Goal: Task Accomplishment & Management: Use online tool/utility

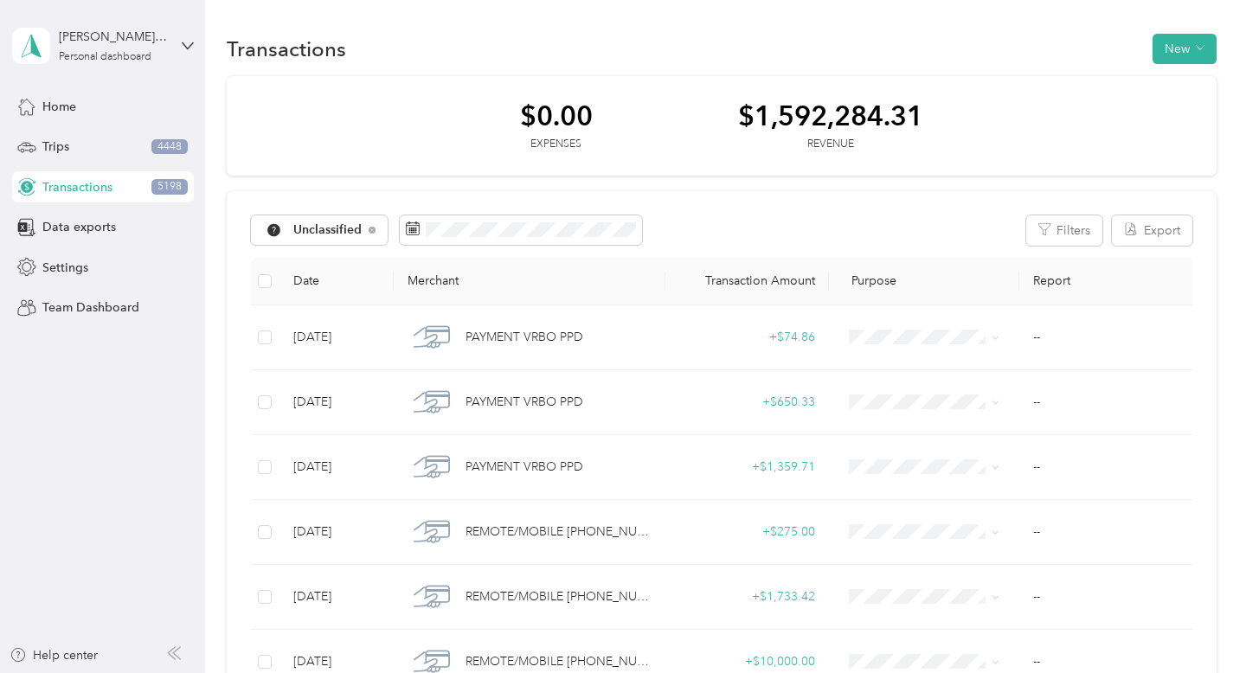
click at [120, 199] on div "Transactions 5198" at bounding box center [103, 186] width 182 height 31
click at [123, 231] on div "Data exports" at bounding box center [103, 227] width 182 height 31
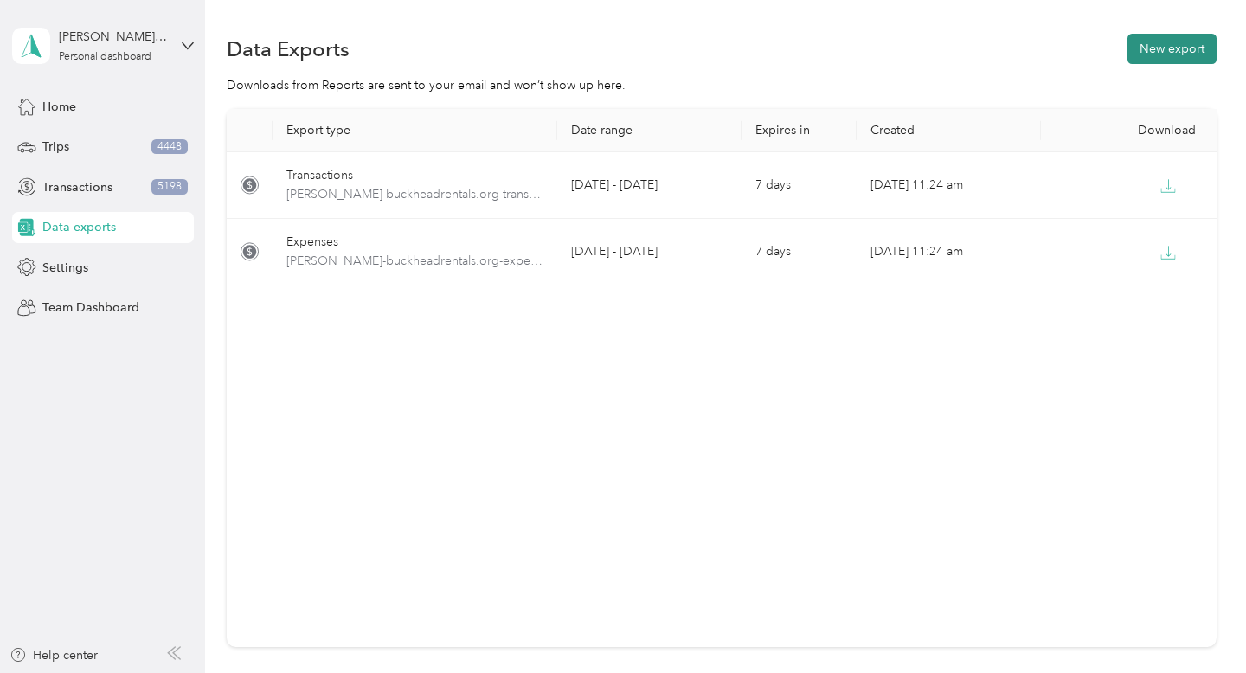
click at [1175, 60] on button "New export" at bounding box center [1171, 49] width 89 height 30
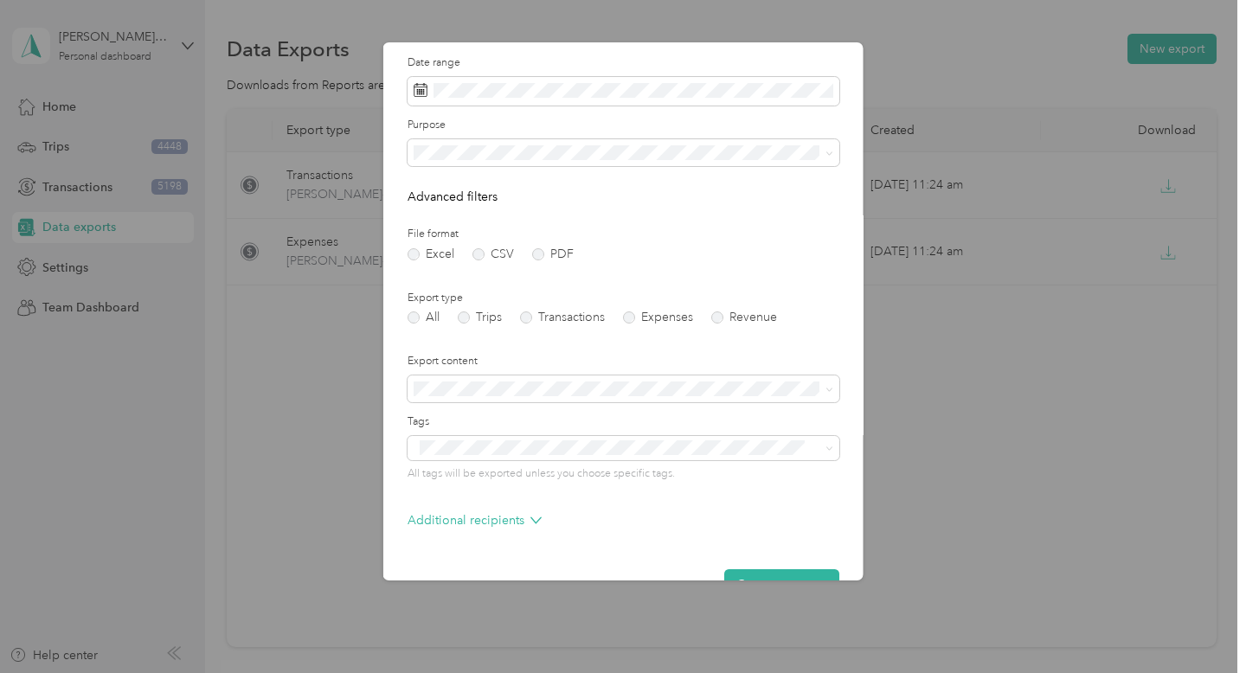
scroll to position [54, 0]
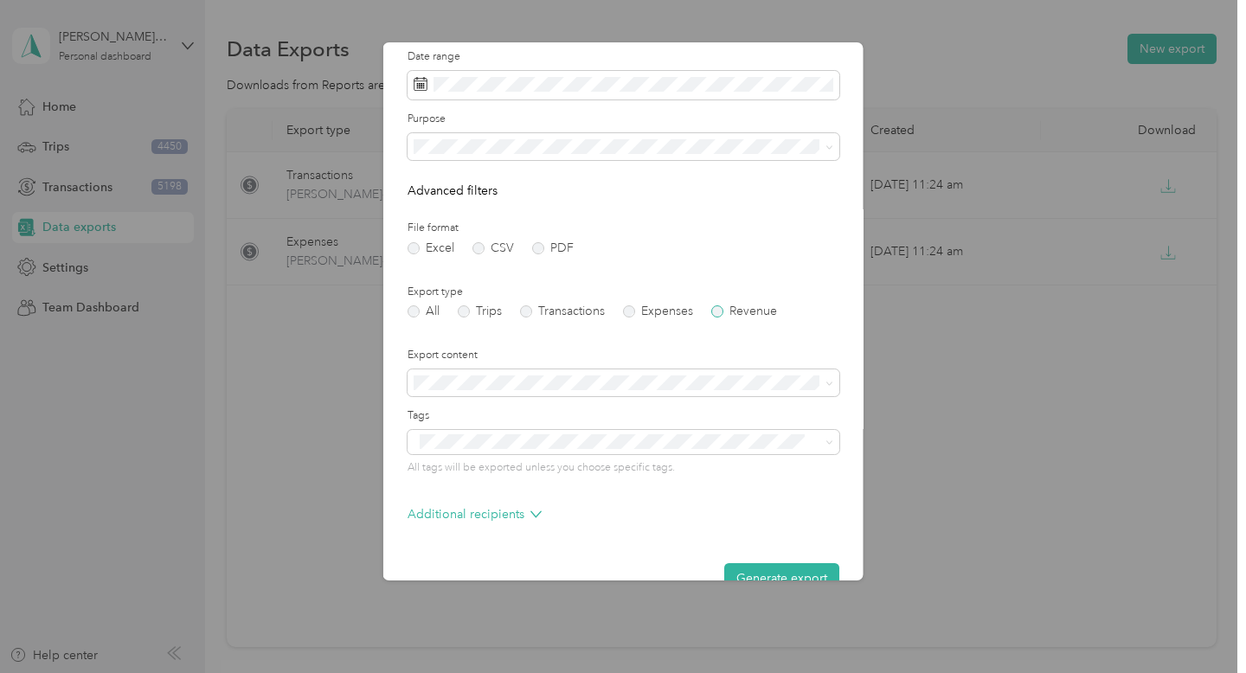
click at [723, 312] on label "Revenue" at bounding box center [744, 311] width 66 height 12
click at [641, 313] on label "Expenses" at bounding box center [658, 311] width 70 height 12
click at [539, 312] on label "Transactions" at bounding box center [562, 311] width 85 height 12
click at [417, 313] on label "All" at bounding box center [424, 311] width 32 height 12
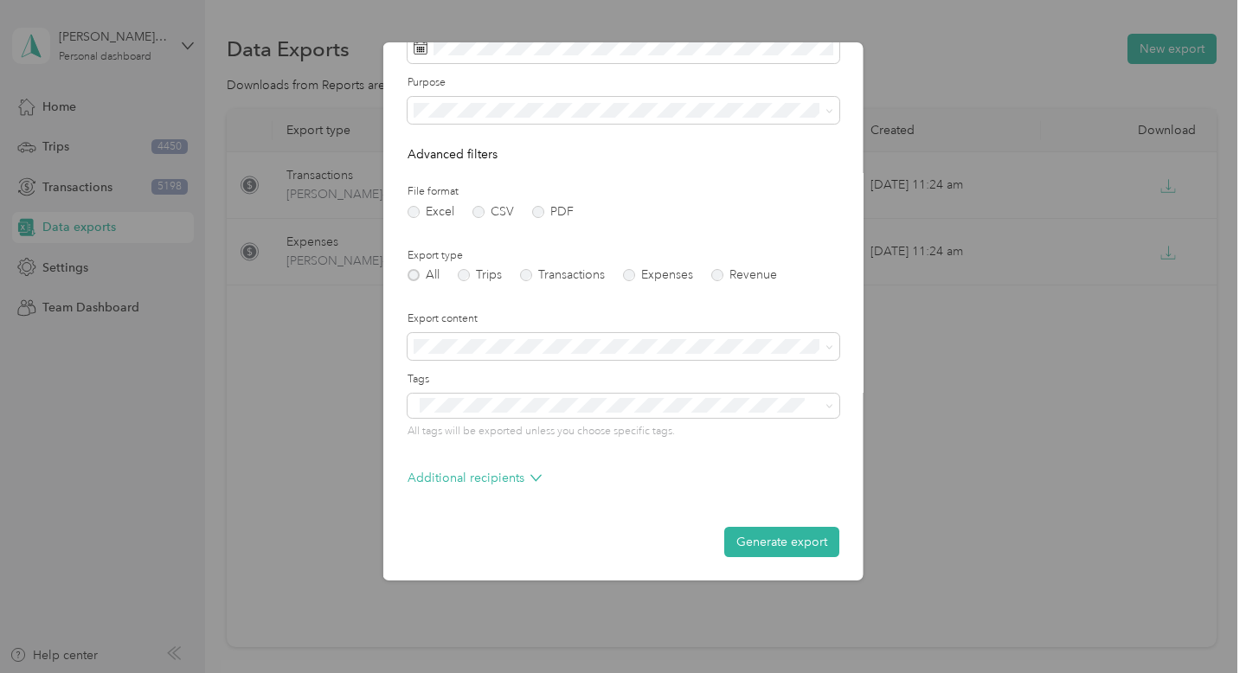
scroll to position [90, 0]
click at [530, 480] on icon at bounding box center [535, 477] width 11 height 11
click at [531, 480] on icon at bounding box center [535, 477] width 11 height 11
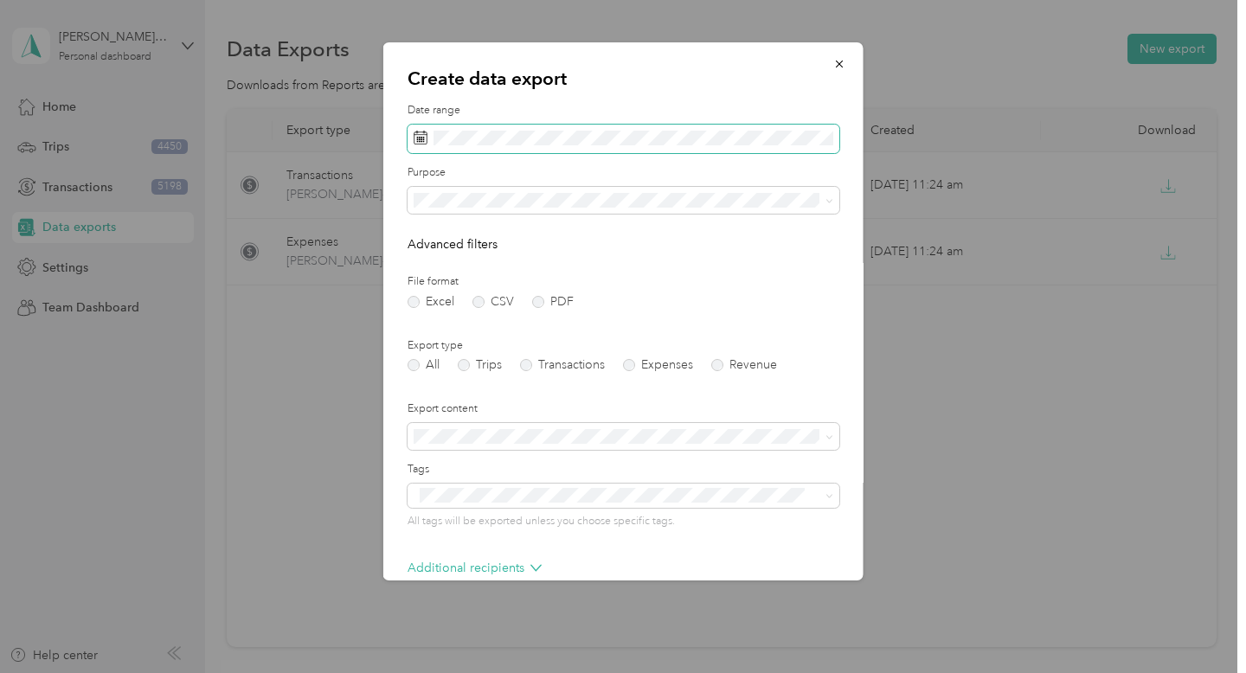
click at [665, 145] on span at bounding box center [624, 139] width 432 height 29
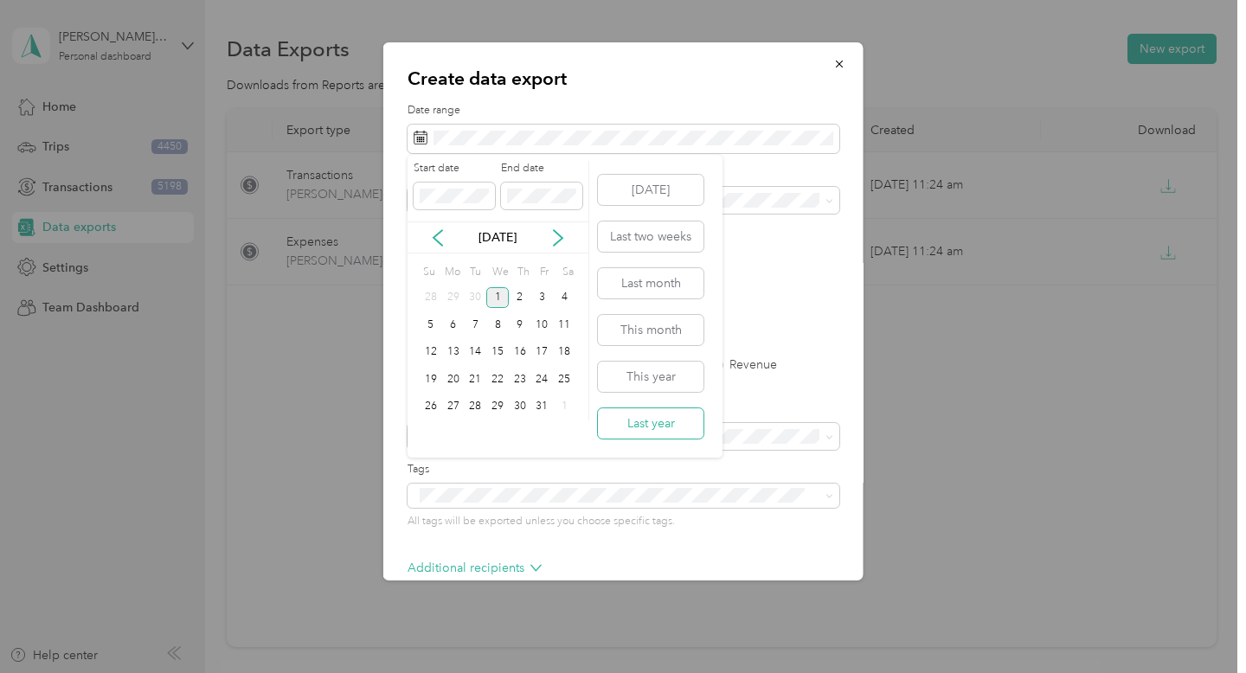
click at [639, 413] on button "Last year" at bounding box center [651, 423] width 106 height 30
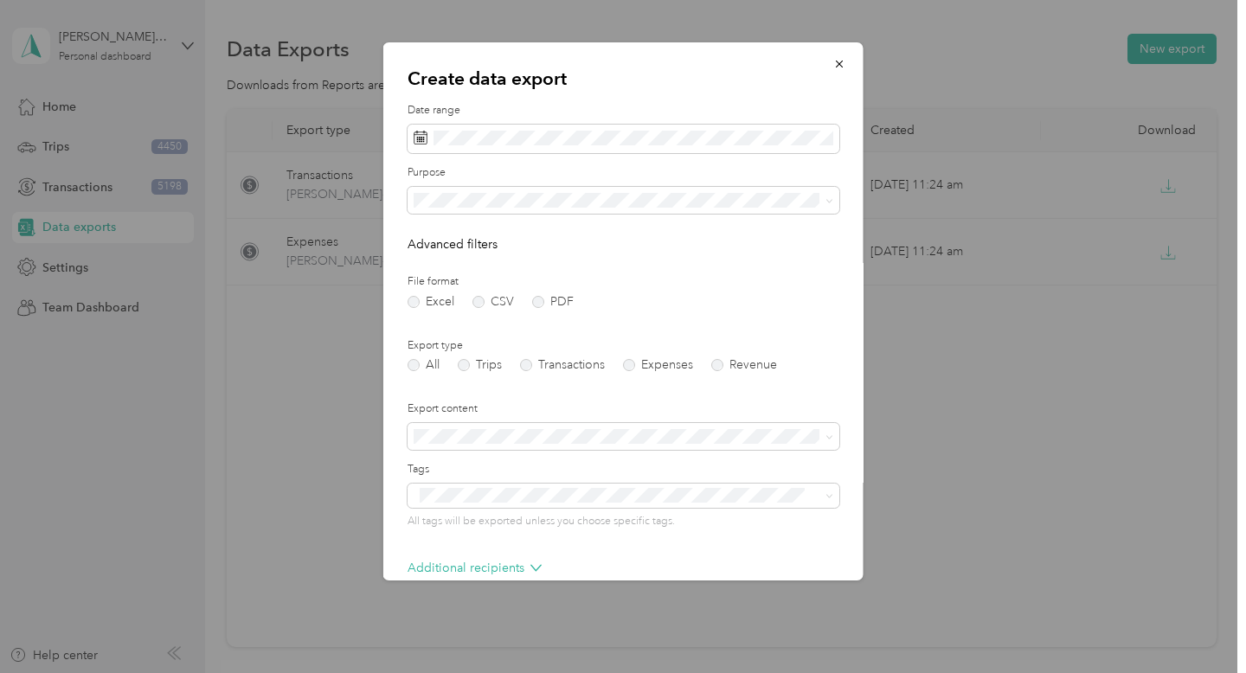
scroll to position [23, 0]
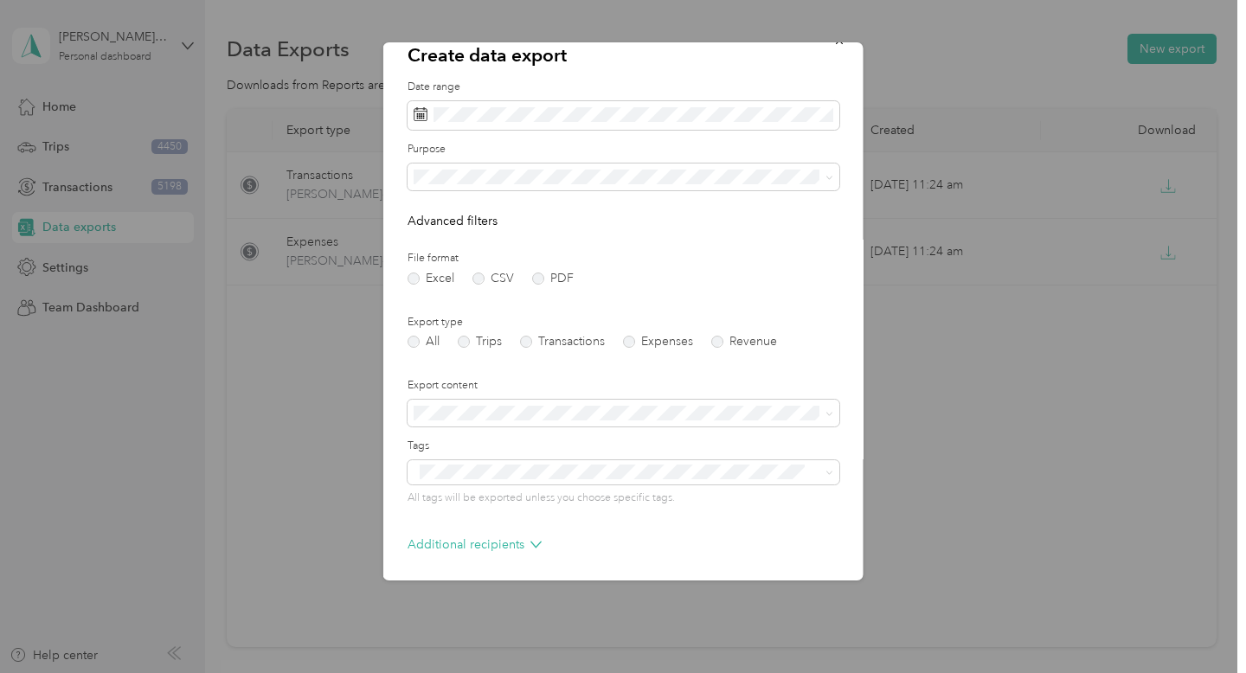
click at [720, 196] on form "Date range Purpose Advanced filters File format Excel CSV PDF Export type All T…" at bounding box center [624, 352] width 432 height 544
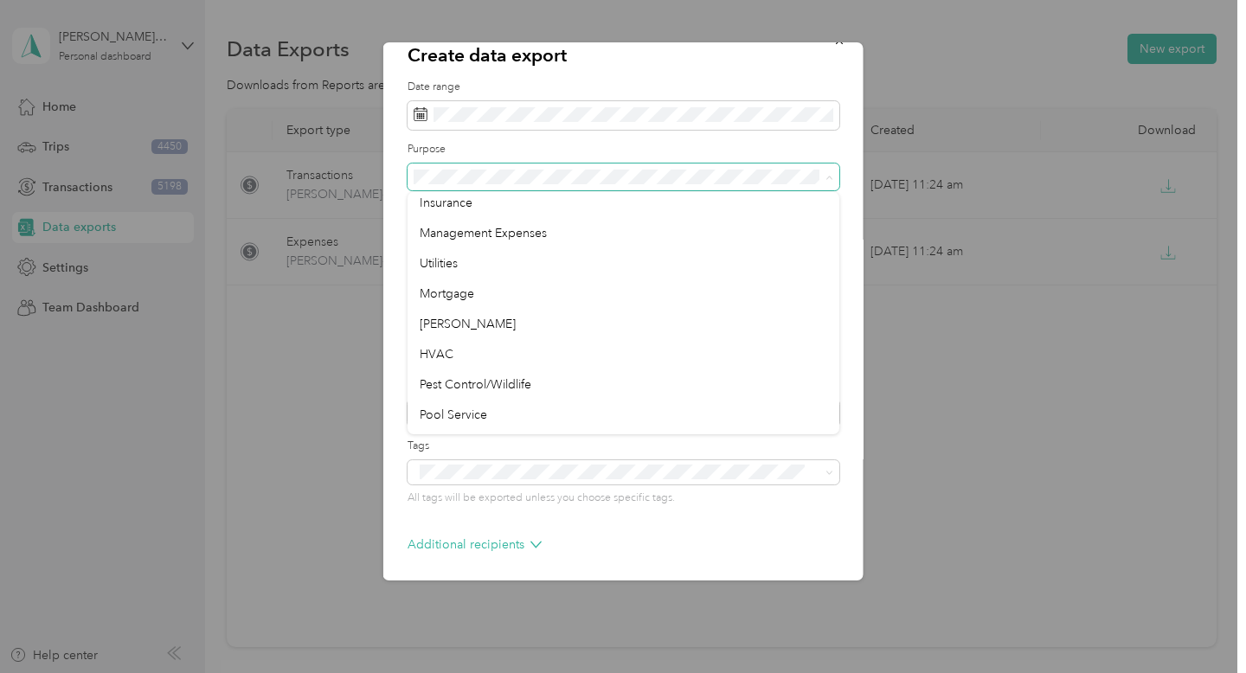
scroll to position [0, 0]
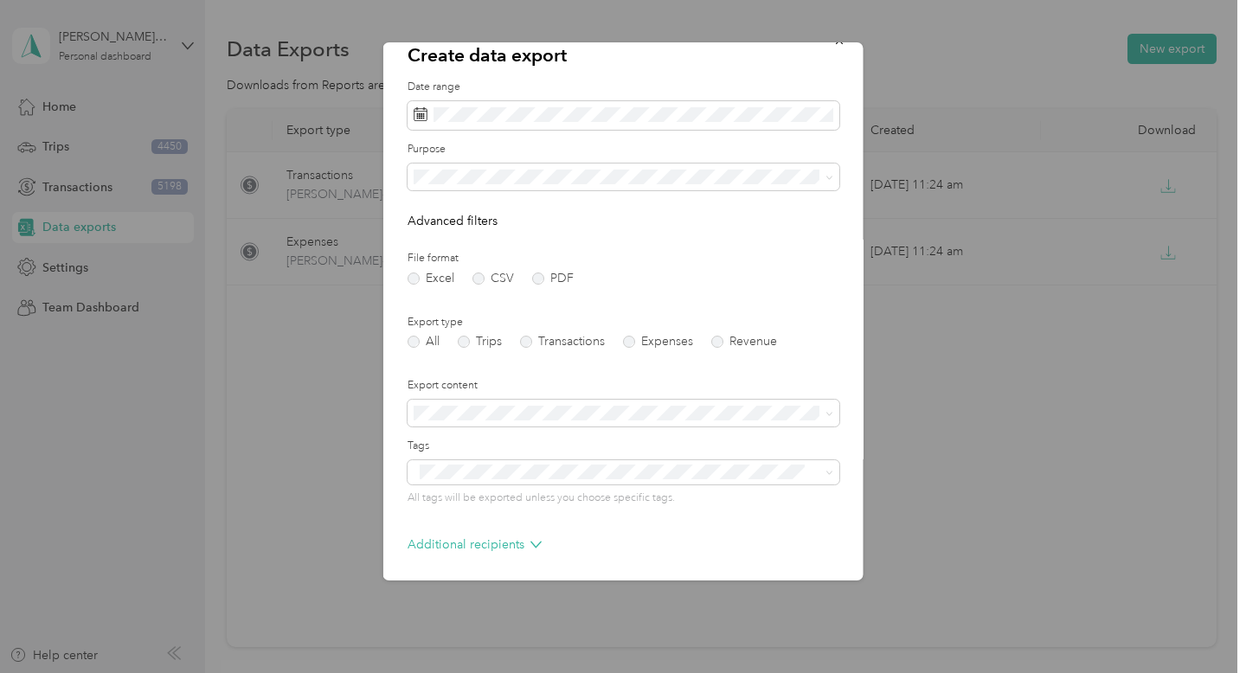
click at [696, 236] on div "Work" at bounding box center [624, 232] width 408 height 18
click at [686, 195] on form "Date range Purpose Advanced filters File format Excel CSV PDF Export type All T…" at bounding box center [624, 352] width 432 height 544
click at [678, 206] on div "All" at bounding box center [624, 207] width 408 height 18
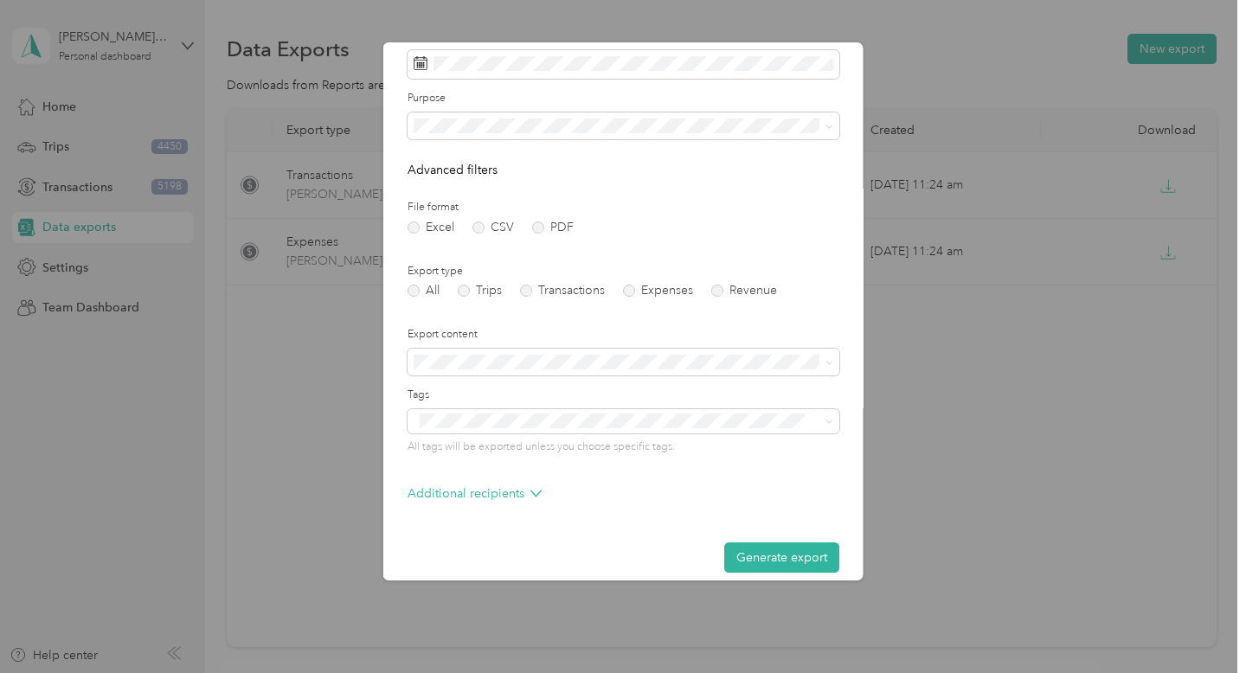
scroll to position [90, 0]
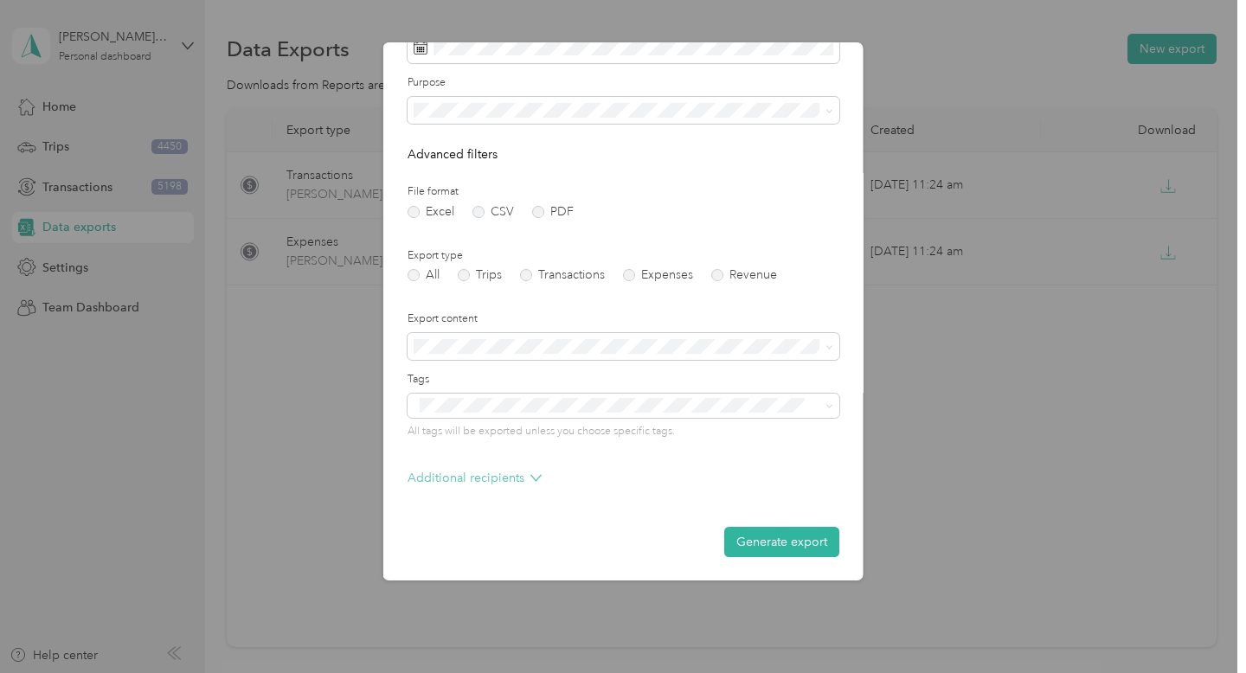
click at [536, 477] on icon at bounding box center [535, 477] width 11 height 11
click at [530, 479] on icon at bounding box center [535, 477] width 11 height 11
click at [764, 554] on button "Generate export" at bounding box center [781, 542] width 115 height 30
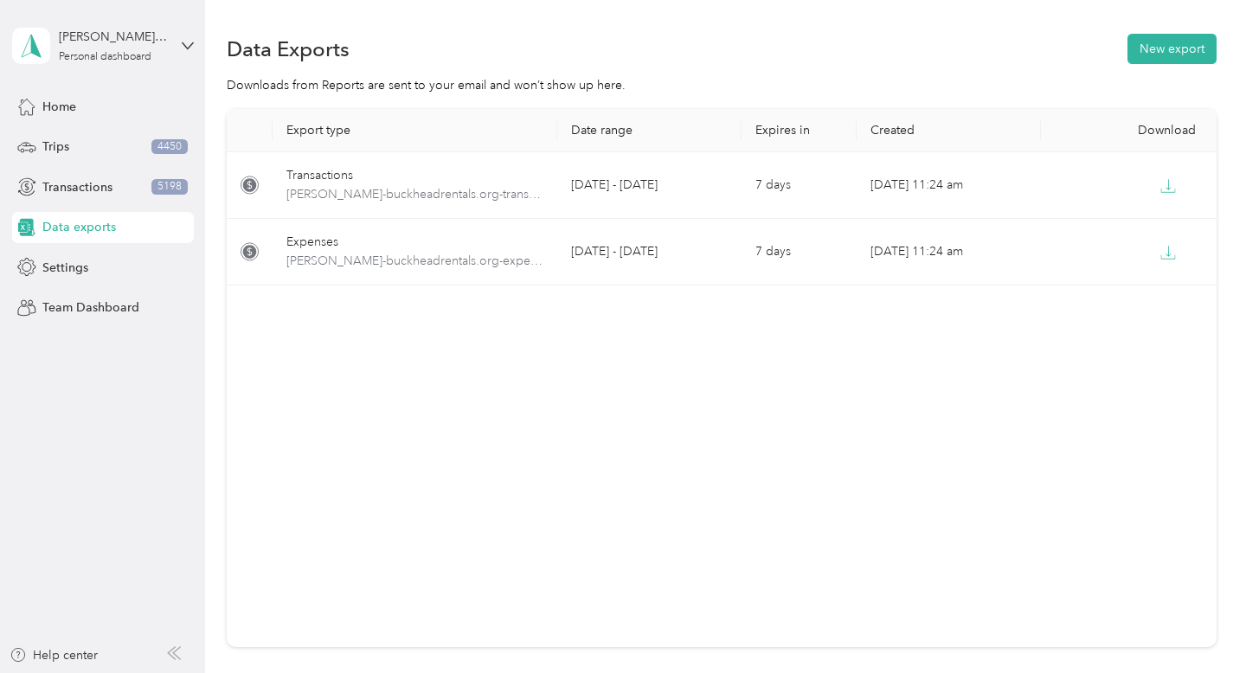
click at [890, 21] on div "Data Exports New export Downloads from Reports are sent to your email and won’t…" at bounding box center [721, 401] width 1032 height 802
click at [109, 189] on span "Transactions" at bounding box center [77, 187] width 70 height 18
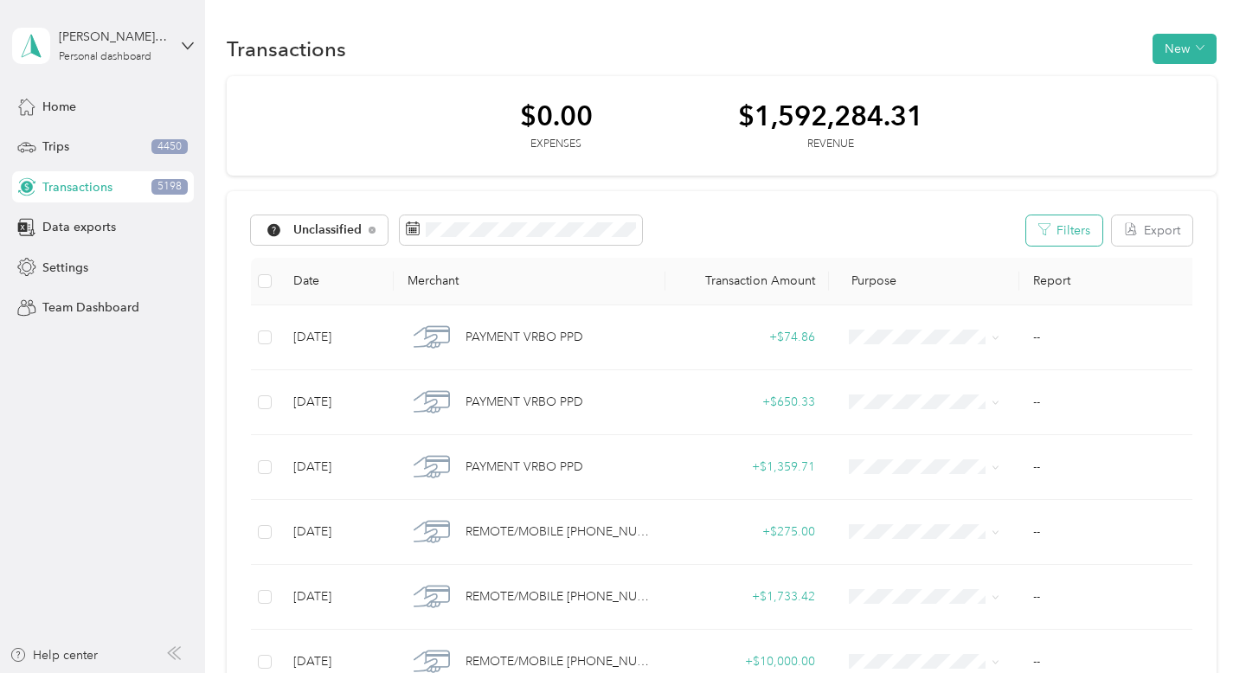
click at [1076, 236] on button "Filters" at bounding box center [1064, 230] width 76 height 30
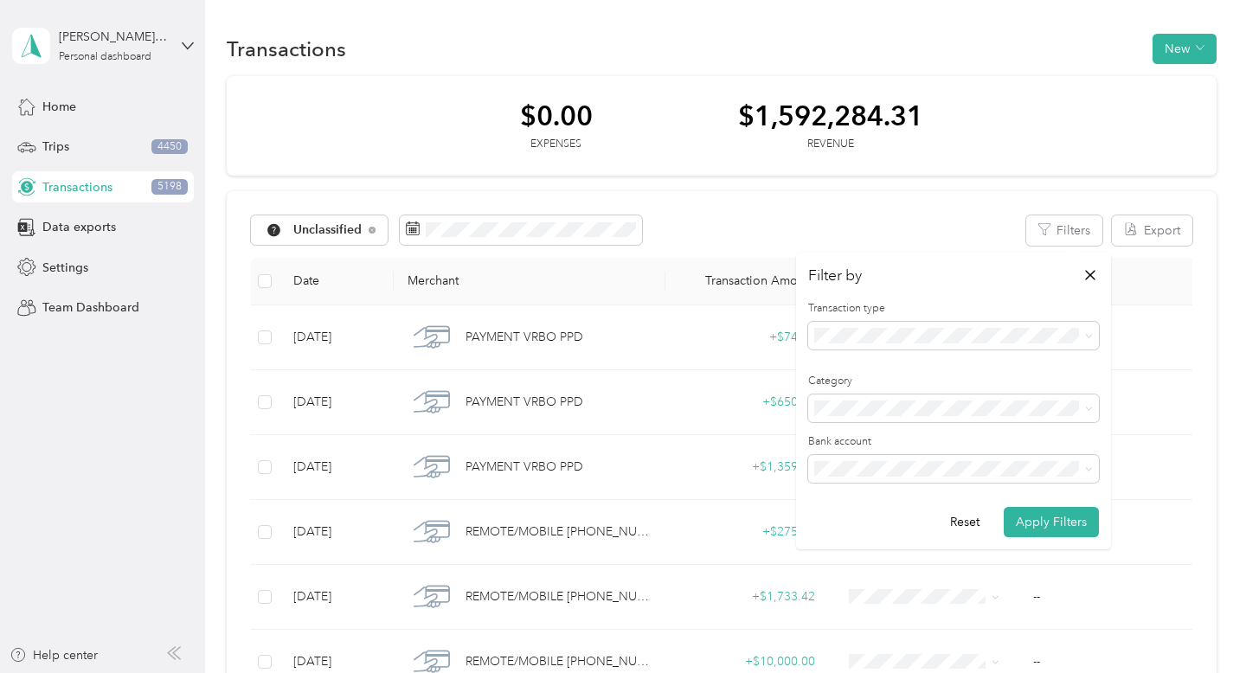
click at [1050, 376] on label "Category" at bounding box center [953, 382] width 291 height 16
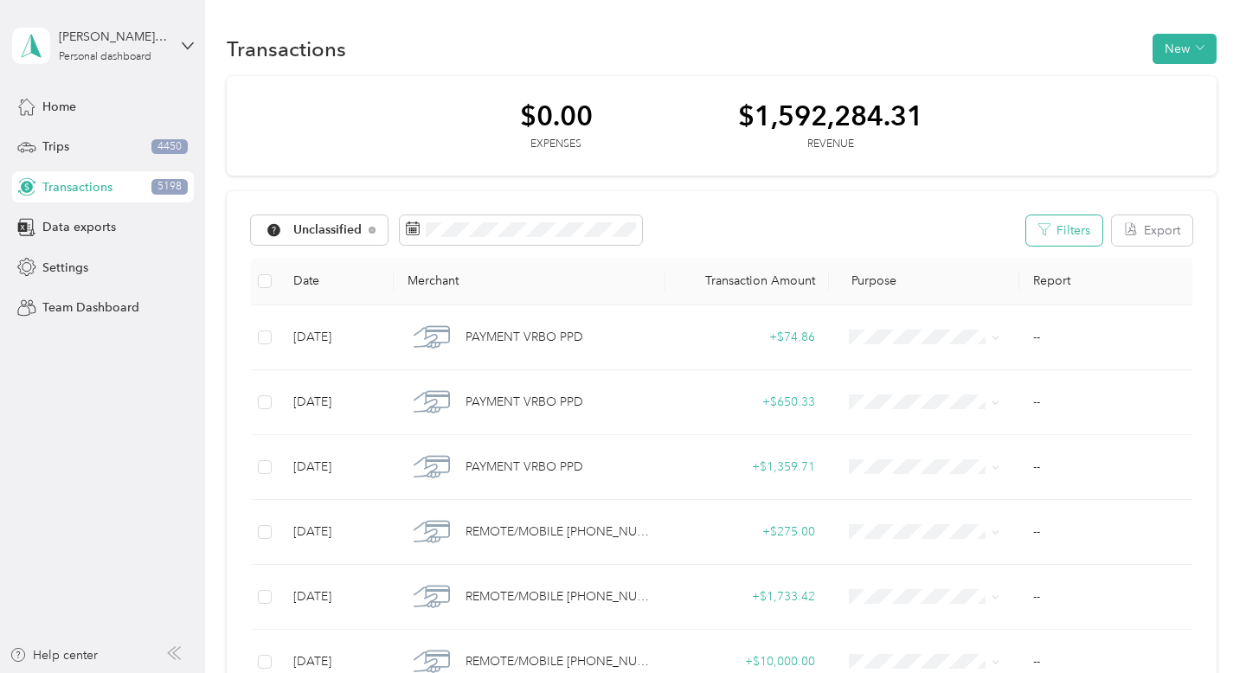
click at [1087, 219] on button "Filters" at bounding box center [1064, 230] width 76 height 30
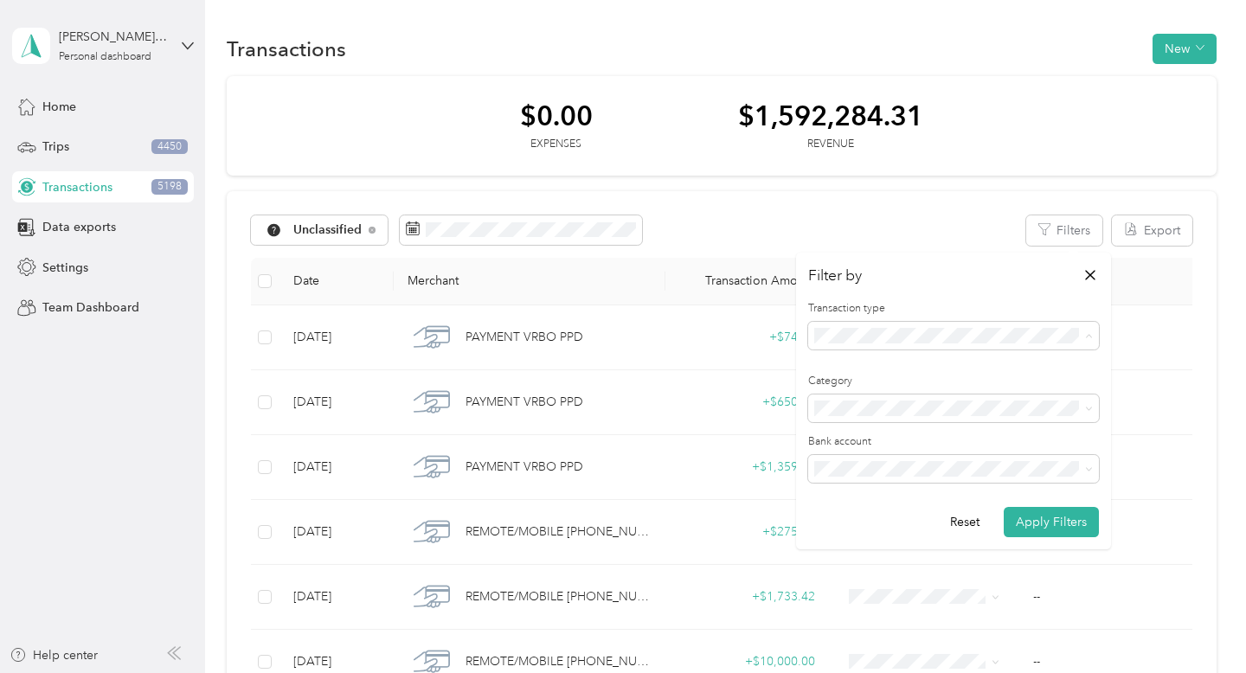
click at [1041, 386] on li "Expense" at bounding box center [953, 397] width 291 height 30
click at [1037, 529] on button "Apply Filters" at bounding box center [1051, 522] width 95 height 30
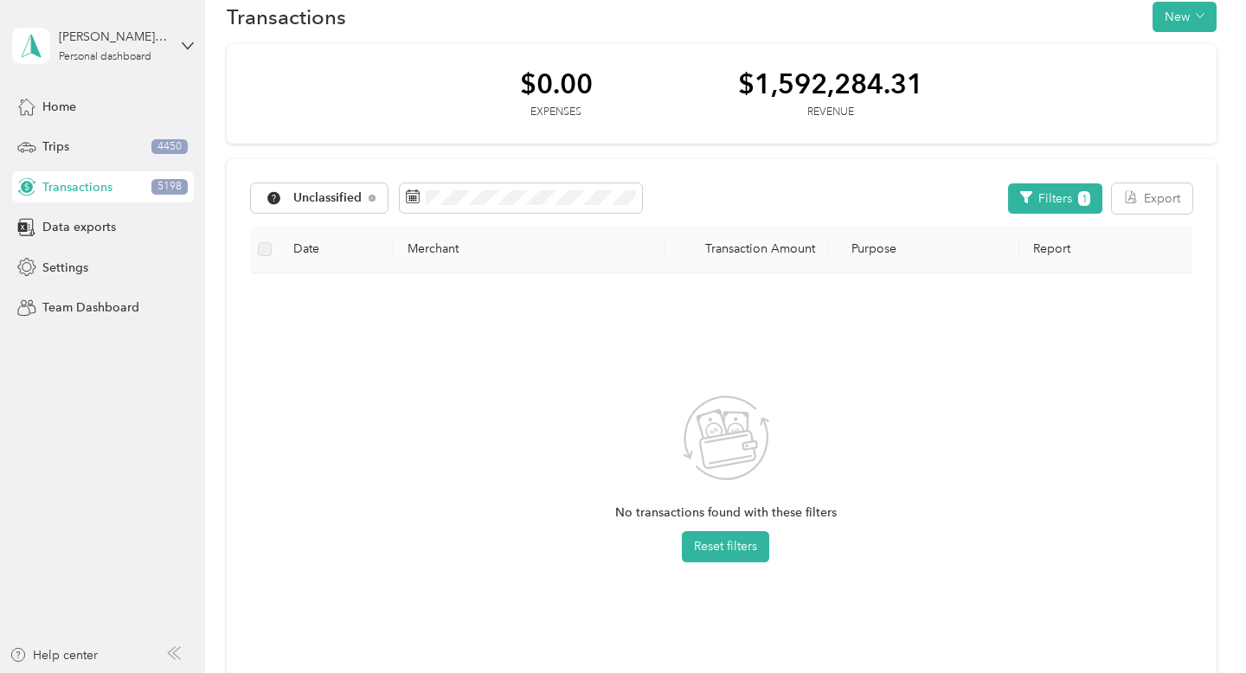
scroll to position [35, 0]
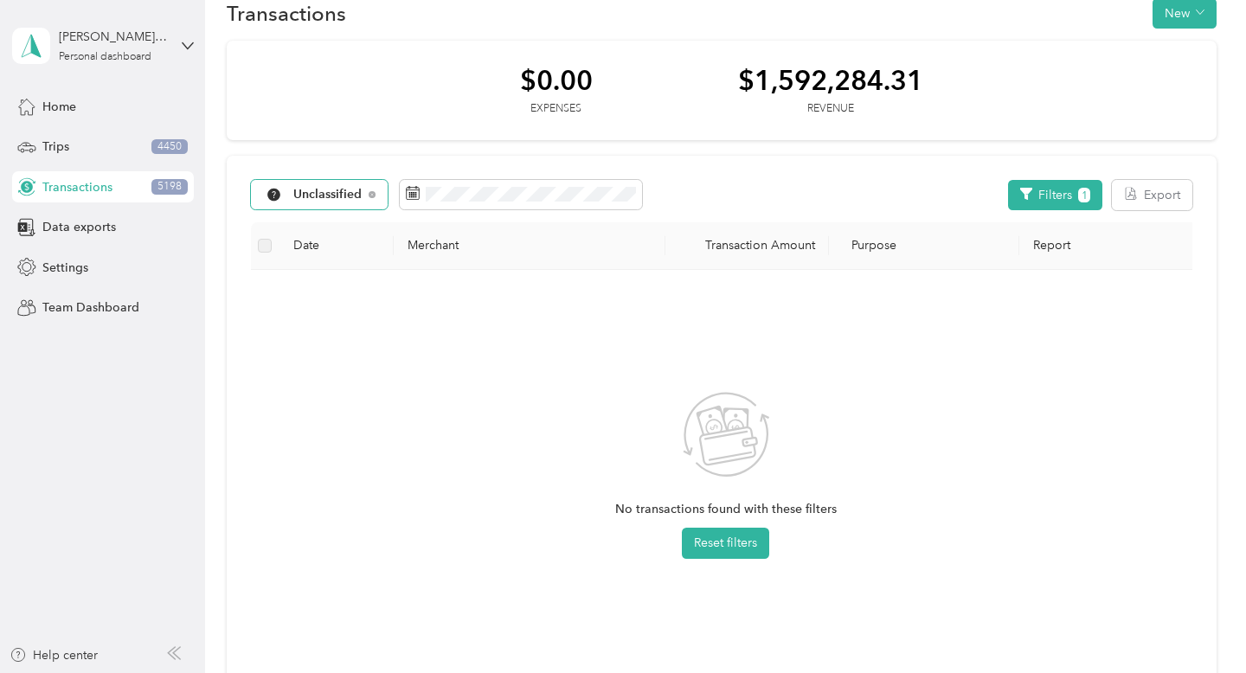
click at [340, 195] on span "Unclassified" at bounding box center [327, 195] width 69 height 12
click at [417, 398] on li "Property Repairs" at bounding box center [352, 404] width 202 height 30
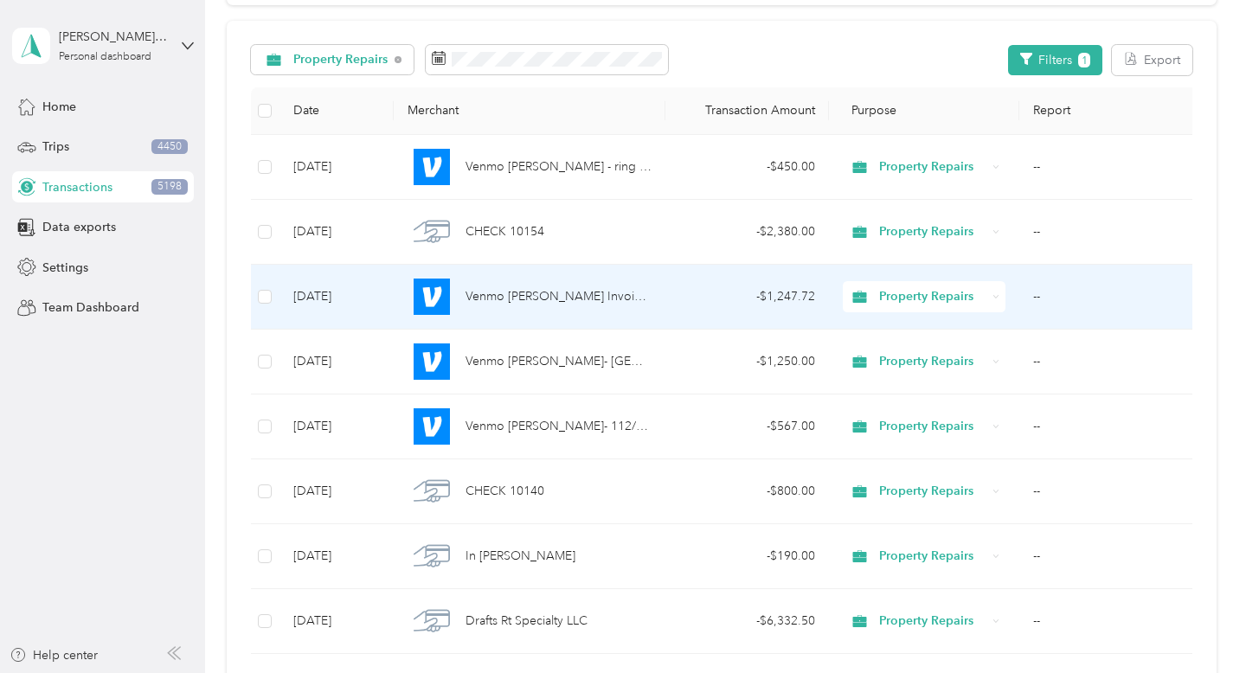
scroll to position [179, 0]
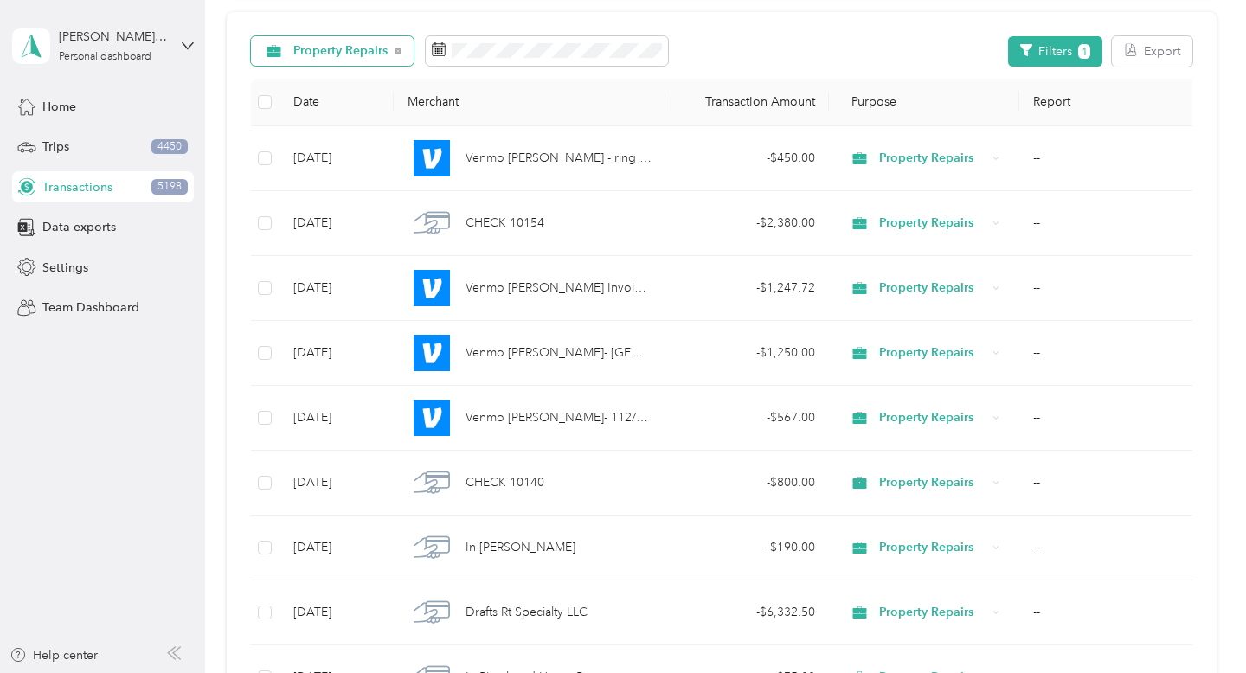
click at [357, 56] on span "Property Repairs" at bounding box center [340, 51] width 95 height 12
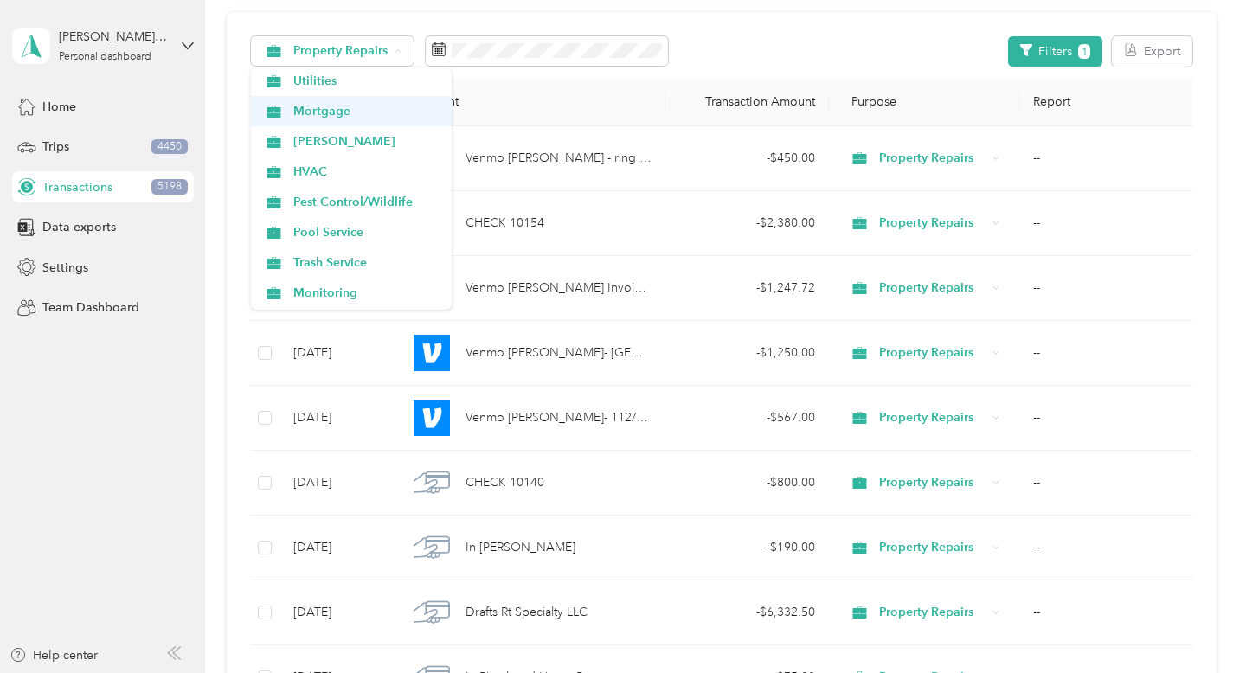
scroll to position [371, 0]
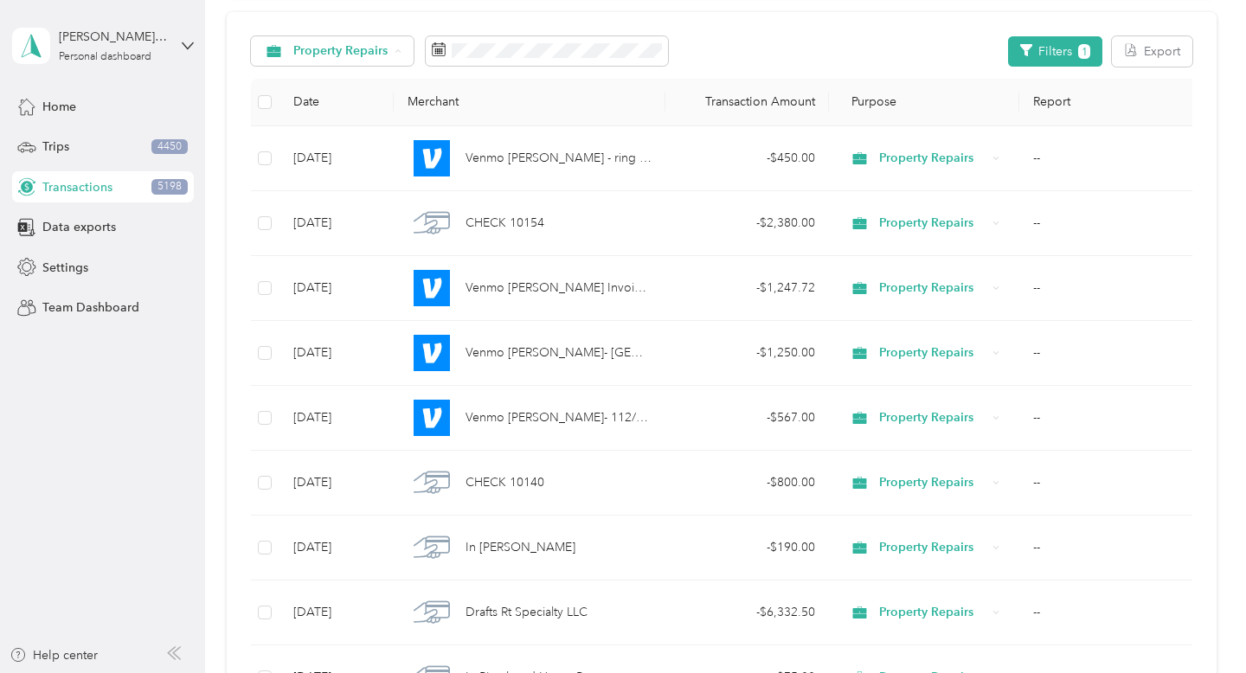
click at [355, 253] on span "Trash Service" at bounding box center [366, 256] width 146 height 18
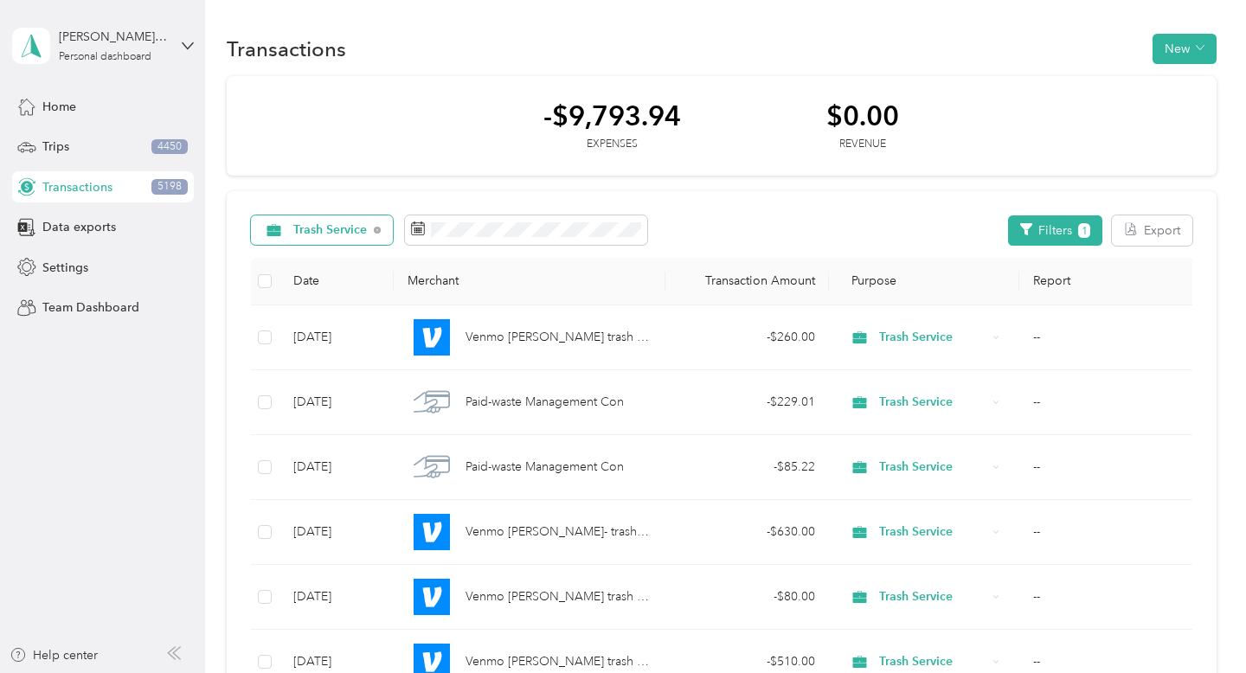
click at [357, 244] on div "Trash Service" at bounding box center [322, 229] width 143 height 29
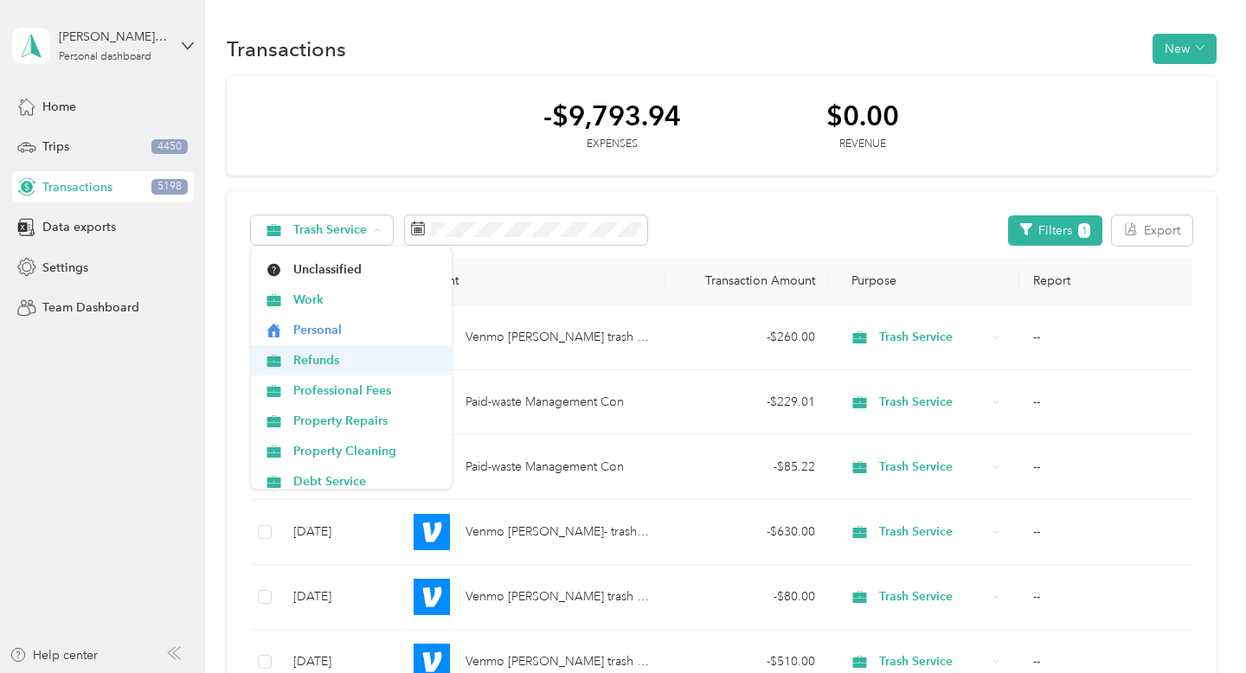
scroll to position [26, 0]
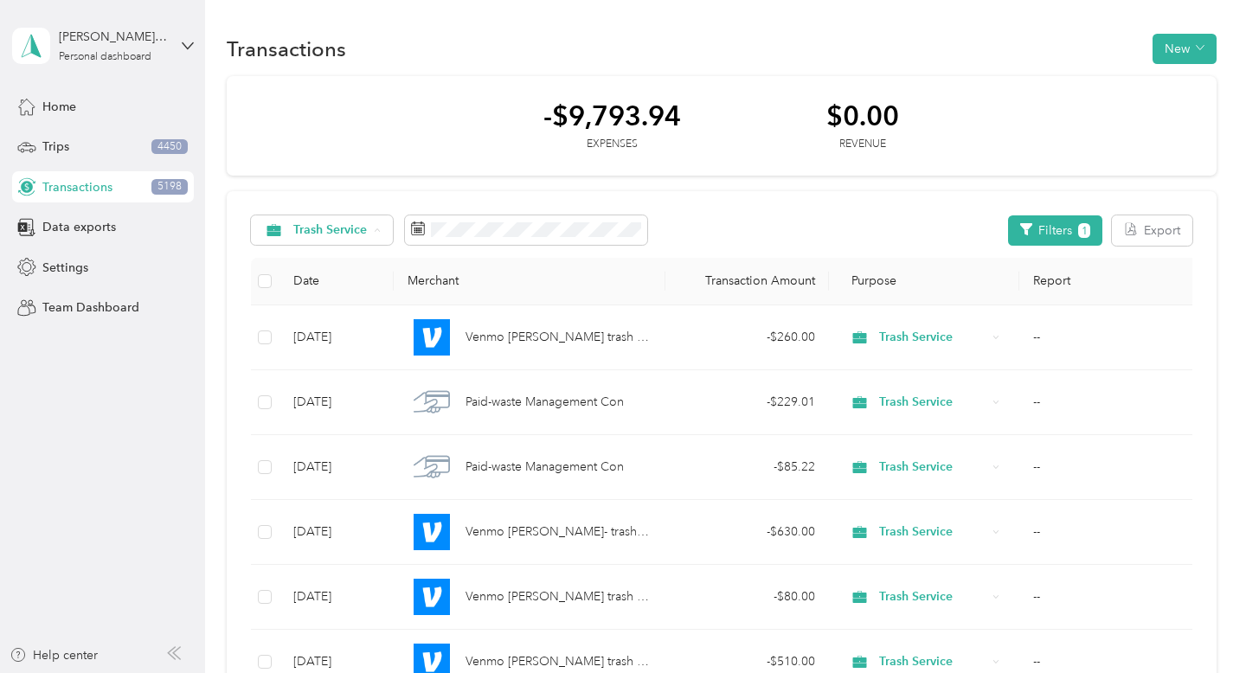
click at [368, 440] on span "Property Cleaning" at bounding box center [366, 448] width 146 height 18
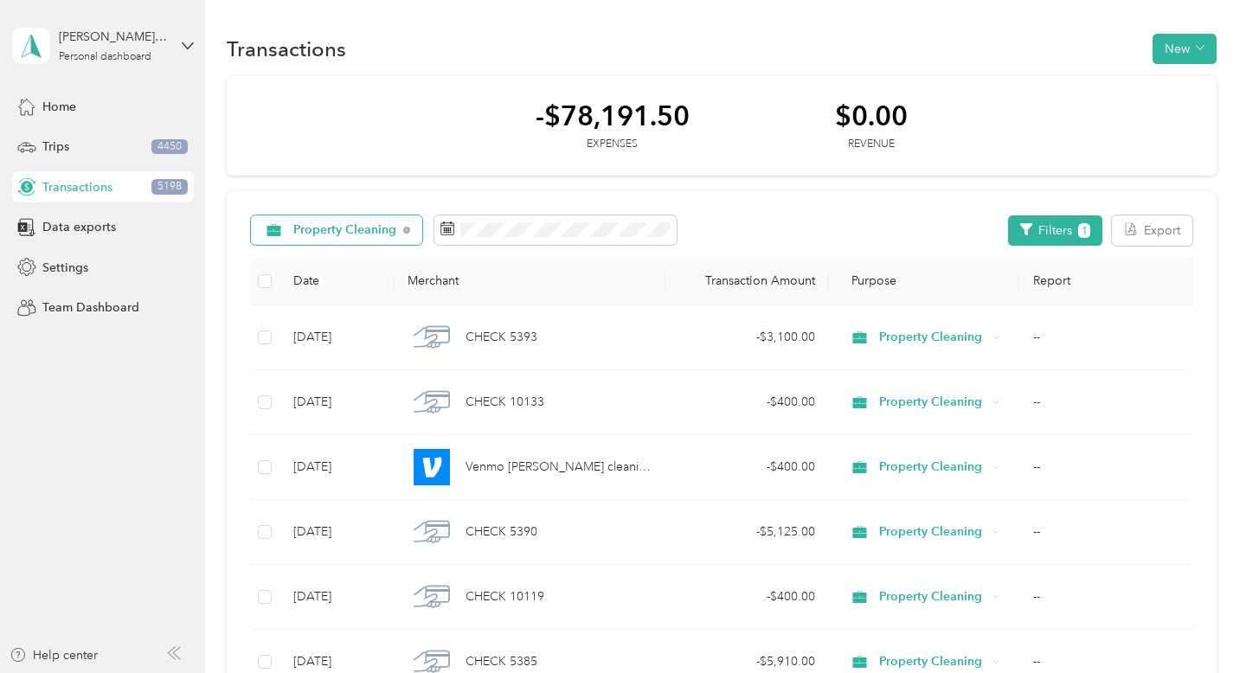
click at [358, 231] on span "Property Cleaning" at bounding box center [345, 230] width 104 height 12
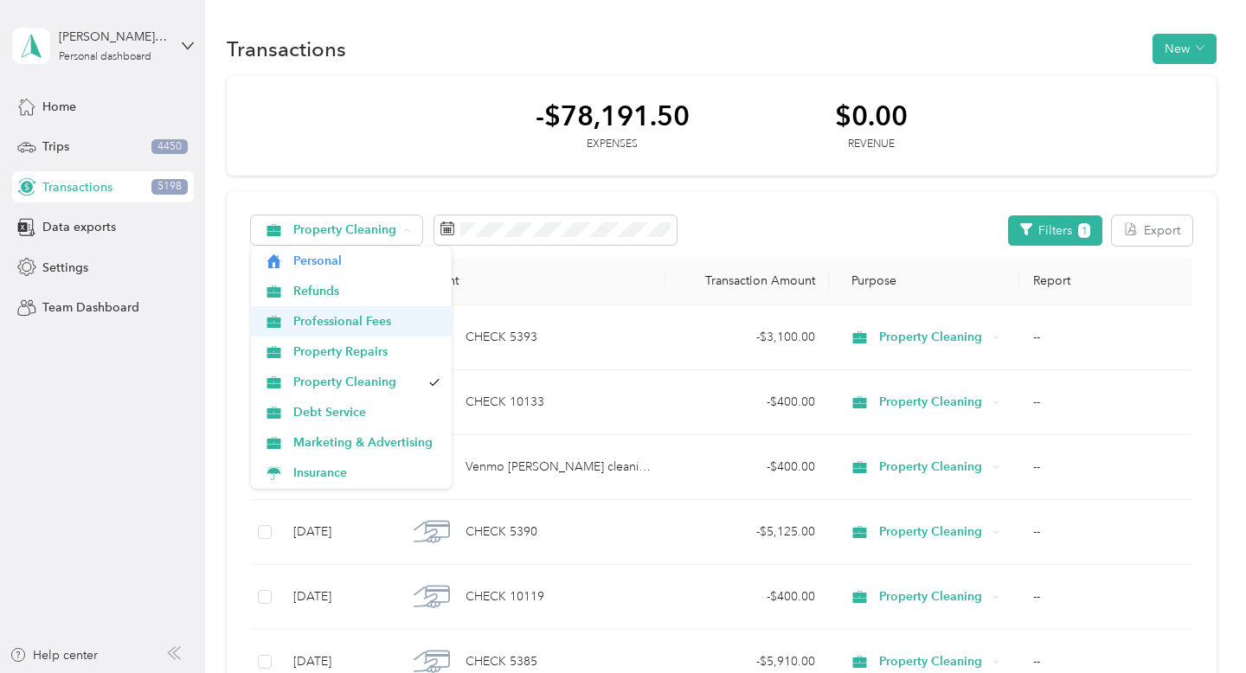
scroll to position [105, 0]
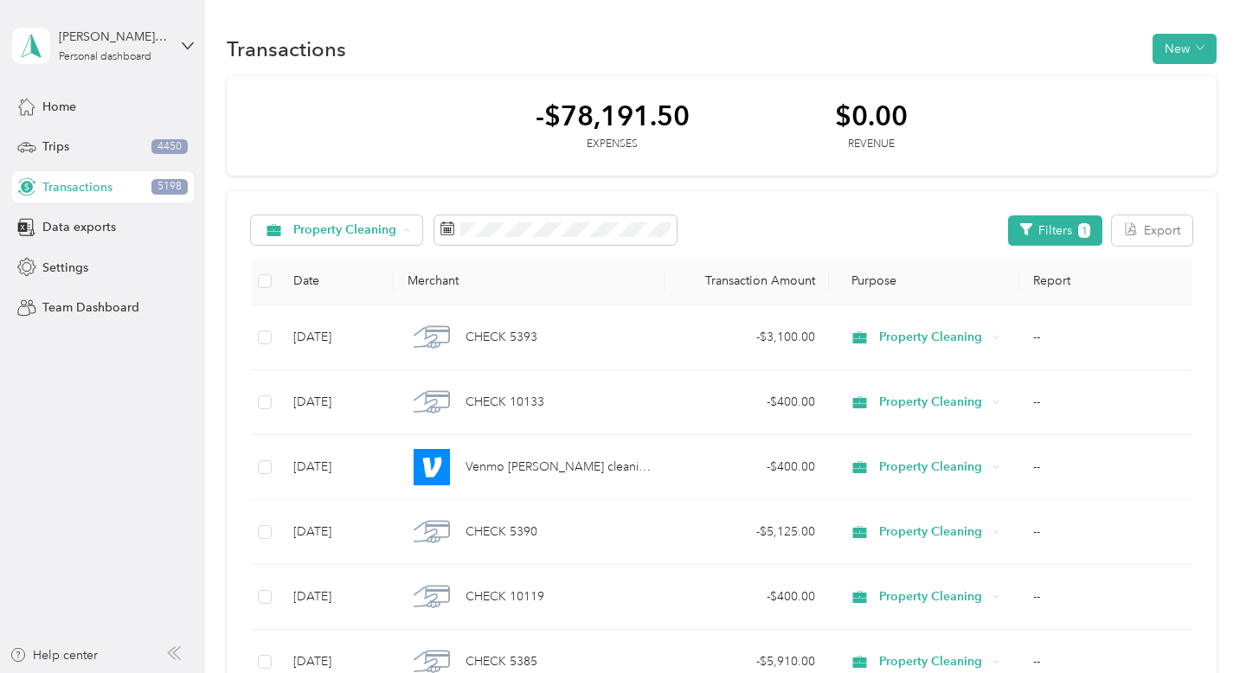
click at [390, 404] on span "Debt Service" at bounding box center [366, 399] width 146 height 18
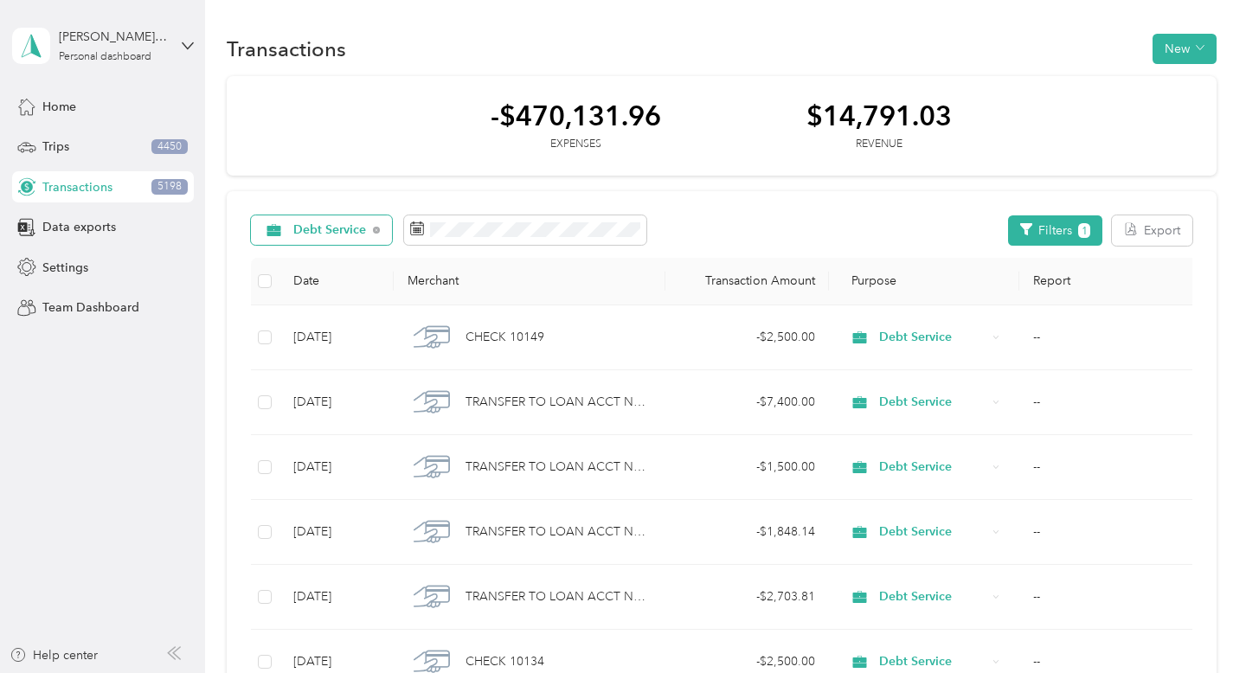
click at [344, 234] on span "Debt Service" at bounding box center [330, 230] width 74 height 12
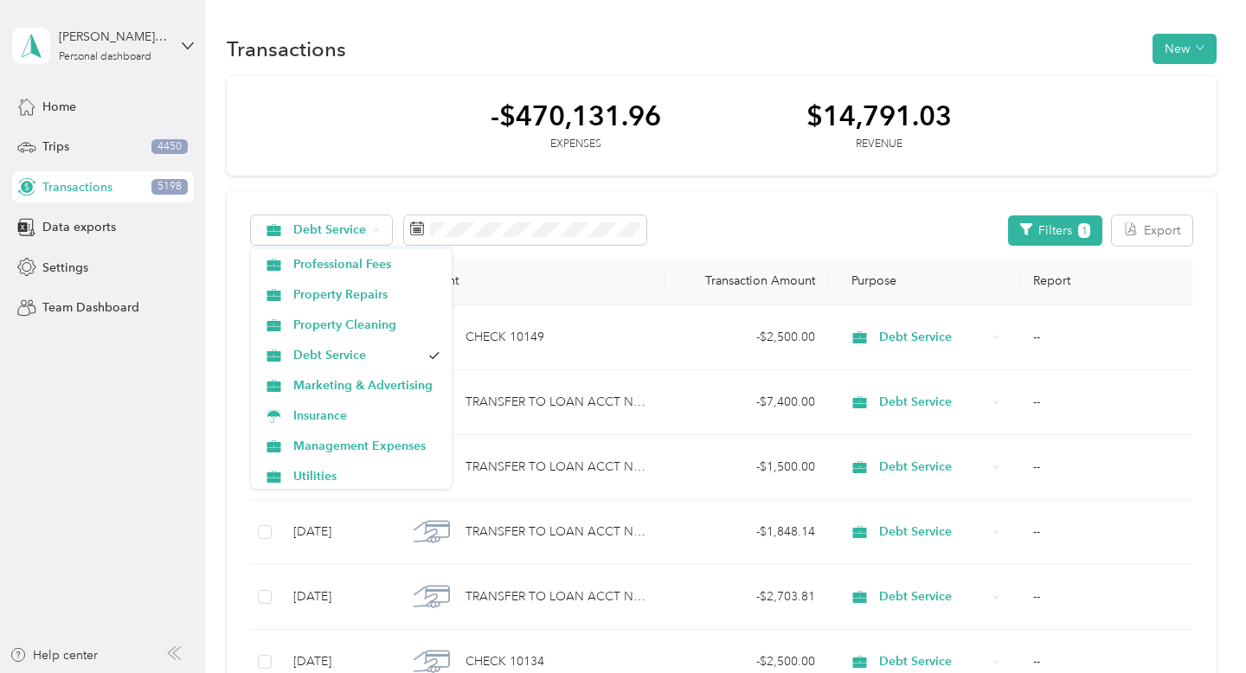
scroll to position [158, 0]
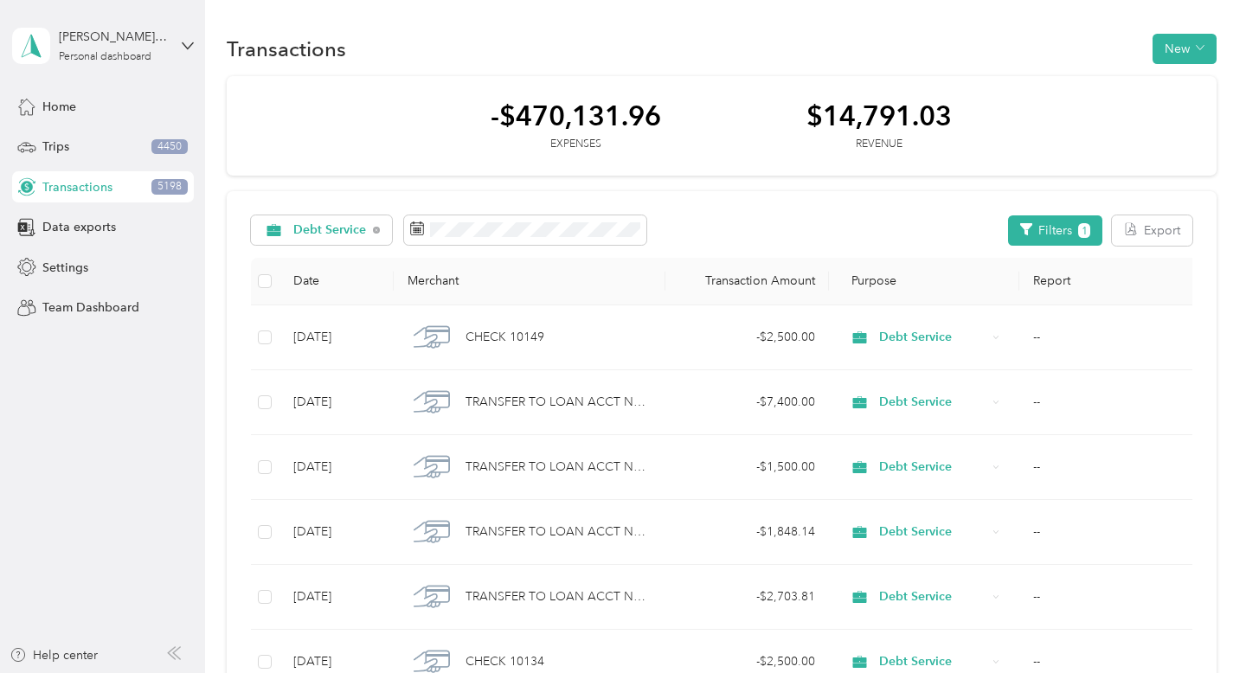
click at [384, 376] on span "Marketing & Advertising" at bounding box center [366, 375] width 146 height 18
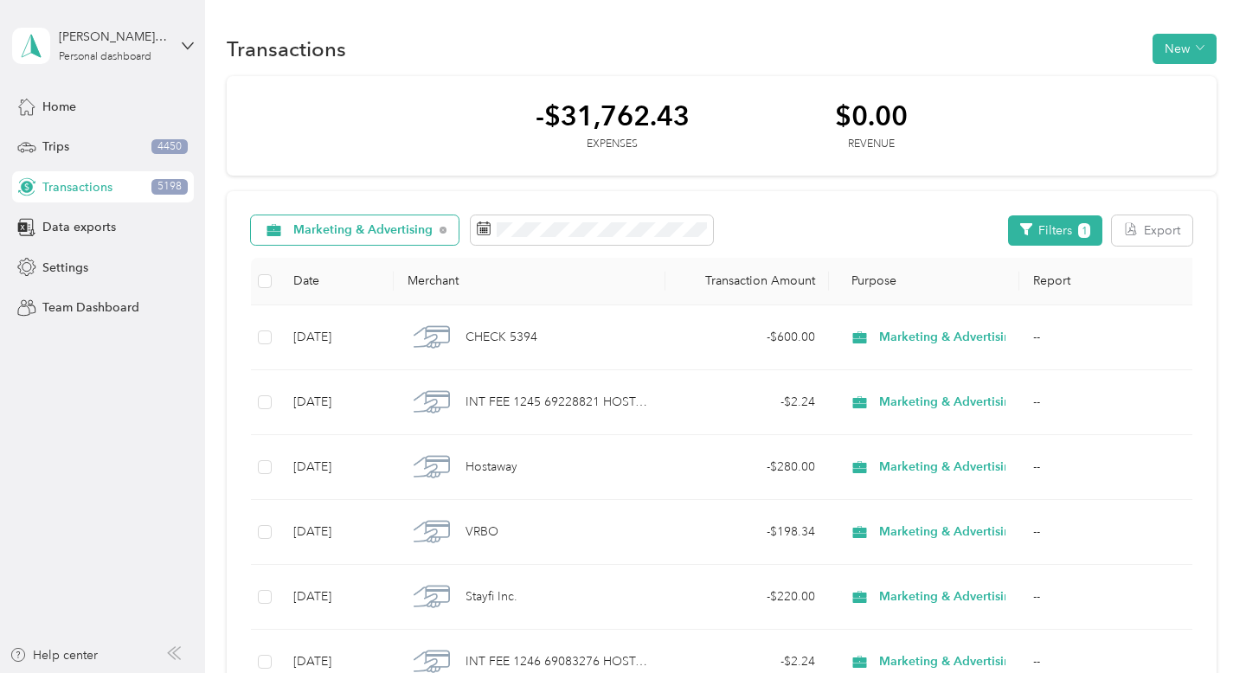
click at [345, 236] on span "Marketing & Advertising" at bounding box center [363, 230] width 140 height 12
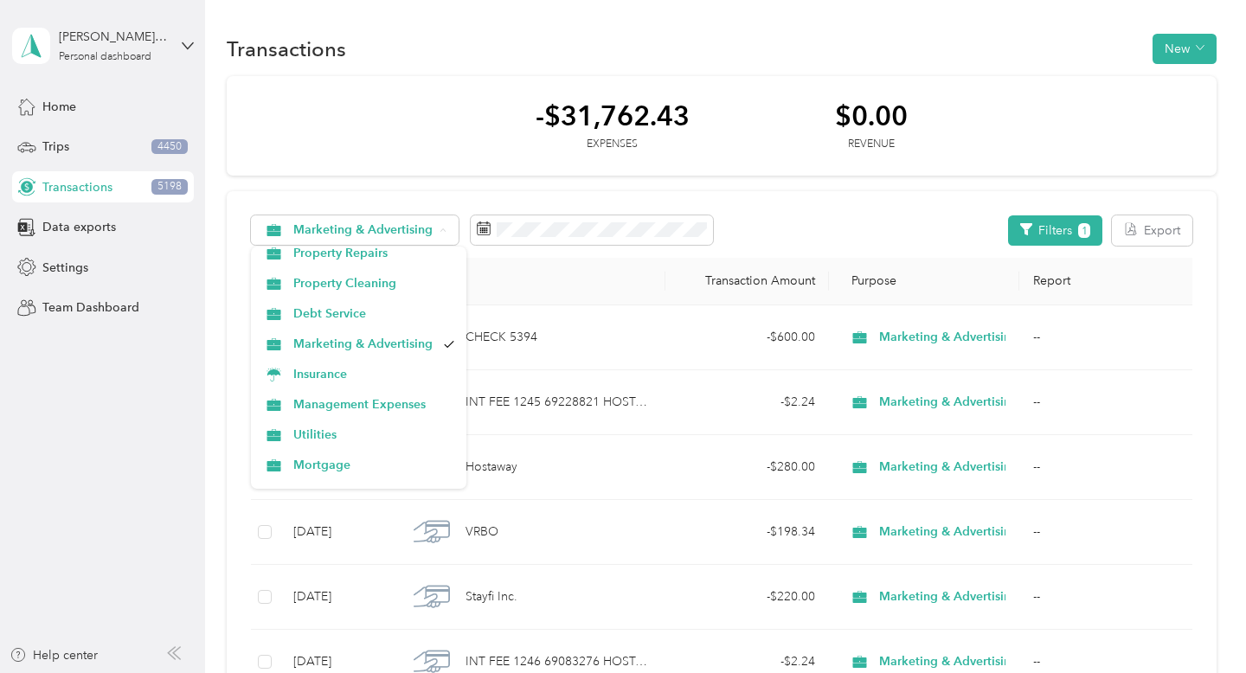
scroll to position [196, 0]
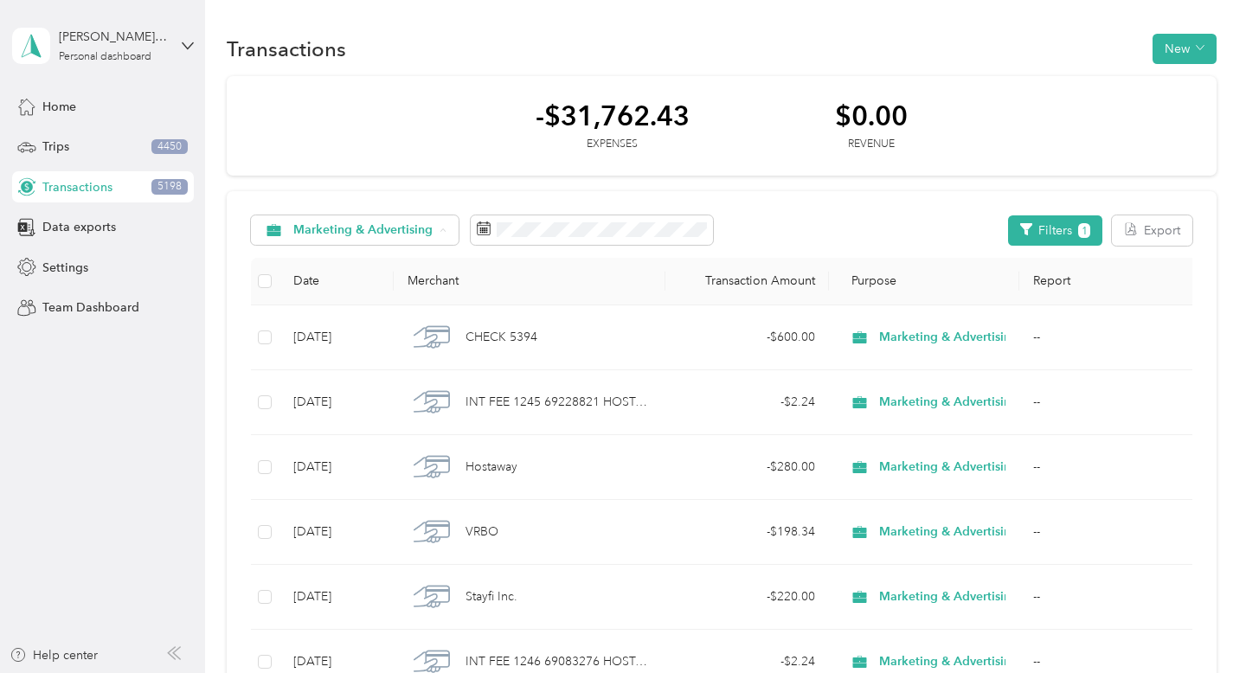
click at [385, 370] on span "Insurance" at bounding box center [373, 368] width 161 height 18
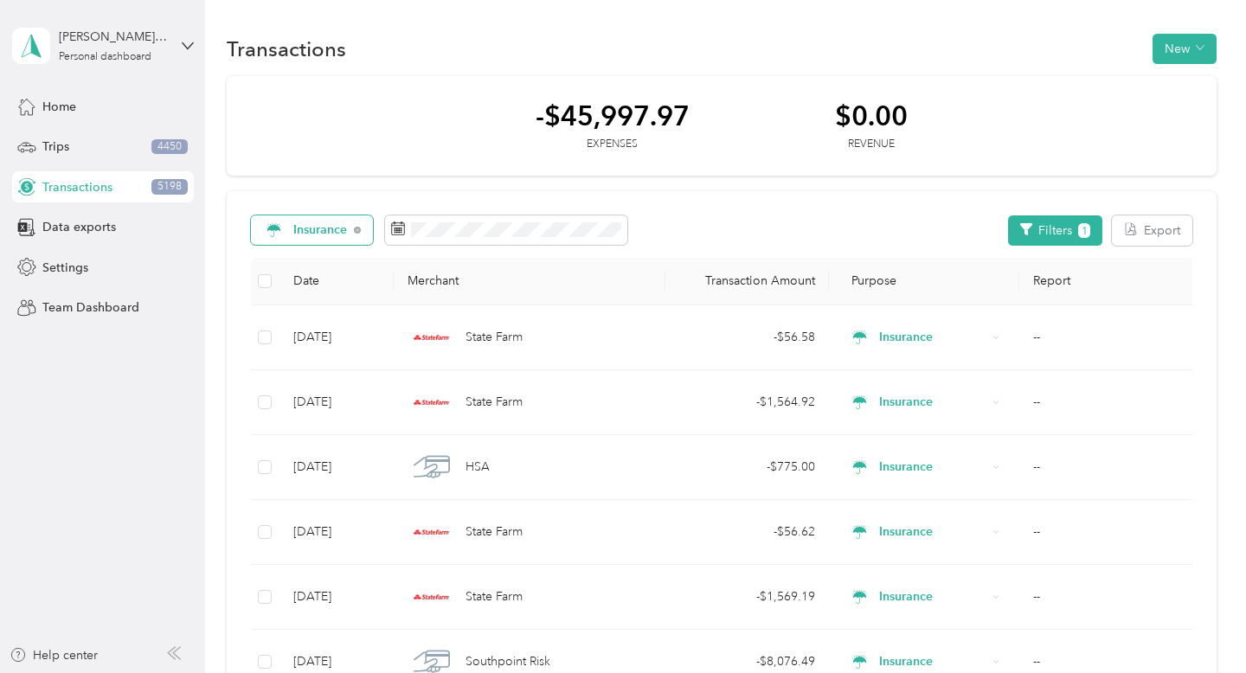
click at [310, 239] on div "Insurance" at bounding box center [312, 229] width 123 height 29
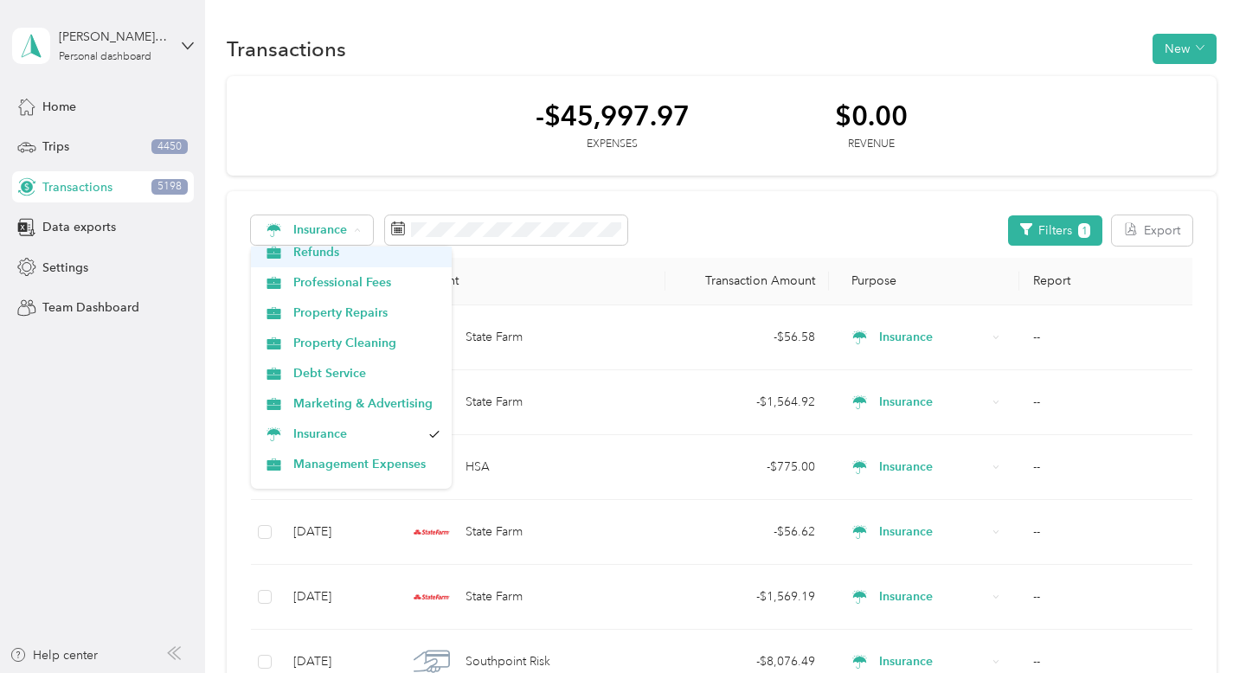
scroll to position [144, 0]
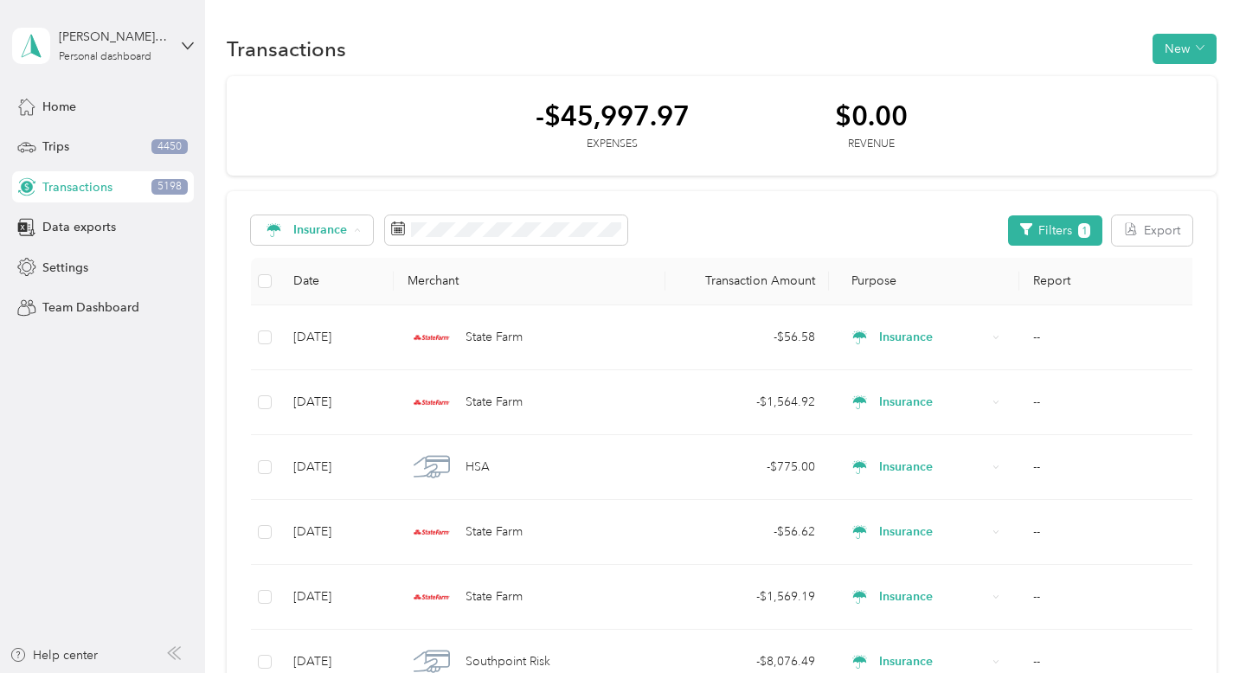
click at [421, 456] on span "Management Expenses" at bounding box center [366, 451] width 146 height 18
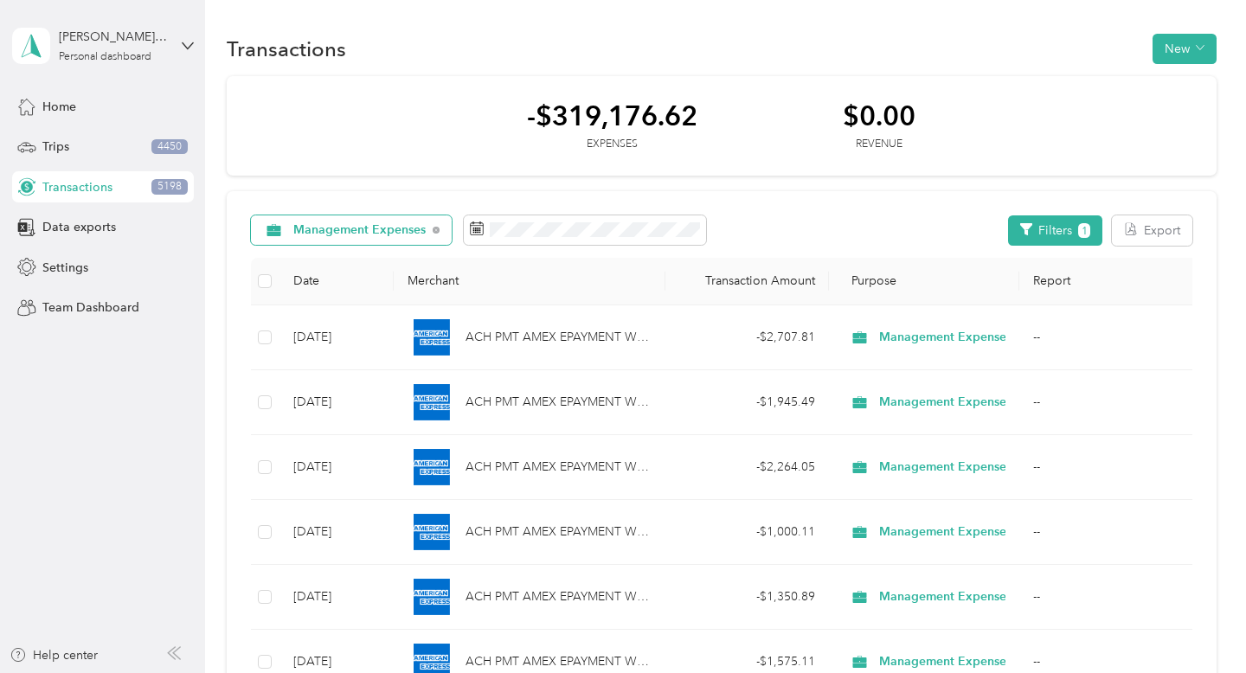
click at [367, 225] on span "Management Expenses" at bounding box center [359, 230] width 133 height 12
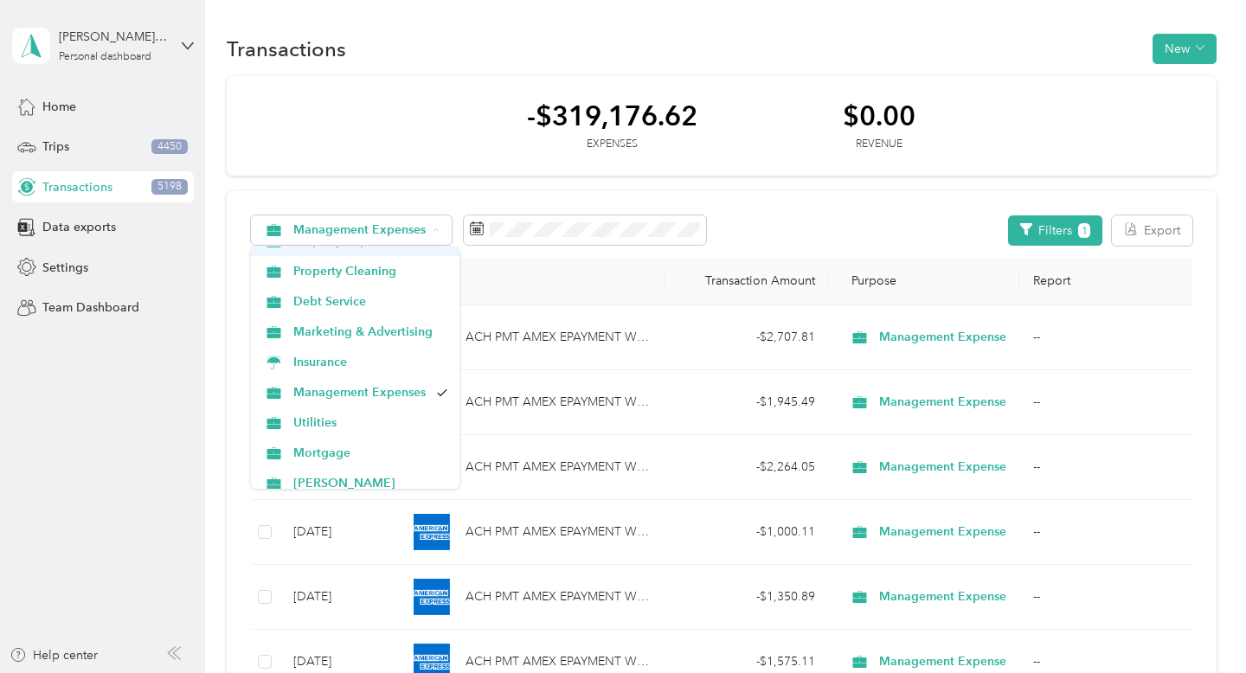
scroll to position [227, 0]
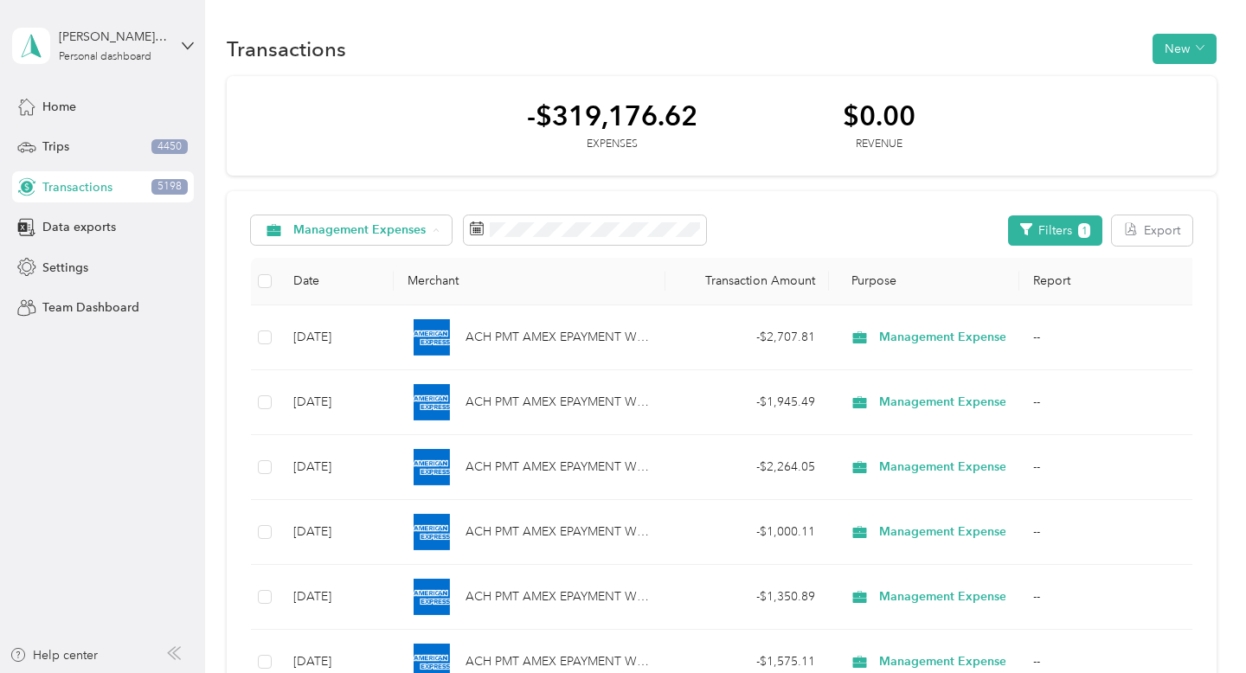
click at [401, 289] on li "Debt Service" at bounding box center [355, 277] width 209 height 30
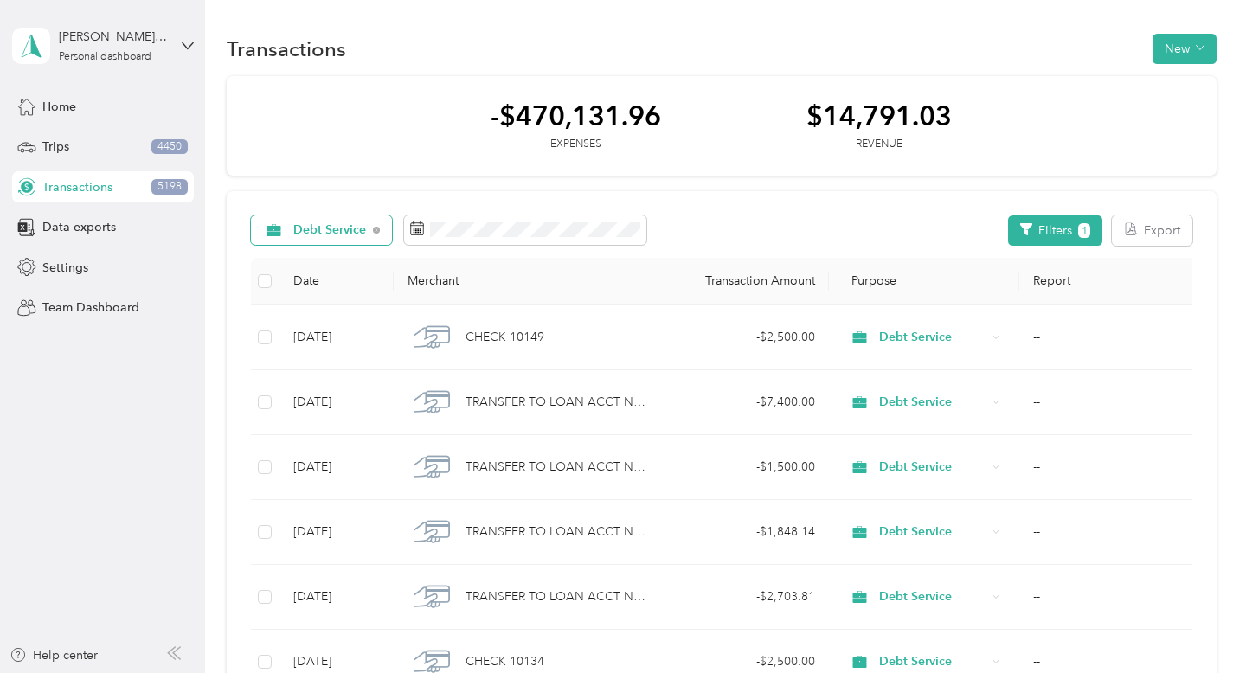
click at [318, 233] on span "Debt Service" at bounding box center [330, 230] width 74 height 12
click at [363, 347] on span "Personal" at bounding box center [366, 353] width 146 height 18
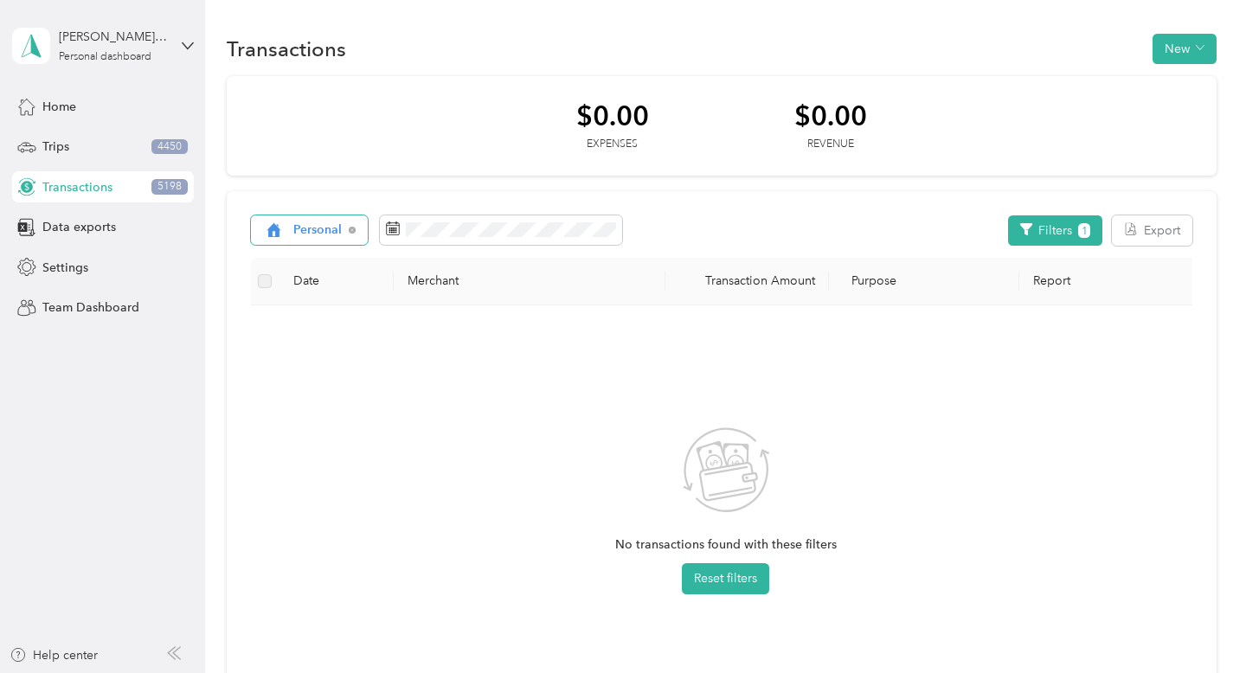
click at [329, 229] on span "Personal" at bounding box center [317, 230] width 49 height 12
click at [379, 312] on li "Work" at bounding box center [352, 322] width 202 height 30
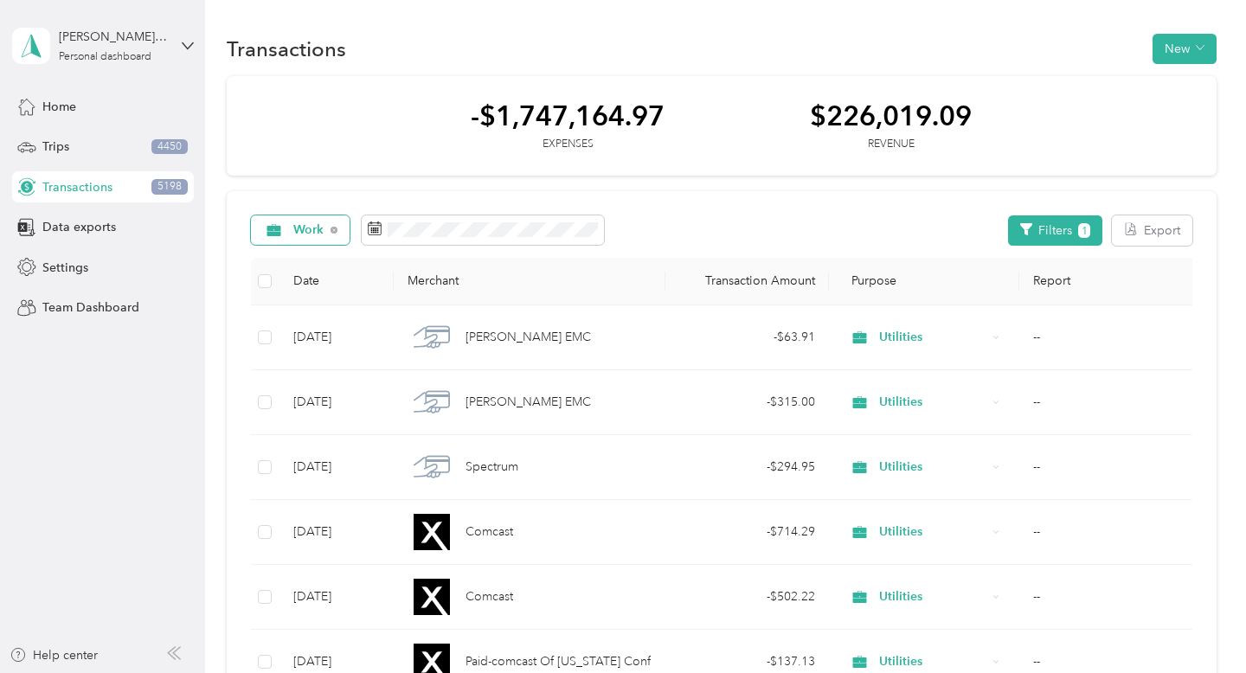
click at [318, 241] on div "Work" at bounding box center [301, 229] width 100 height 29
click at [412, 374] on span "Refunds" at bounding box center [366, 382] width 146 height 18
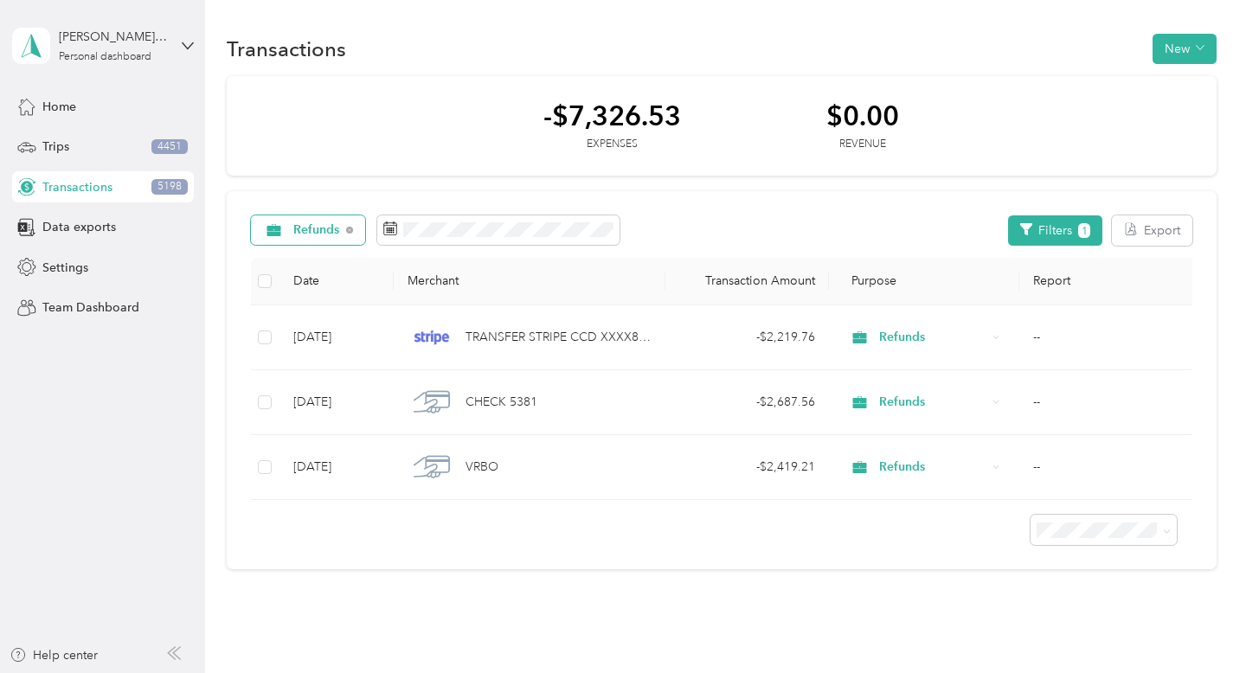
click at [323, 240] on div "Refunds" at bounding box center [308, 229] width 115 height 29
click at [755, 249] on div "Refunds Filters 1 Export Date Merchant Transaction Amount Purpose Report [DATE]…" at bounding box center [722, 380] width 990 height 379
click at [304, 215] on div "Refunds" at bounding box center [308, 229] width 115 height 29
click at [319, 261] on span "All purposes" at bounding box center [366, 262] width 146 height 18
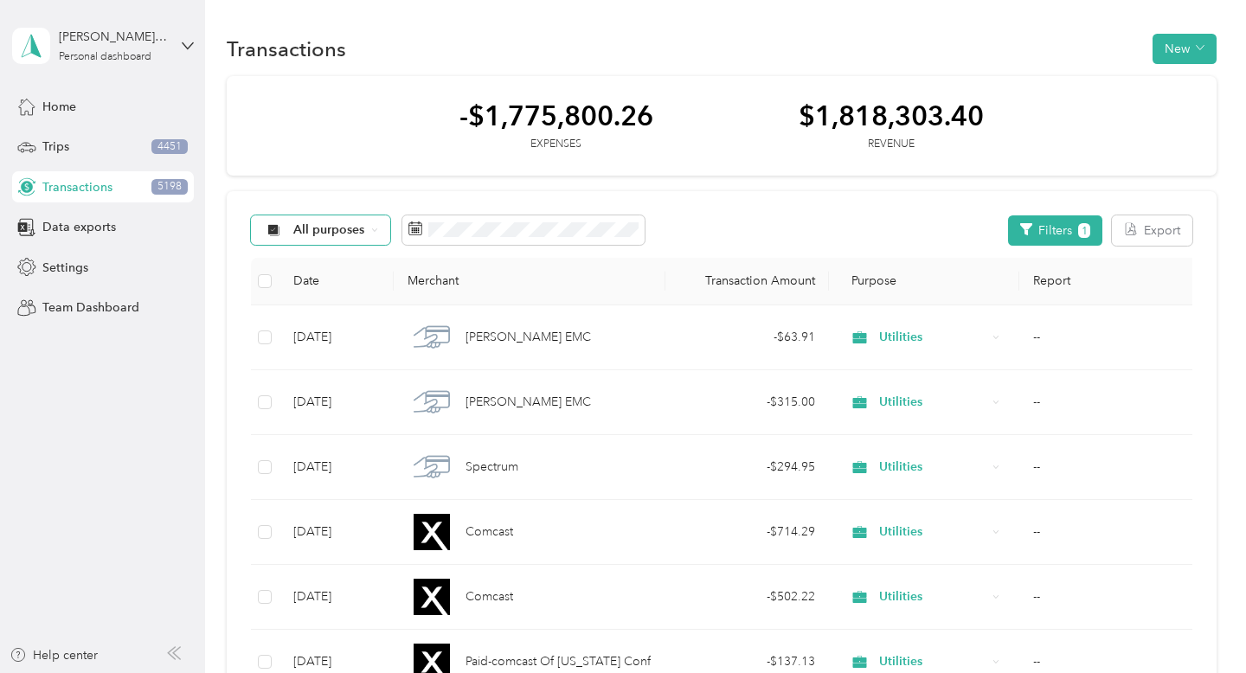
click at [301, 242] on div "All purposes" at bounding box center [321, 229] width 140 height 29
click at [377, 300] on li "Unclassified" at bounding box center [352, 290] width 202 height 30
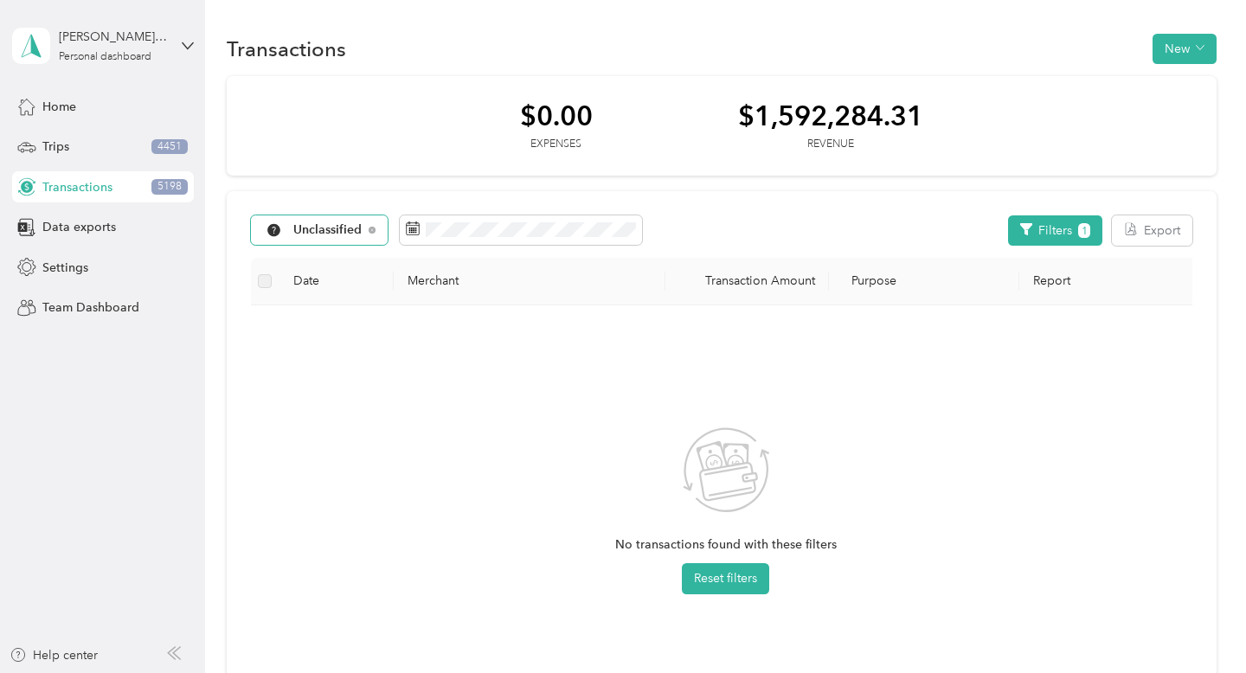
click at [350, 230] on span "Unclassified" at bounding box center [327, 230] width 69 height 12
click at [375, 272] on li "All purposes" at bounding box center [352, 262] width 202 height 30
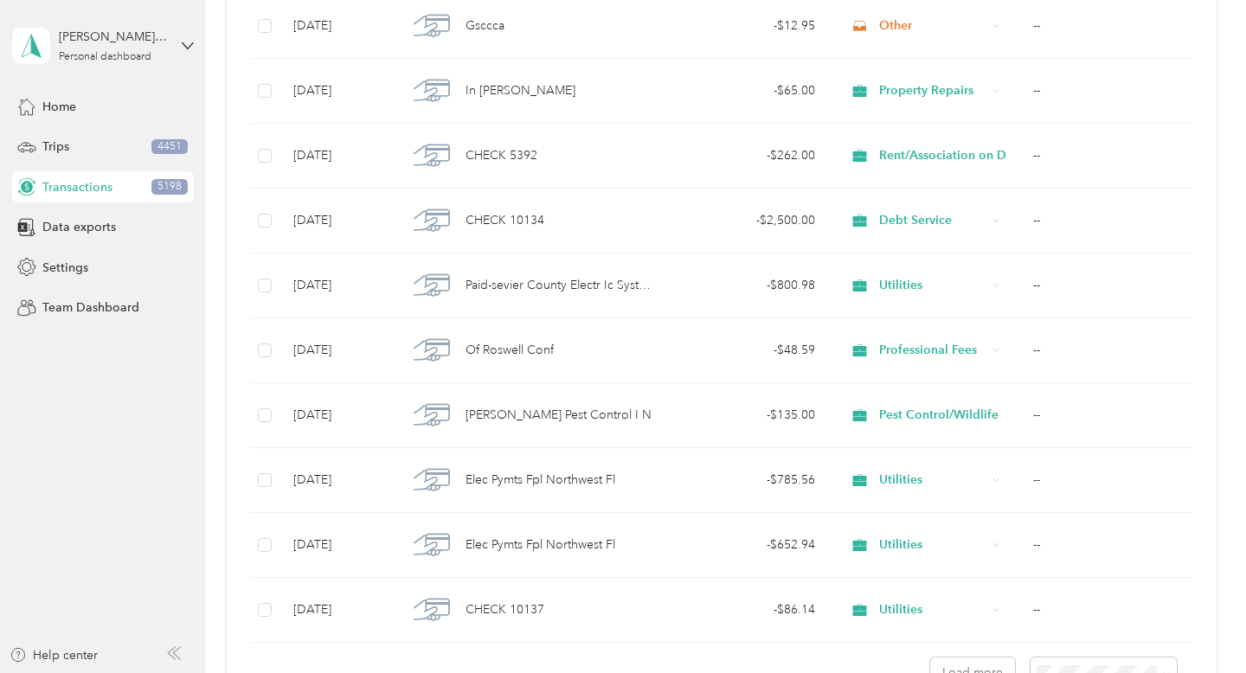
scroll to position [6370, 0]
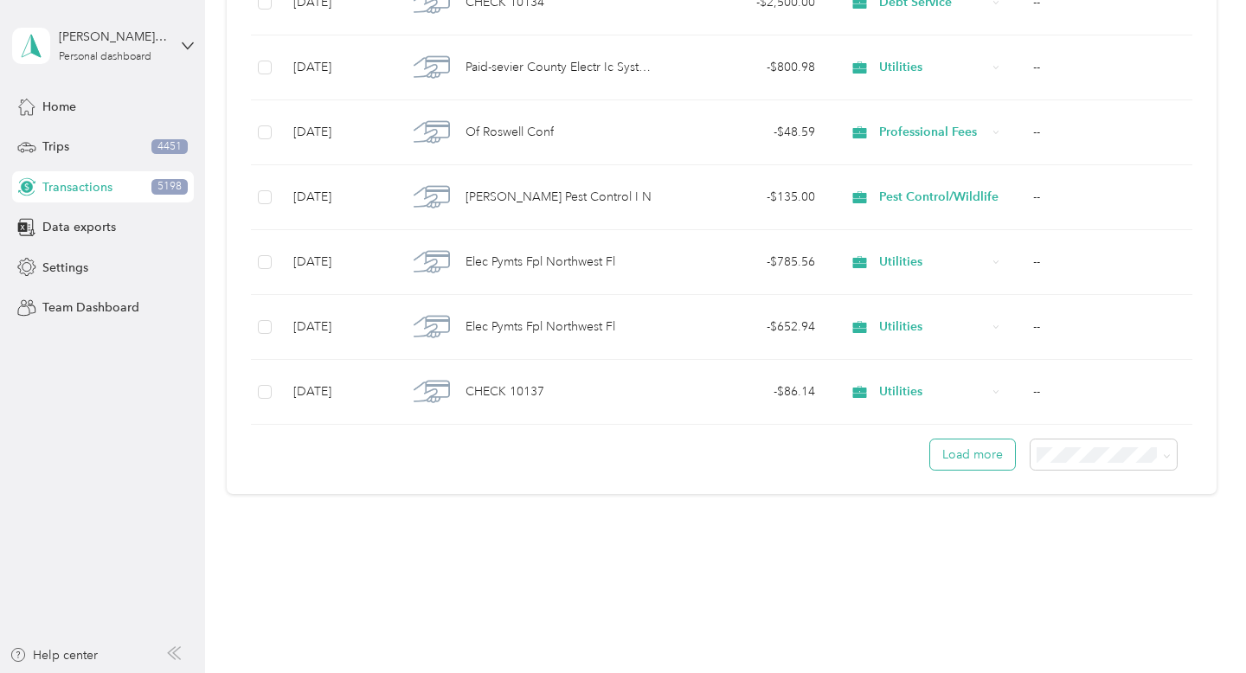
click at [986, 464] on button "Load more" at bounding box center [972, 455] width 85 height 30
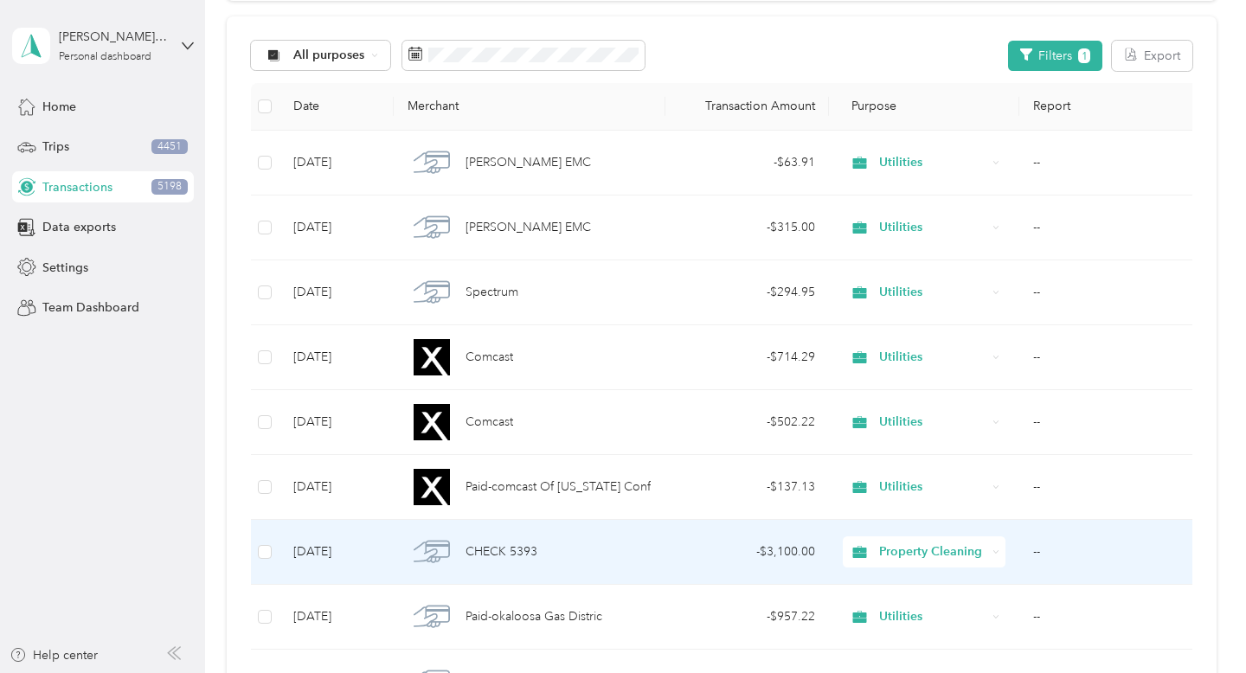
scroll to position [172, 0]
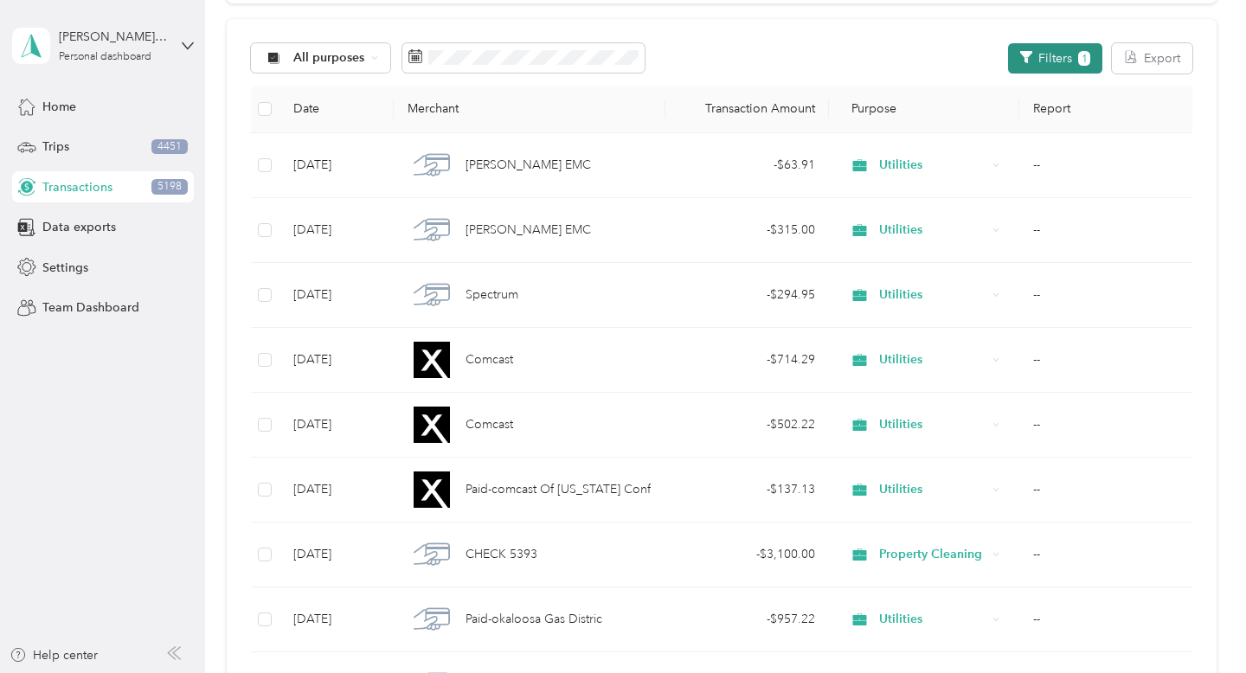
click at [1053, 56] on button "Filters 1" at bounding box center [1055, 58] width 94 height 30
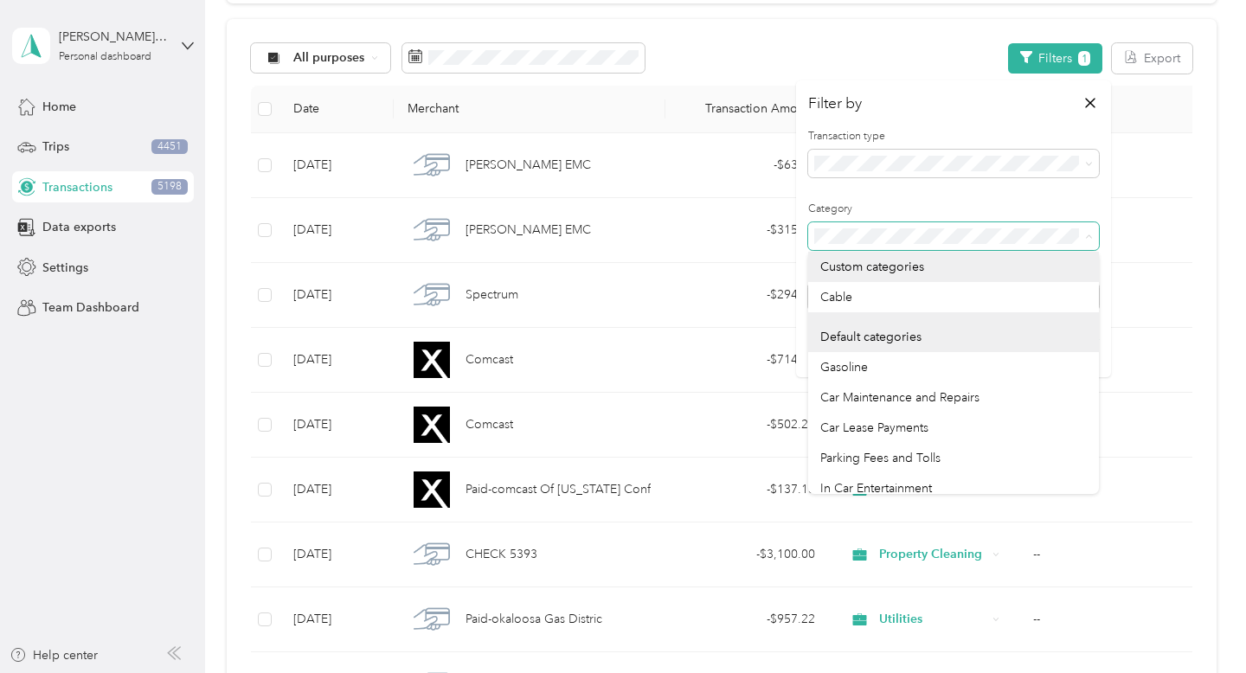
scroll to position [55, 0]
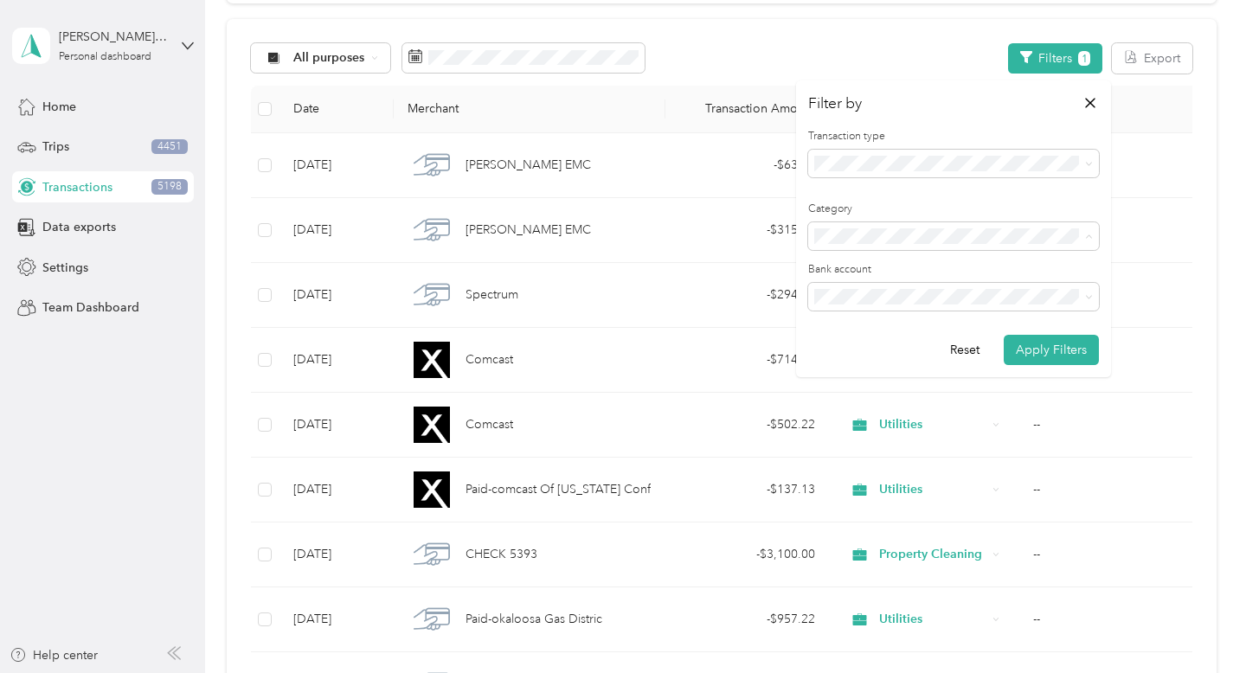
click at [877, 360] on li "Gasoline" at bounding box center [953, 351] width 291 height 30
click at [1037, 355] on button "Apply Filters" at bounding box center [1051, 350] width 95 height 30
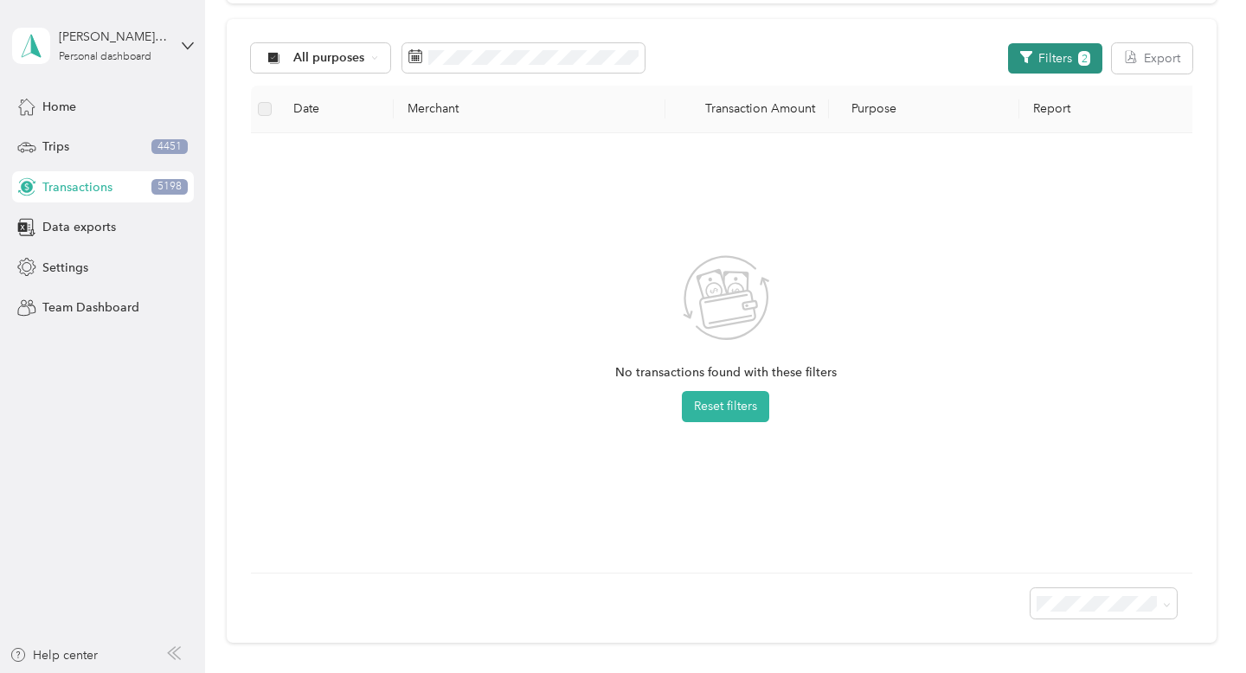
click at [1064, 69] on button "Filters 2" at bounding box center [1055, 58] width 94 height 30
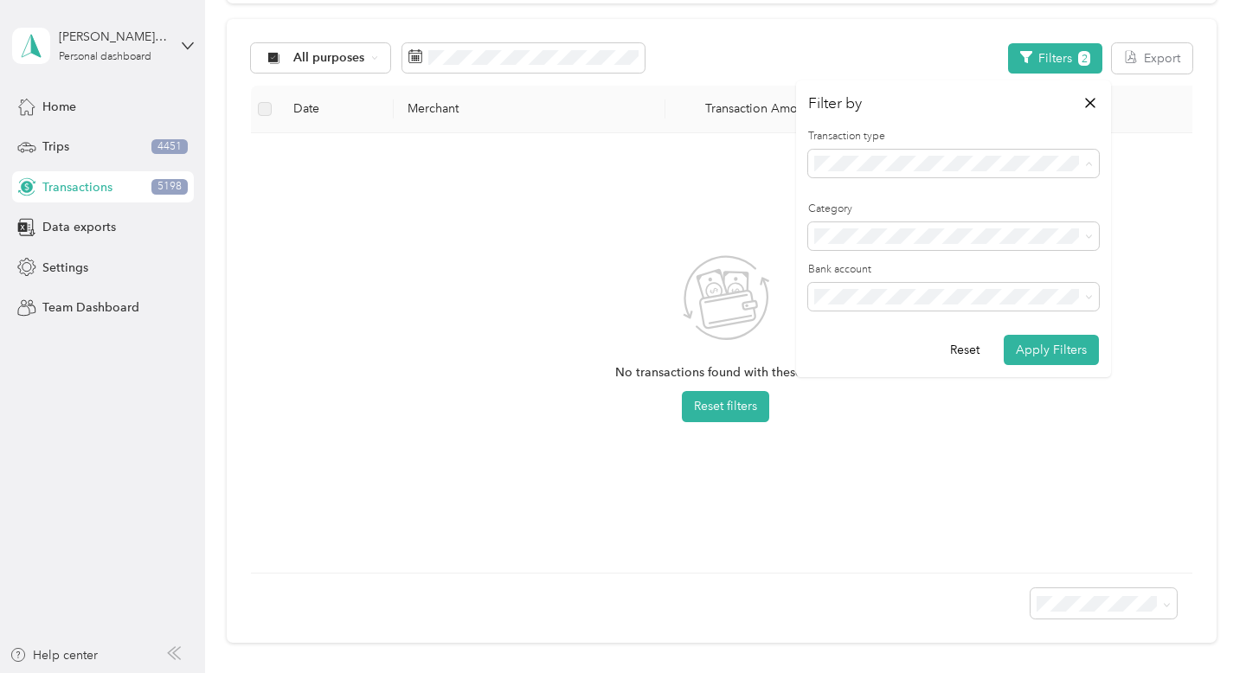
click at [934, 216] on div "Expense" at bounding box center [943, 224] width 247 height 18
click at [945, 265] on div "All categories" at bounding box center [953, 266] width 267 height 18
click at [1044, 357] on button "Apply Filters" at bounding box center [1051, 350] width 95 height 30
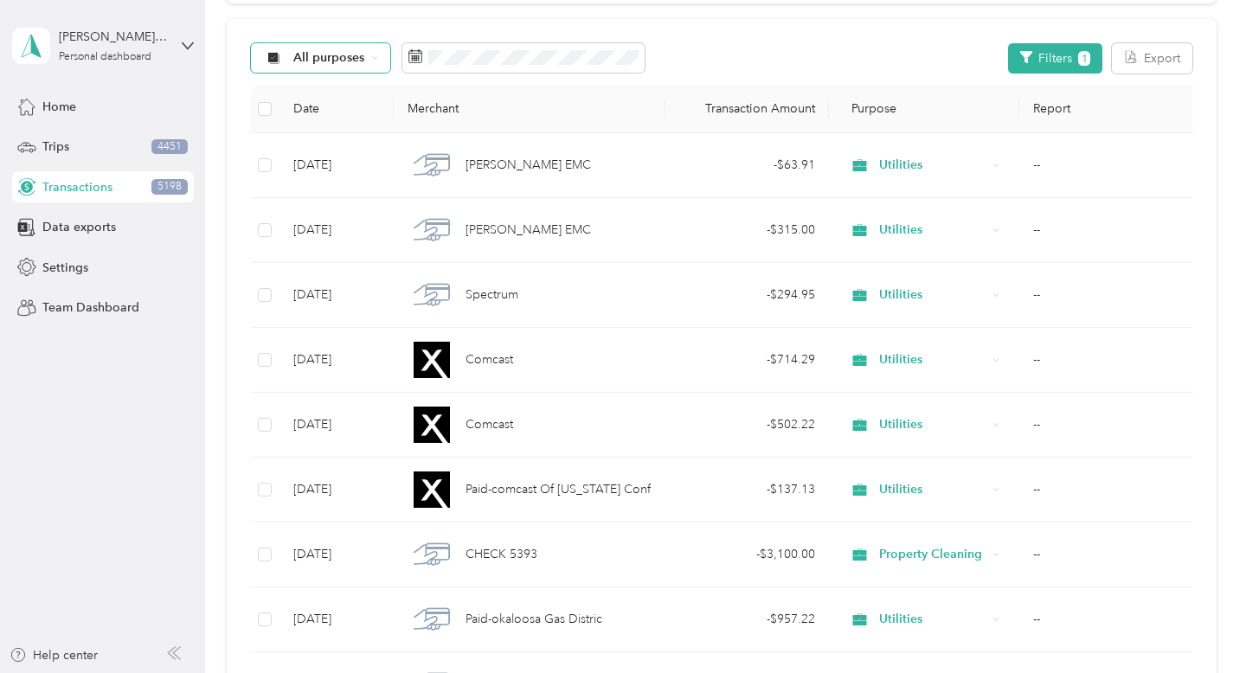
click at [354, 70] on div "All purposes" at bounding box center [321, 57] width 140 height 29
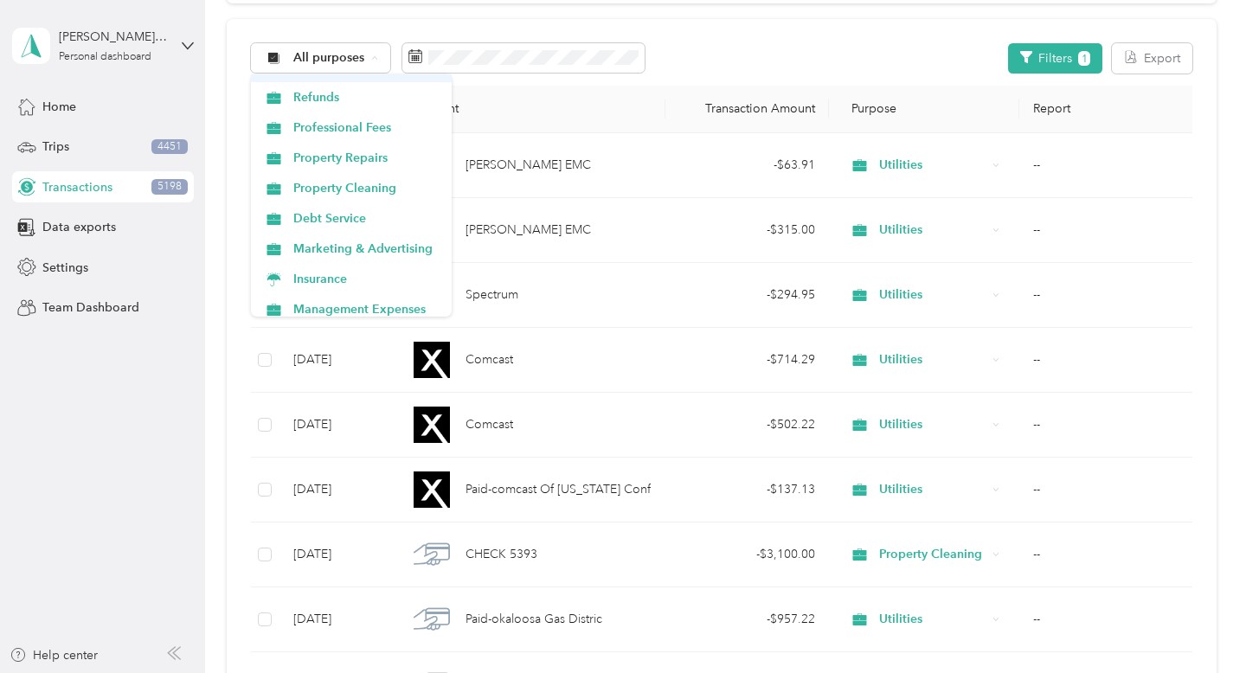
scroll to position [127, 0]
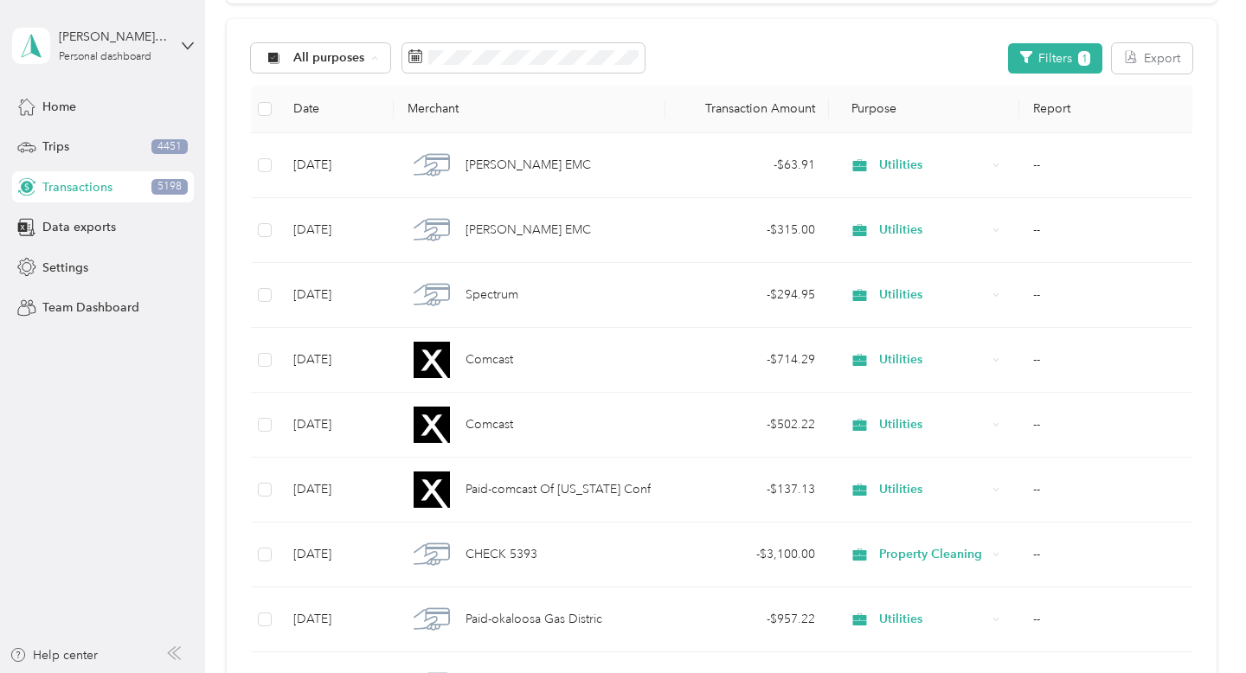
click at [346, 178] on span "Property Cleaning" at bounding box center [366, 174] width 146 height 18
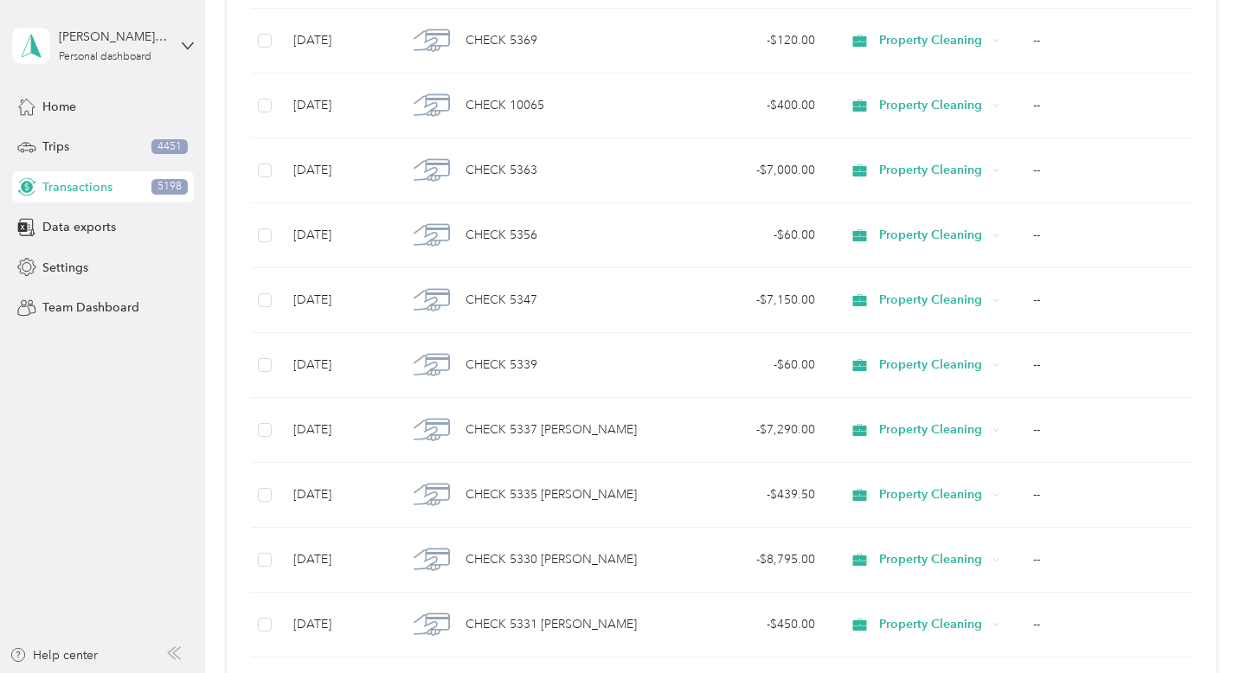
scroll to position [1568, 0]
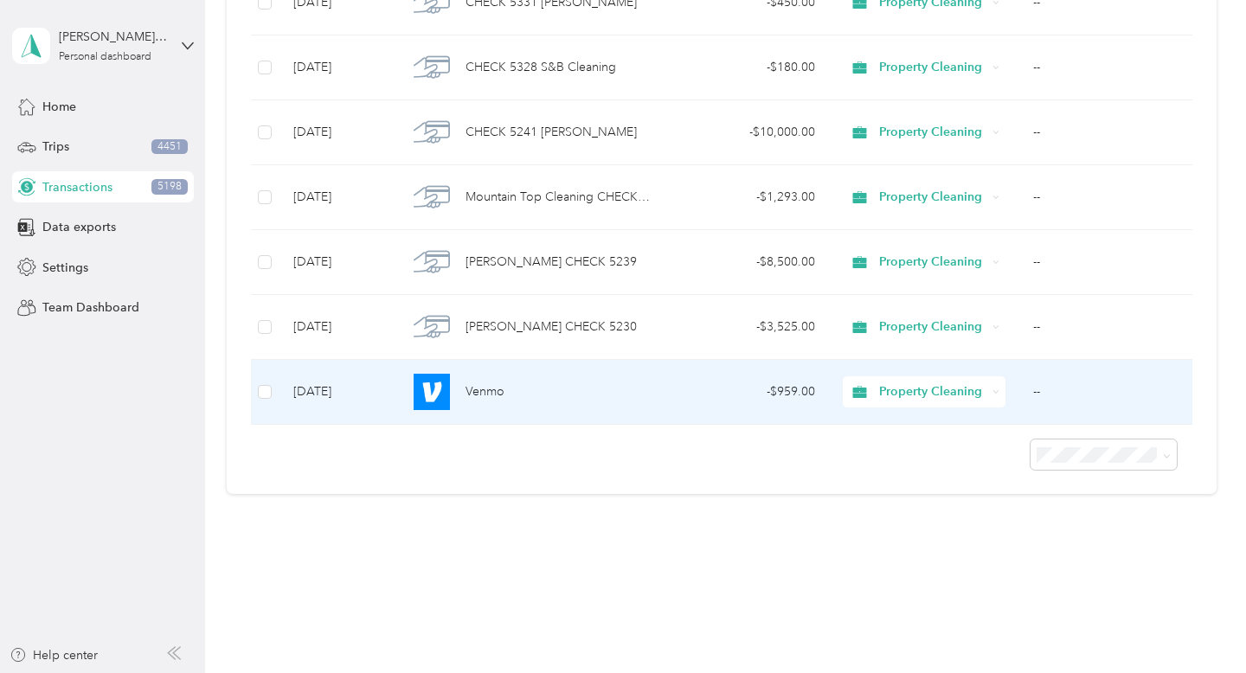
click at [1000, 393] on div "Property Cleaning" at bounding box center [924, 391] width 163 height 31
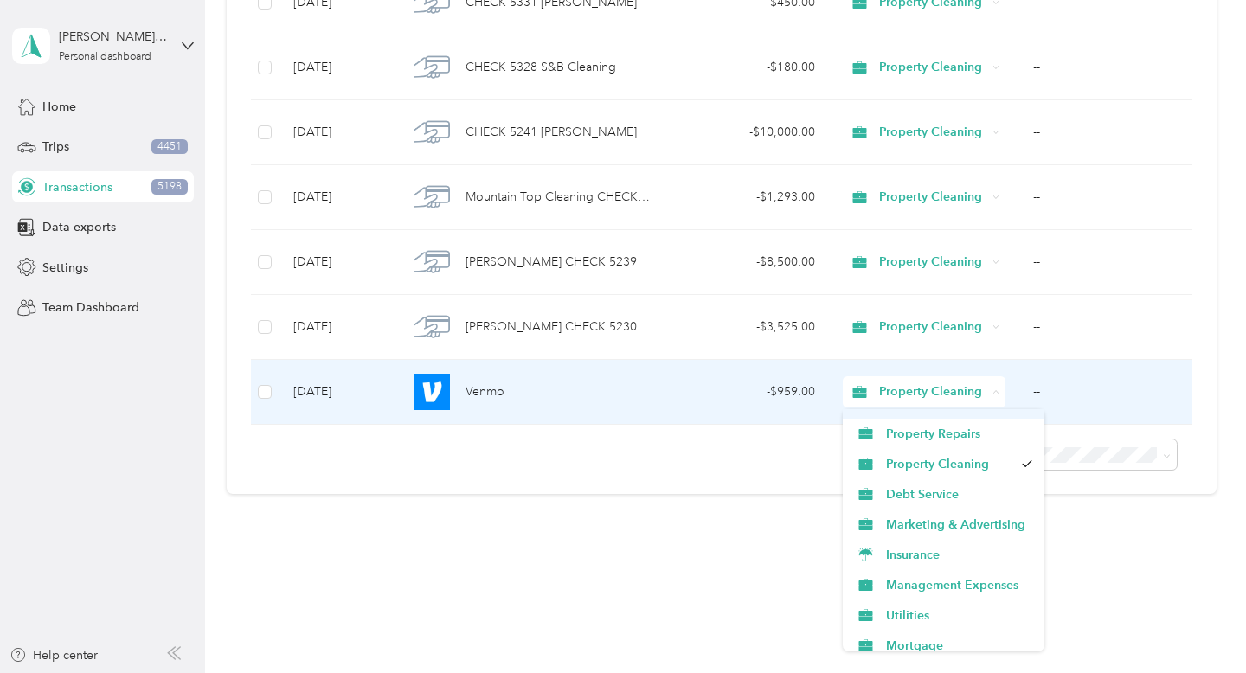
scroll to position [119, 0]
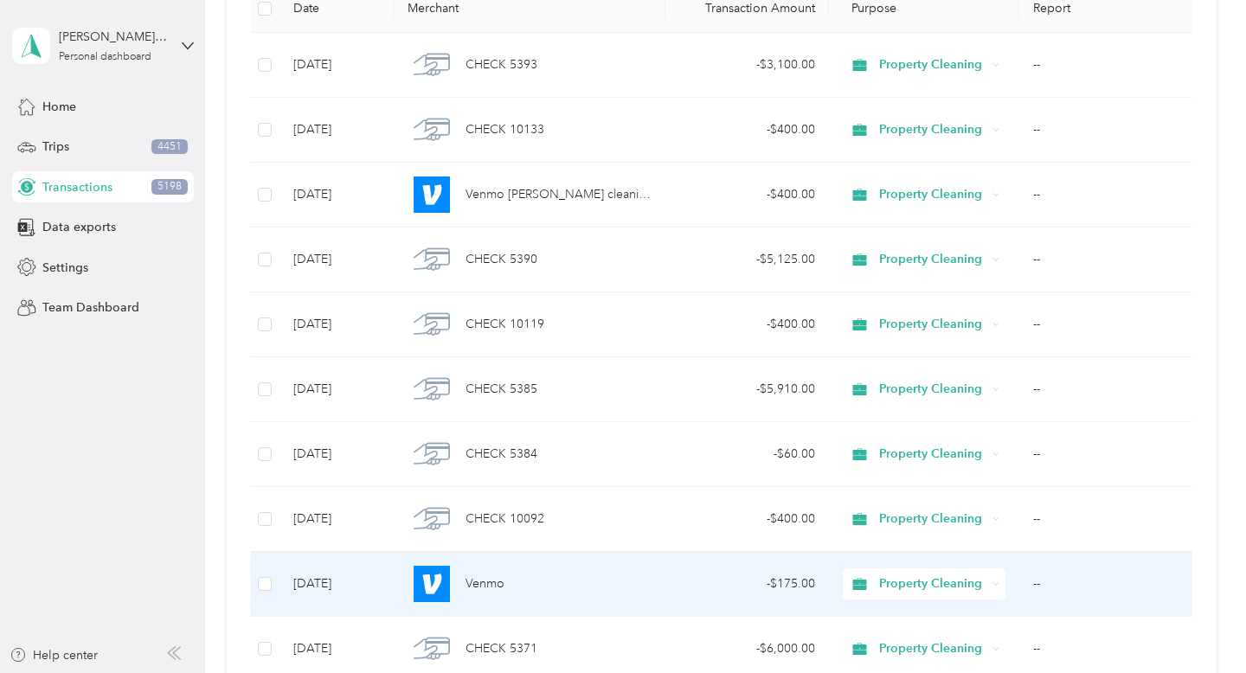
scroll to position [0, 0]
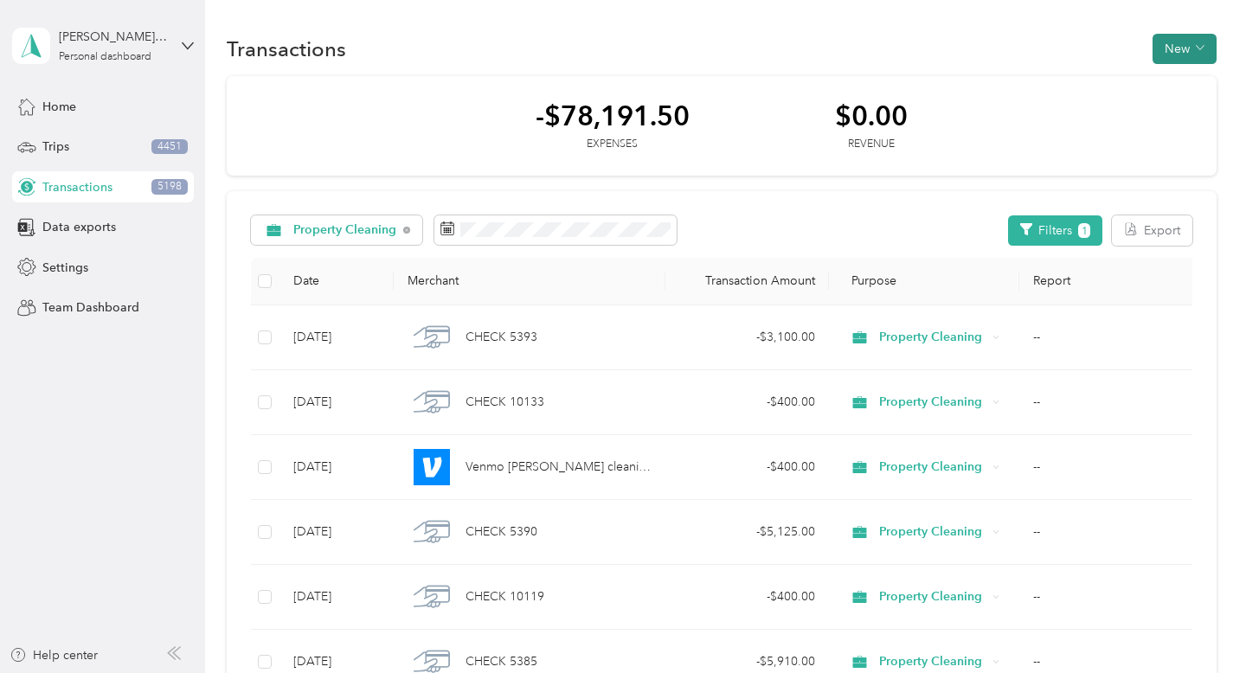
click at [1203, 46] on button "New" at bounding box center [1185, 49] width 64 height 30
click at [1159, 226] on button "Export" at bounding box center [1152, 230] width 80 height 30
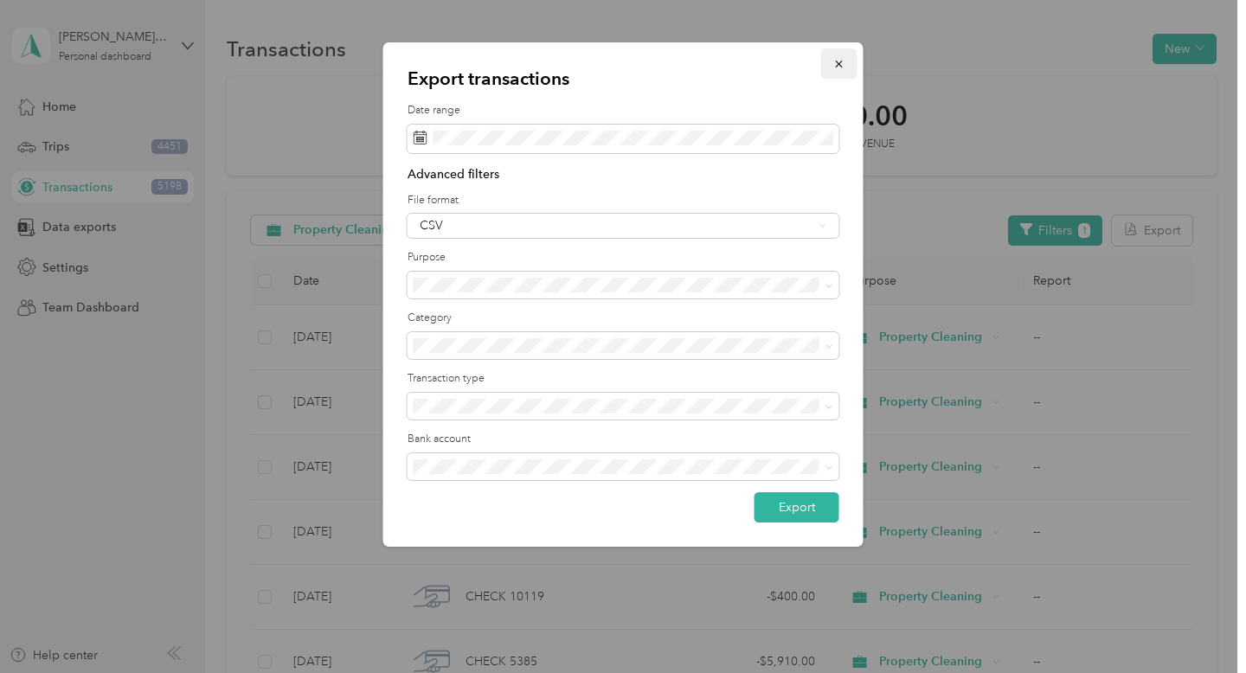
click at [838, 61] on icon "button" at bounding box center [839, 64] width 12 height 12
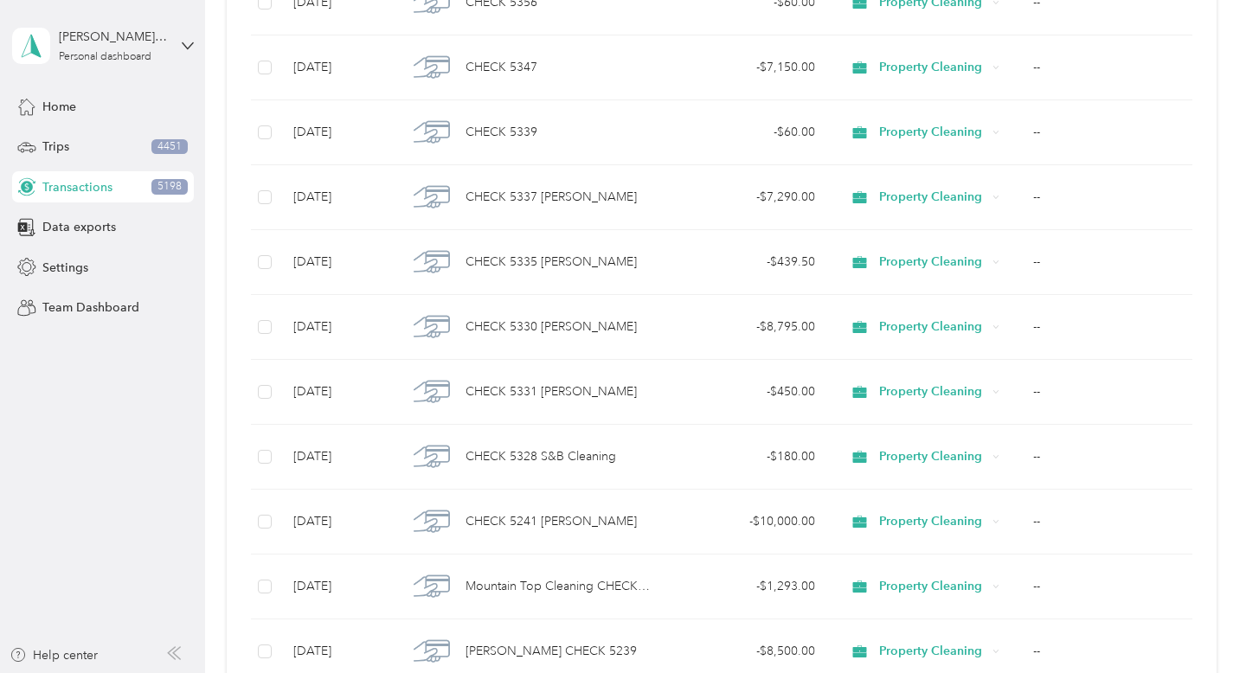
scroll to position [1568, 0]
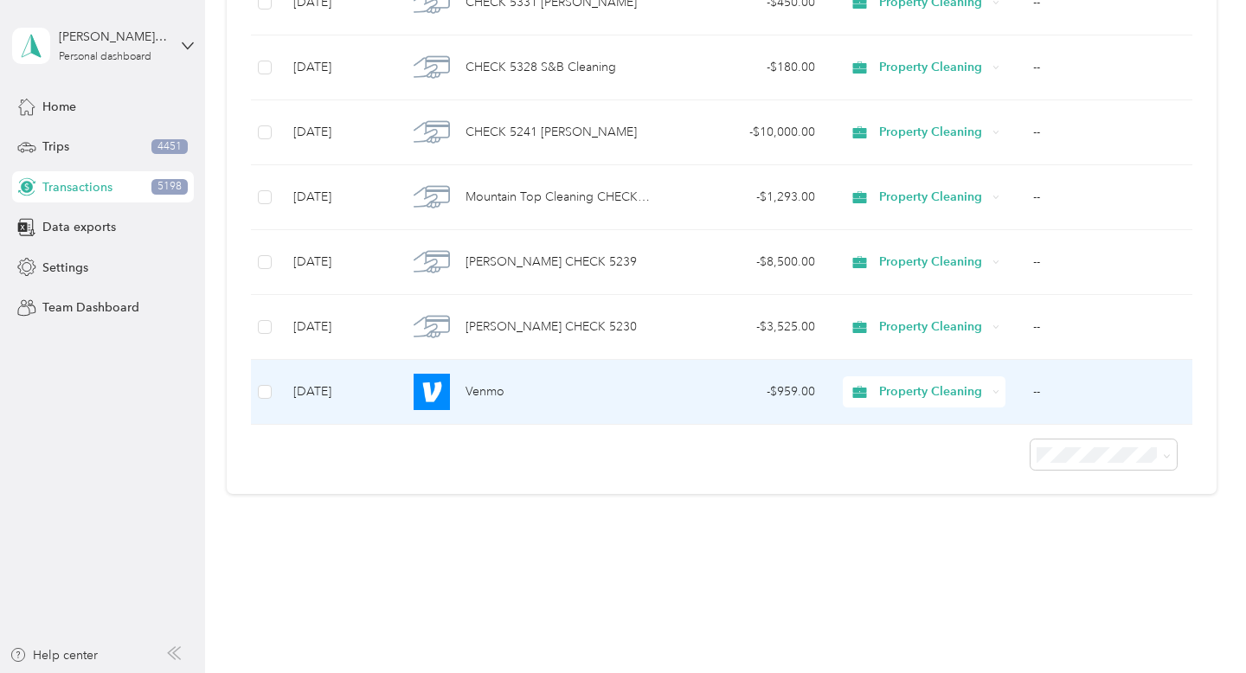
click at [992, 389] on icon at bounding box center [995, 392] width 7 height 7
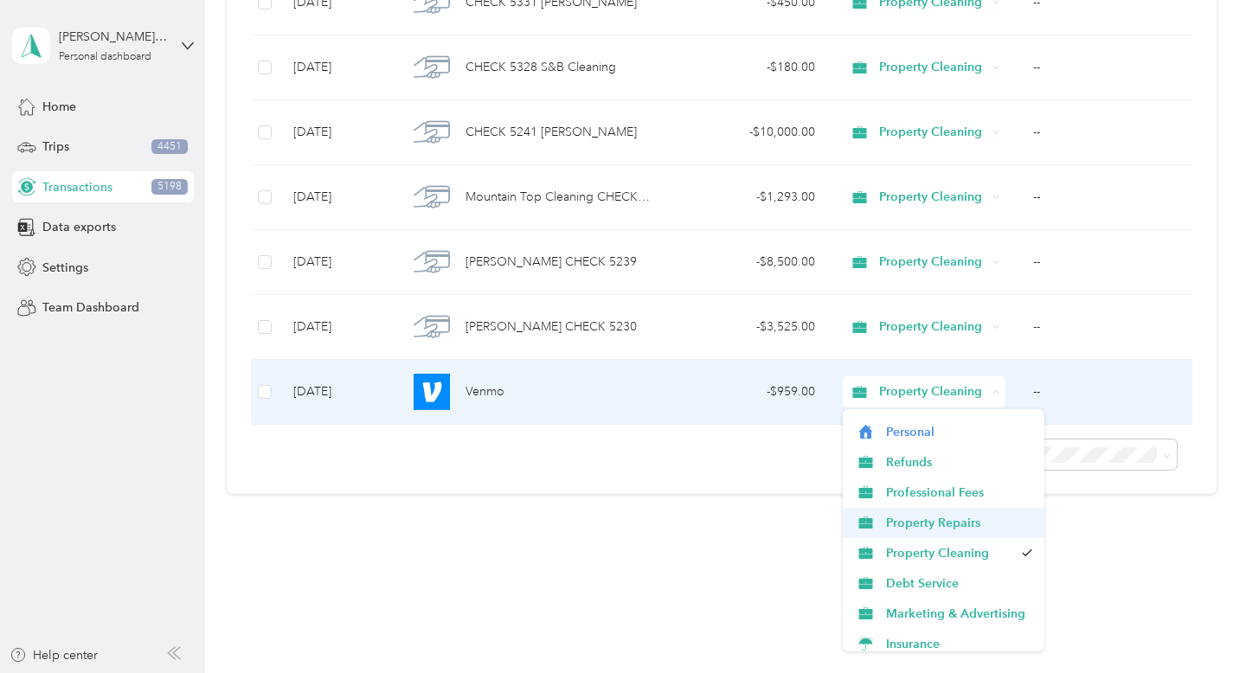
scroll to position [268, 0]
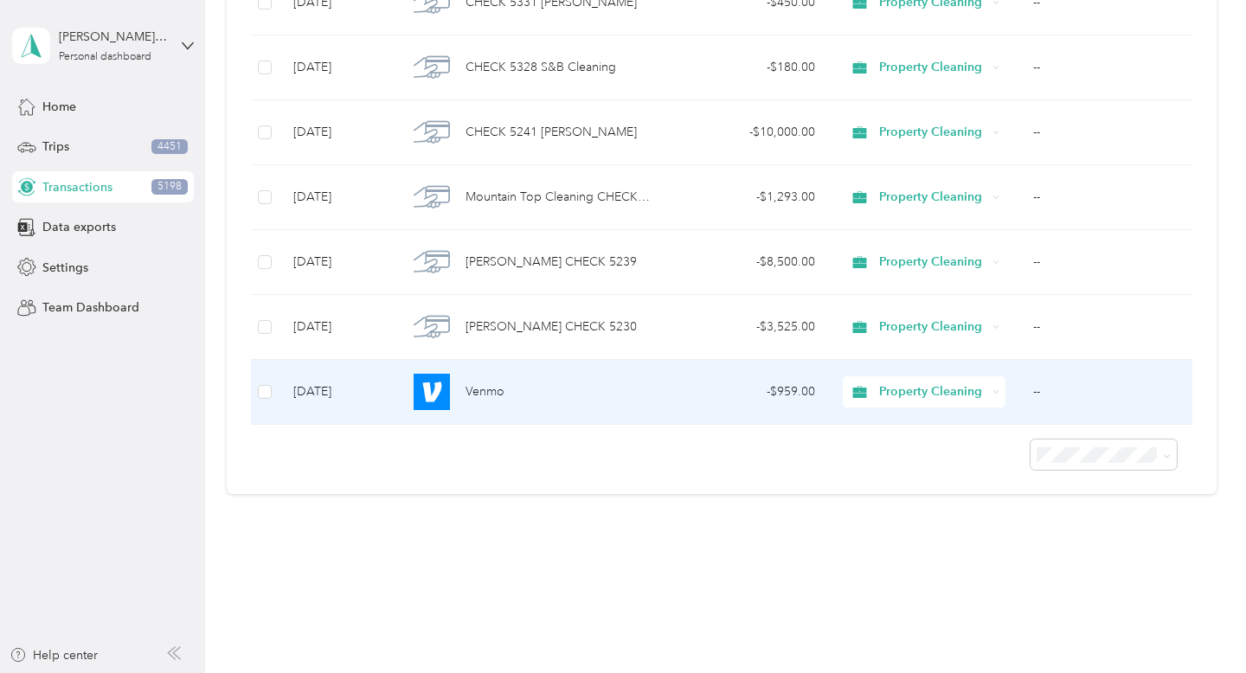
click at [984, 433] on span "Management Expenses" at bounding box center [959, 429] width 146 height 18
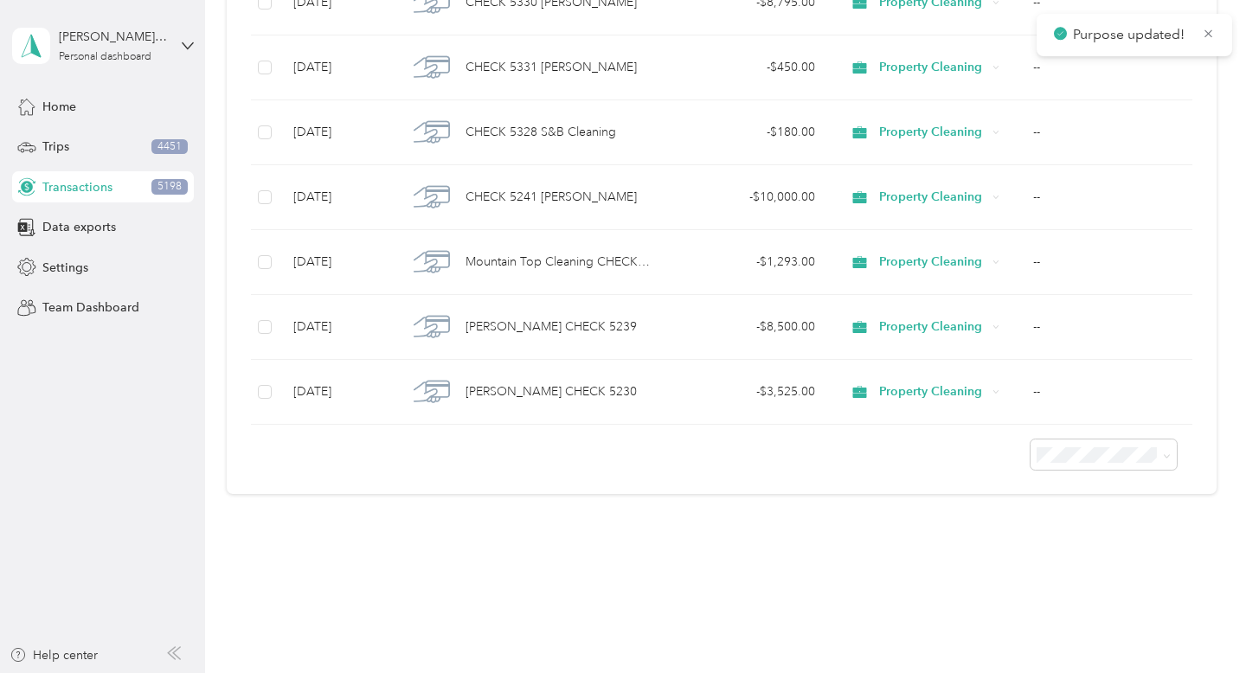
scroll to position [1503, 0]
click at [1207, 33] on icon at bounding box center [1208, 33] width 8 height 8
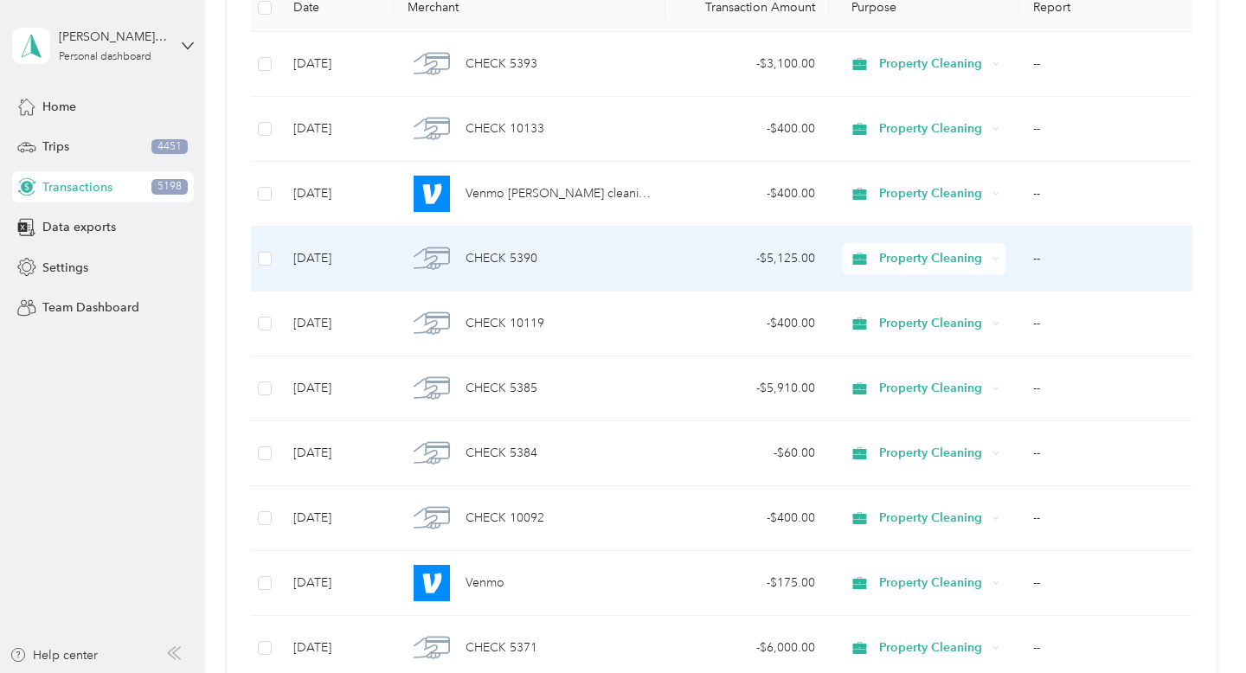
scroll to position [0, 0]
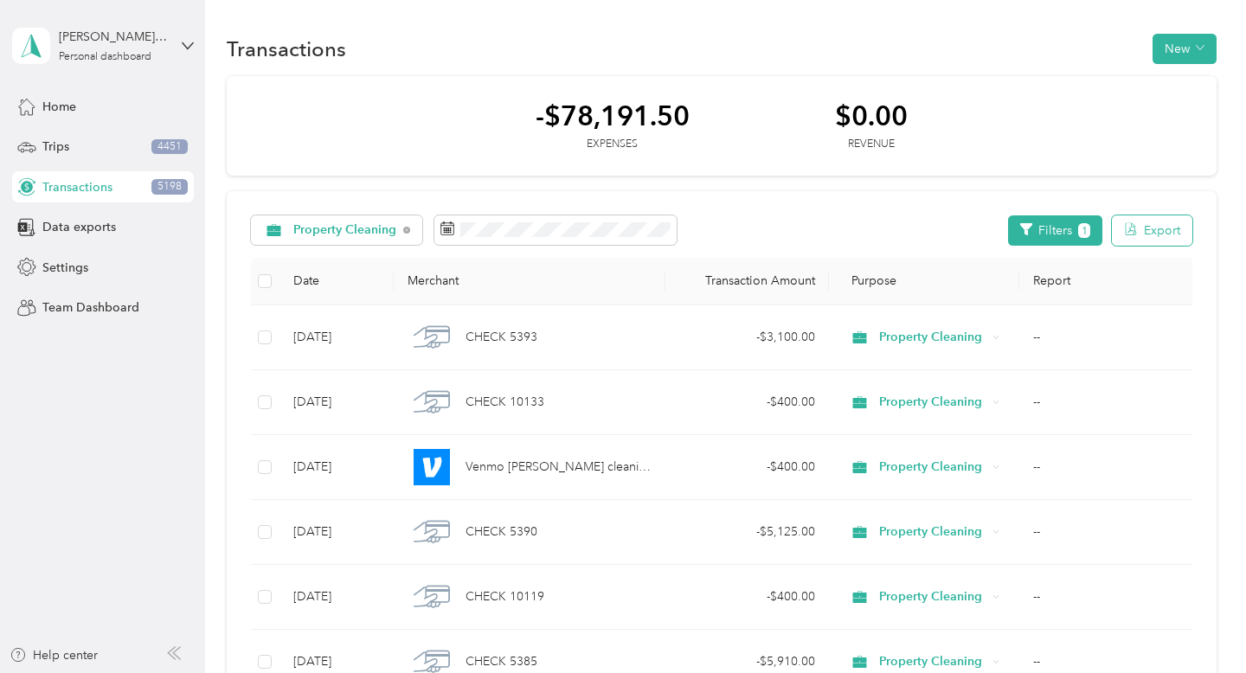
click at [1158, 228] on button "Export" at bounding box center [1152, 230] width 80 height 30
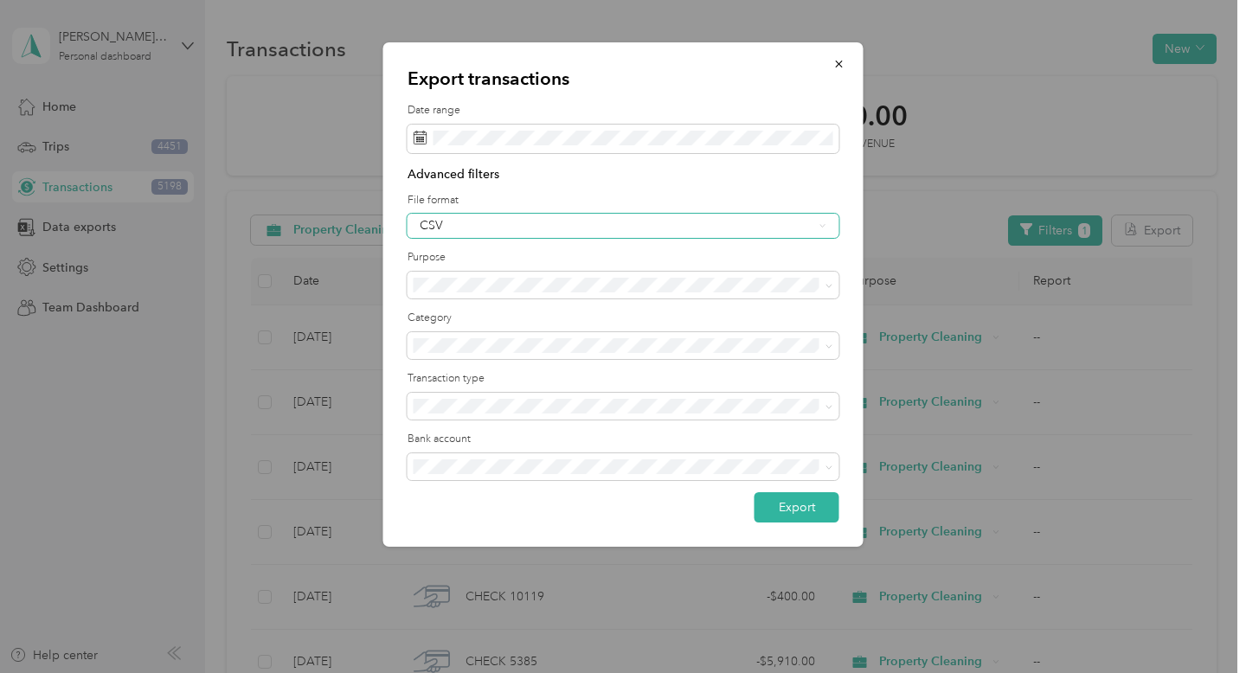
click at [712, 226] on div "CSV" at bounding box center [617, 226] width 394 height 12
click at [668, 306] on div "PDF" at bounding box center [624, 315] width 408 height 18
click at [751, 226] on div "PDF" at bounding box center [617, 226] width 394 height 12
click at [741, 281] on div "Excel" at bounding box center [624, 285] width 408 height 18
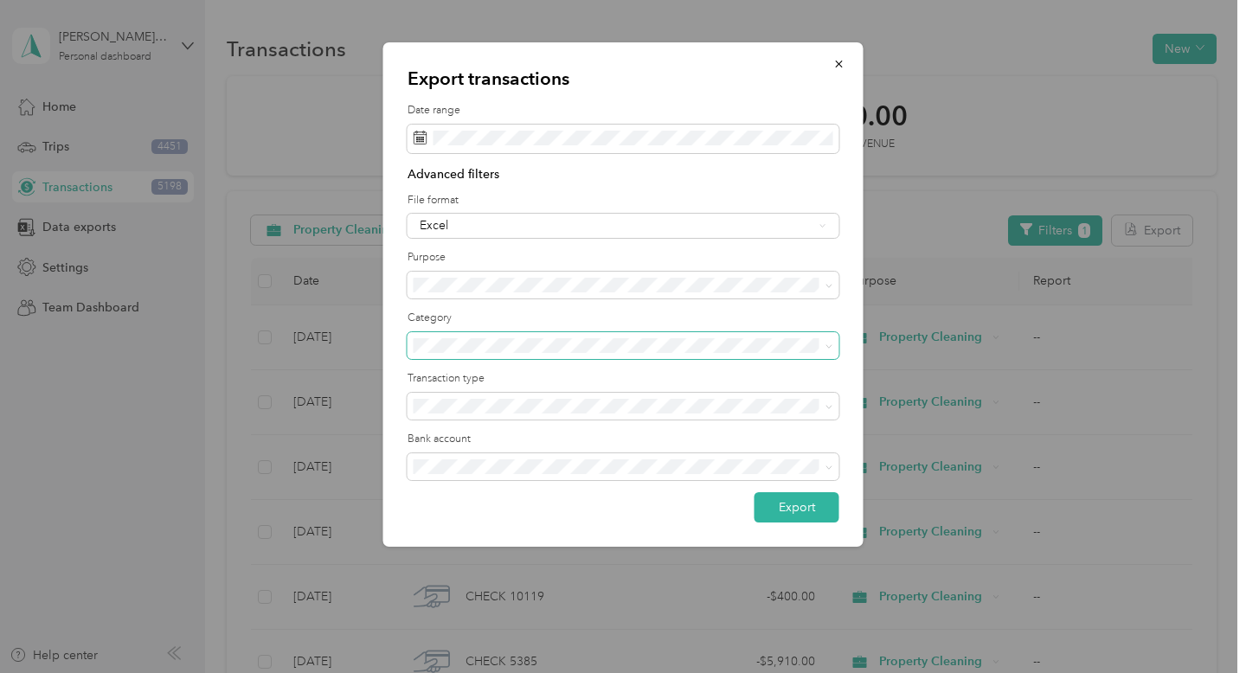
click at [788, 333] on span at bounding box center [624, 346] width 432 height 28
click at [819, 467] on span at bounding box center [826, 467] width 14 height 12
click at [825, 477] on span at bounding box center [624, 467] width 432 height 28
click at [825, 473] on span at bounding box center [829, 466] width 8 height 15
click at [827, 470] on icon at bounding box center [829, 468] width 8 height 8
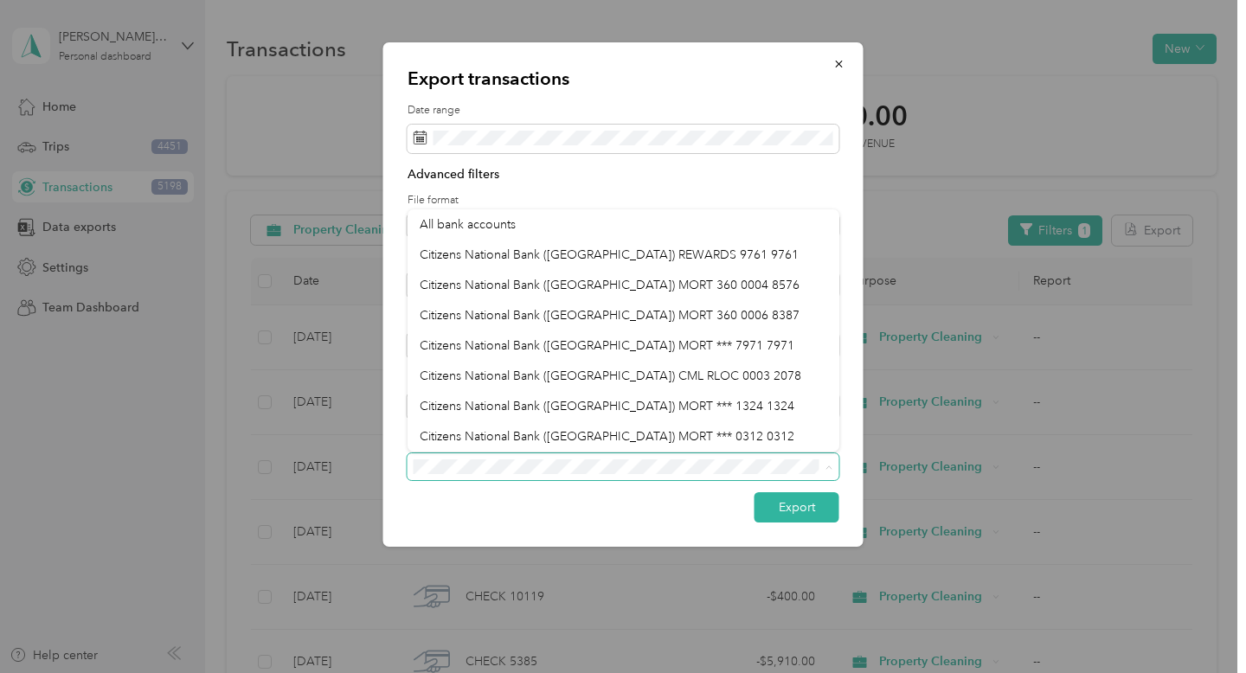
click at [827, 470] on icon at bounding box center [829, 468] width 8 height 8
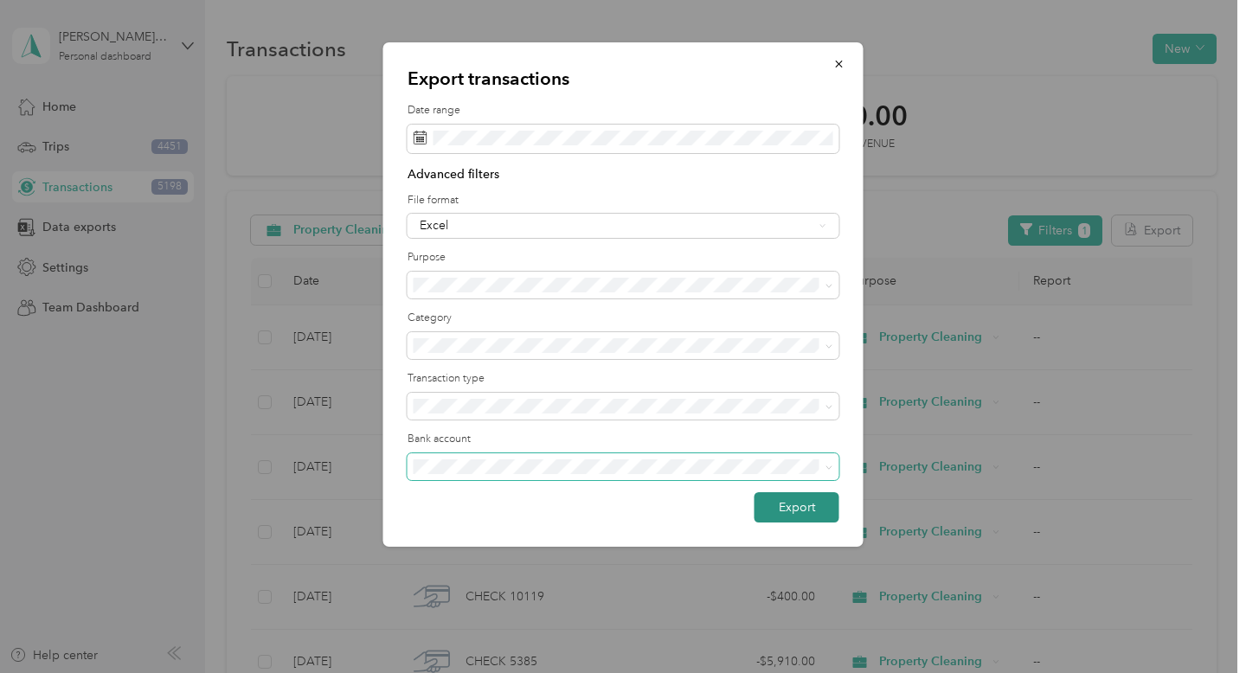
click at [810, 514] on button "Export" at bounding box center [797, 507] width 85 height 30
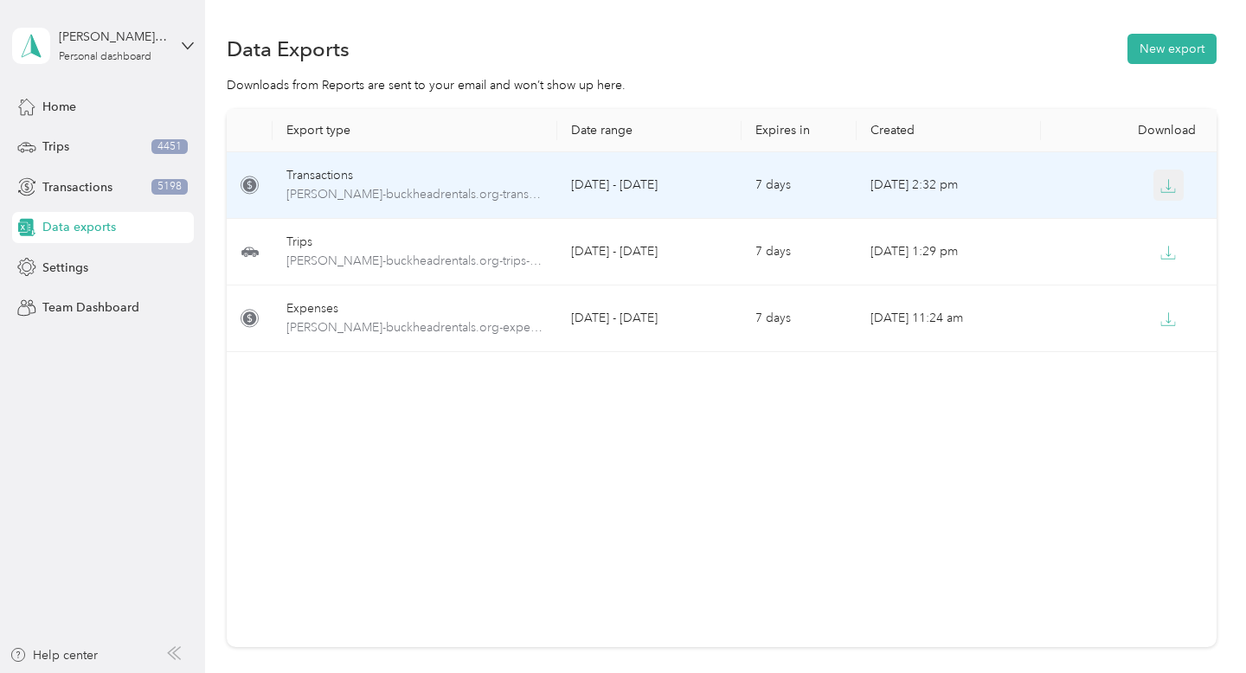
click at [1176, 176] on button "button" at bounding box center [1168, 185] width 31 height 31
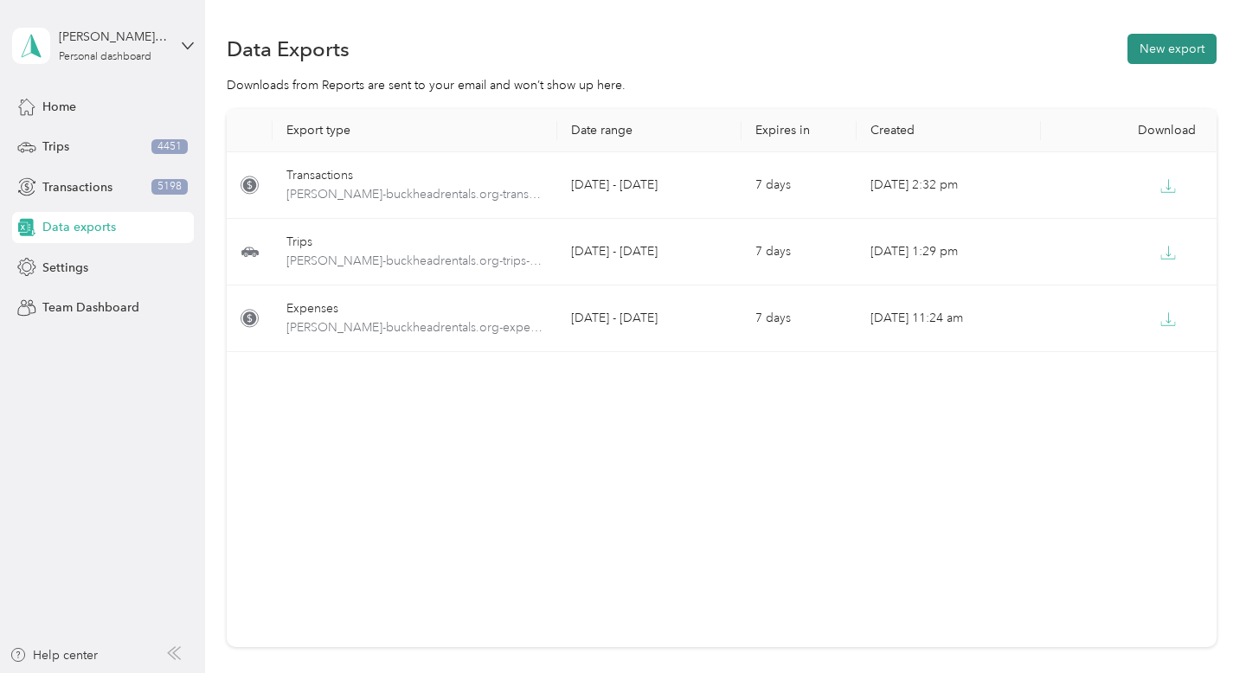
click at [1167, 48] on button "New export" at bounding box center [1171, 49] width 89 height 30
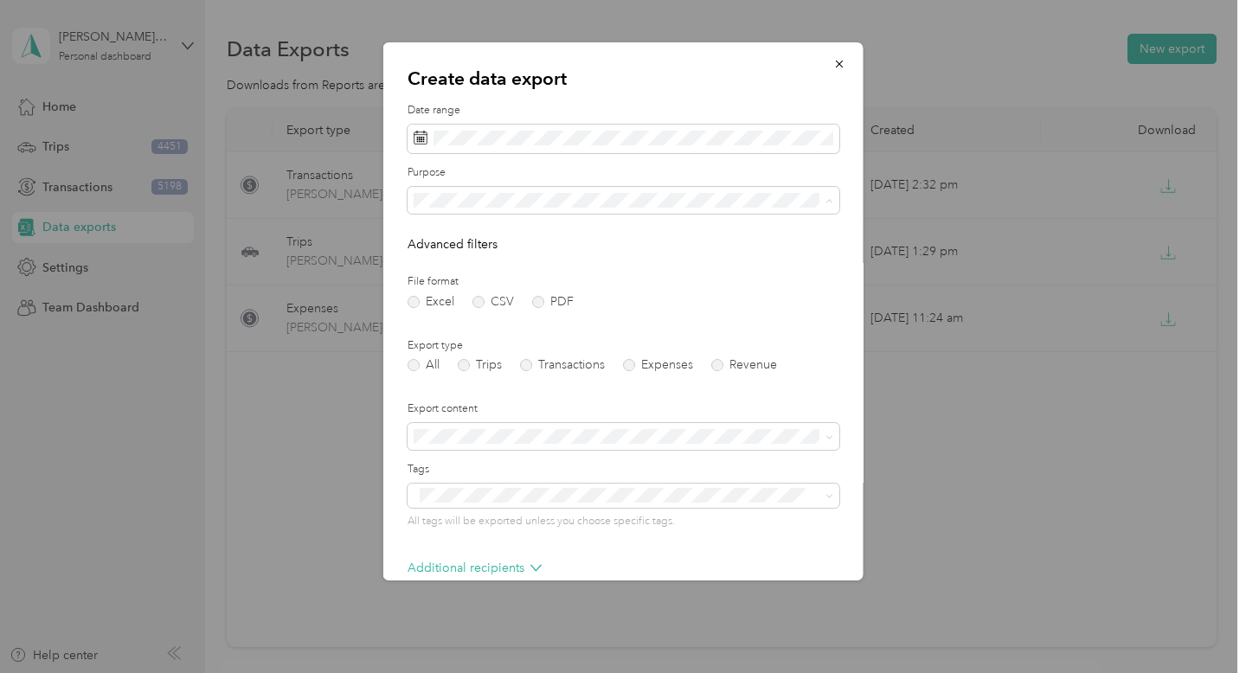
click at [588, 343] on div "Professional Fees" at bounding box center [624, 352] width 408 height 18
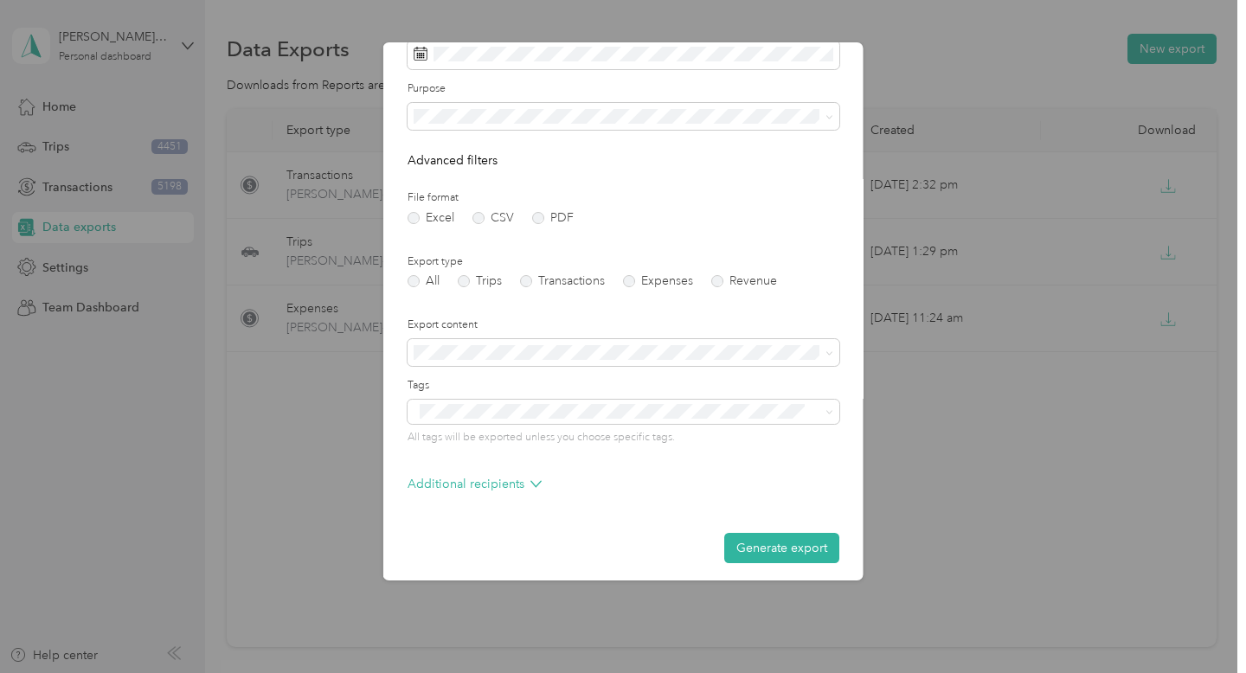
scroll to position [88, 0]
click at [635, 279] on label "Expenses" at bounding box center [658, 277] width 70 height 12
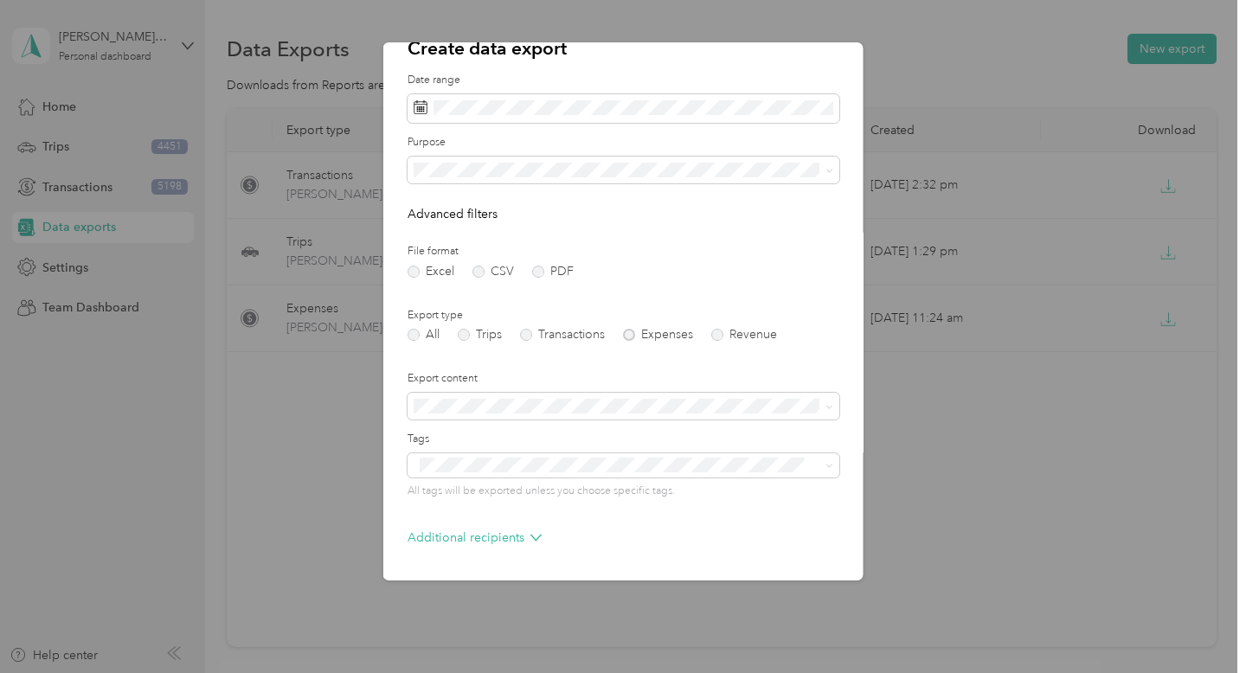
scroll to position [72, 0]
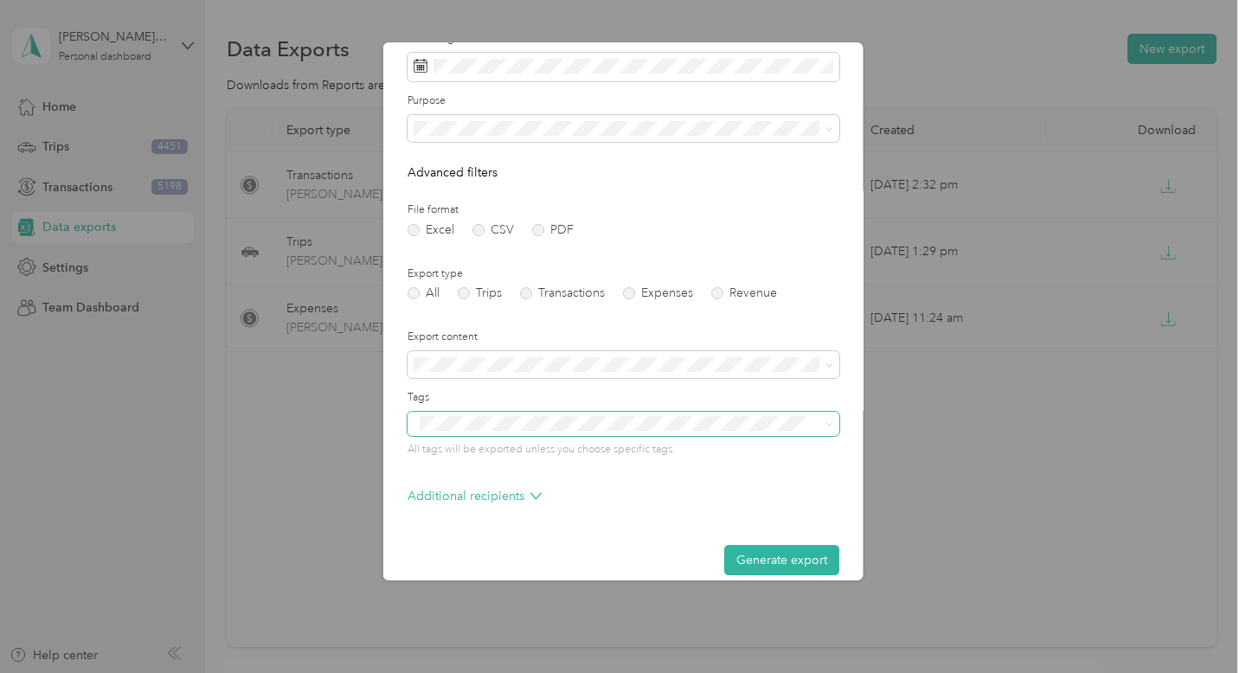
click at [709, 672] on div "Create data export Date range Purpose Advanced filters File format Excel CSV PD…" at bounding box center [618, 673] width 1237 height 0
click at [825, 424] on icon at bounding box center [829, 425] width 8 height 8
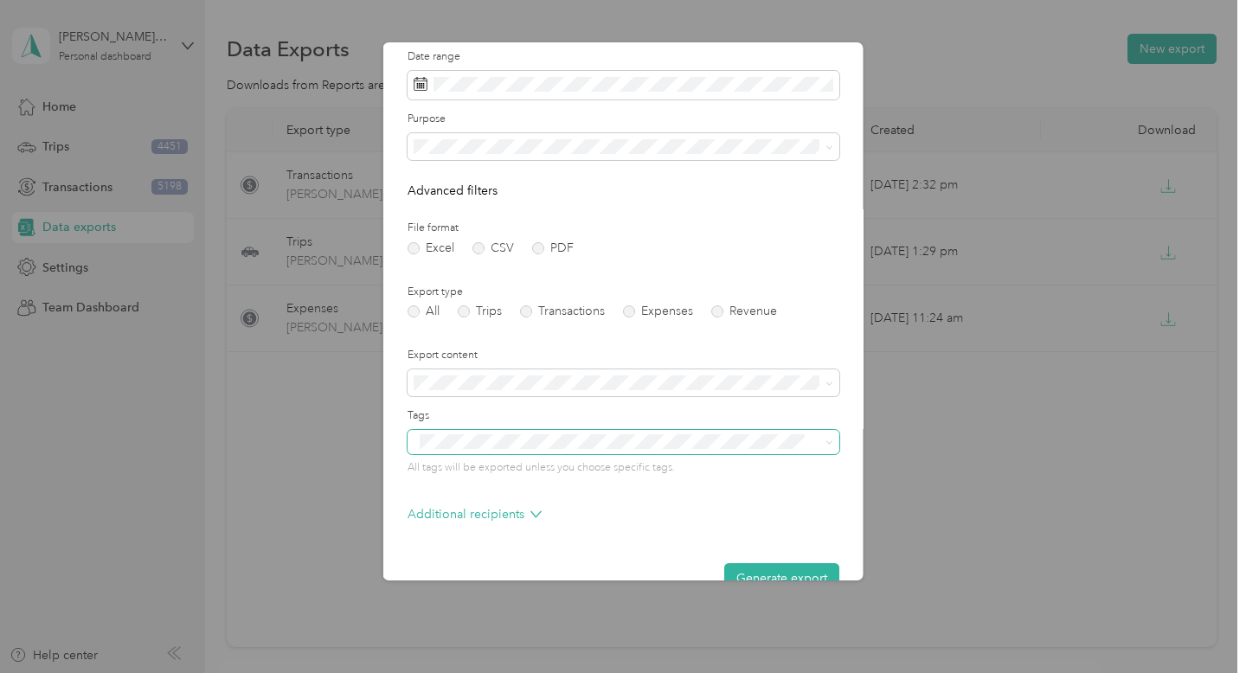
scroll to position [55, 0]
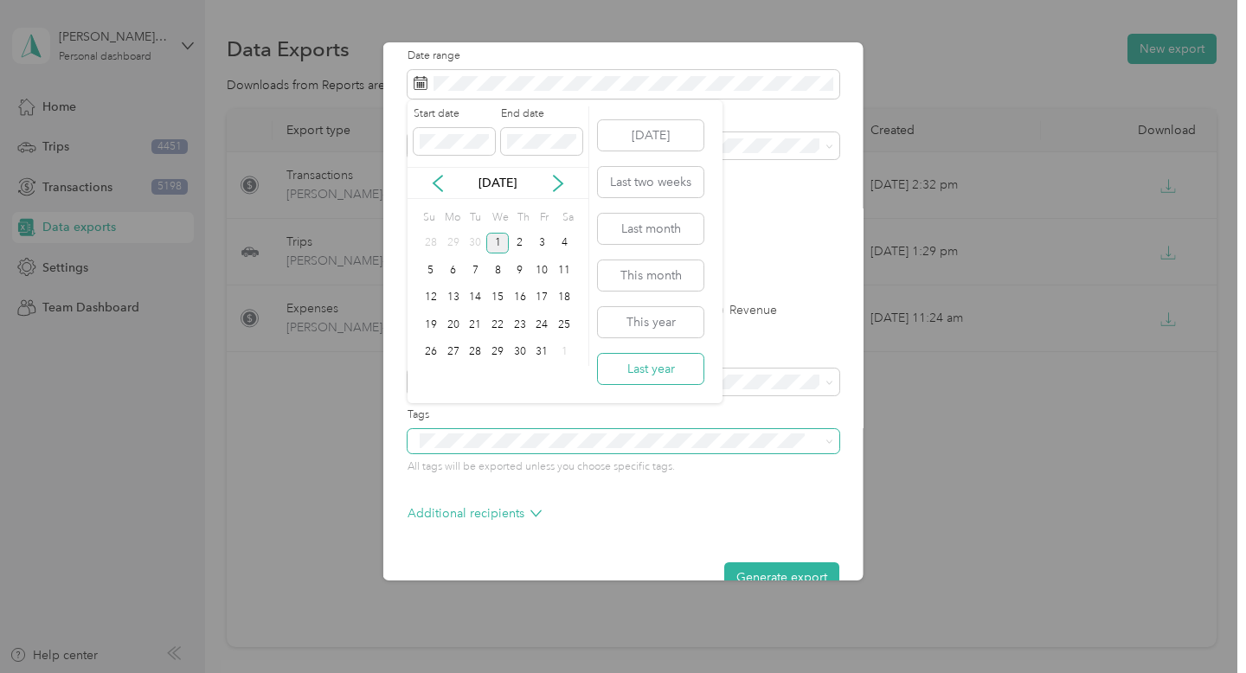
click at [680, 369] on button "Last year" at bounding box center [651, 369] width 106 height 30
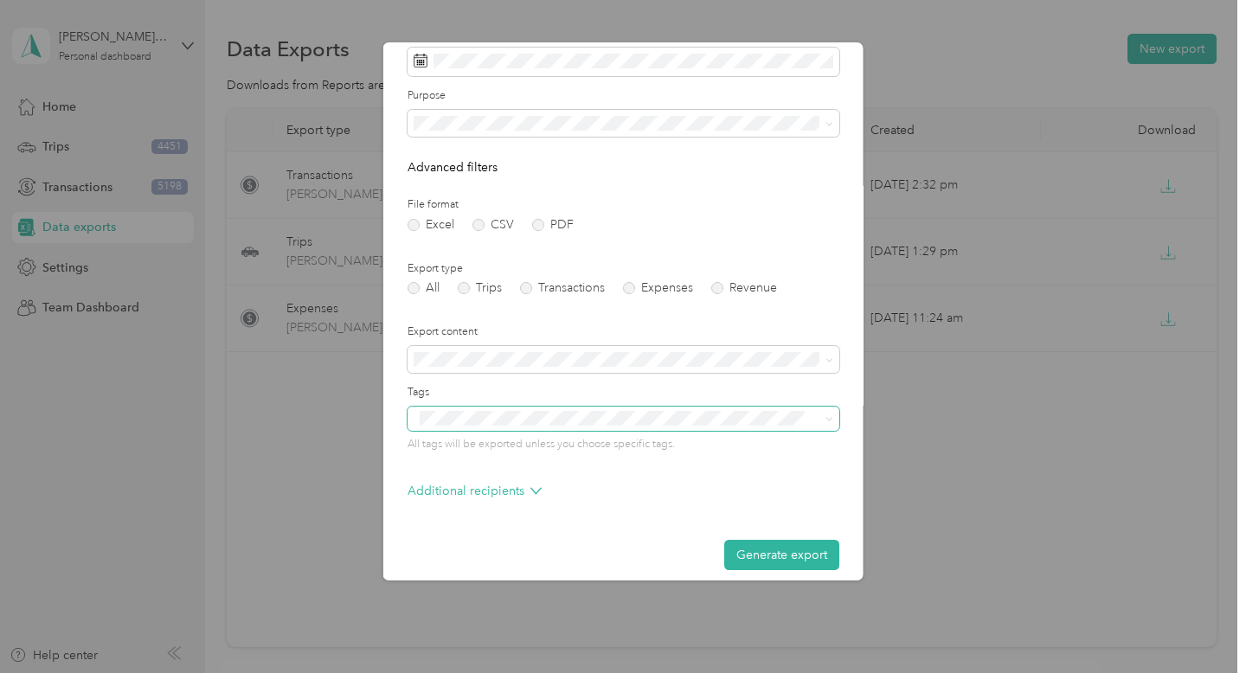
scroll to position [90, 0]
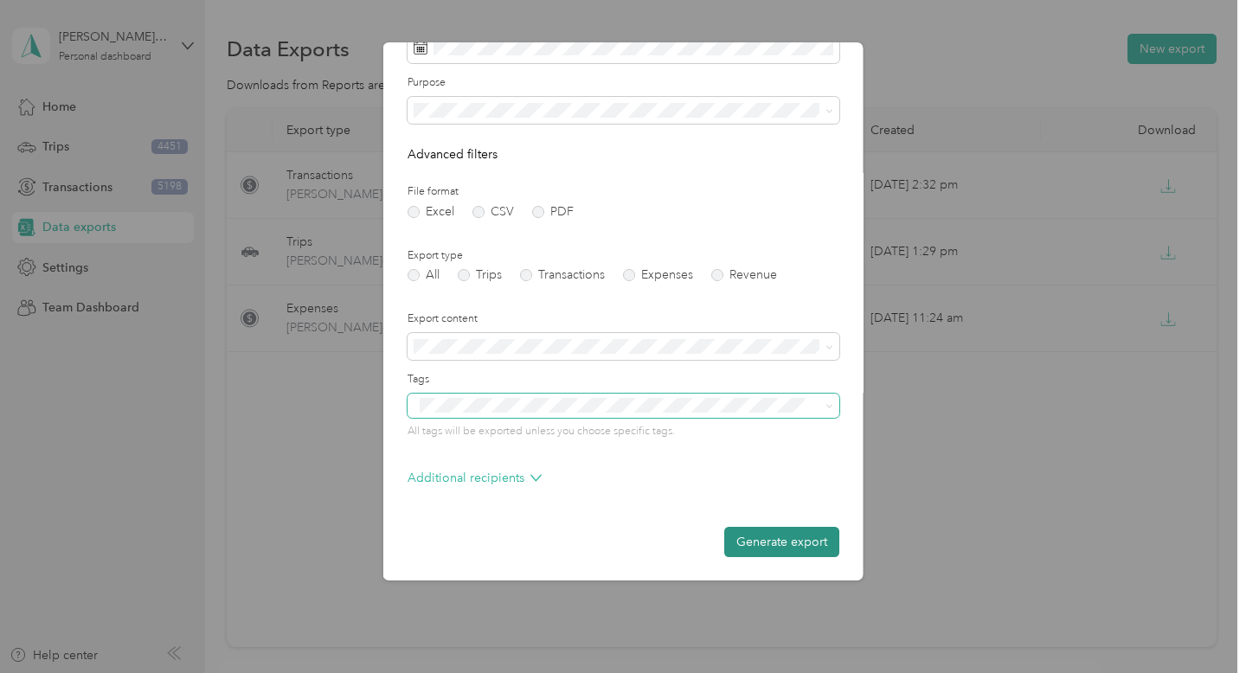
click at [773, 541] on button "Generate export" at bounding box center [781, 542] width 115 height 30
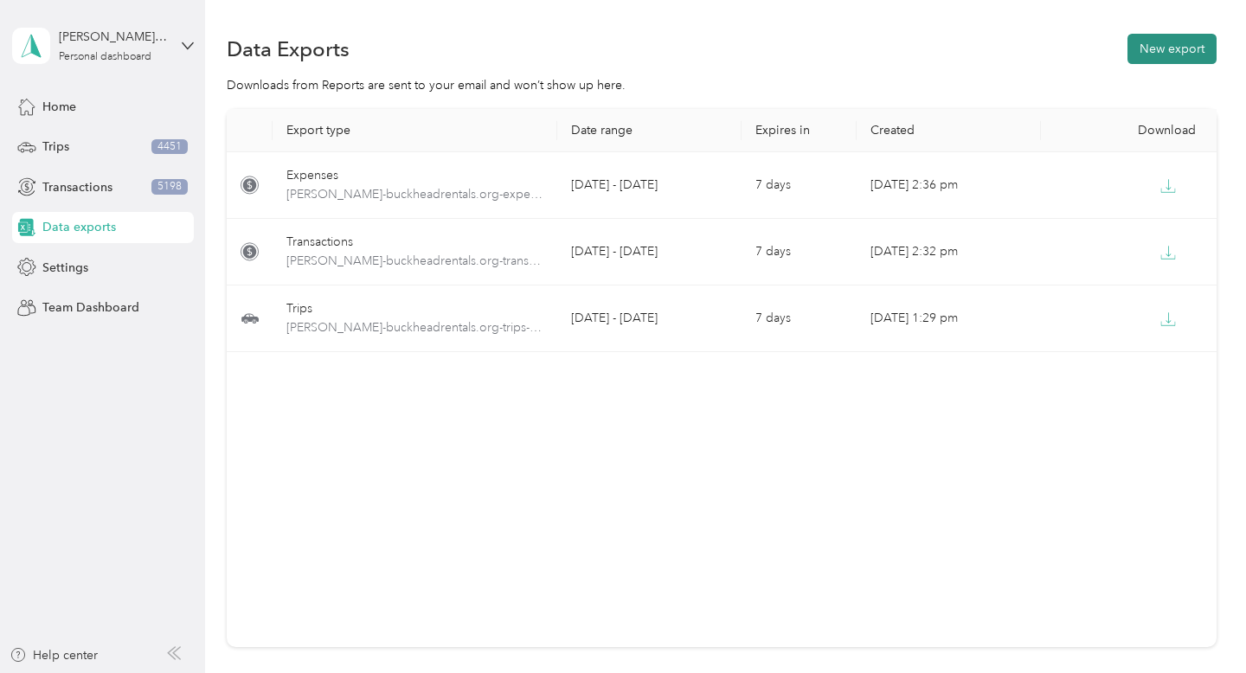
click at [1207, 48] on button "New export" at bounding box center [1171, 49] width 89 height 30
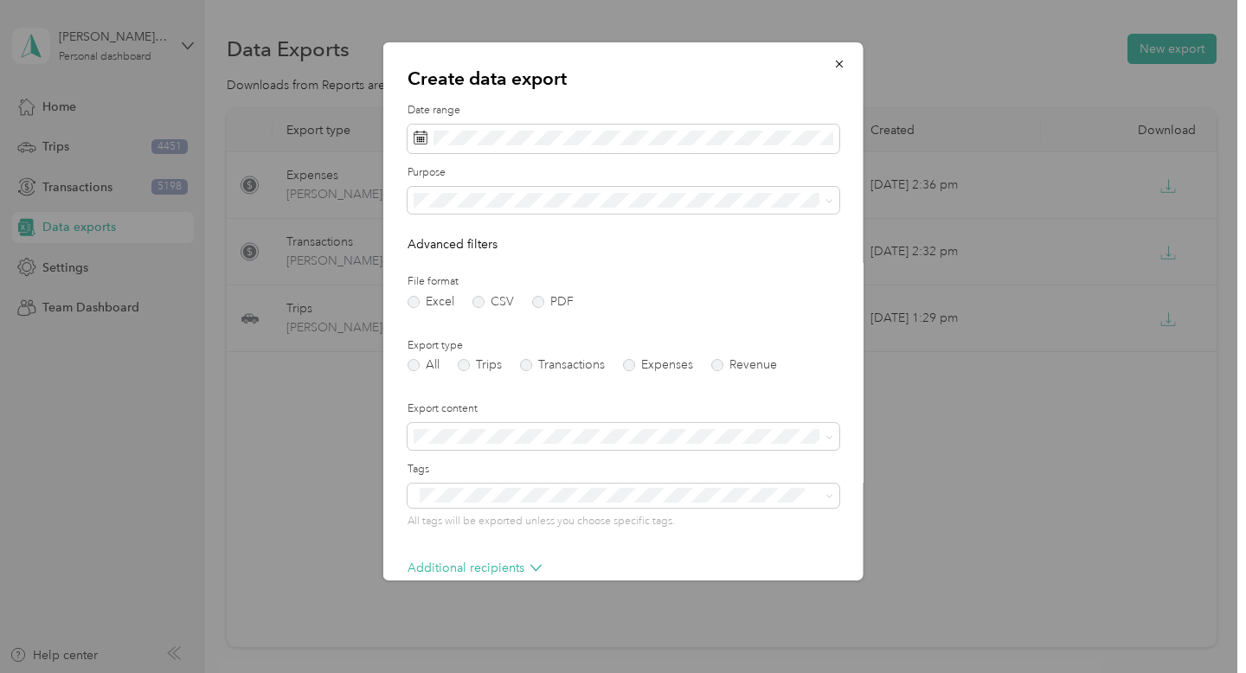
scroll to position [19, 0]
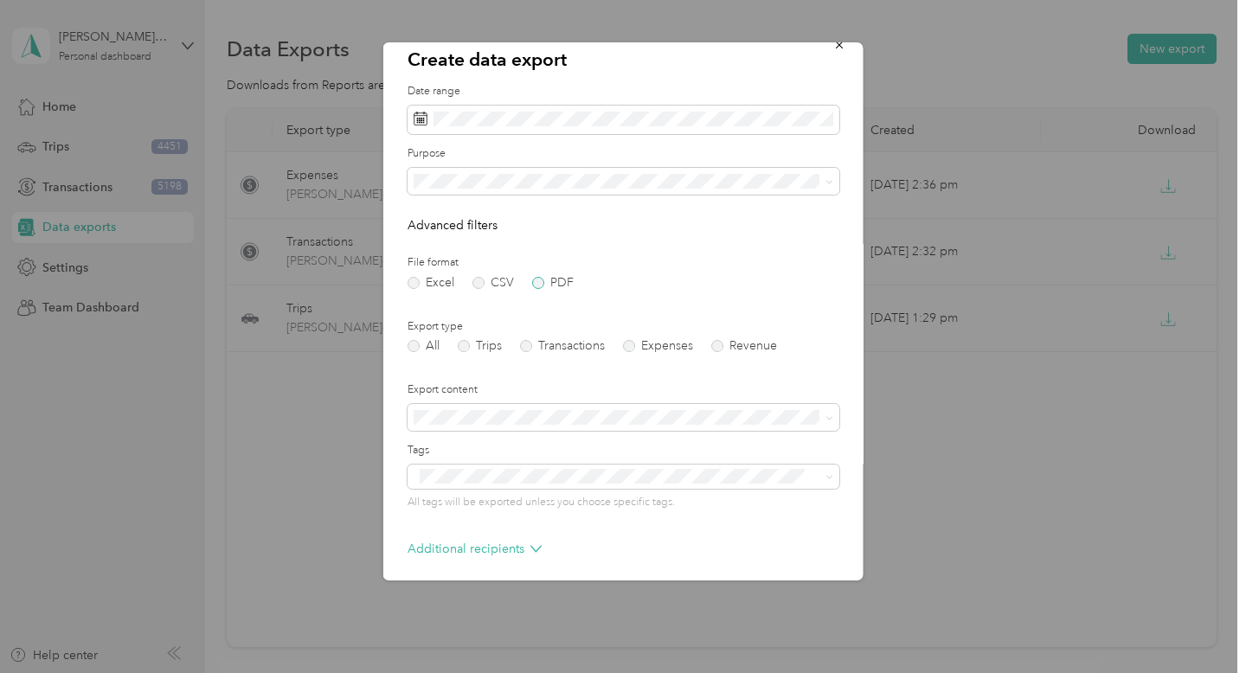
click at [543, 283] on label "PDF" at bounding box center [553, 283] width 42 height 12
click at [425, 281] on label "Excel" at bounding box center [431, 283] width 47 height 12
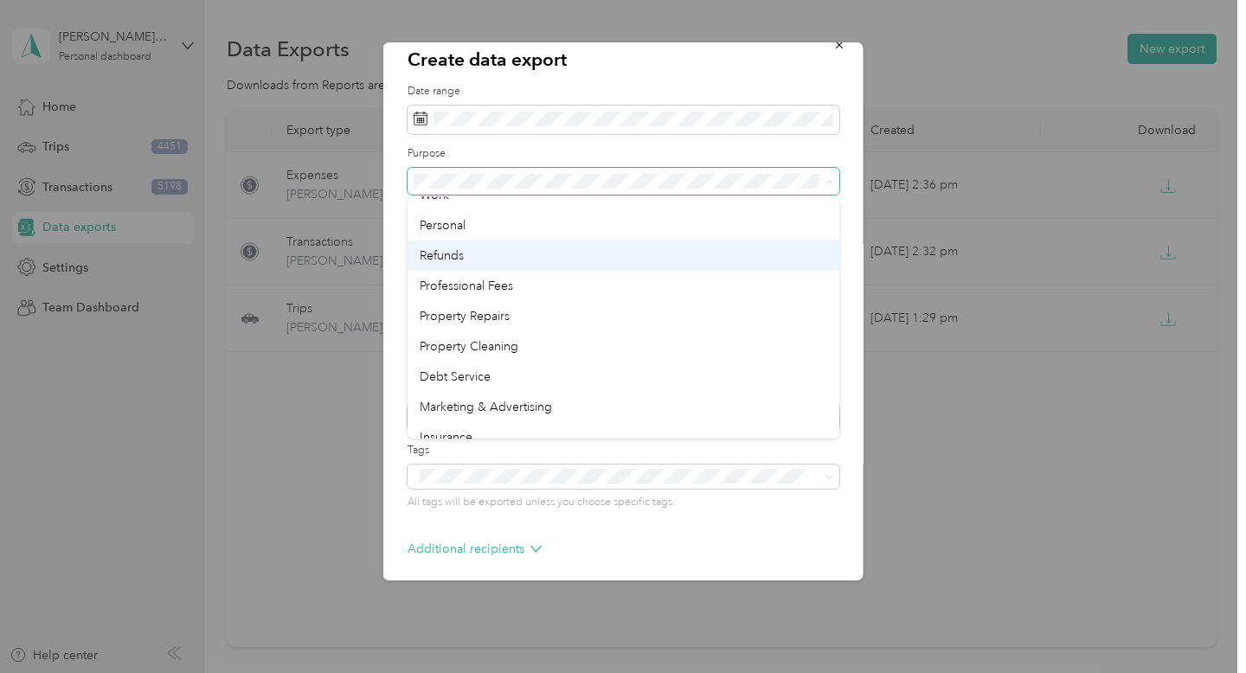
scroll to position [56, 0]
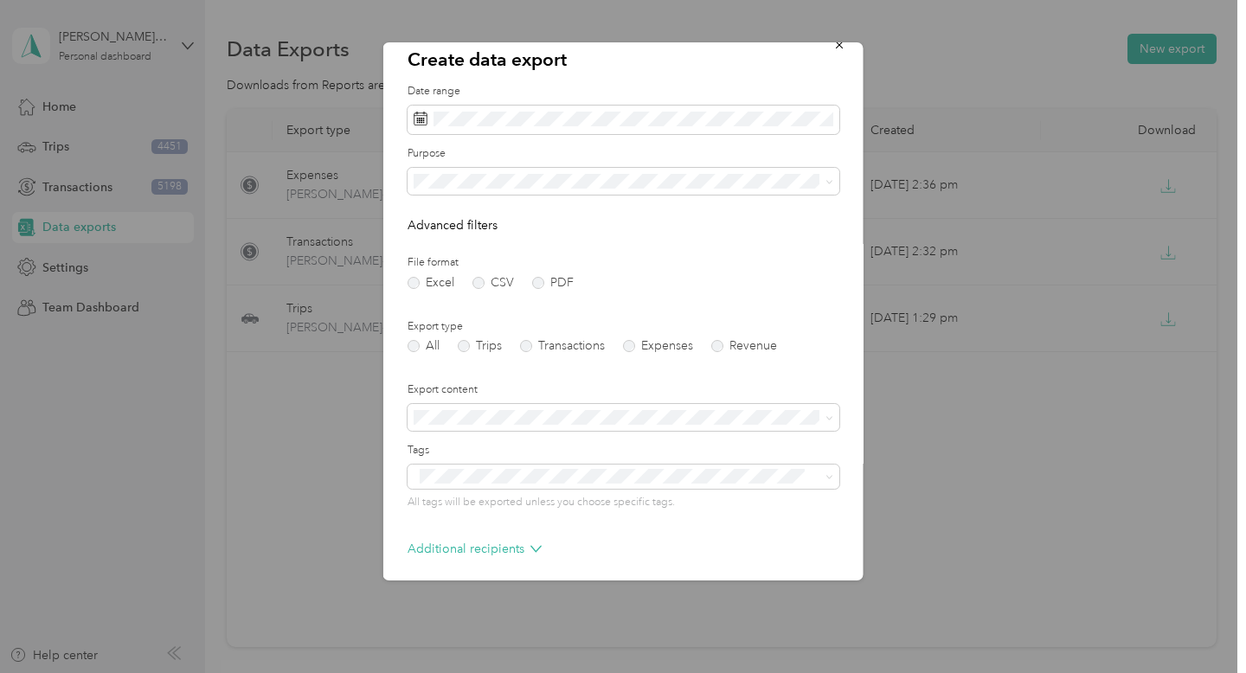
click at [581, 300] on div "Property Repairs" at bounding box center [624, 302] width 408 height 18
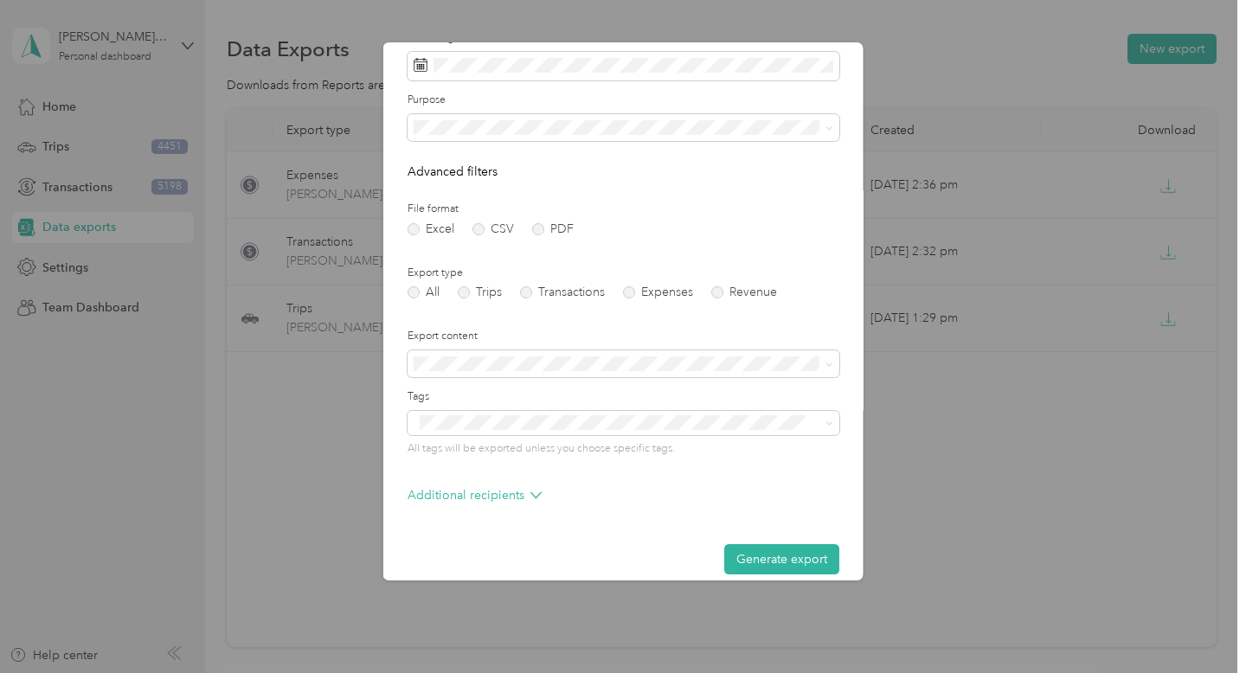
scroll to position [90, 0]
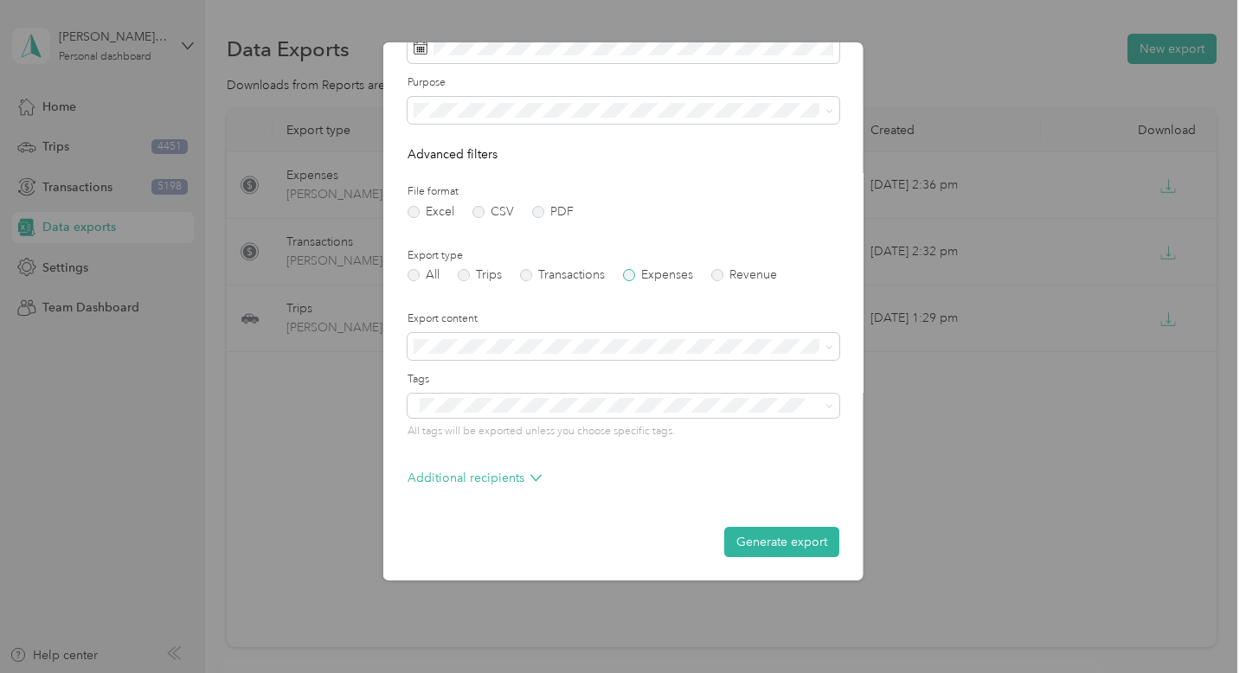
click at [665, 275] on label "Expenses" at bounding box center [658, 275] width 70 height 12
click at [797, 543] on button "Generate export" at bounding box center [781, 542] width 115 height 30
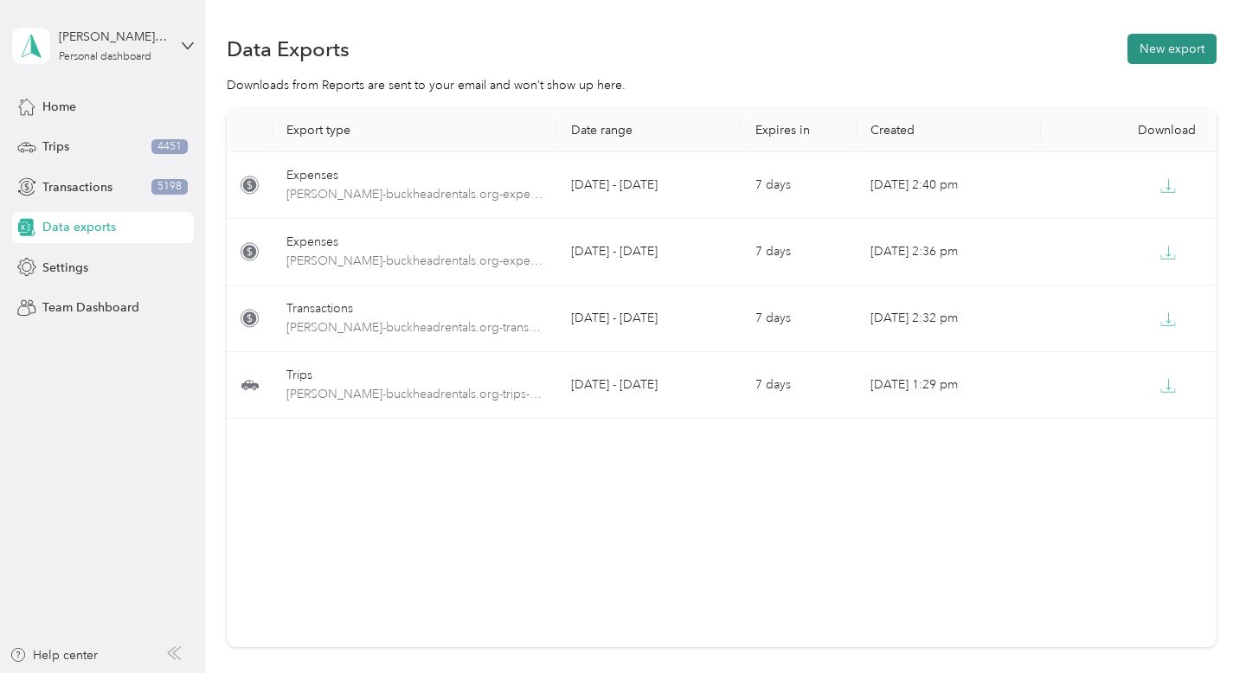
click at [1178, 37] on button "New export" at bounding box center [1171, 49] width 89 height 30
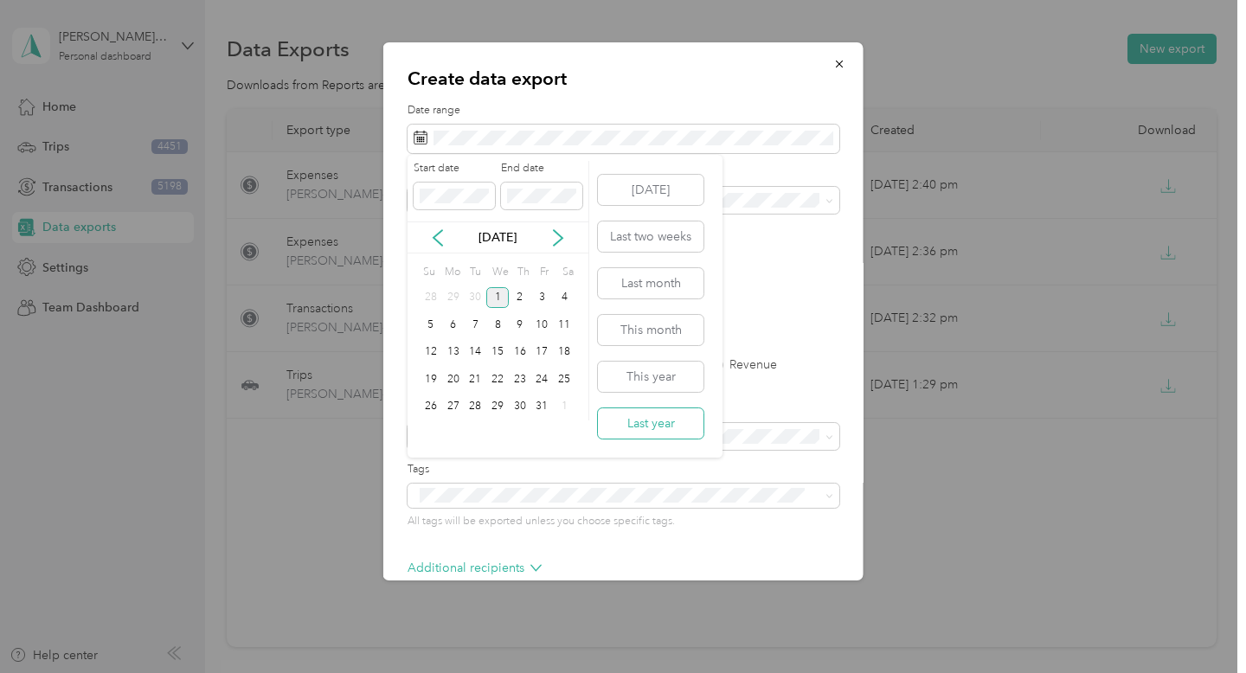
click at [640, 435] on button "Last year" at bounding box center [651, 423] width 106 height 30
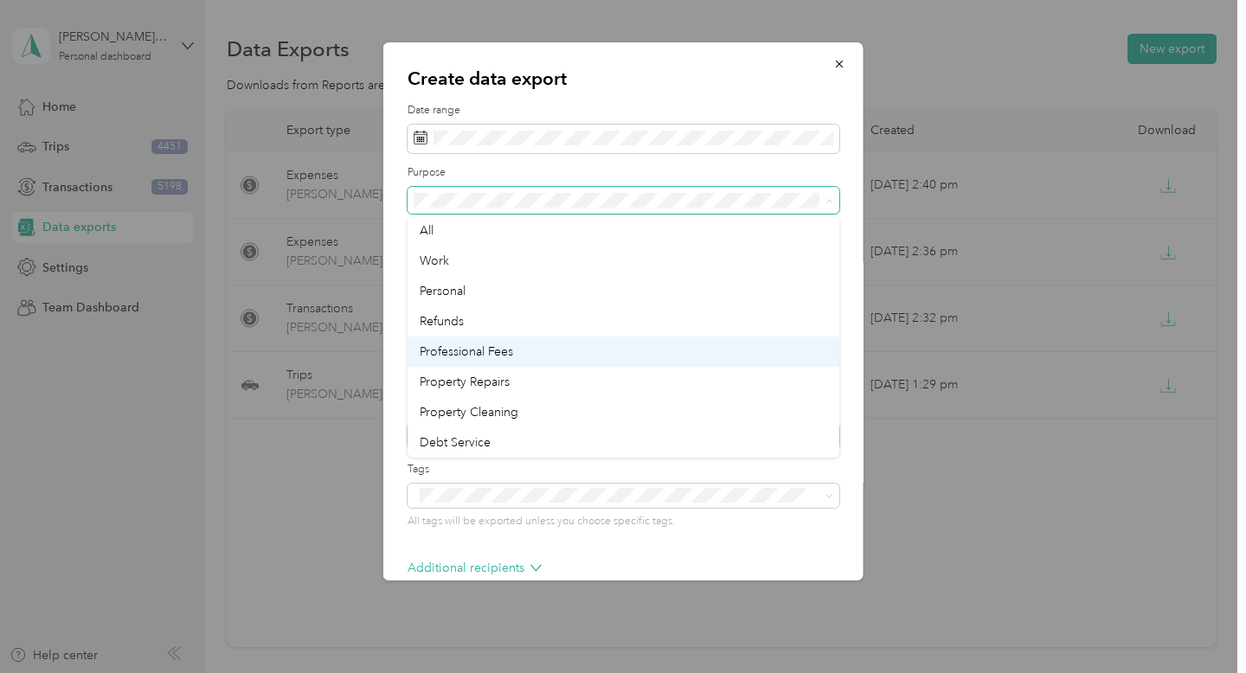
scroll to position [20, 0]
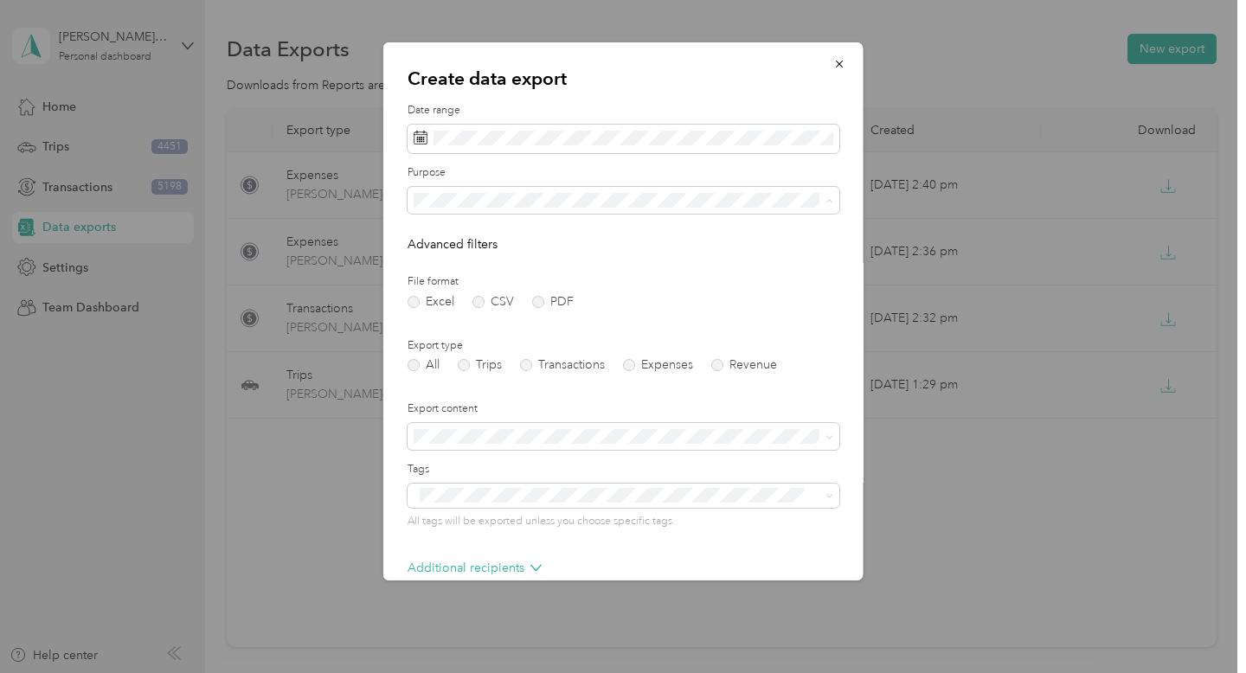
click at [625, 367] on li "Property Repairs" at bounding box center [624, 362] width 432 height 30
click at [540, 368] on label "Transactions" at bounding box center [562, 365] width 85 height 12
click at [644, 363] on label "Expenses" at bounding box center [658, 365] width 70 height 12
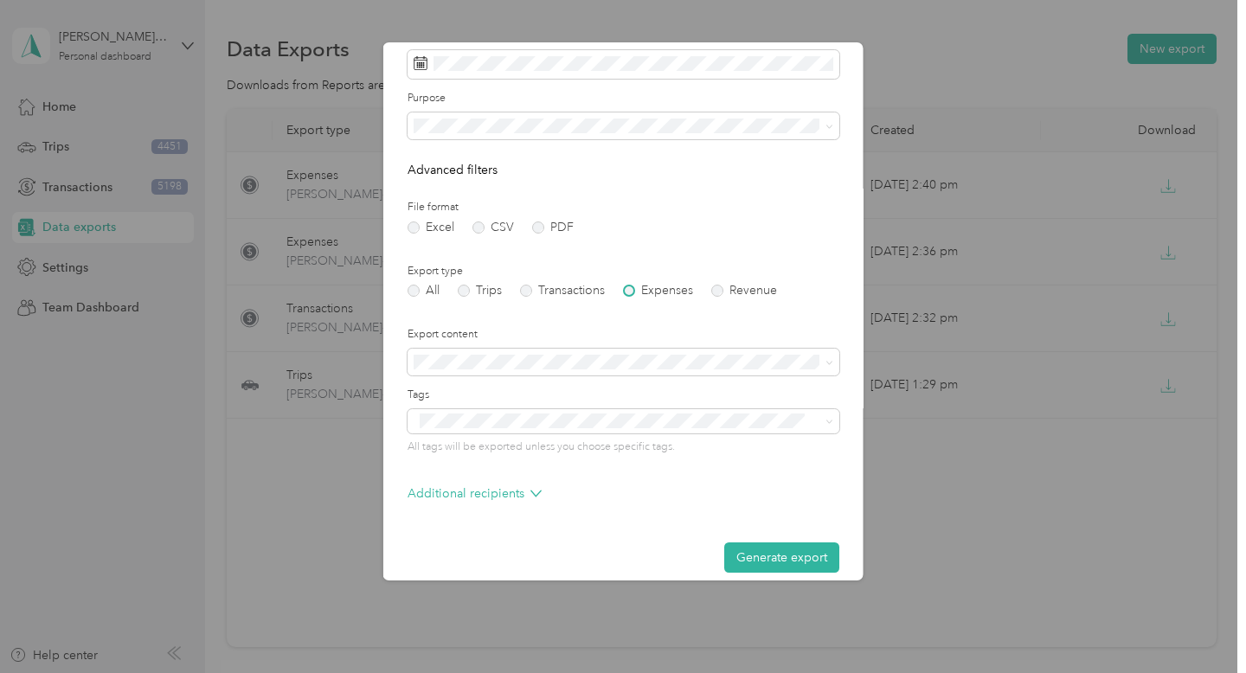
scroll to position [90, 0]
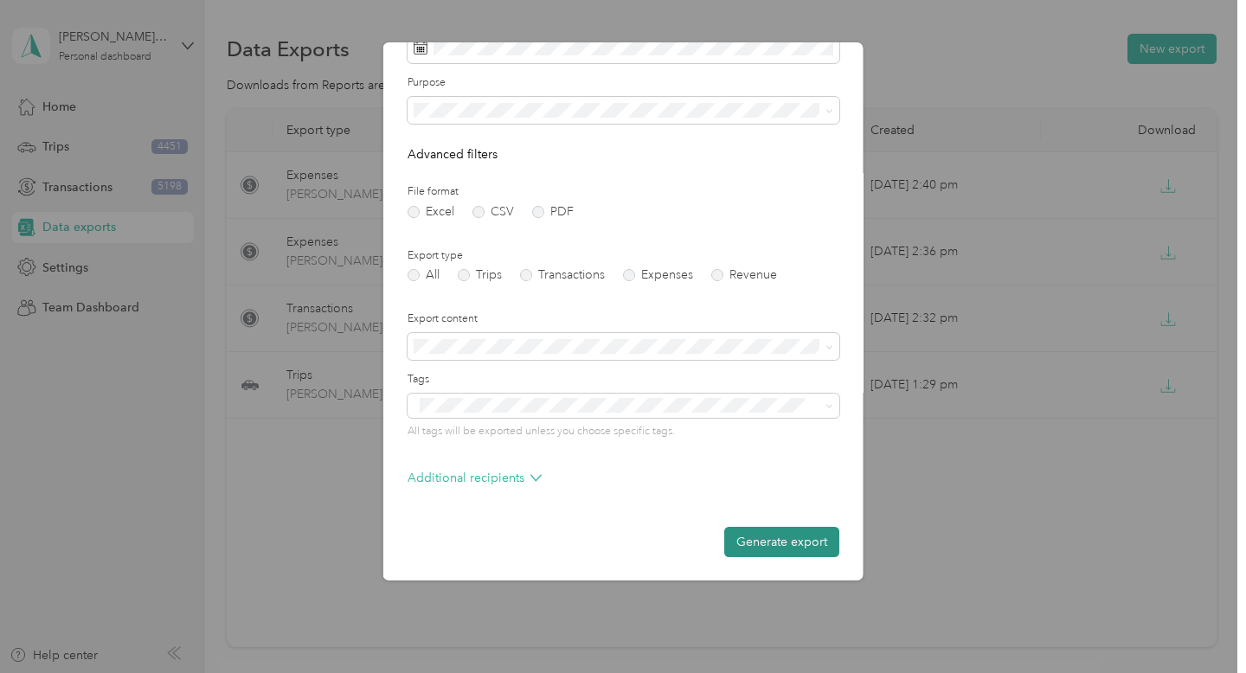
click at [772, 546] on button "Generate export" at bounding box center [781, 542] width 115 height 30
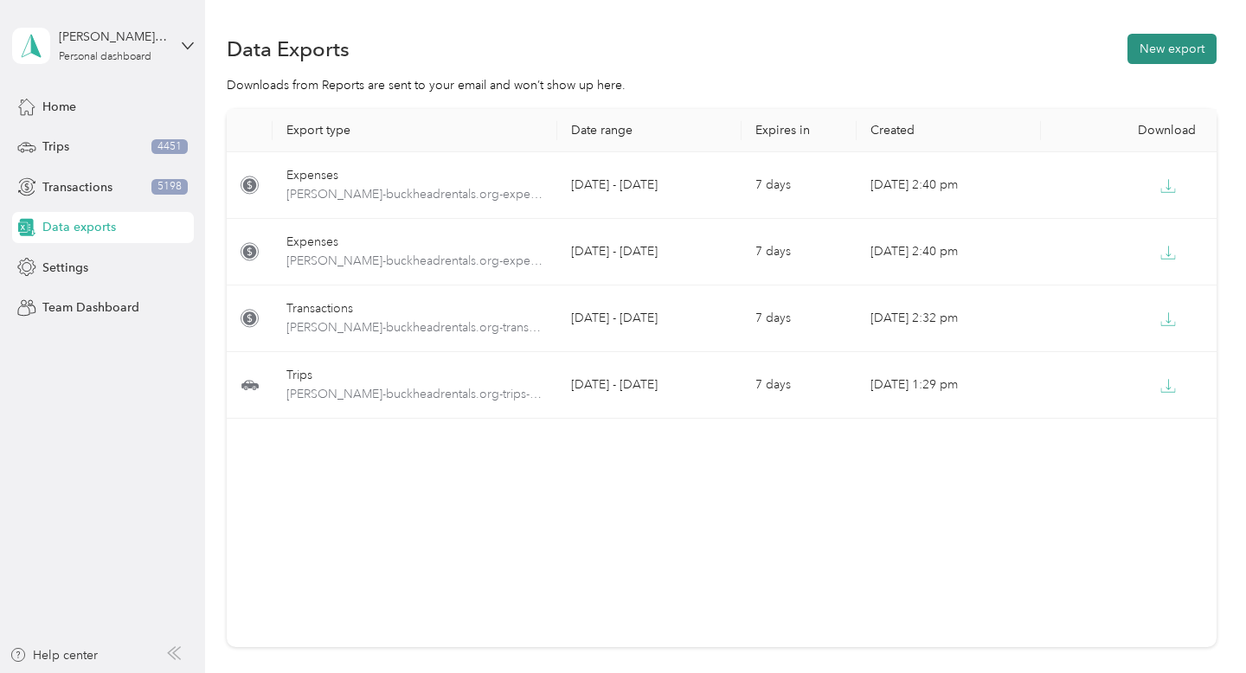
click at [1184, 53] on button "New export" at bounding box center [1171, 49] width 89 height 30
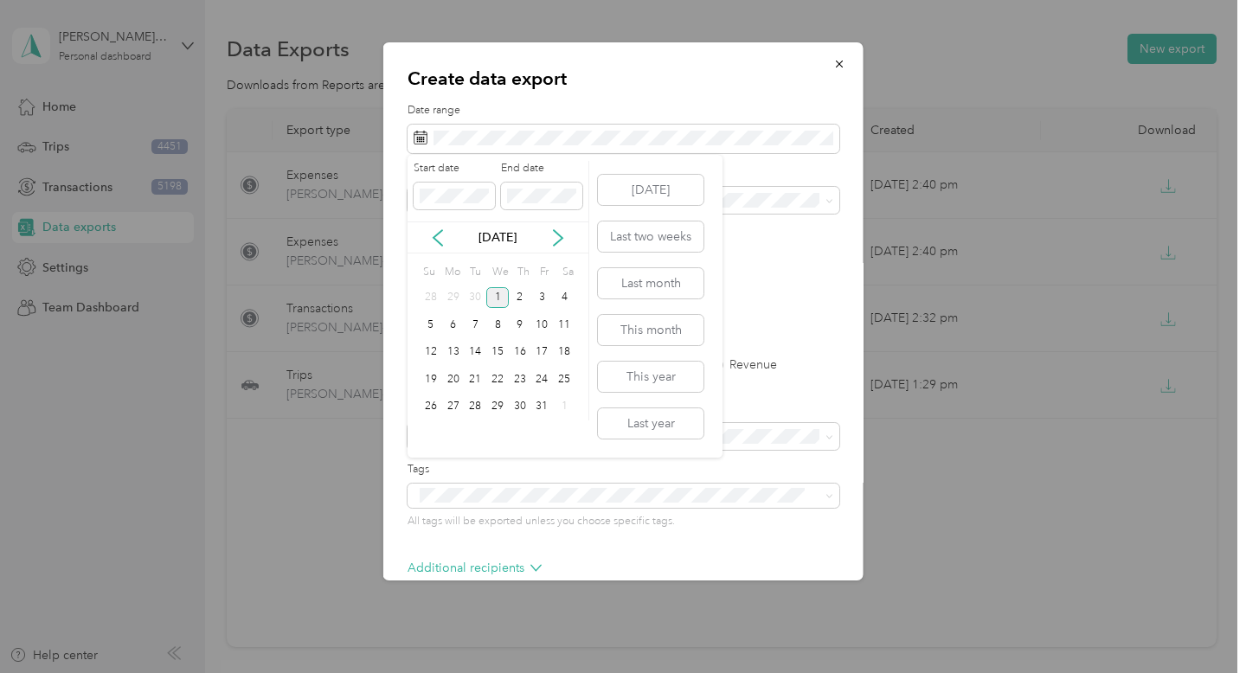
click at [646, 407] on div "[DATE] Last two weeks Last month This month This year Last year" at bounding box center [649, 306] width 109 height 303
click at [646, 423] on button "Last year" at bounding box center [651, 423] width 106 height 30
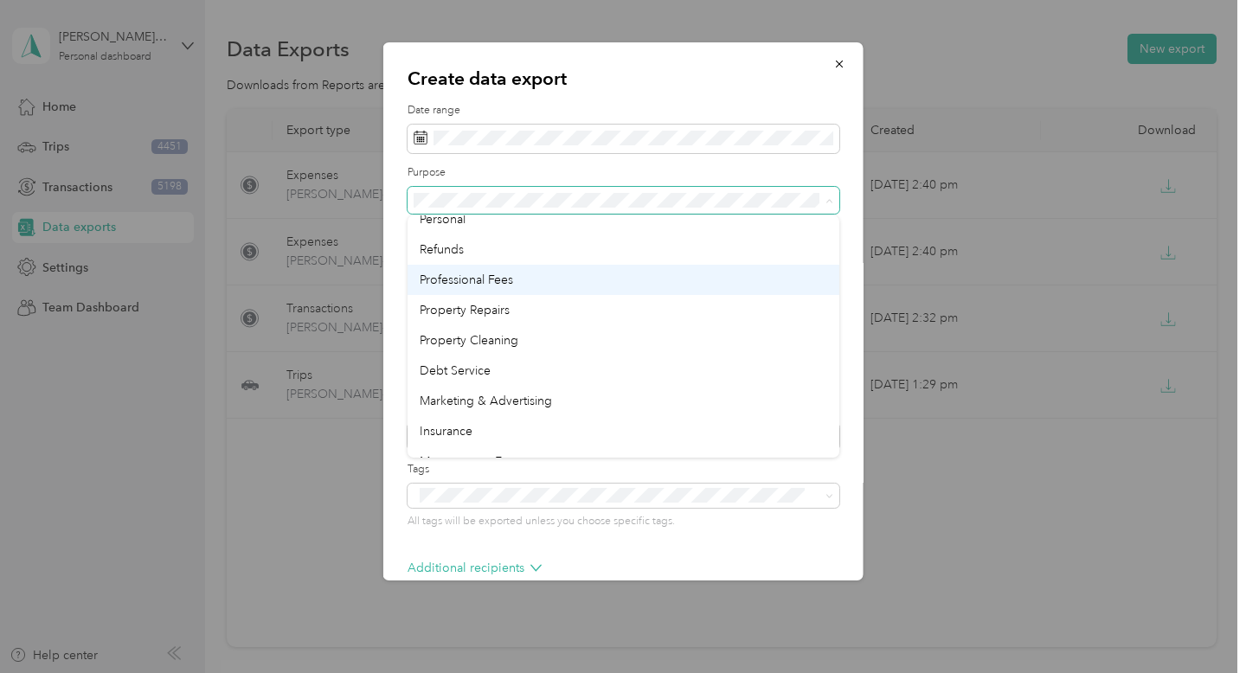
scroll to position [73, 0]
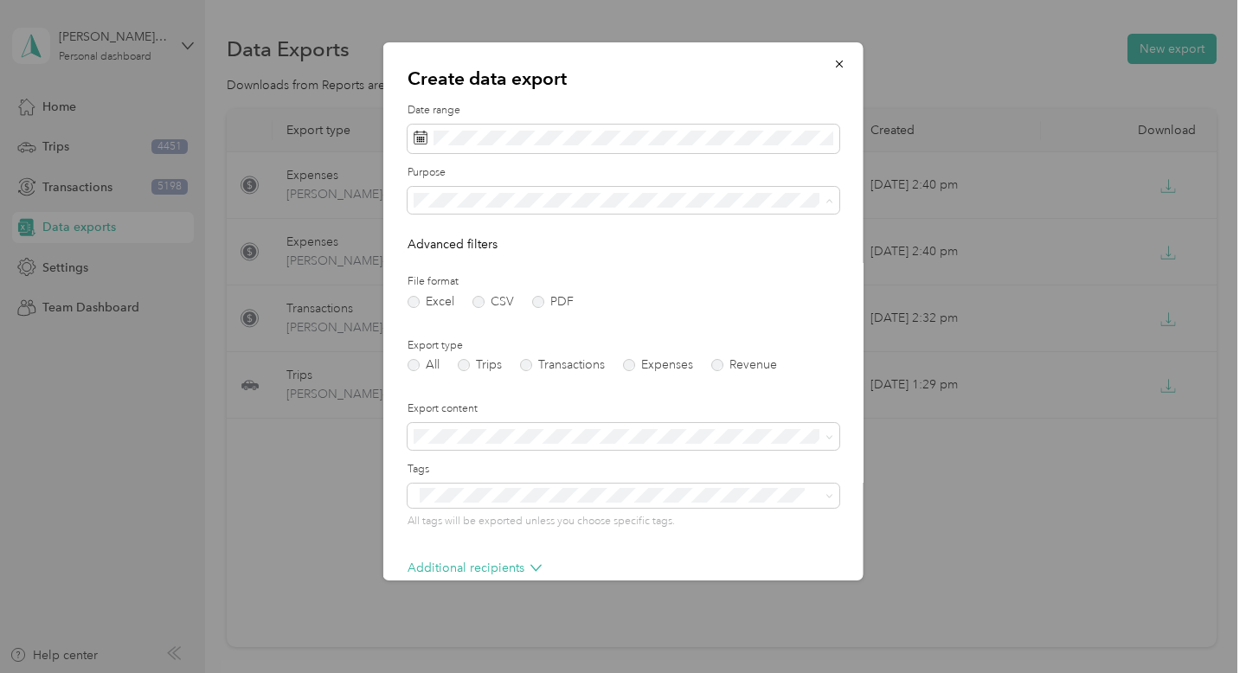
click at [638, 372] on div "Debt Service" at bounding box center [624, 370] width 408 height 18
click at [660, 361] on label "Expenses" at bounding box center [658, 365] width 70 height 12
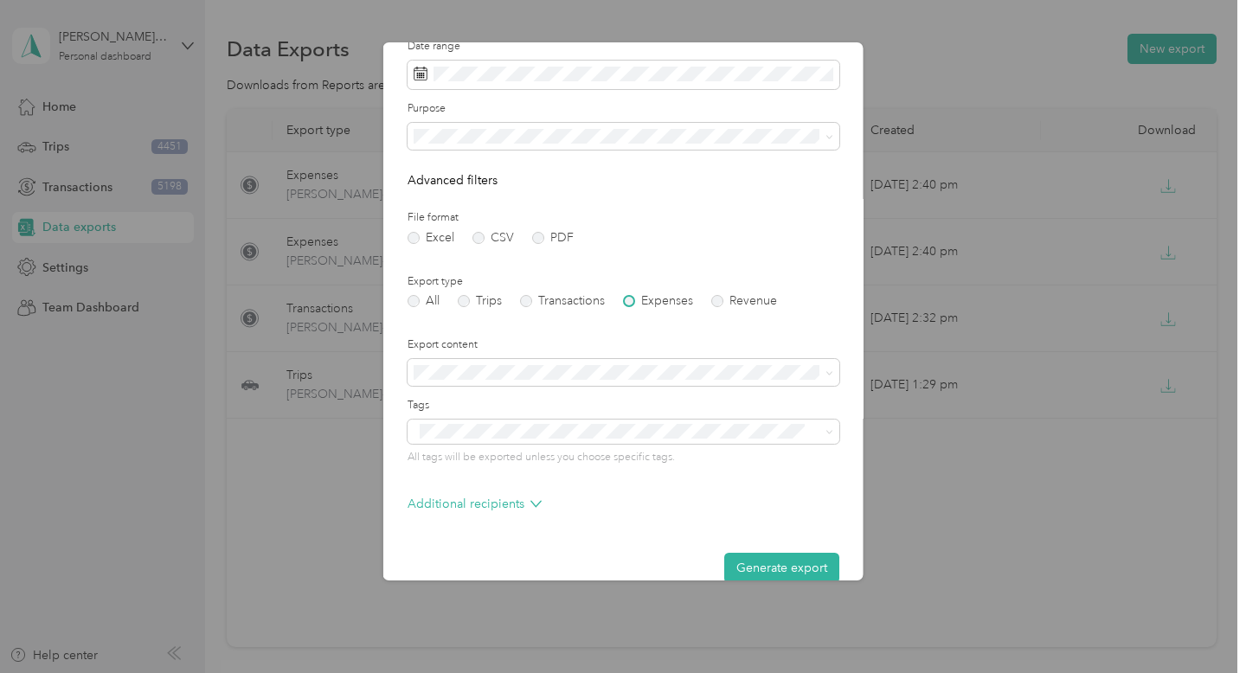
scroll to position [90, 0]
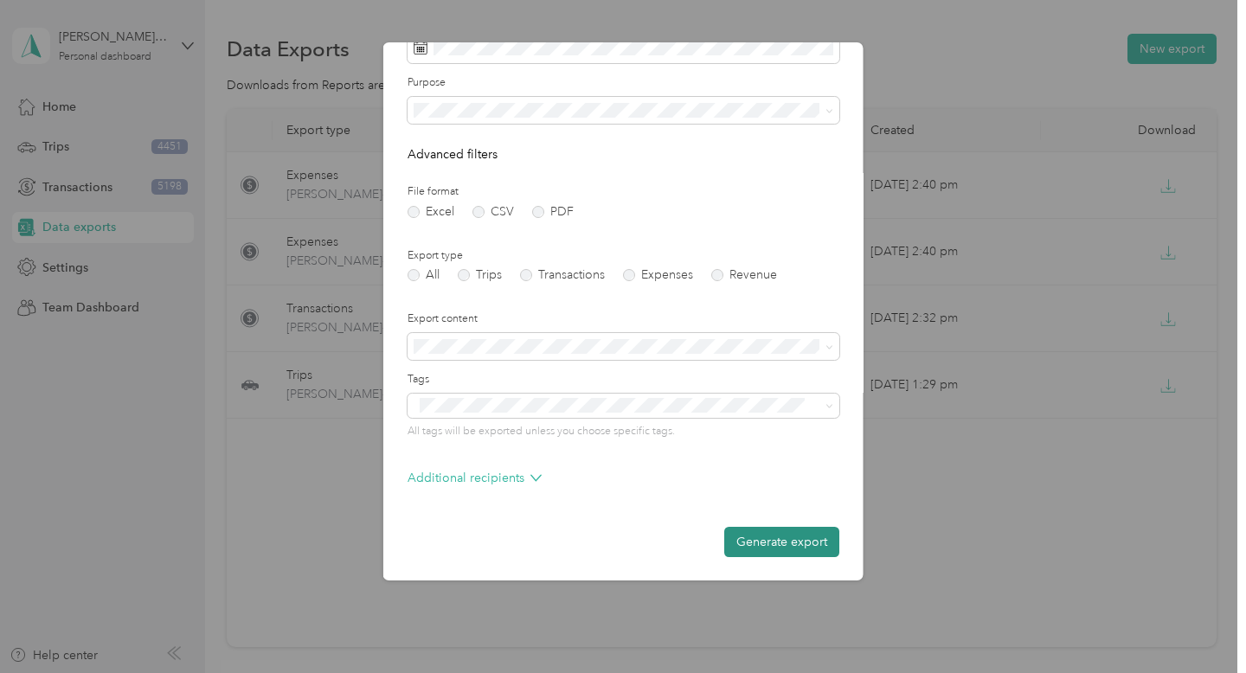
click at [797, 549] on button "Generate export" at bounding box center [781, 542] width 115 height 30
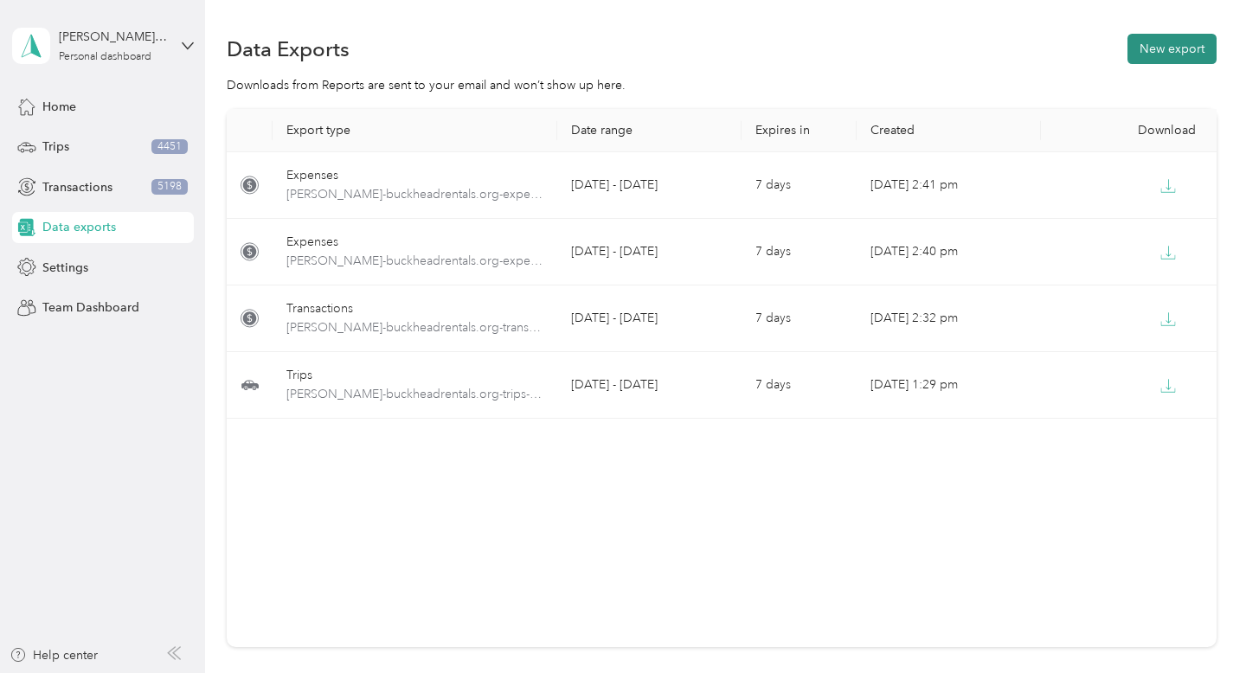
click at [1213, 54] on button "New export" at bounding box center [1171, 49] width 89 height 30
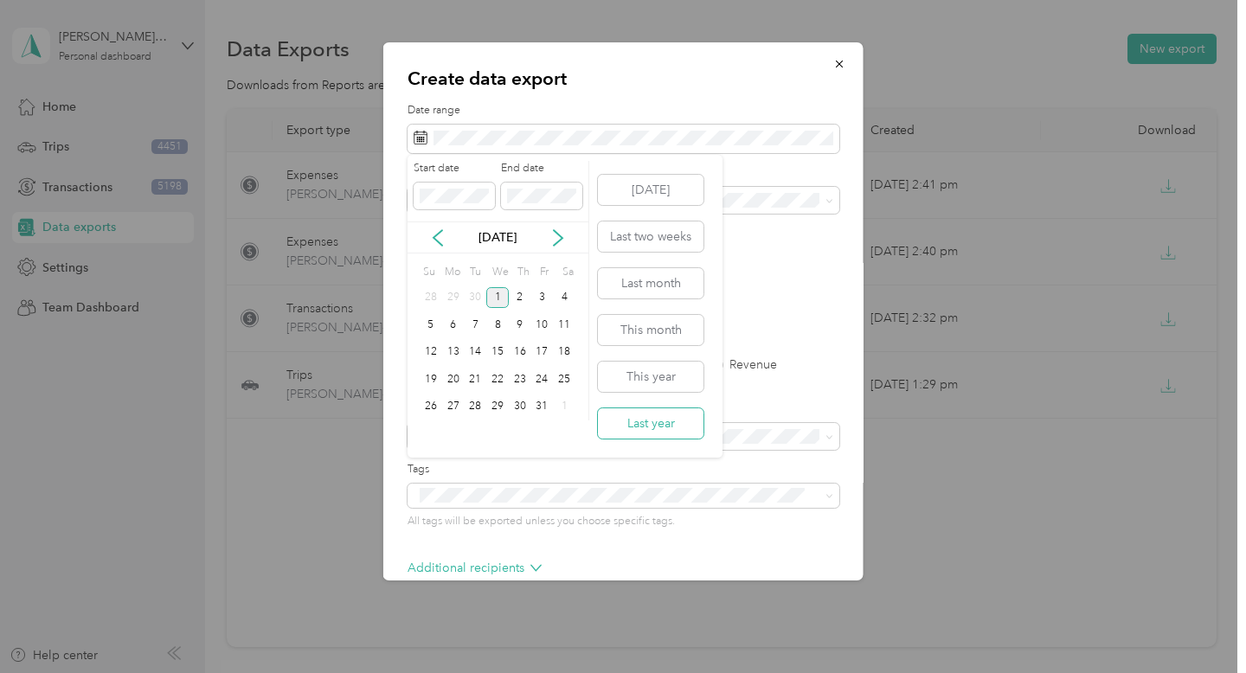
click at [671, 415] on button "Last year" at bounding box center [651, 423] width 106 height 30
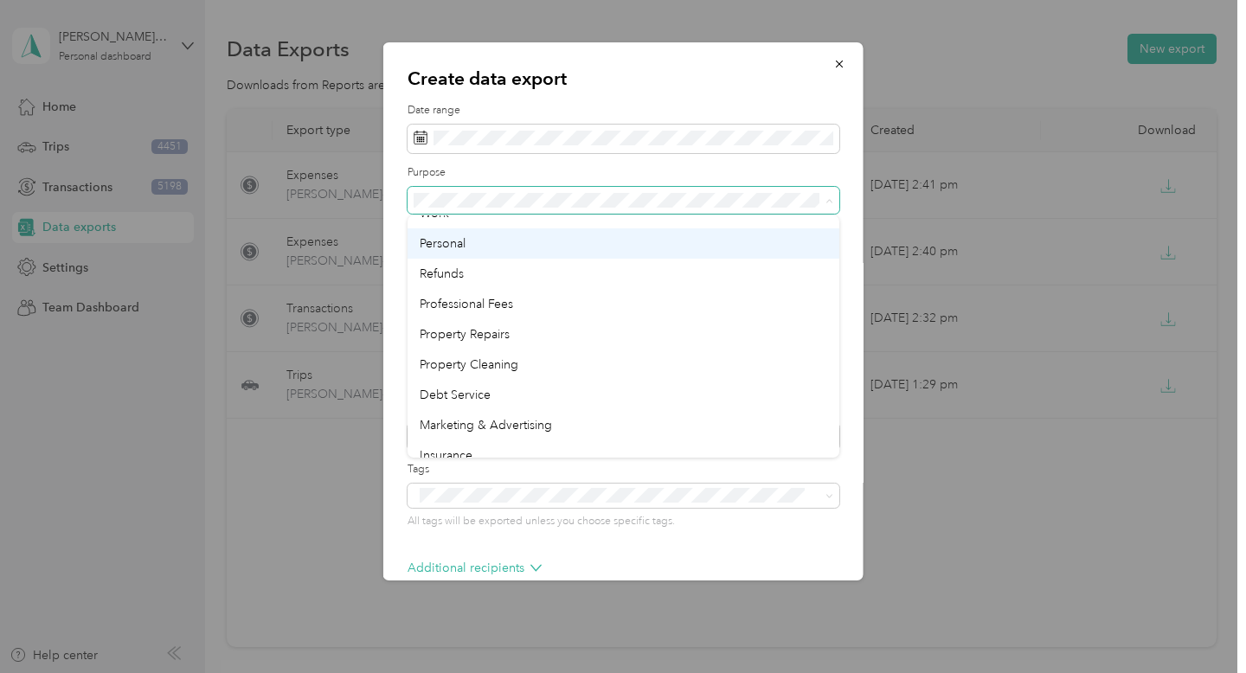
scroll to position [81, 0]
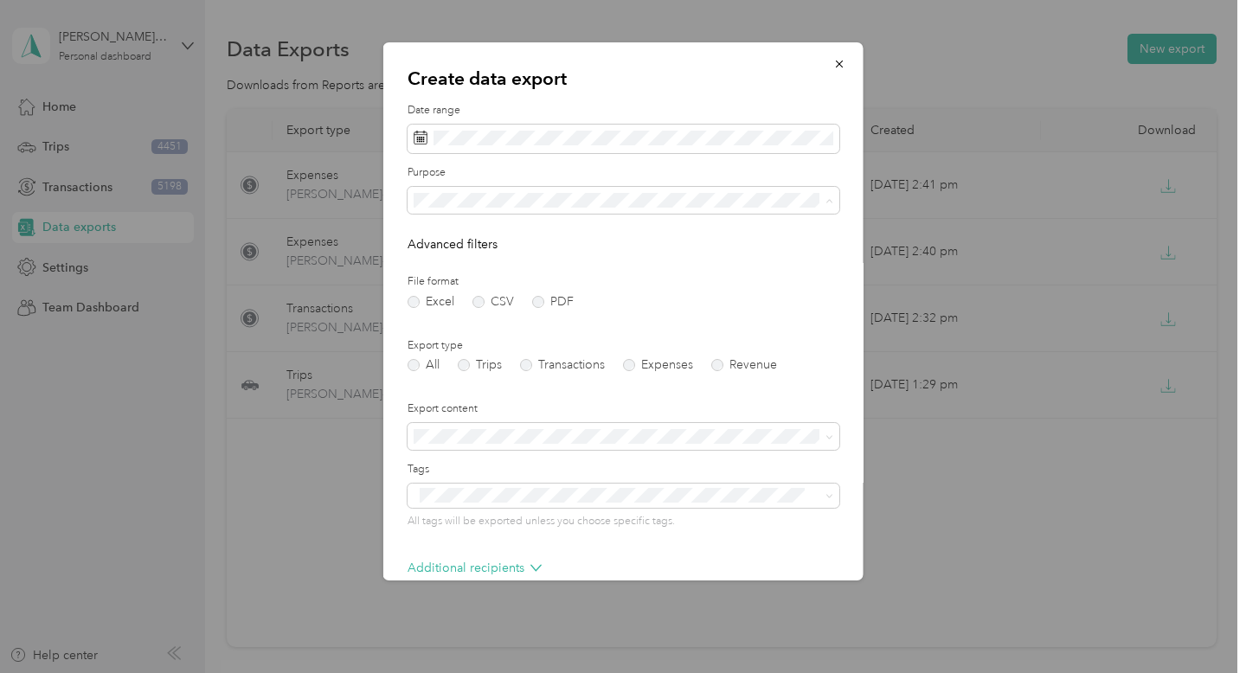
click at [671, 391] on div "Marketing & Advertising" at bounding box center [624, 391] width 408 height 18
click at [631, 369] on label "Expenses" at bounding box center [658, 365] width 70 height 12
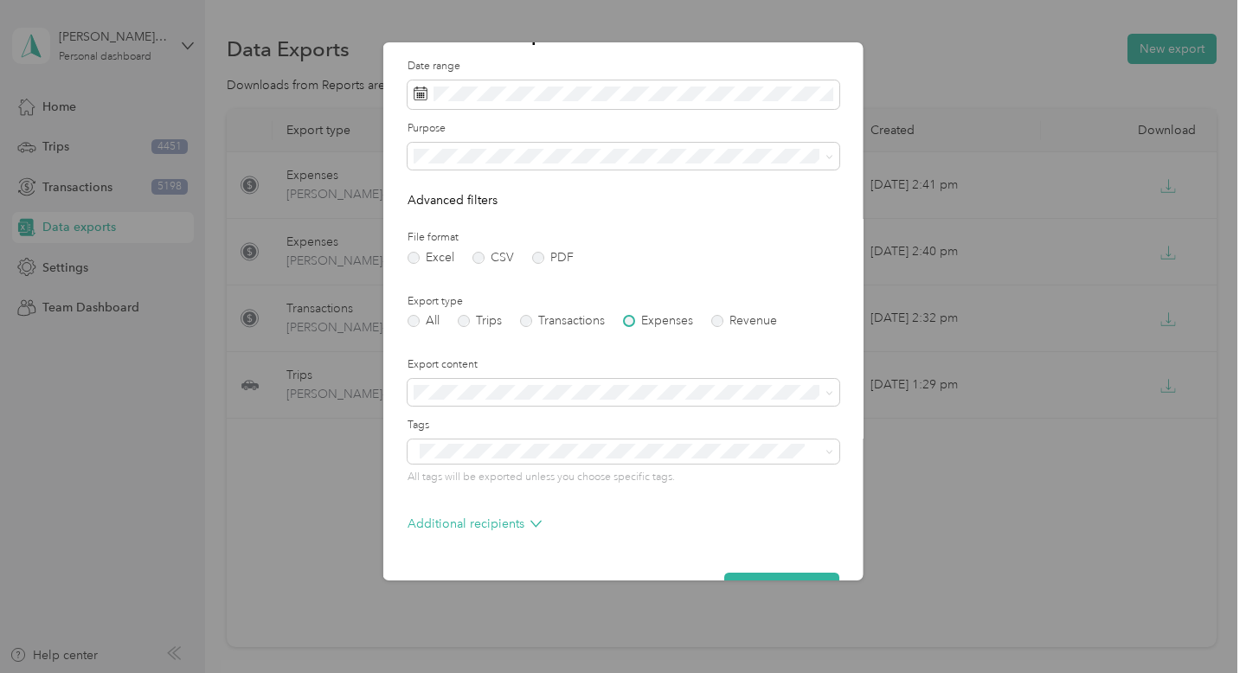
scroll to position [90, 0]
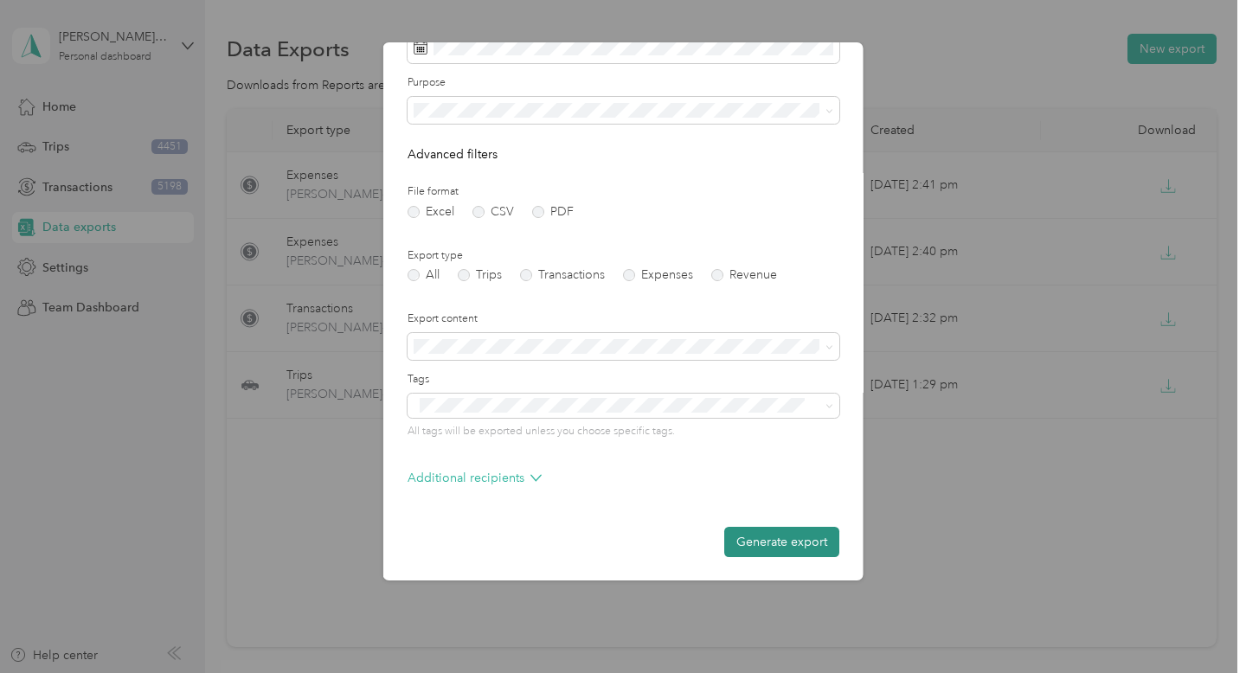
click at [801, 530] on button "Generate export" at bounding box center [781, 542] width 115 height 30
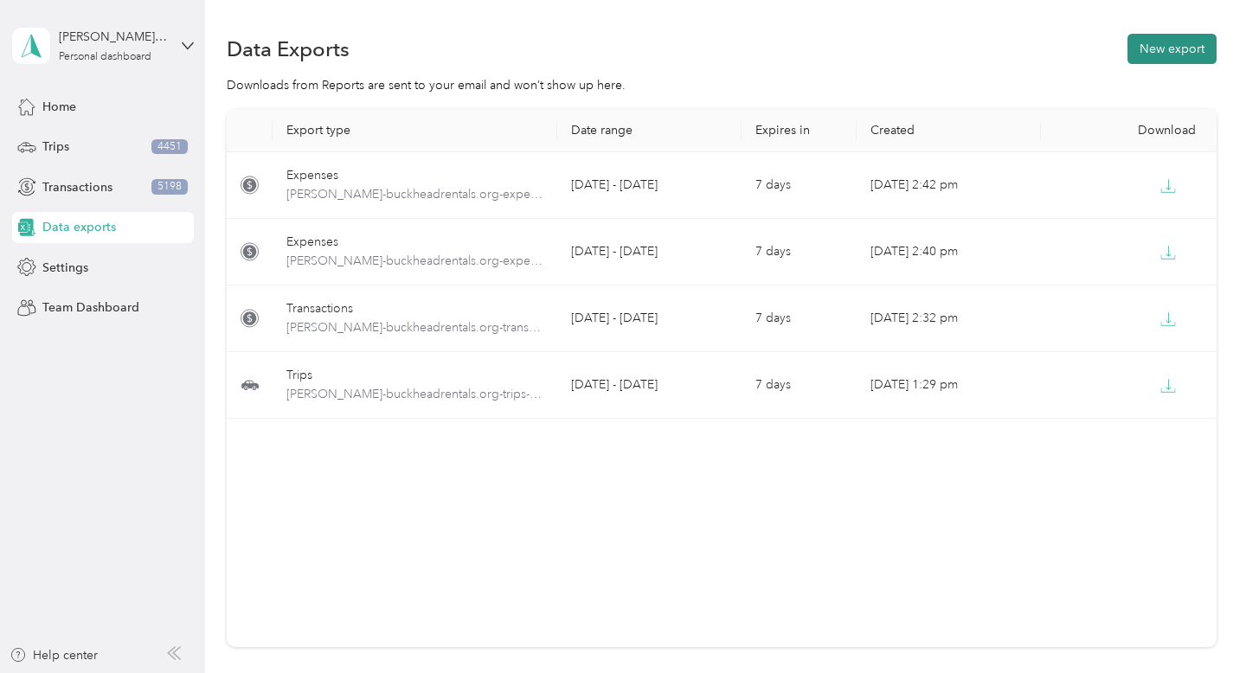
click at [1176, 53] on button "New export" at bounding box center [1171, 49] width 89 height 30
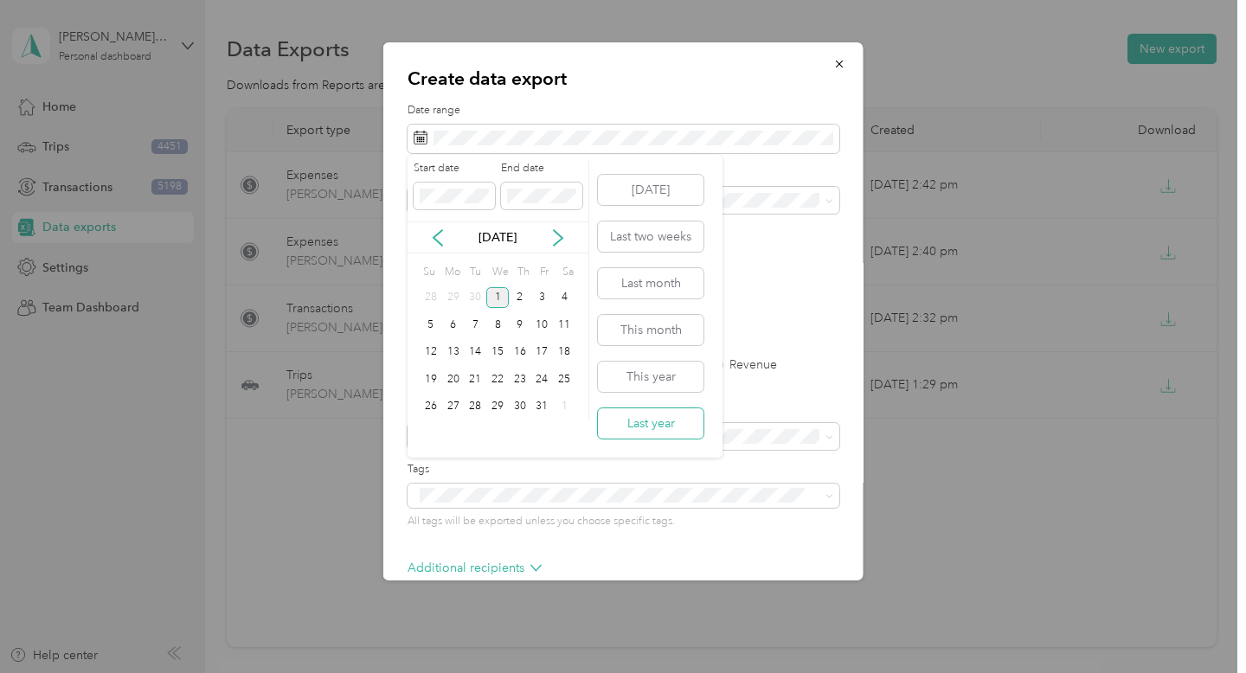
click at [639, 430] on button "Last year" at bounding box center [651, 423] width 106 height 30
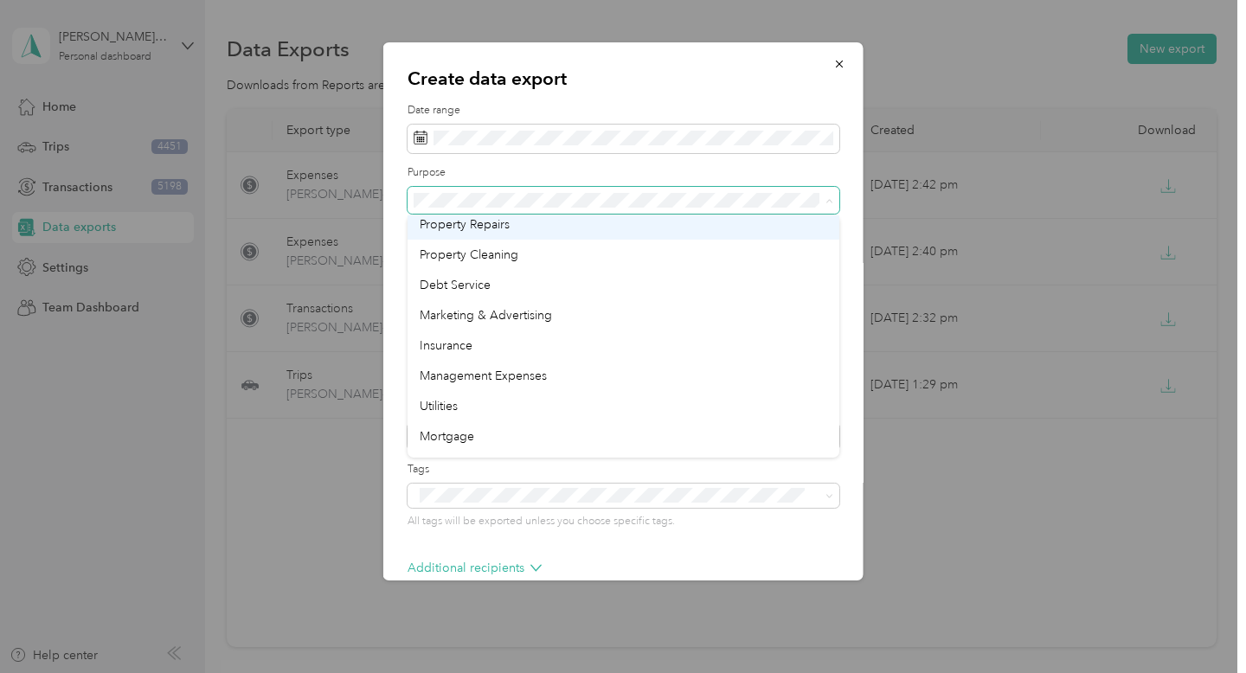
scroll to position [164, 0]
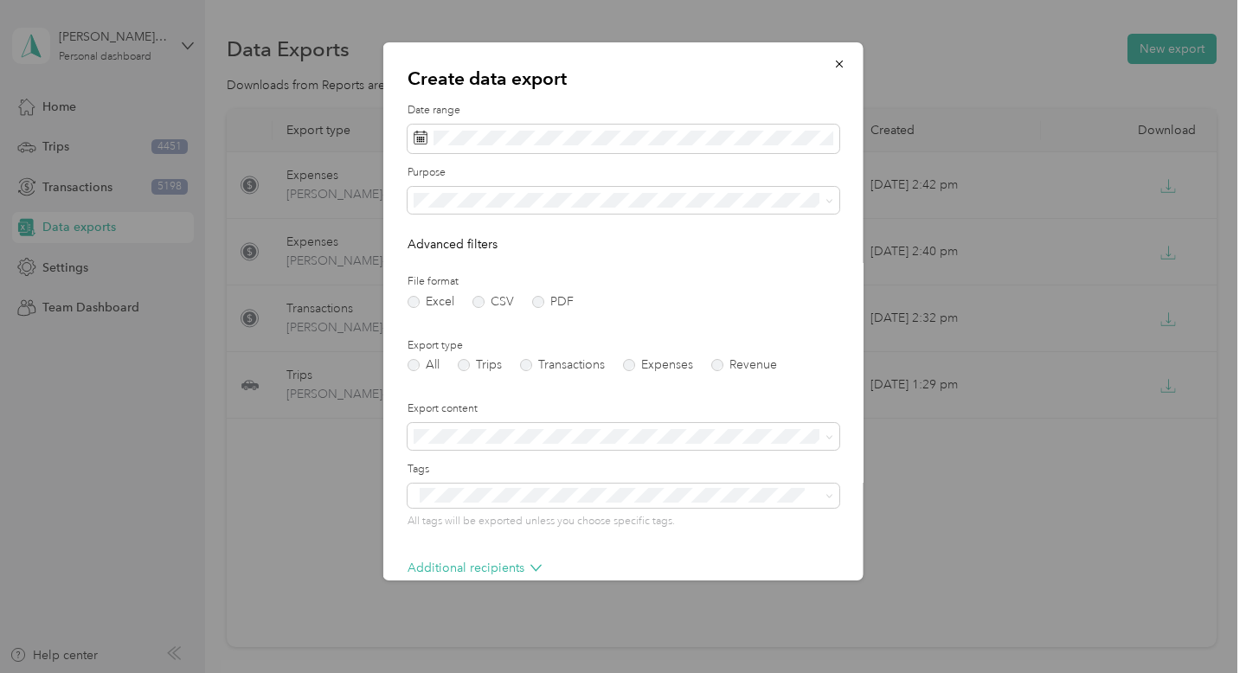
click at [530, 334] on div "Insurance" at bounding box center [624, 340] width 408 height 18
click at [622, 360] on div "All Trips Transactions Expenses Revenue" at bounding box center [624, 365] width 432 height 12
click at [628, 363] on label "Expenses" at bounding box center [658, 365] width 70 height 12
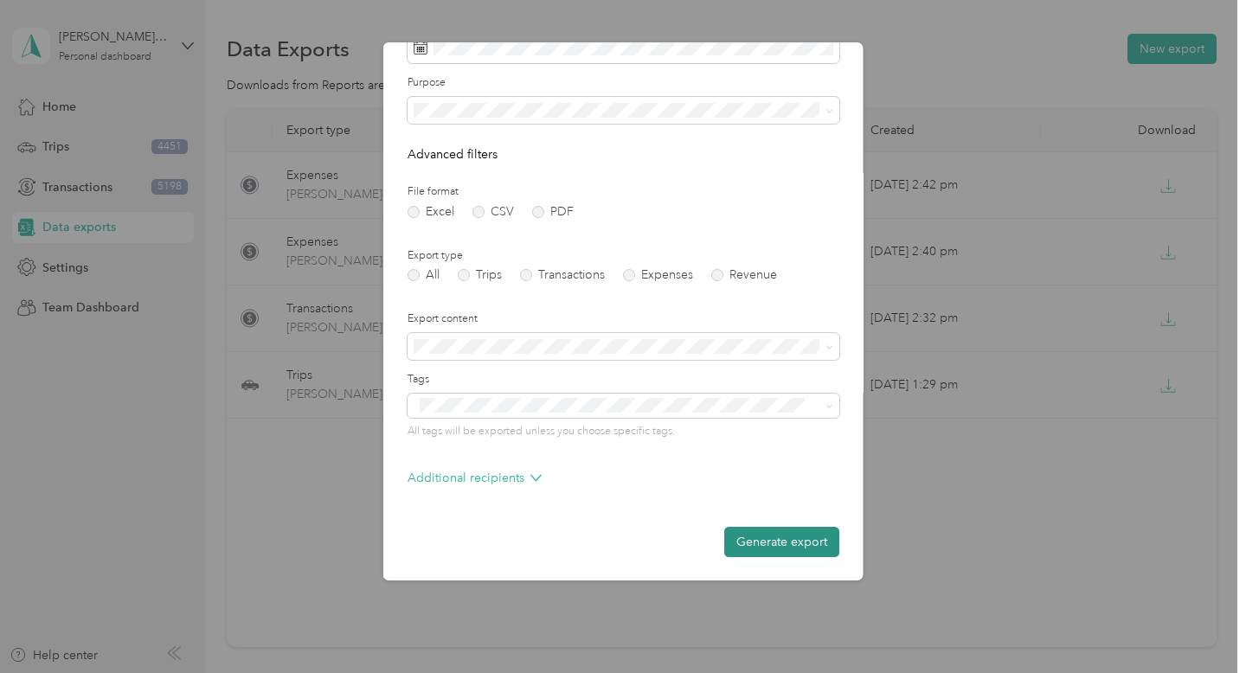
click at [784, 536] on button "Generate export" at bounding box center [781, 542] width 115 height 30
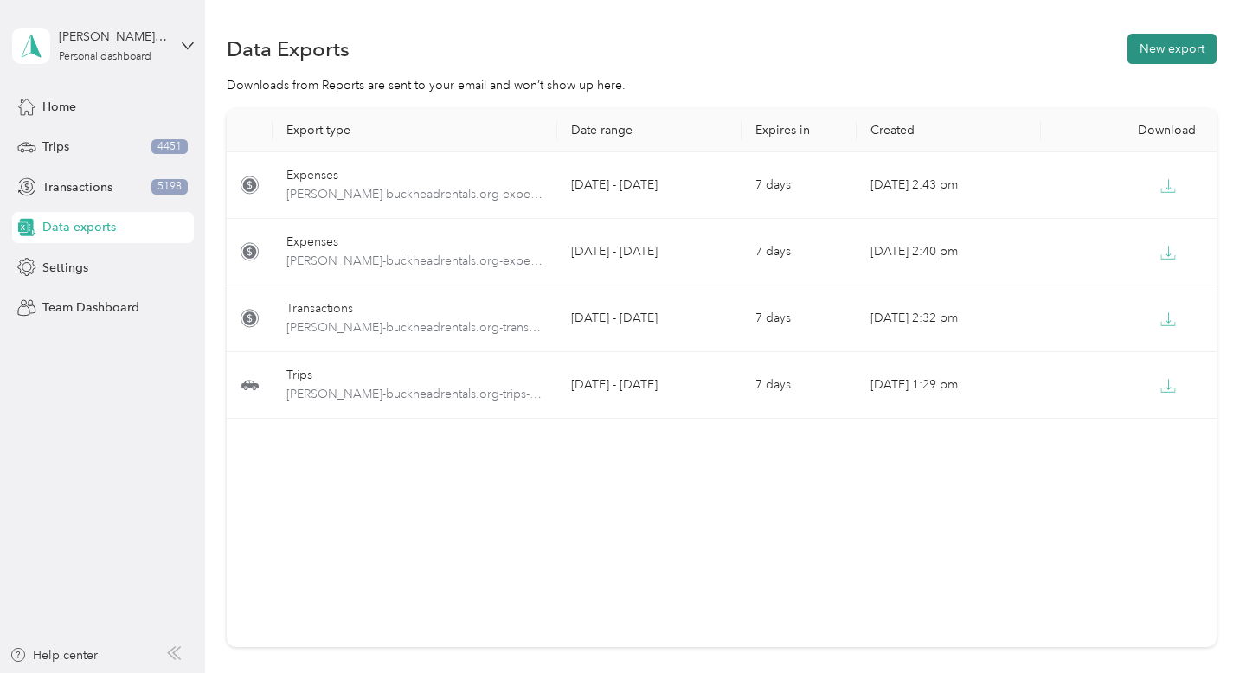
click at [1175, 57] on button "New export" at bounding box center [1171, 49] width 89 height 30
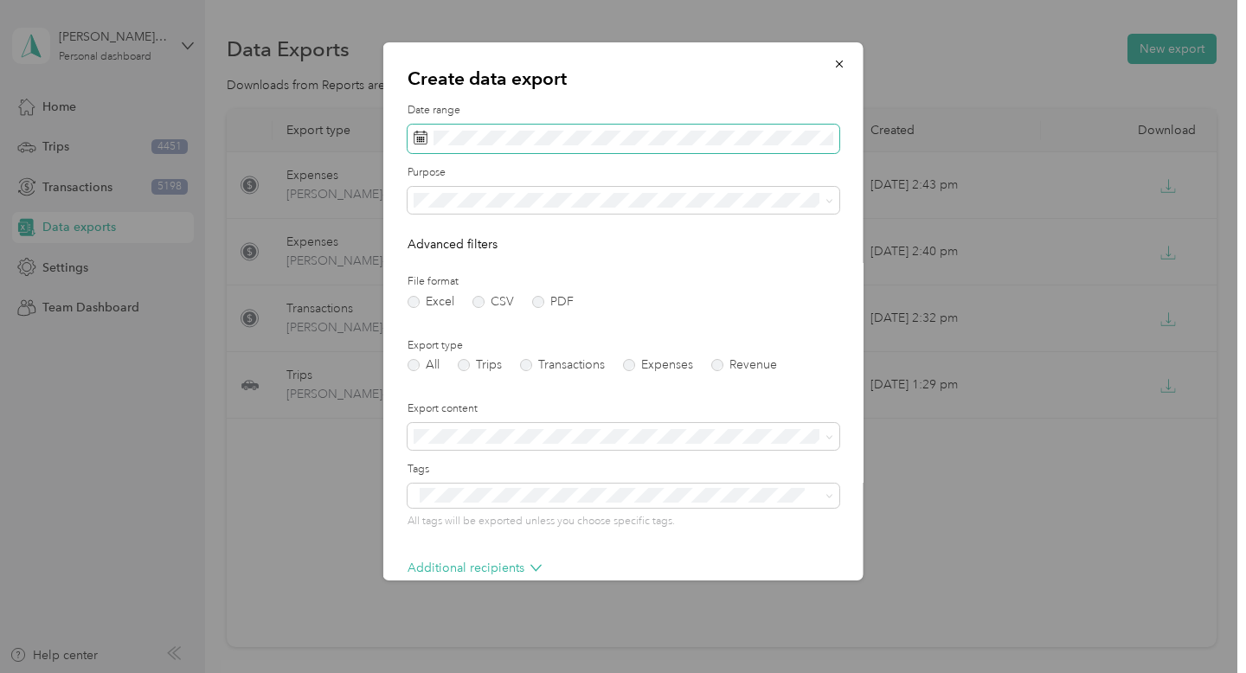
click at [626, 147] on span at bounding box center [624, 139] width 432 height 29
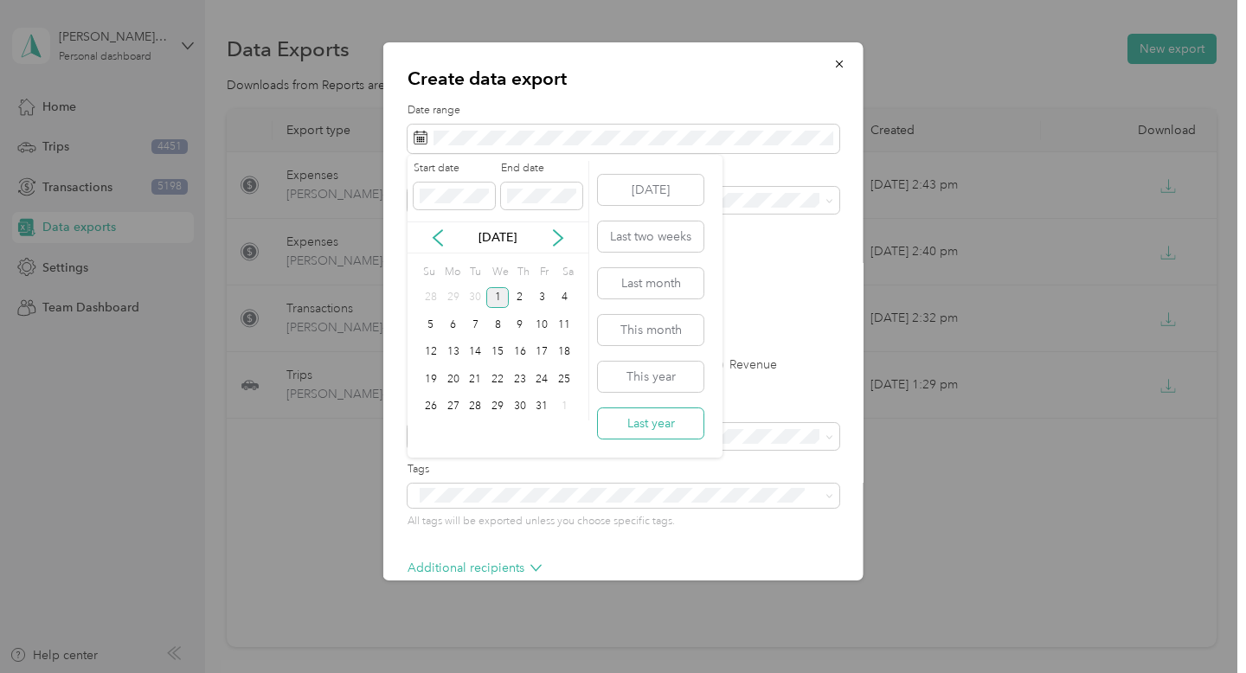
click at [676, 414] on button "Last year" at bounding box center [651, 423] width 106 height 30
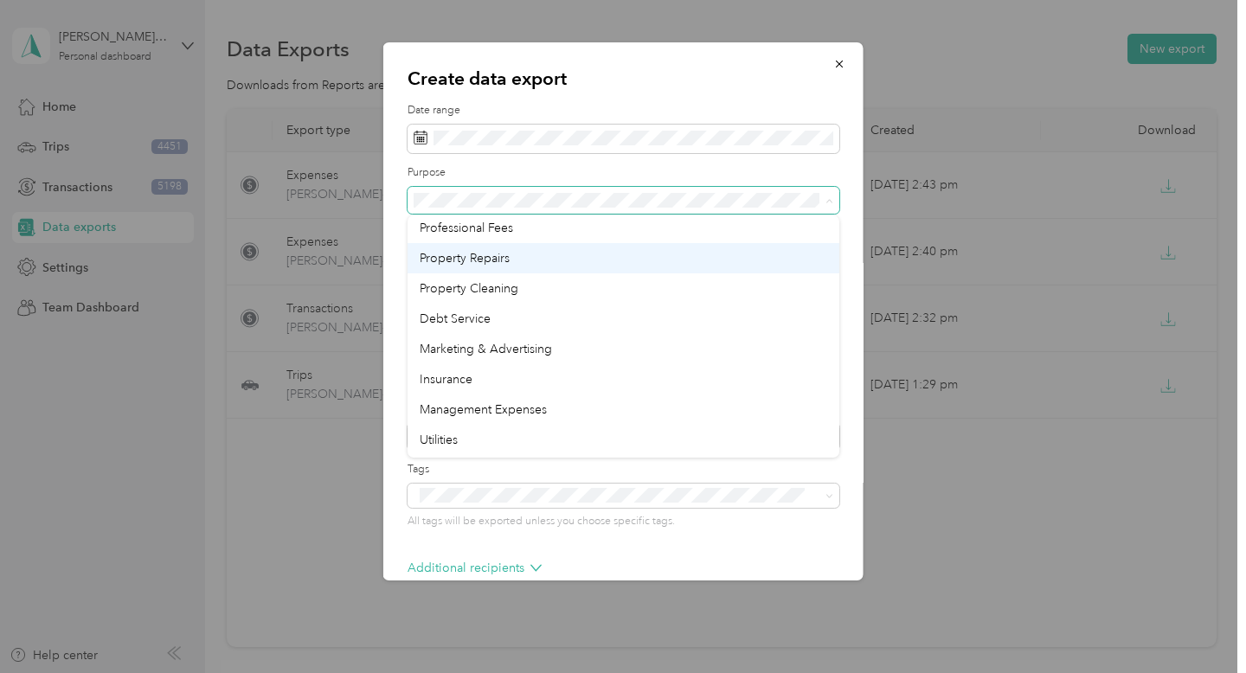
scroll to position [136, 0]
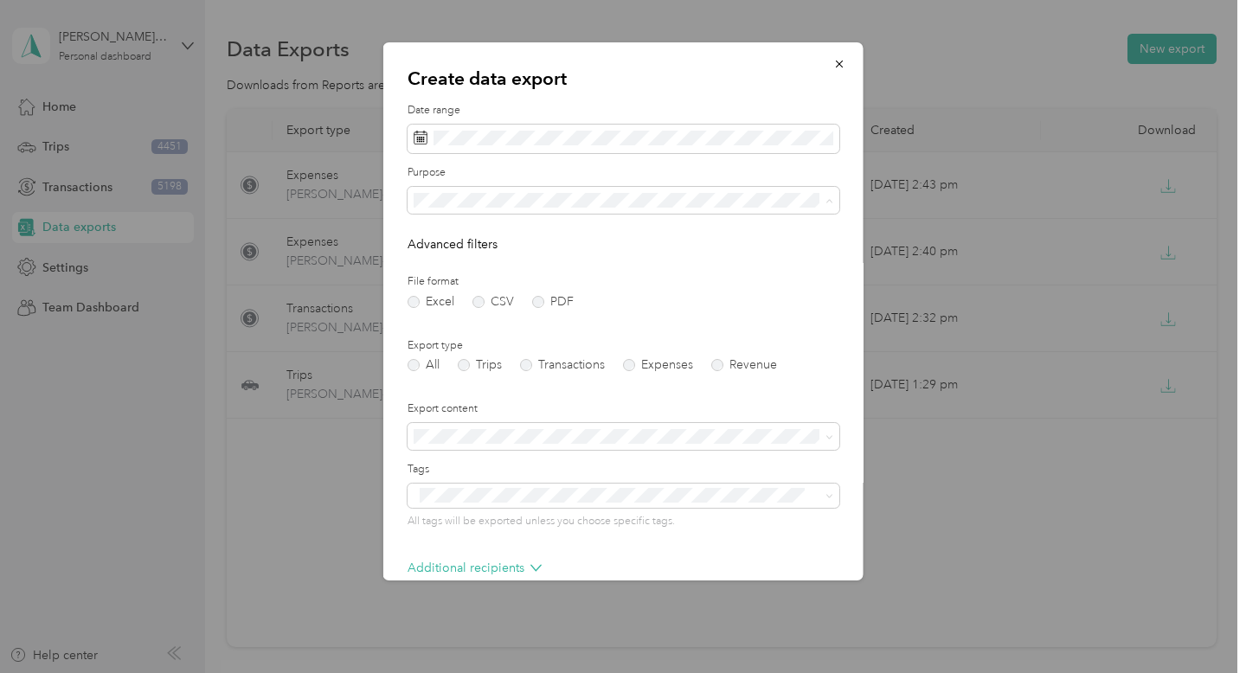
click at [681, 396] on div "Management Expenses" at bounding box center [624, 398] width 408 height 18
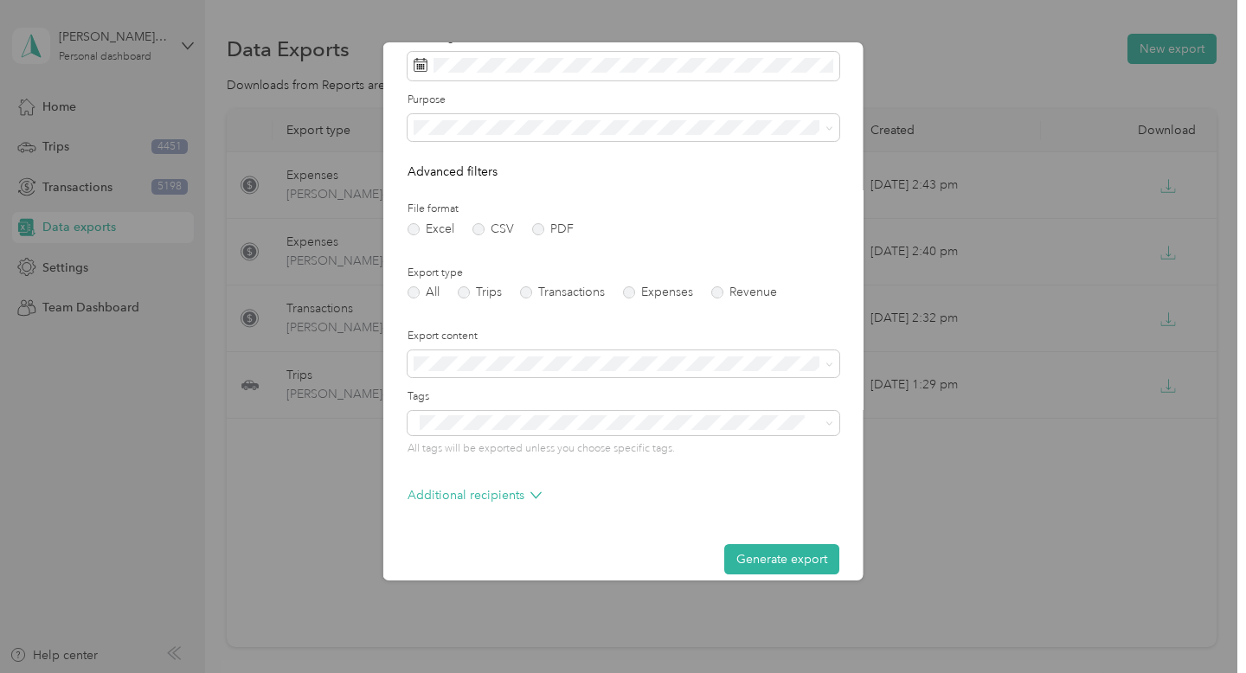
scroll to position [90, 0]
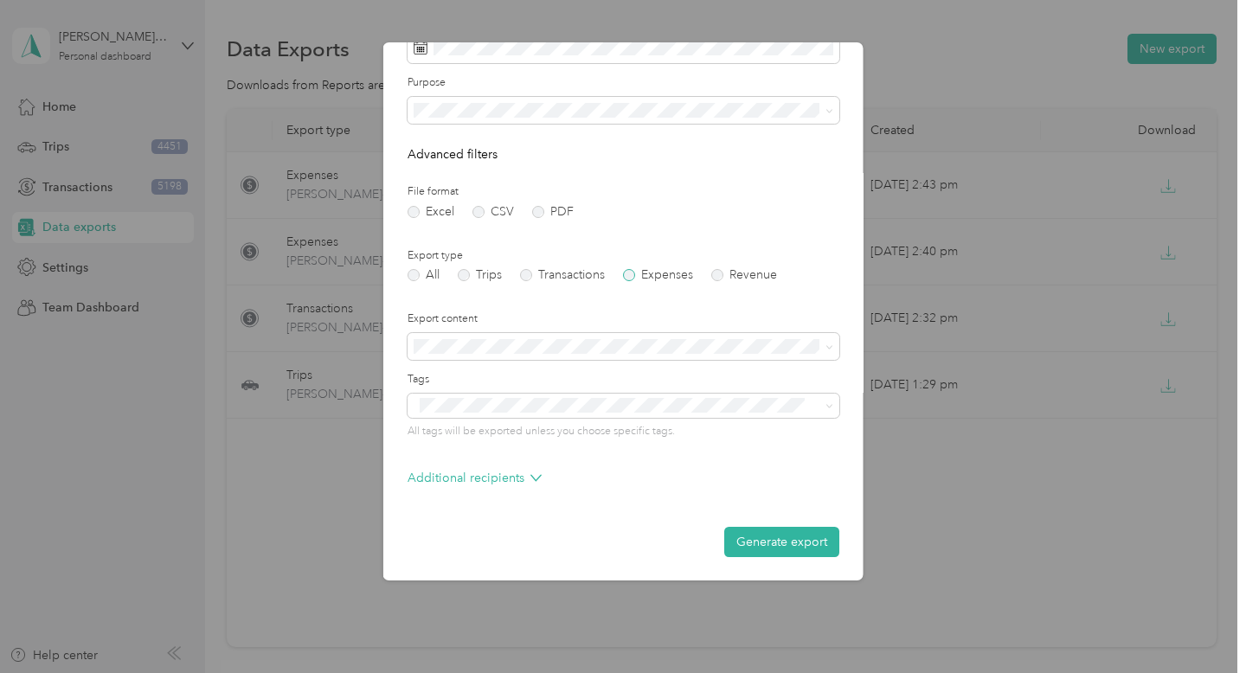
click at [637, 274] on label "Expenses" at bounding box center [658, 275] width 70 height 12
click at [779, 538] on button "Generate export" at bounding box center [781, 542] width 115 height 30
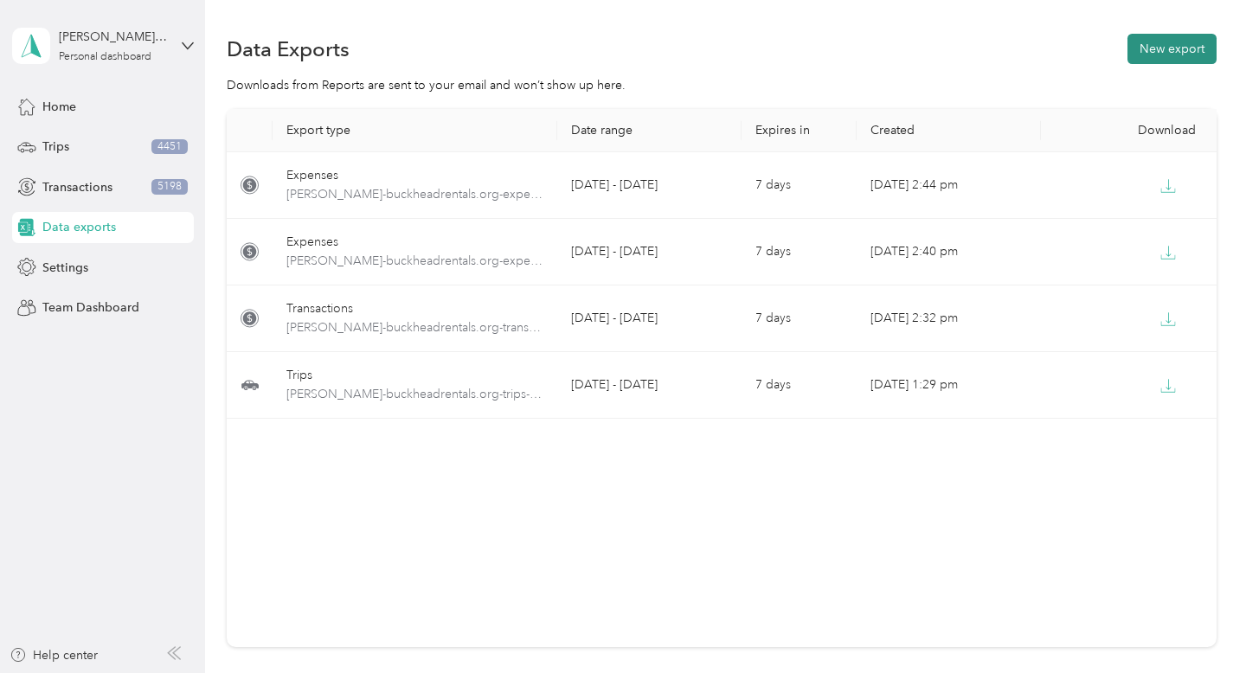
click at [1176, 45] on button "New export" at bounding box center [1171, 49] width 89 height 30
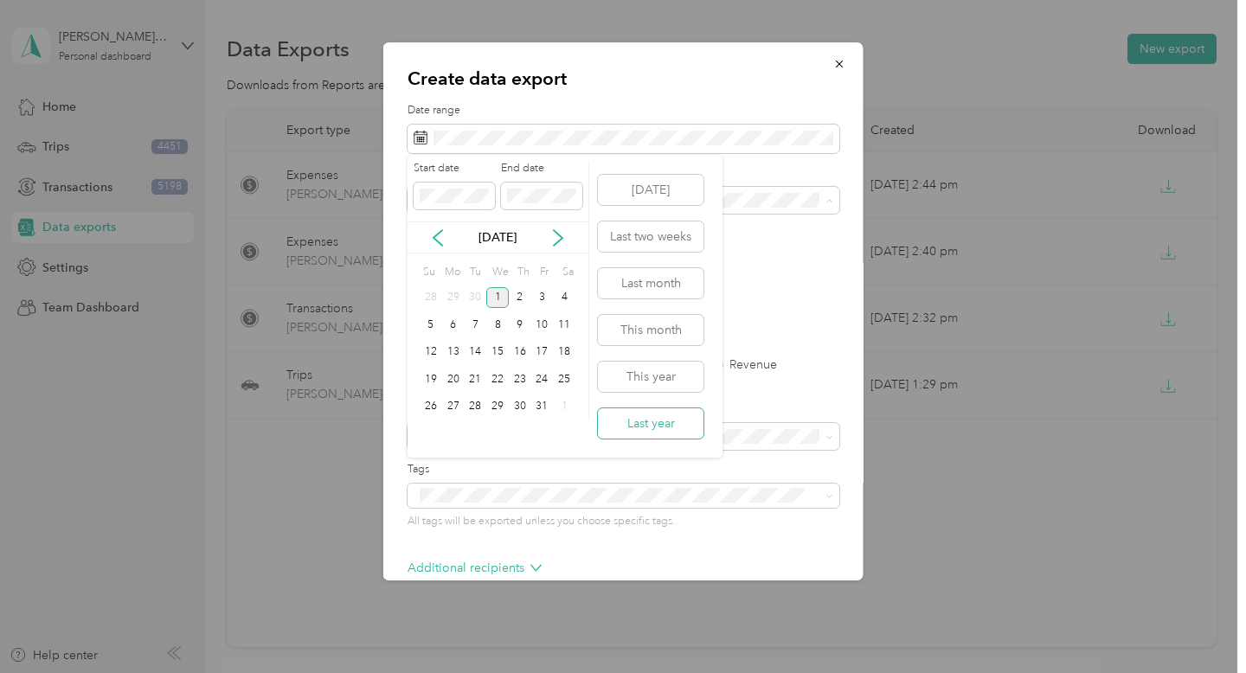
click at [646, 417] on button "Last year" at bounding box center [651, 423] width 106 height 30
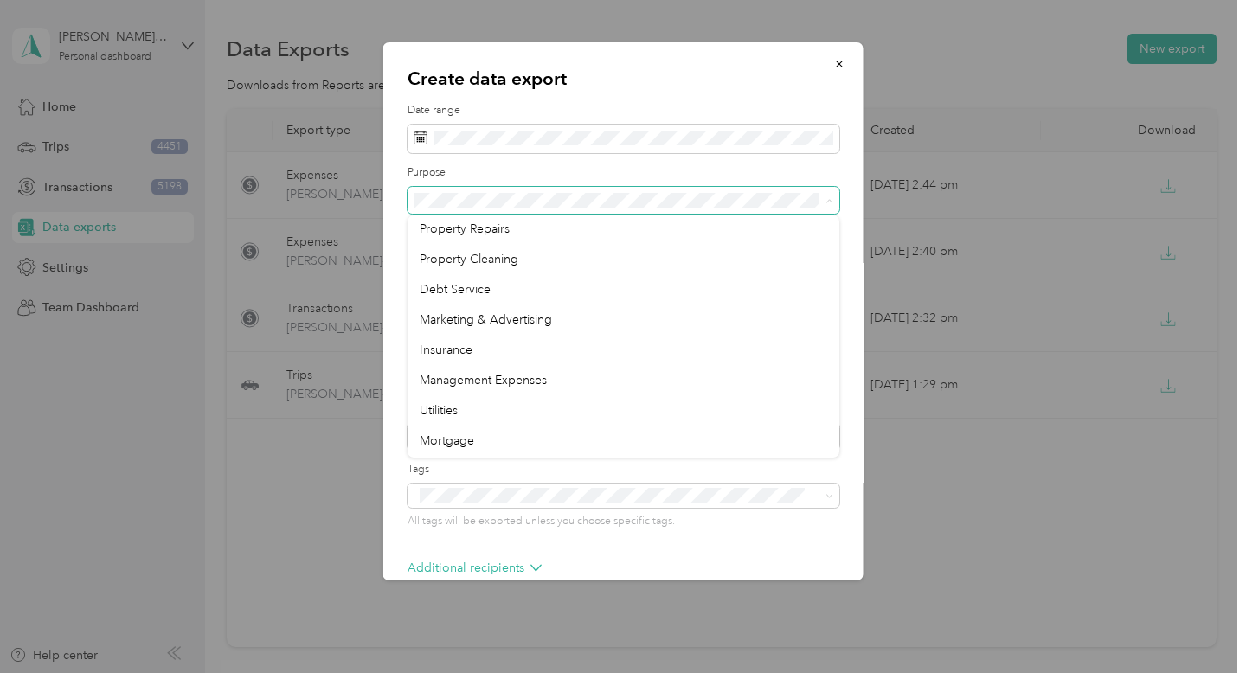
scroll to position [230, 0]
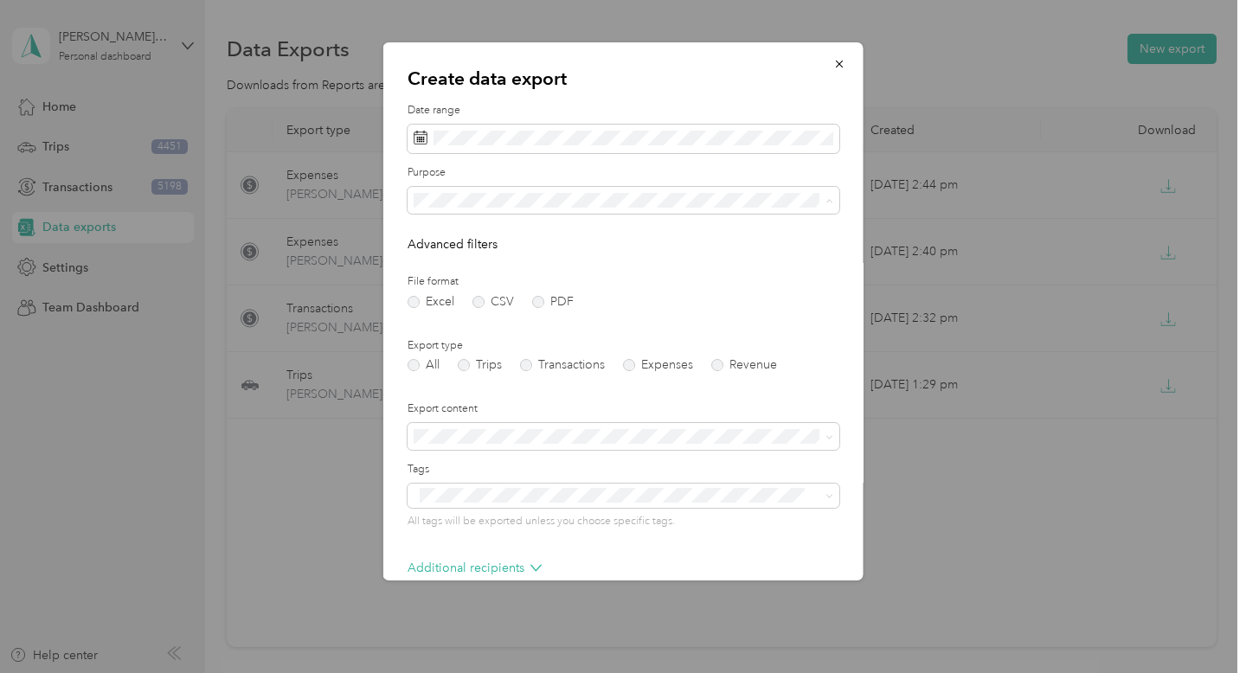
click at [634, 332] on div "Utilities" at bounding box center [624, 333] width 408 height 18
click at [633, 363] on label "Expenses" at bounding box center [658, 365] width 70 height 12
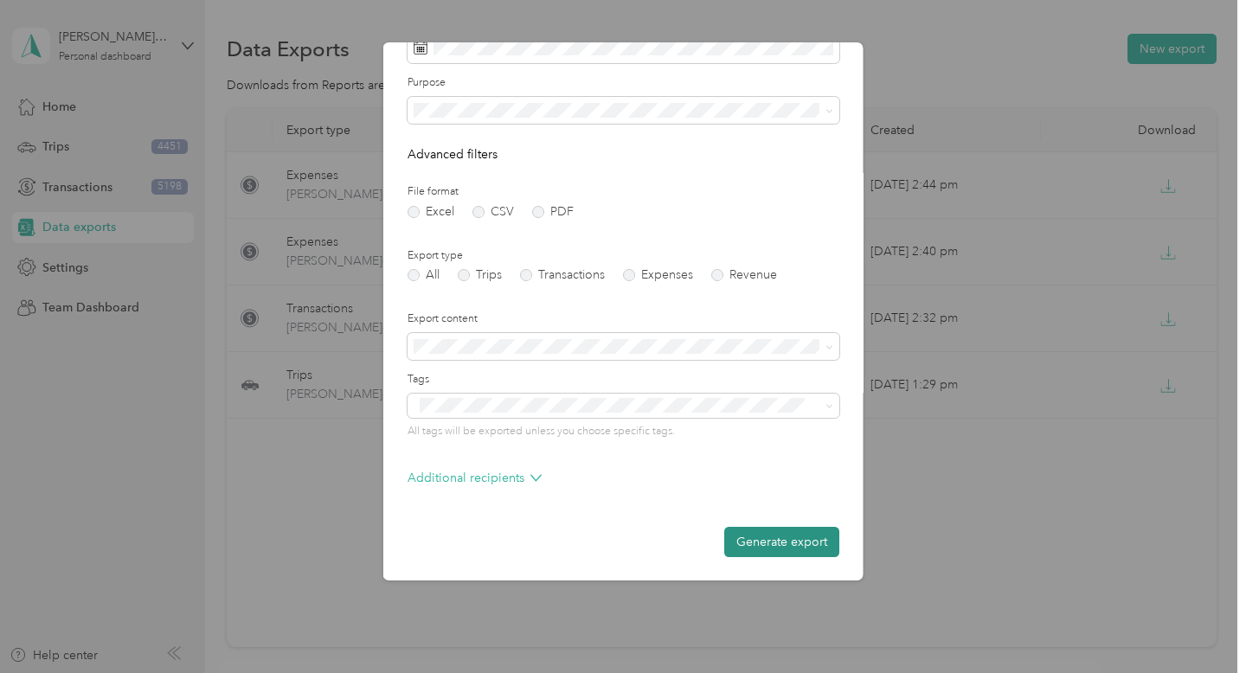
click at [772, 527] on button "Generate export" at bounding box center [781, 542] width 115 height 30
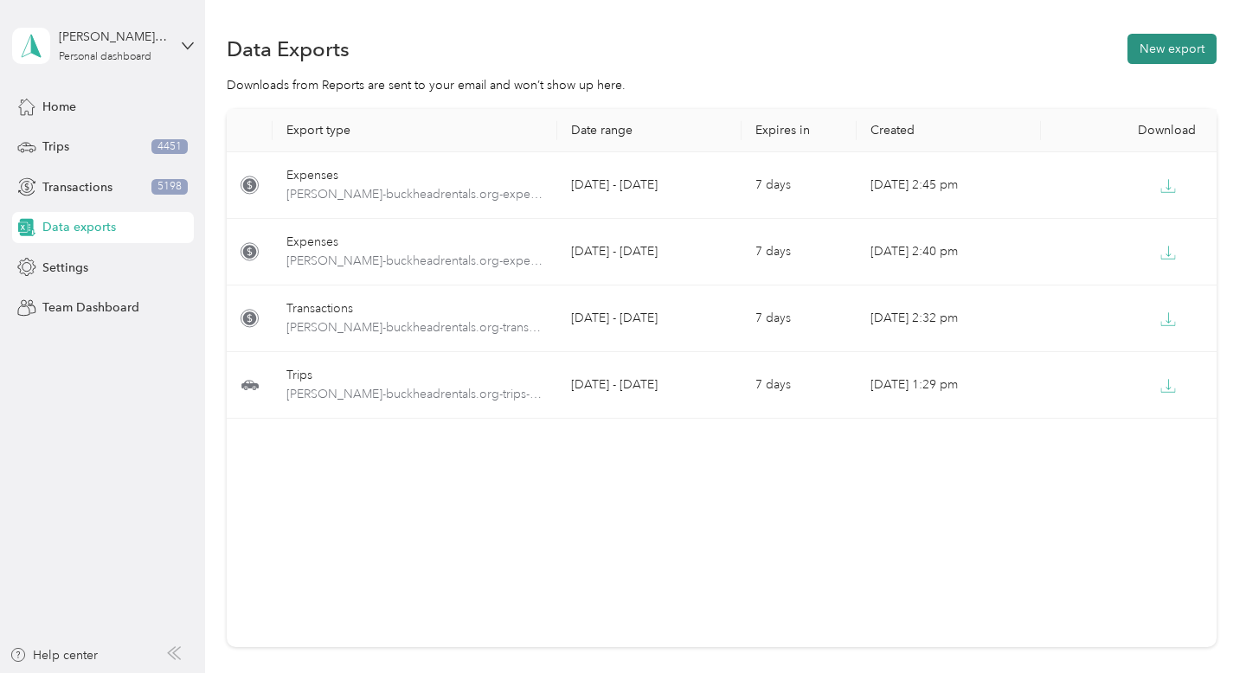
click at [1172, 55] on button "New export" at bounding box center [1171, 49] width 89 height 30
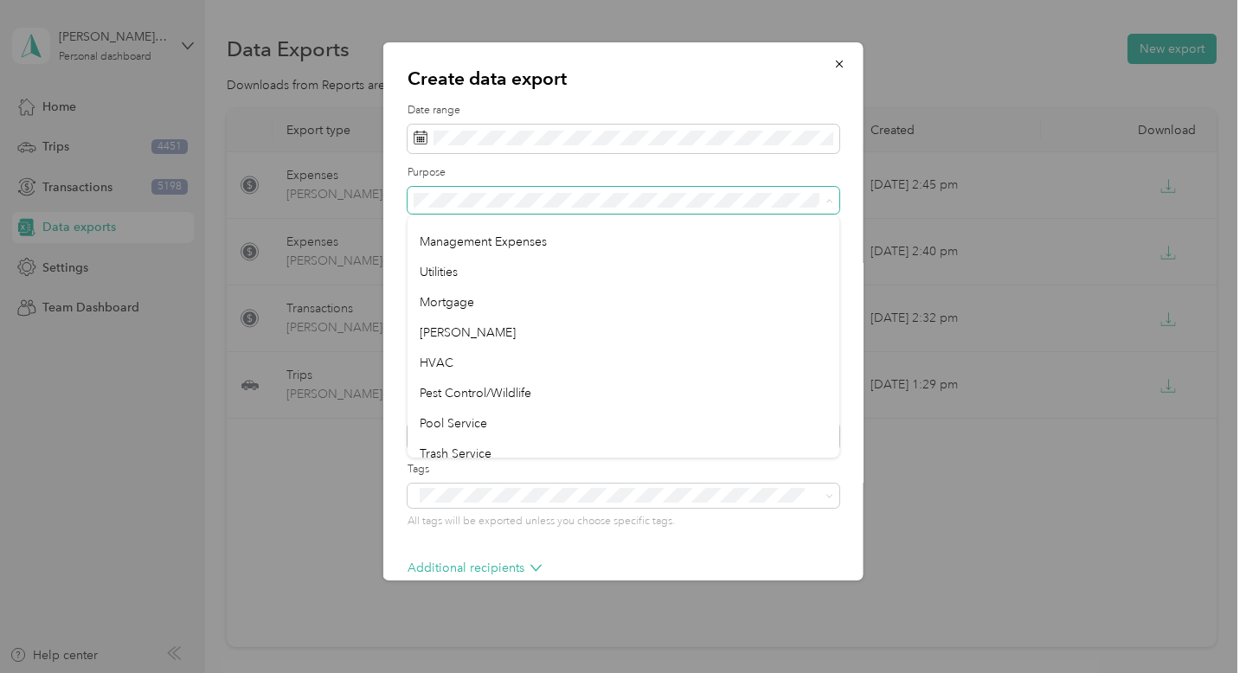
scroll to position [305, 0]
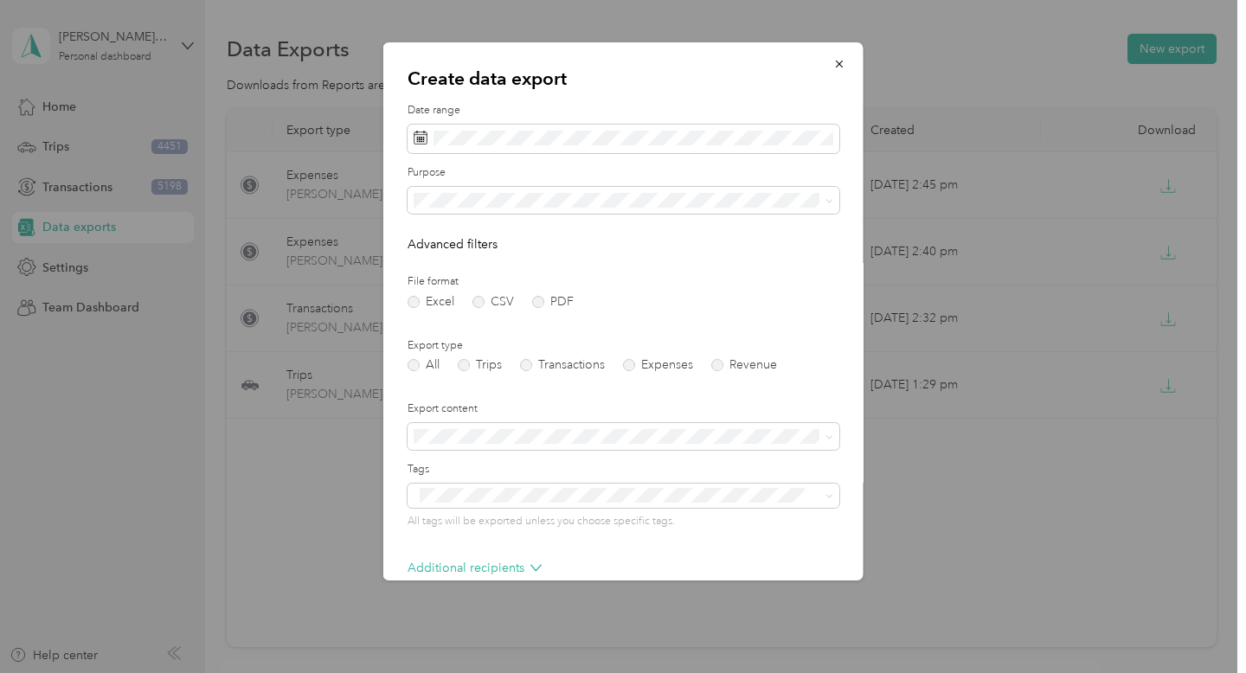
click at [544, 288] on div "Mortgage" at bounding box center [624, 288] width 408 height 18
click at [638, 364] on label "Expenses" at bounding box center [658, 365] width 70 height 12
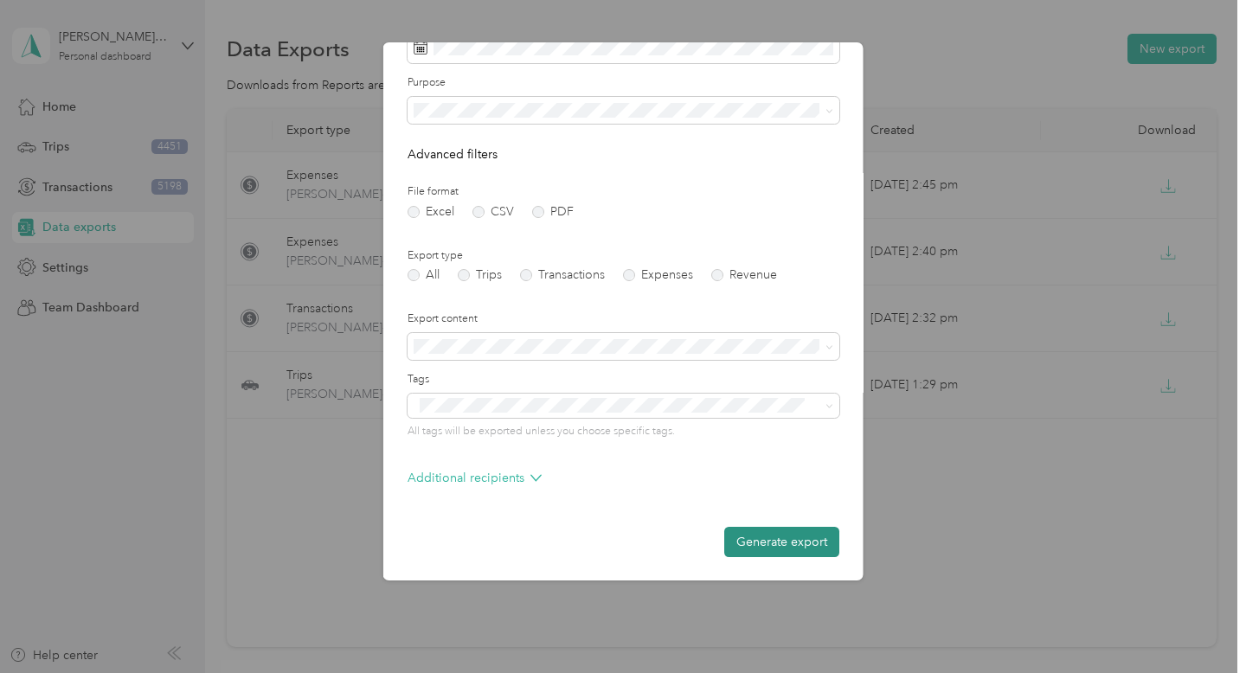
click at [800, 548] on button "Generate export" at bounding box center [781, 542] width 115 height 30
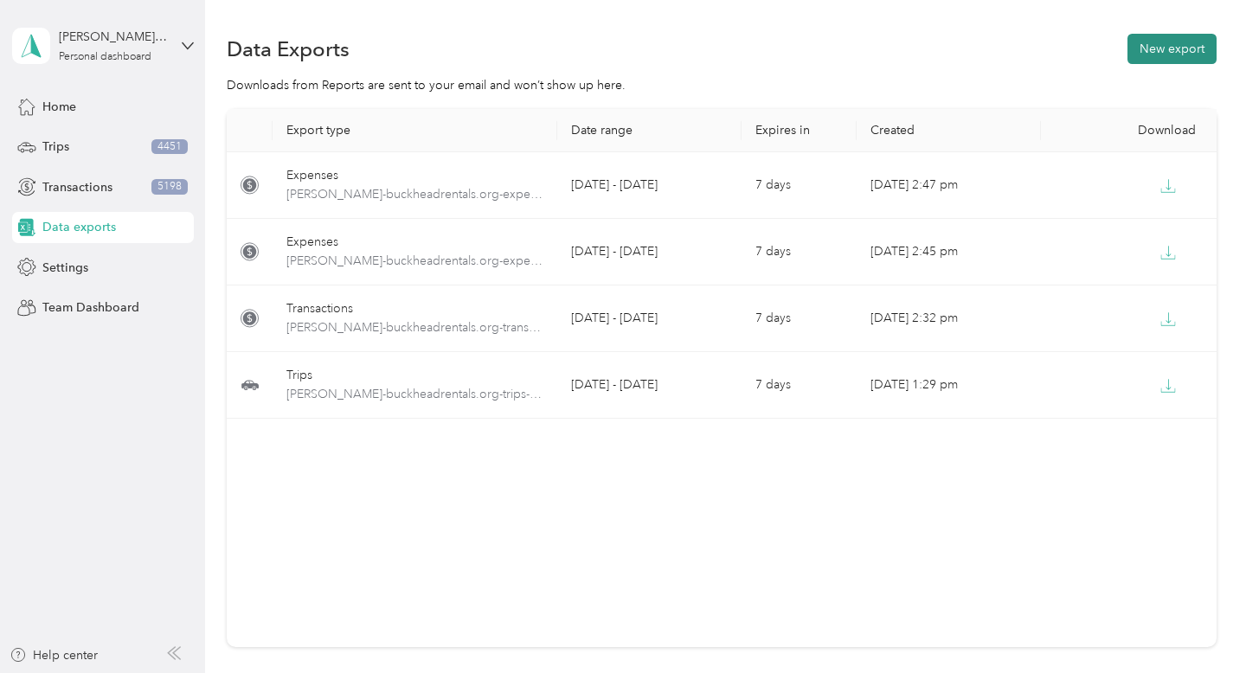
click at [1167, 52] on button "New export" at bounding box center [1171, 49] width 89 height 30
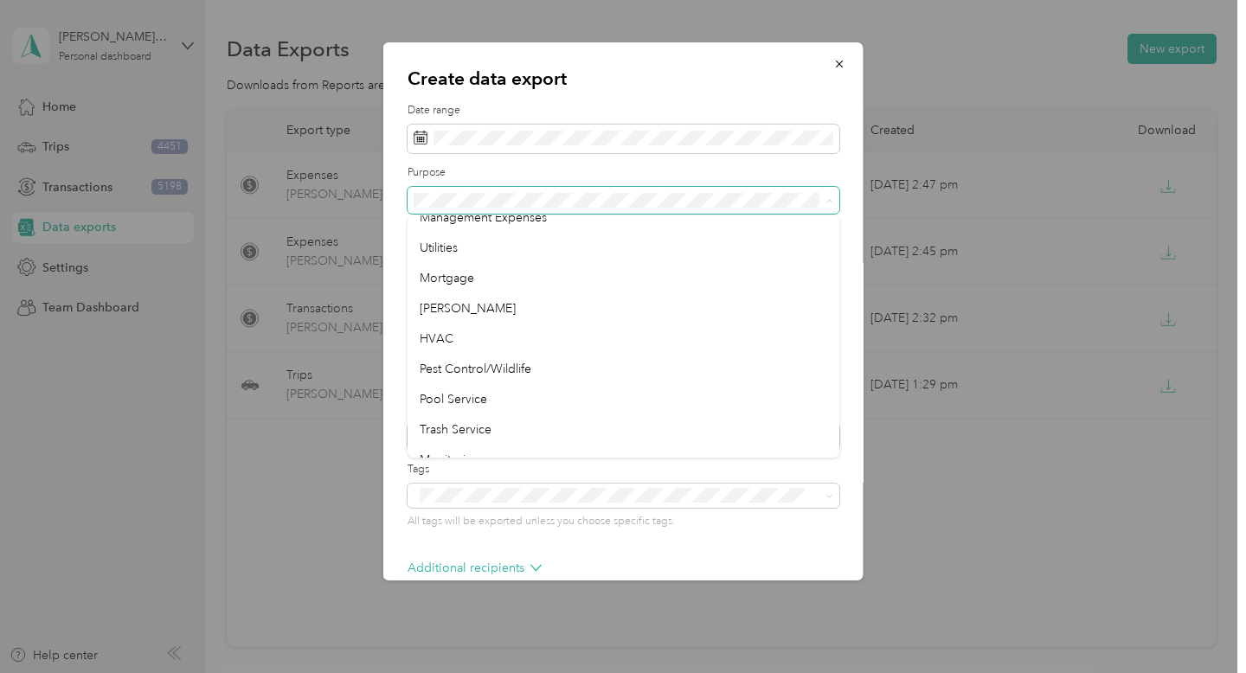
scroll to position [313, 0]
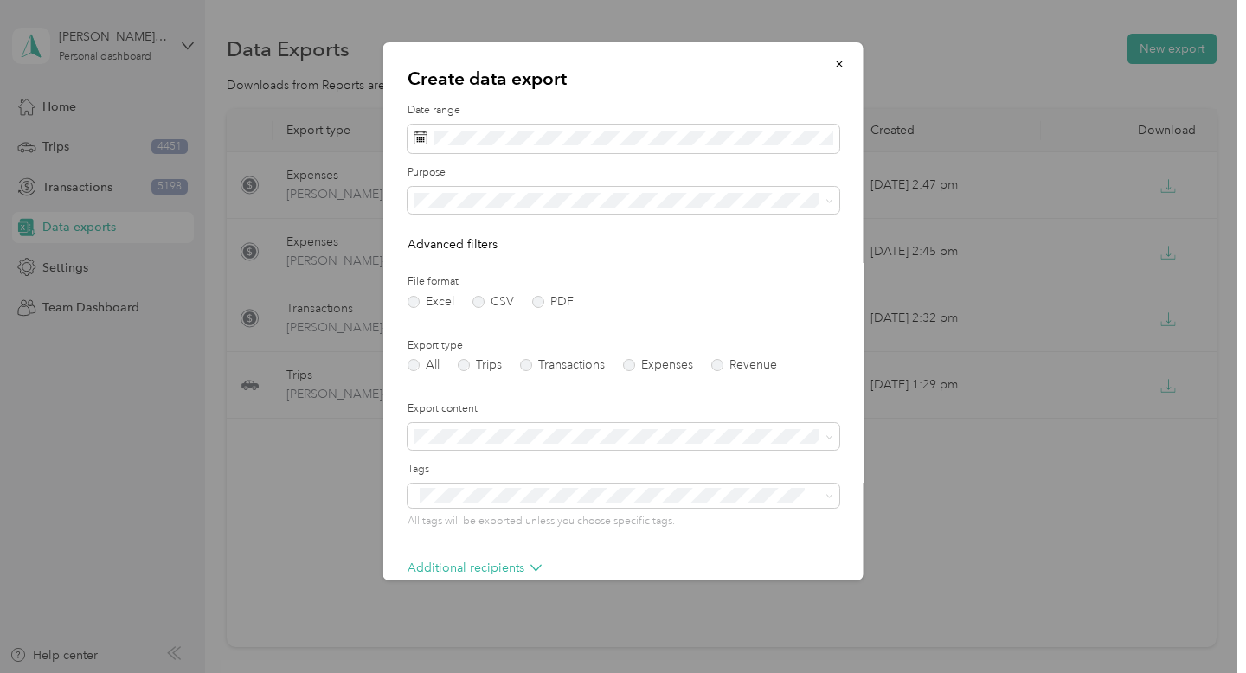
click at [544, 297] on li "[PERSON_NAME]" at bounding box center [624, 309] width 432 height 30
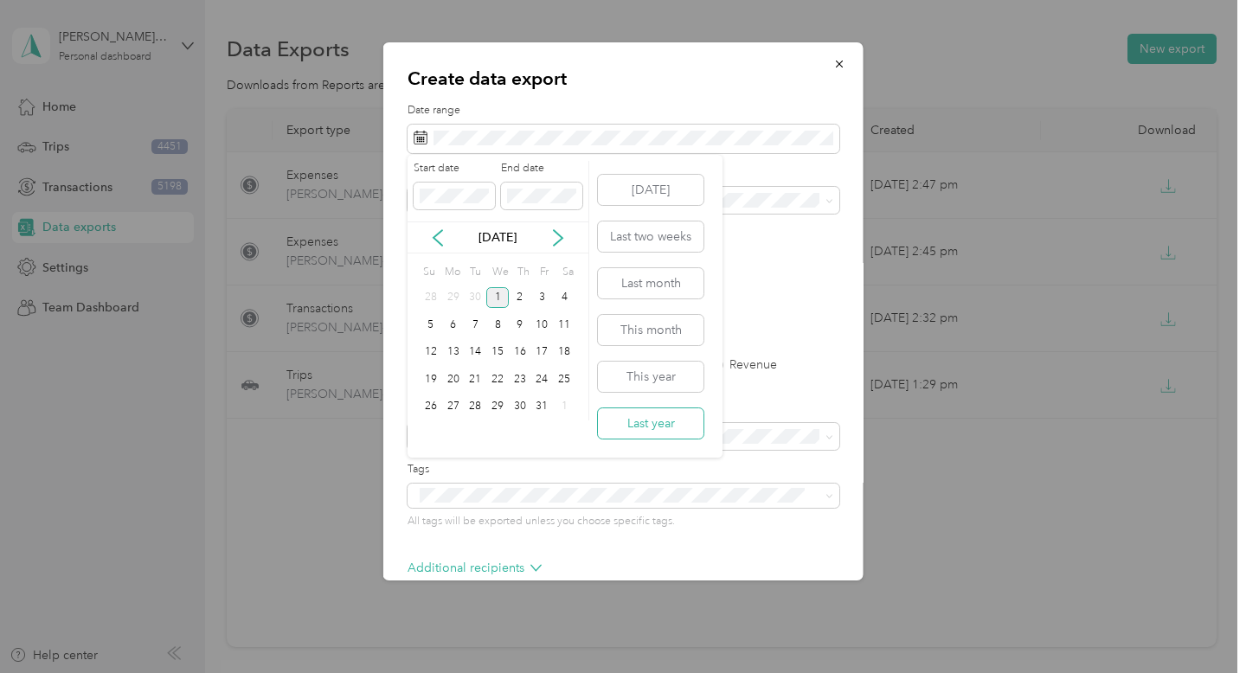
click at [678, 430] on button "Last year" at bounding box center [651, 423] width 106 height 30
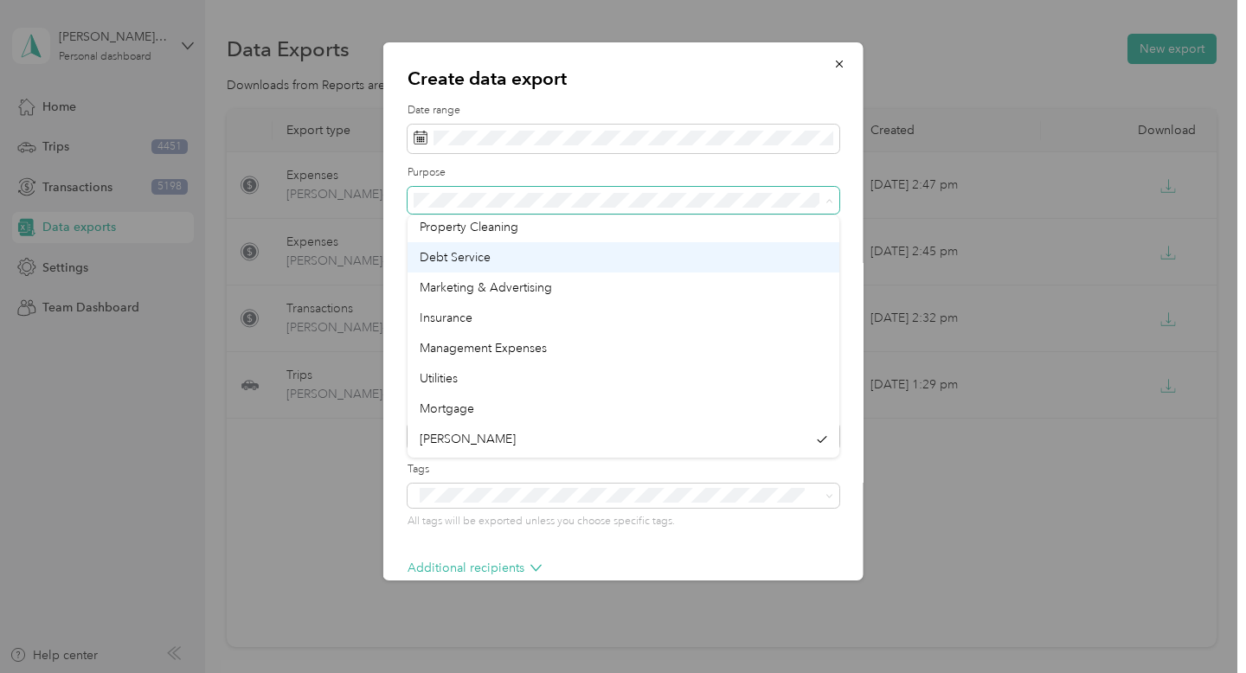
scroll to position [213, 0]
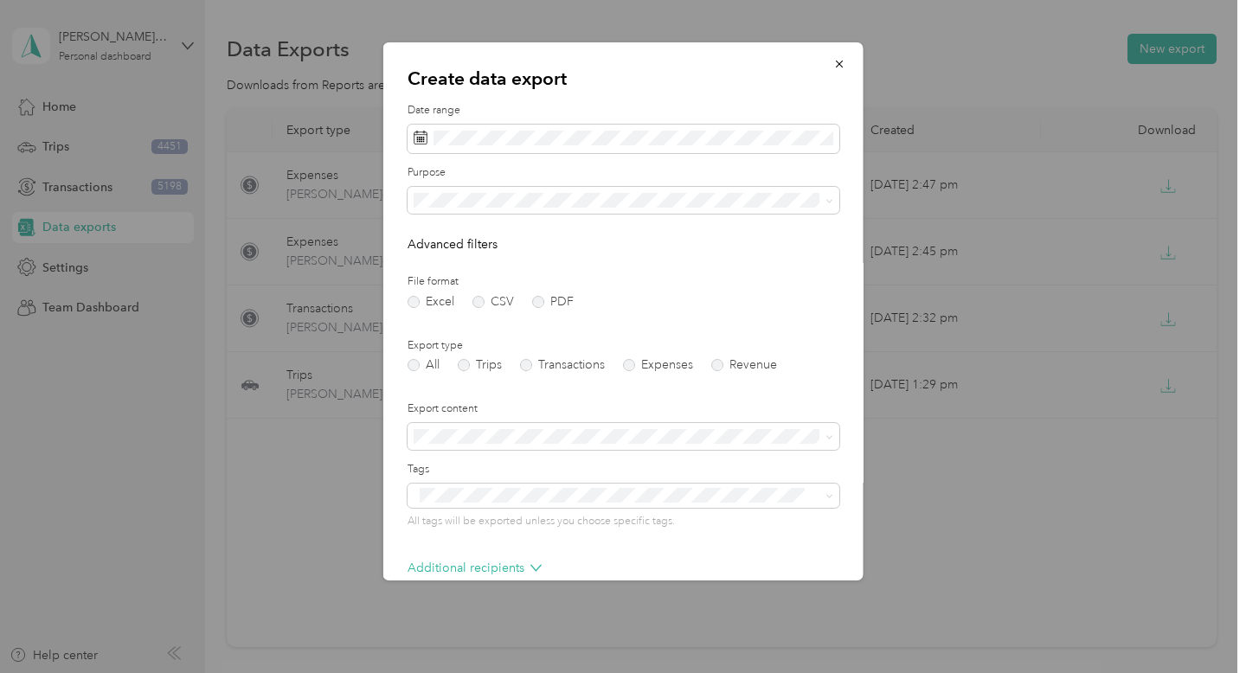
click at [665, 387] on li "Mortgage" at bounding box center [624, 380] width 432 height 30
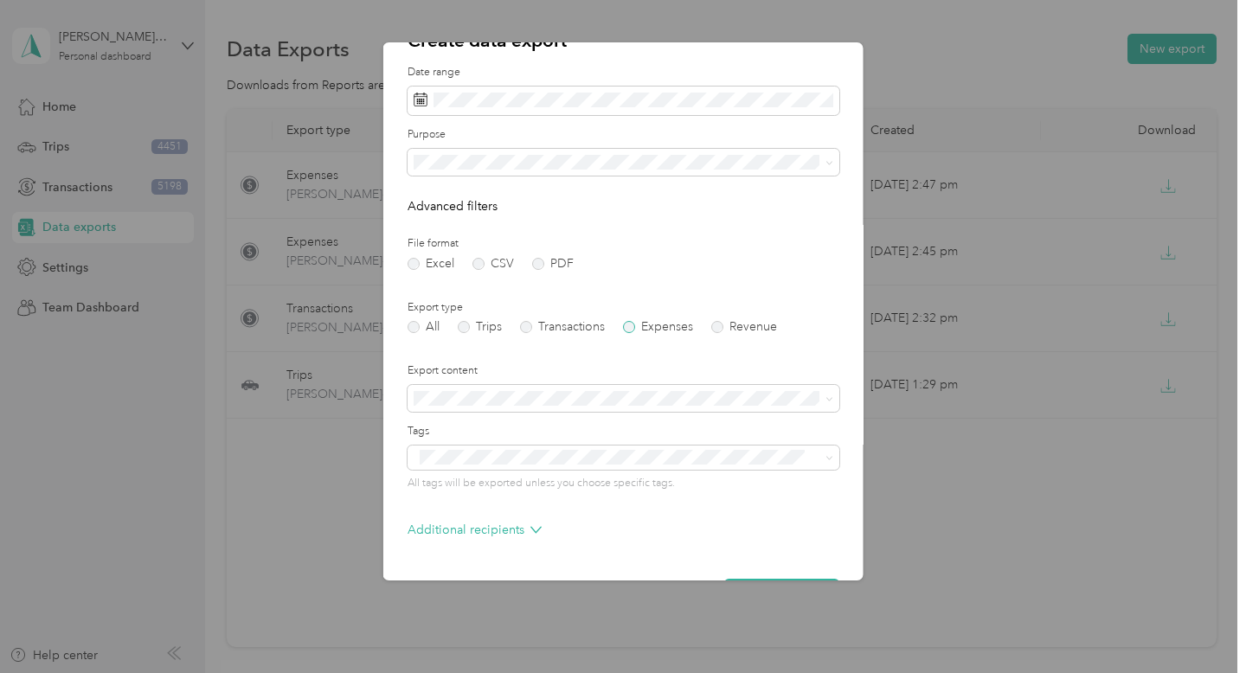
click at [652, 326] on label "Expenses" at bounding box center [658, 327] width 70 height 12
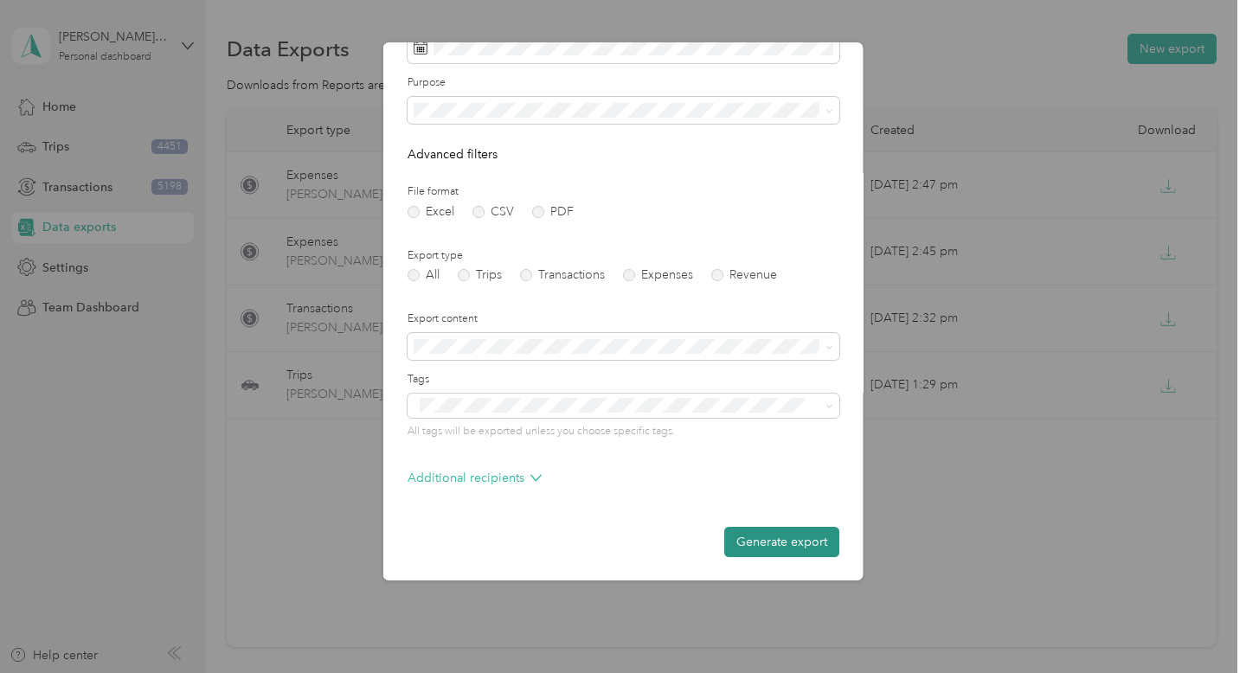
click at [819, 550] on button "Generate export" at bounding box center [781, 542] width 115 height 30
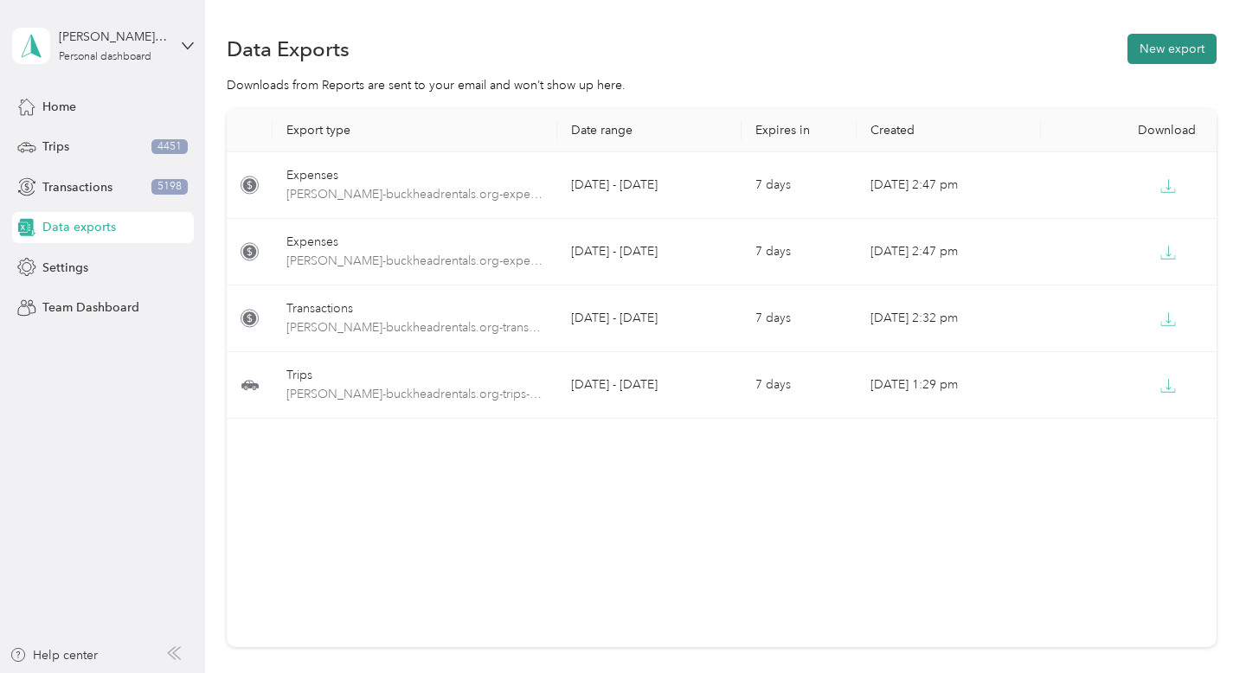
click at [1187, 61] on button "New export" at bounding box center [1171, 49] width 89 height 30
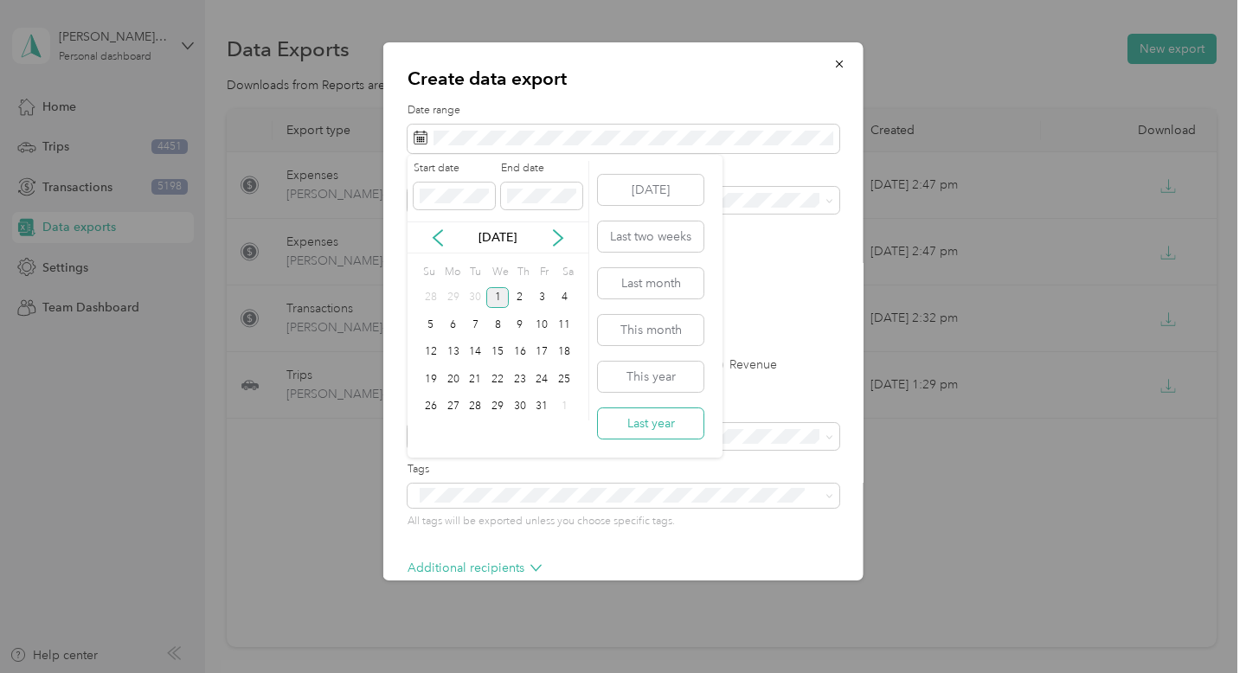
click at [624, 426] on button "Last year" at bounding box center [651, 423] width 106 height 30
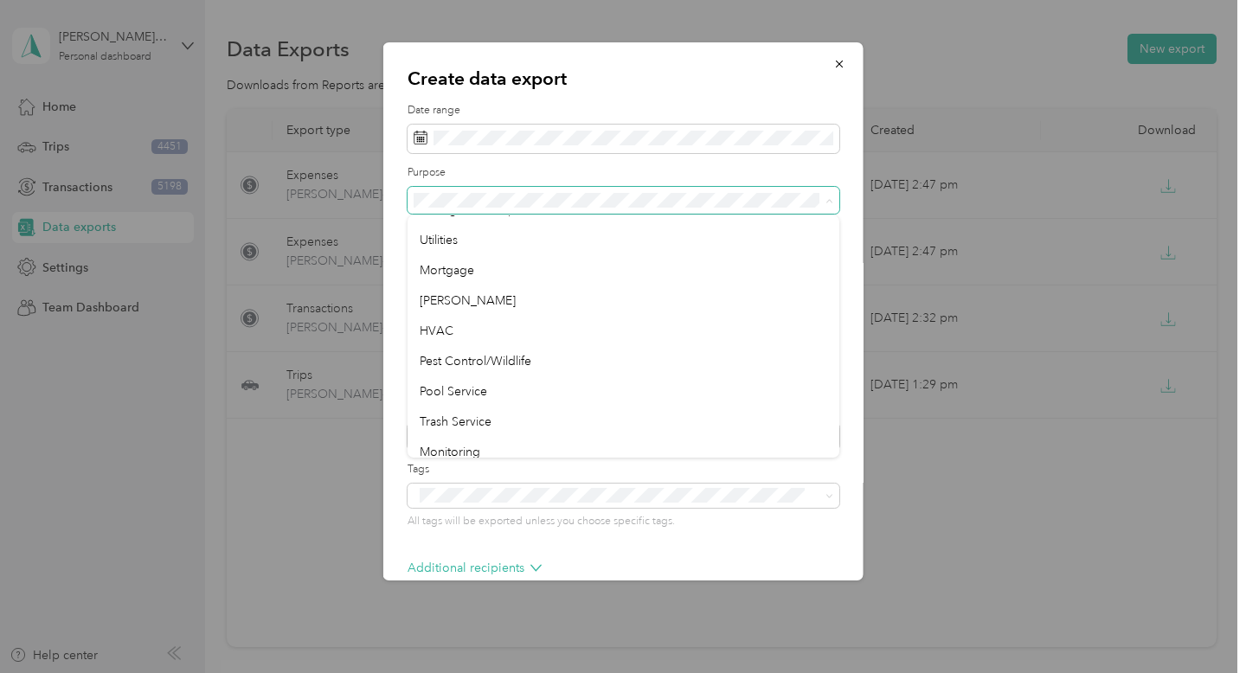
scroll to position [331, 0]
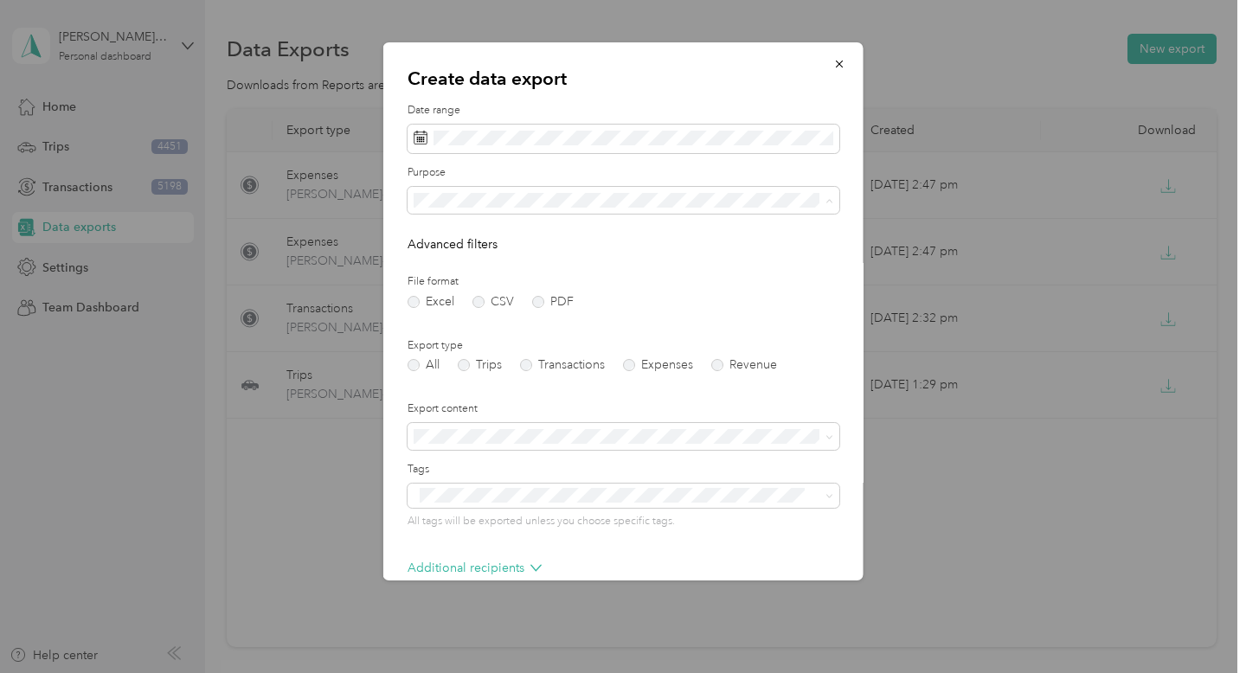
click at [641, 296] on div "[PERSON_NAME]" at bounding box center [624, 294] width 408 height 18
click at [636, 368] on label "Expenses" at bounding box center [658, 365] width 70 height 12
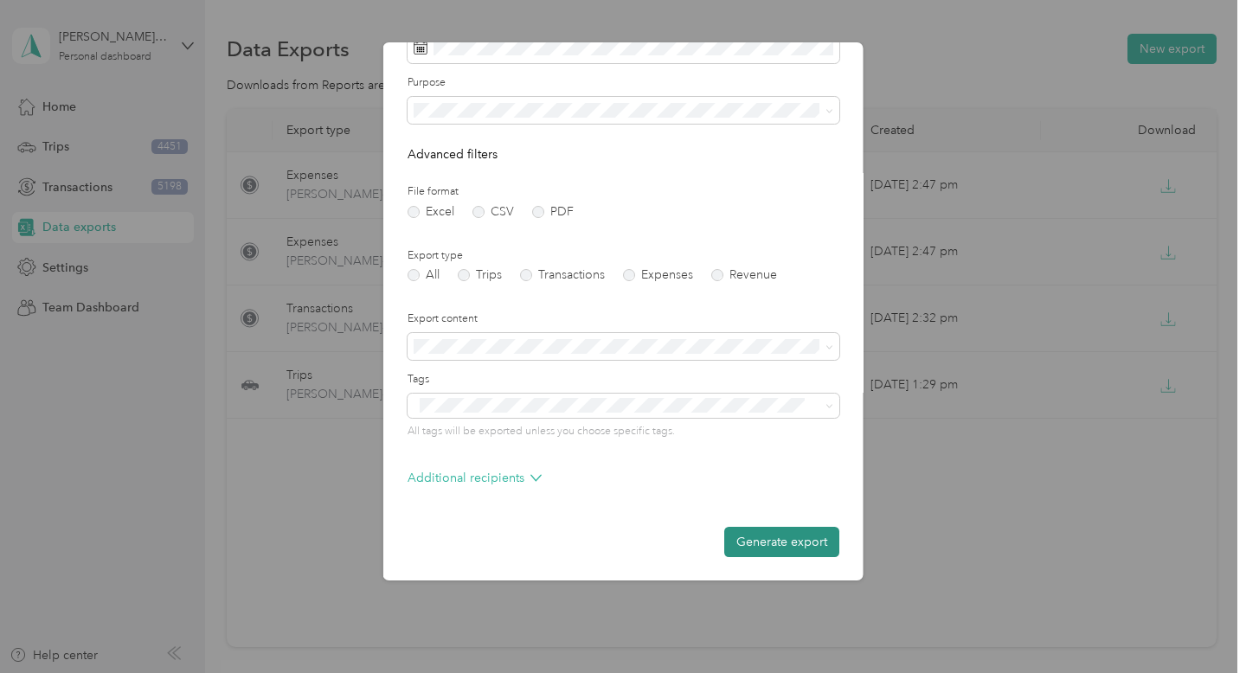
click at [806, 545] on button "Generate export" at bounding box center [781, 542] width 115 height 30
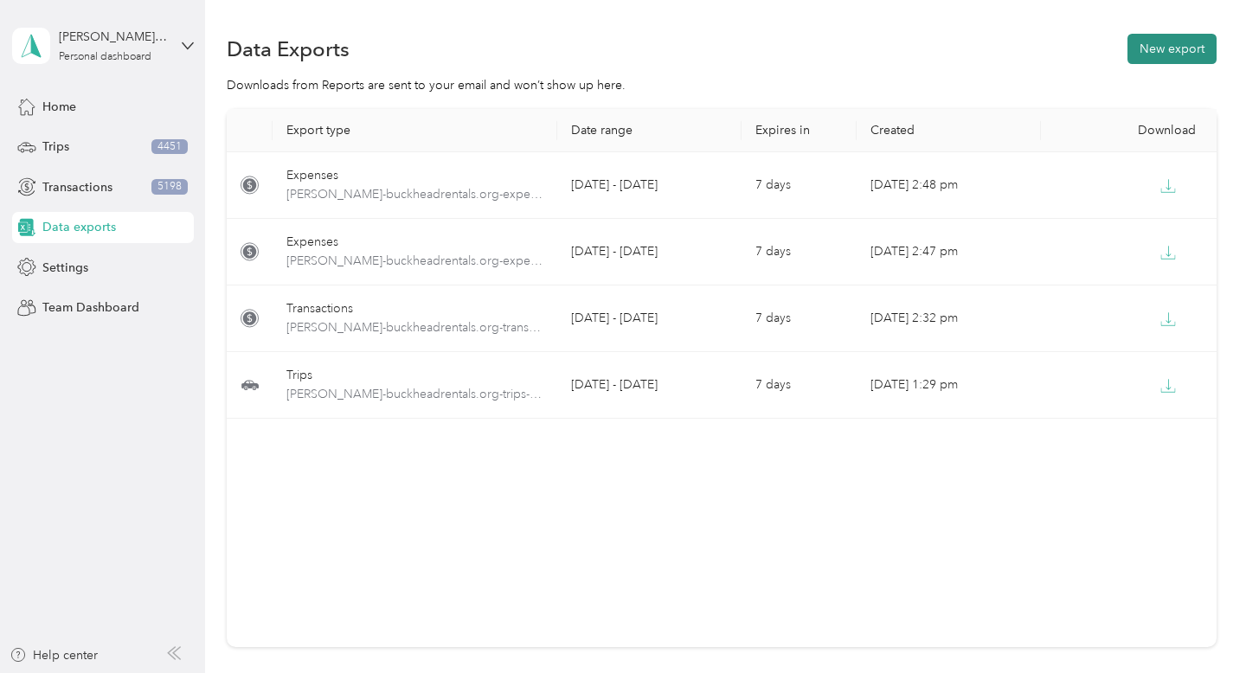
click at [1202, 52] on button "New export" at bounding box center [1171, 49] width 89 height 30
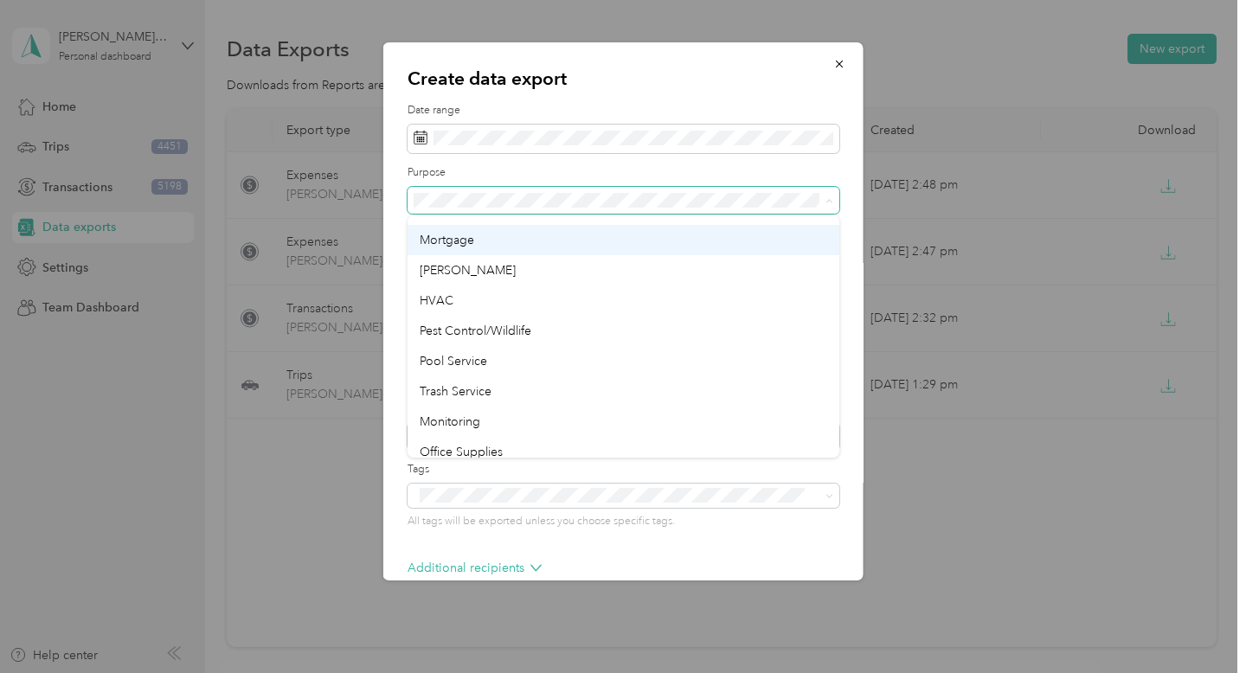
scroll to position [367, 0]
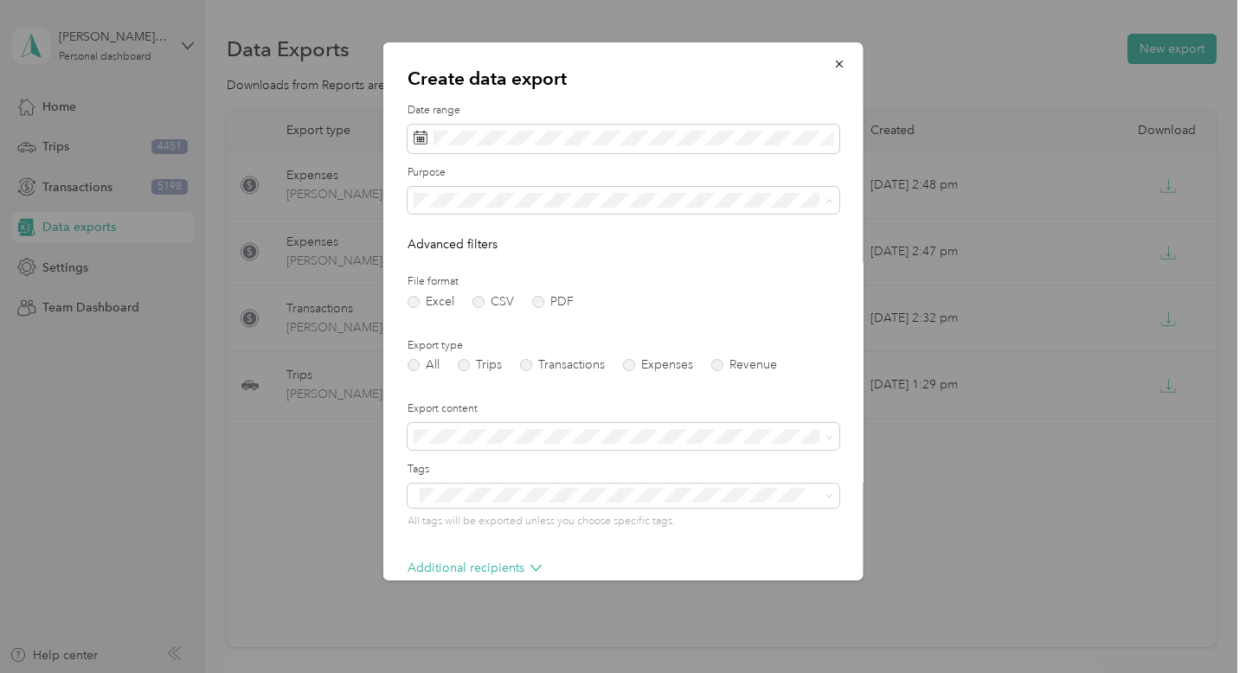
click at [628, 296] on ol "All Work Personal Refunds Professional Fees Property Repairs Property Cleaning …" at bounding box center [624, 336] width 432 height 242
click at [639, 376] on form "Date range Purpose Advanced filters File format Excel CSV PDF Export type All T…" at bounding box center [624, 375] width 432 height 544
click at [635, 368] on label "Expenses" at bounding box center [658, 365] width 70 height 12
click at [706, 153] on span at bounding box center [624, 139] width 432 height 29
click at [731, 126] on span at bounding box center [624, 139] width 432 height 29
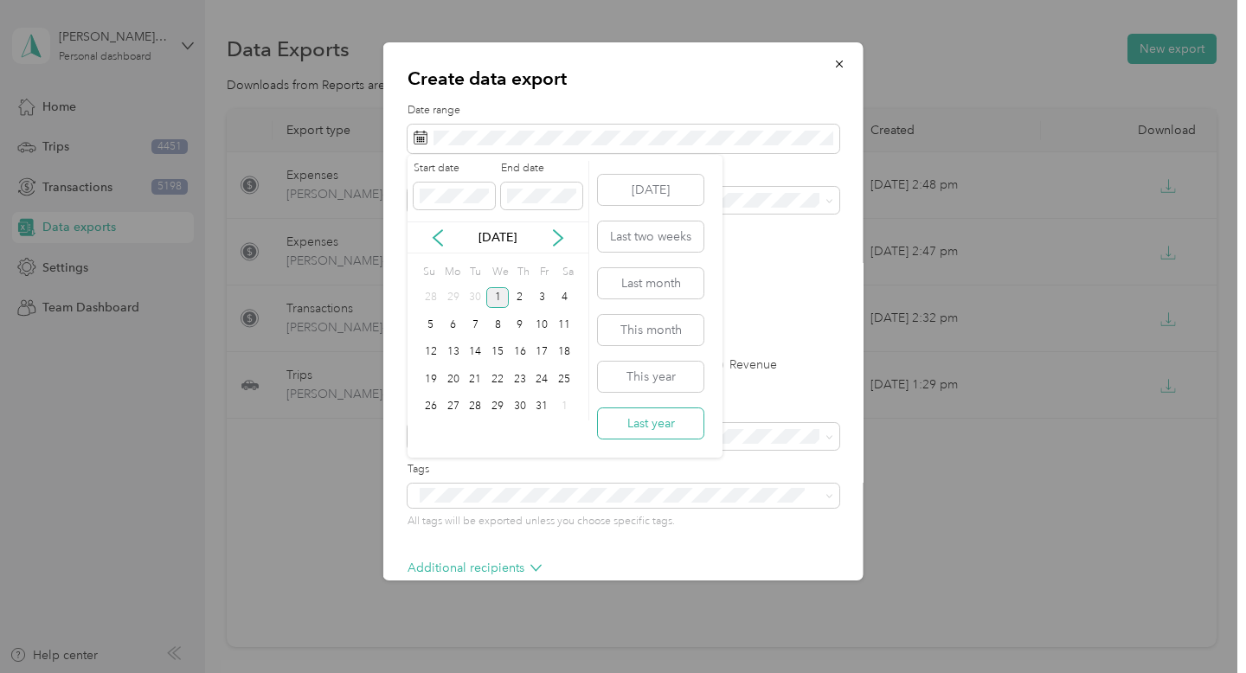
click at [659, 428] on button "Last year" at bounding box center [651, 423] width 106 height 30
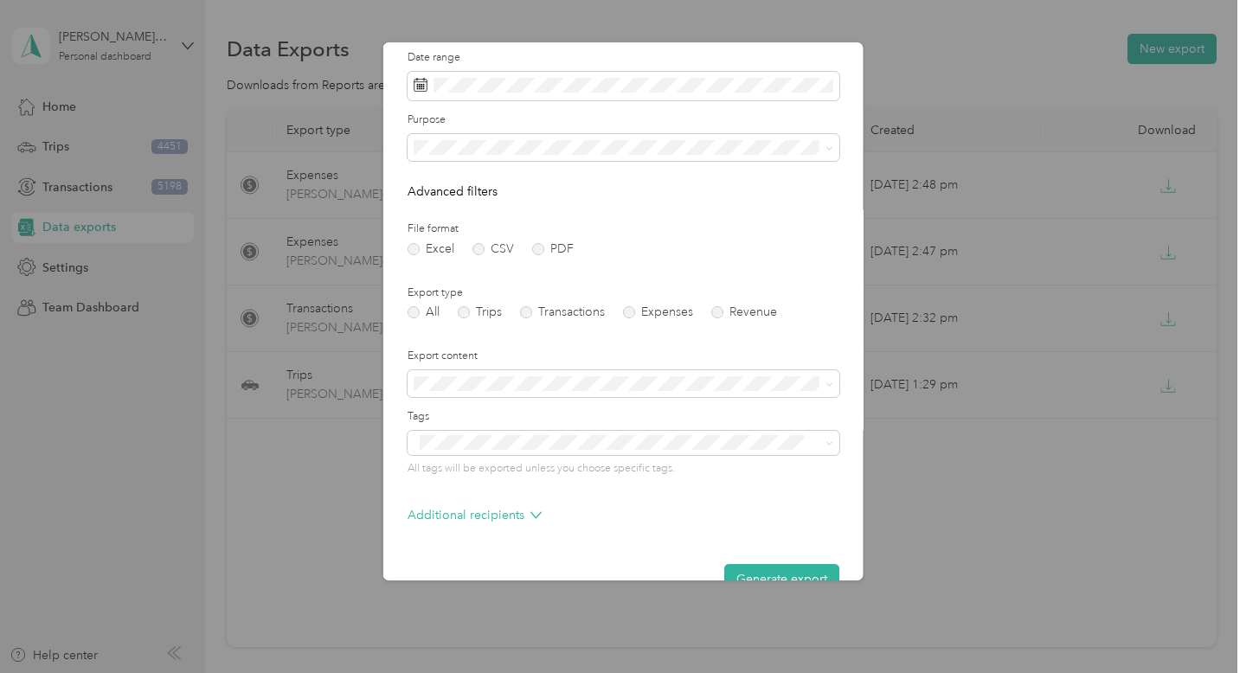
scroll to position [90, 0]
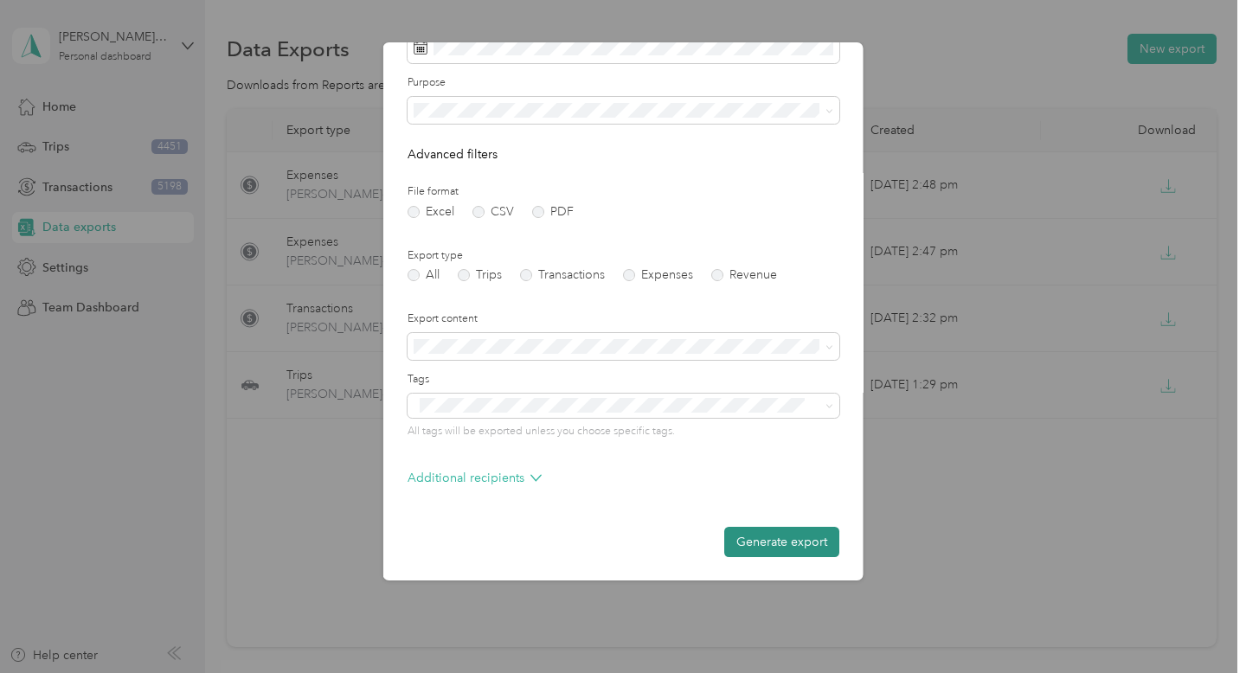
click at [785, 538] on button "Generate export" at bounding box center [781, 542] width 115 height 30
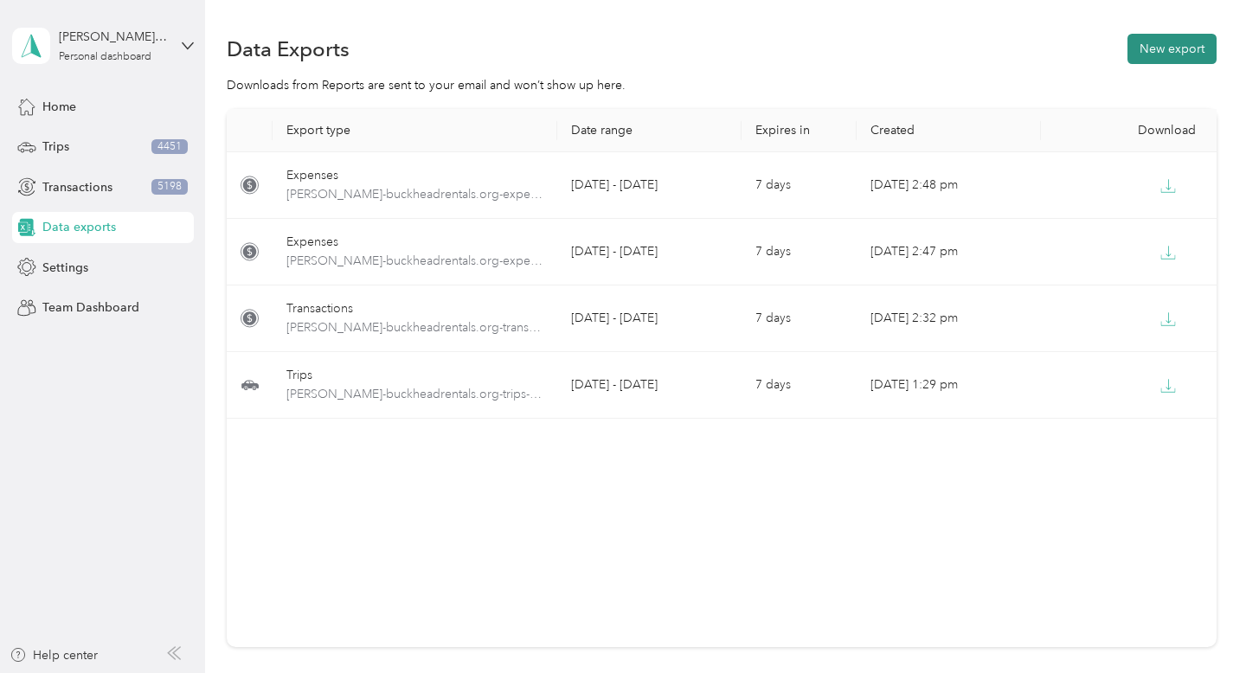
click at [1202, 60] on button "New export" at bounding box center [1171, 49] width 89 height 30
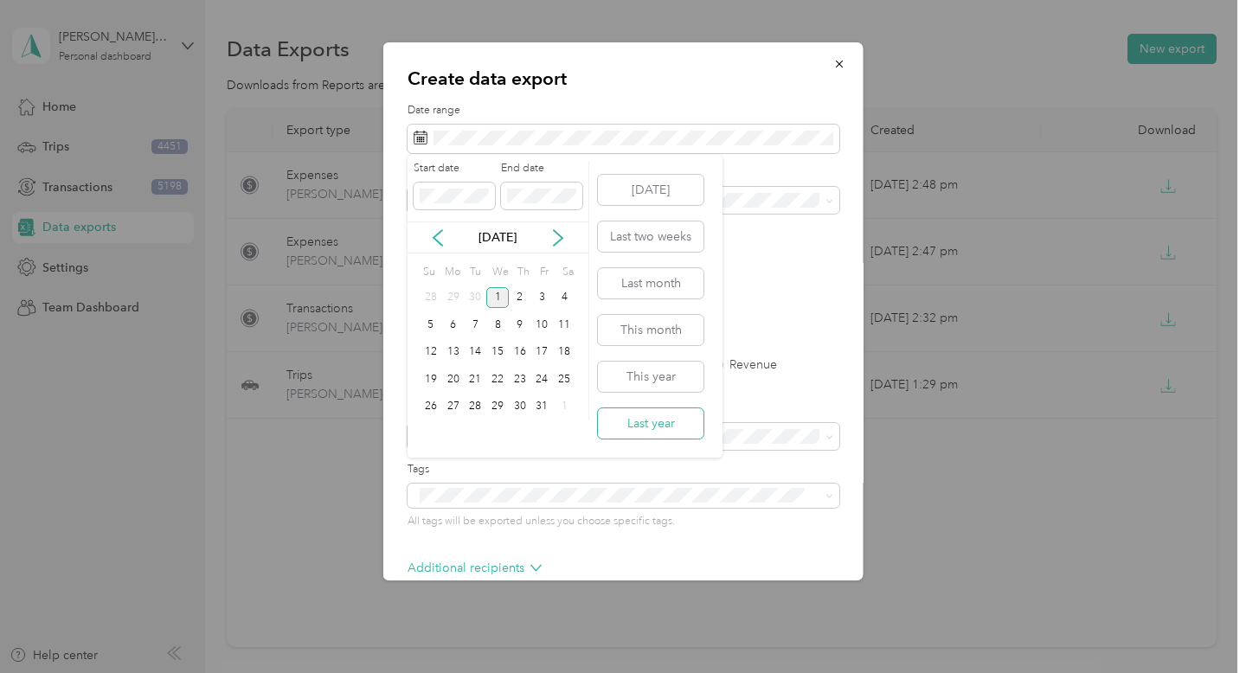
click at [661, 427] on button "Last year" at bounding box center [651, 423] width 106 height 30
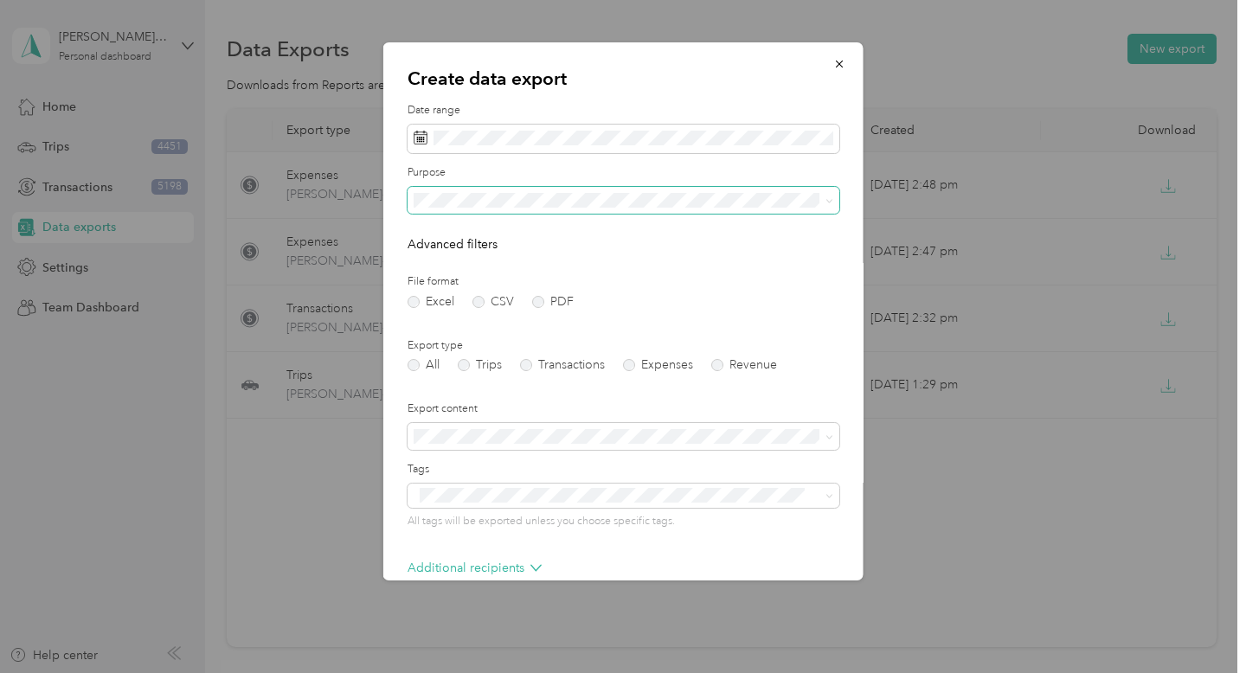
click at [704, 189] on span at bounding box center [624, 201] width 432 height 28
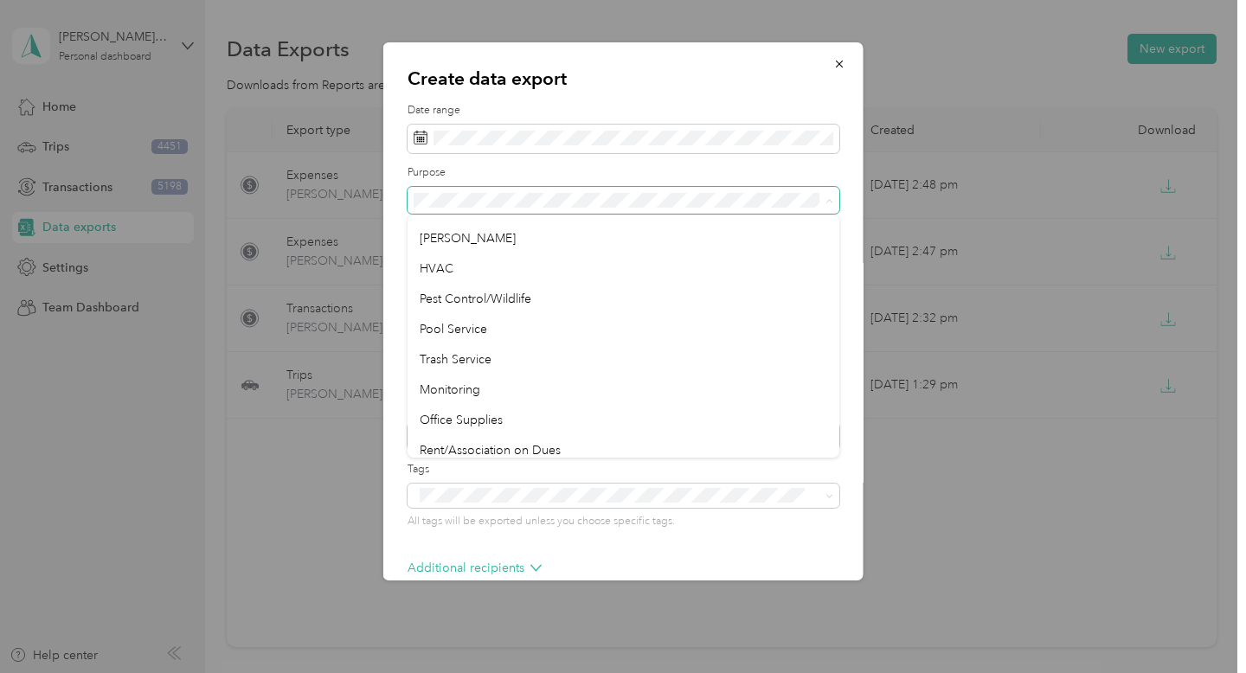
scroll to position [392, 0]
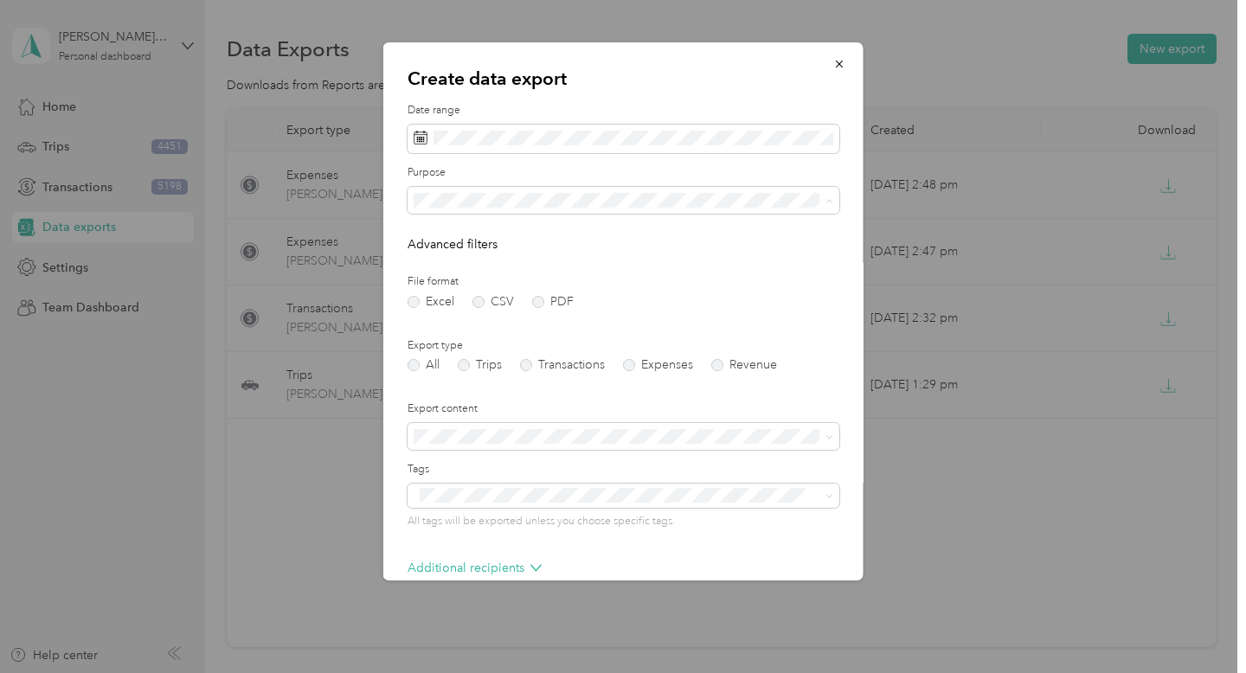
click at [678, 275] on ol "All Work Personal Refunds Professional Fees Property Repairs Property Cleaning …" at bounding box center [624, 336] width 432 height 242
click at [645, 361] on label "Expenses" at bounding box center [658, 365] width 70 height 12
click at [708, 177] on label "Purpose" at bounding box center [624, 173] width 432 height 16
click at [708, 214] on form "Date range Purpose Advanced filters File format Excel CSV PDF Export type All T…" at bounding box center [624, 375] width 432 height 544
click at [703, 215] on form "Date range Purpose Advanced filters File format Excel CSV PDF Export type All T…" at bounding box center [624, 375] width 432 height 544
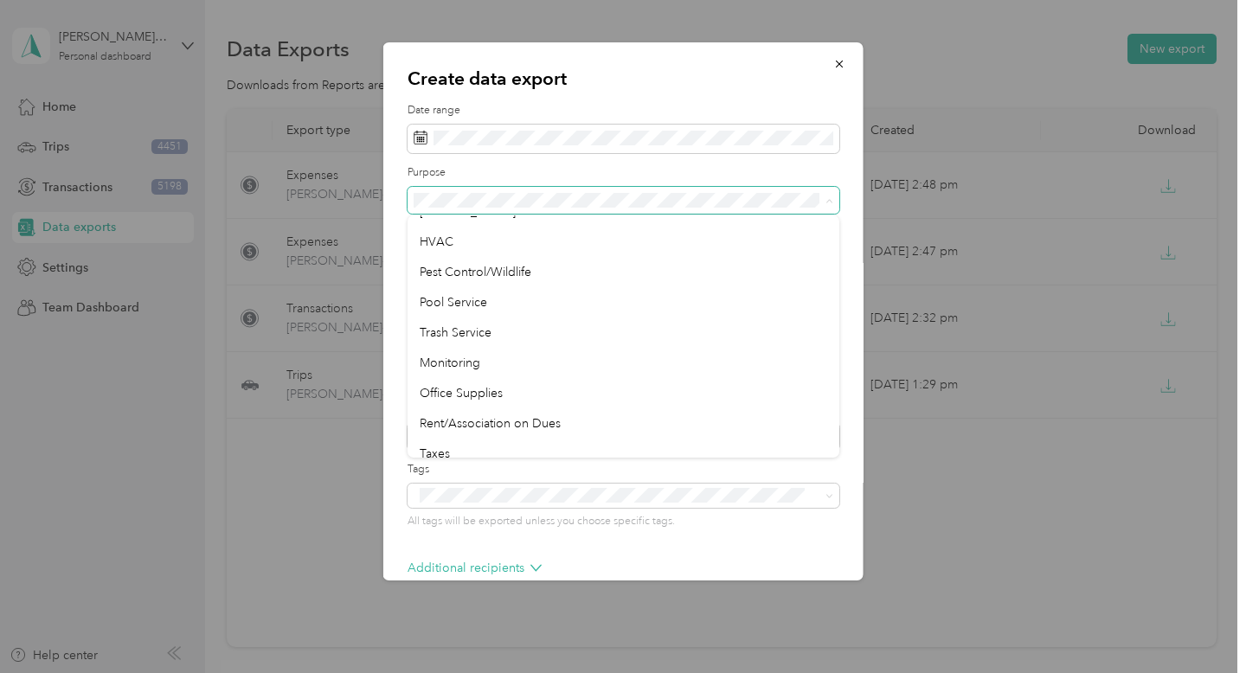
scroll to position [426, 0]
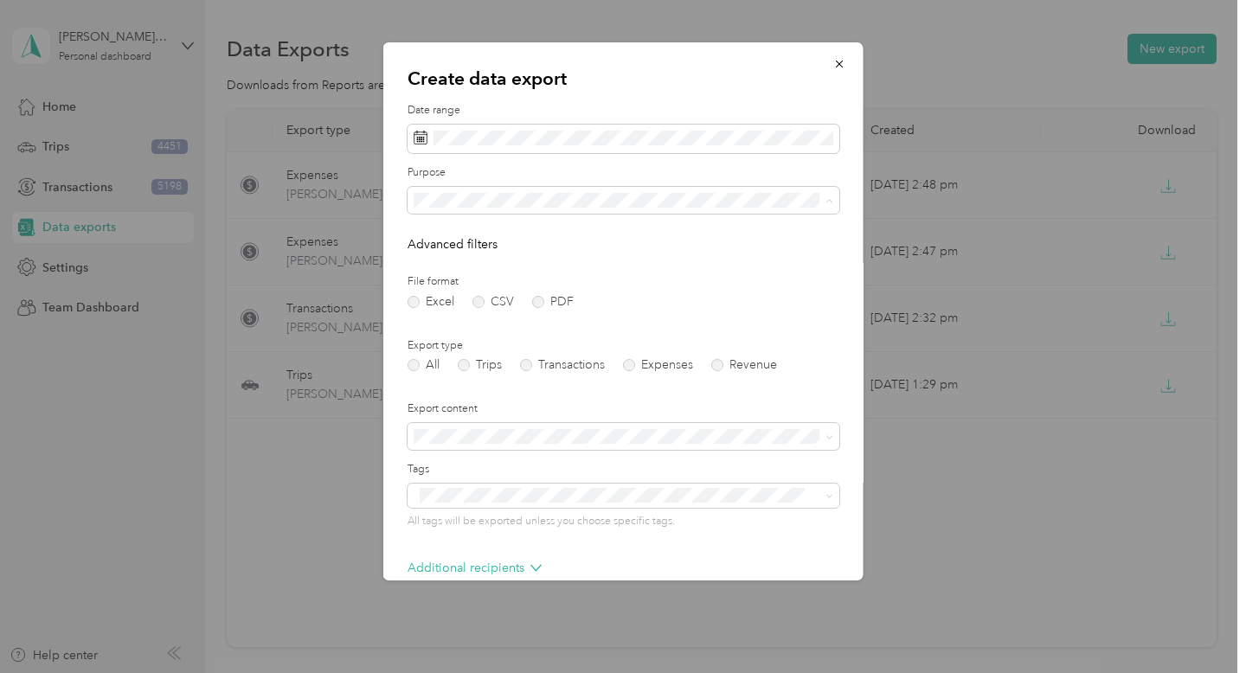
click at [668, 235] on div "HVAC" at bounding box center [624, 229] width 408 height 18
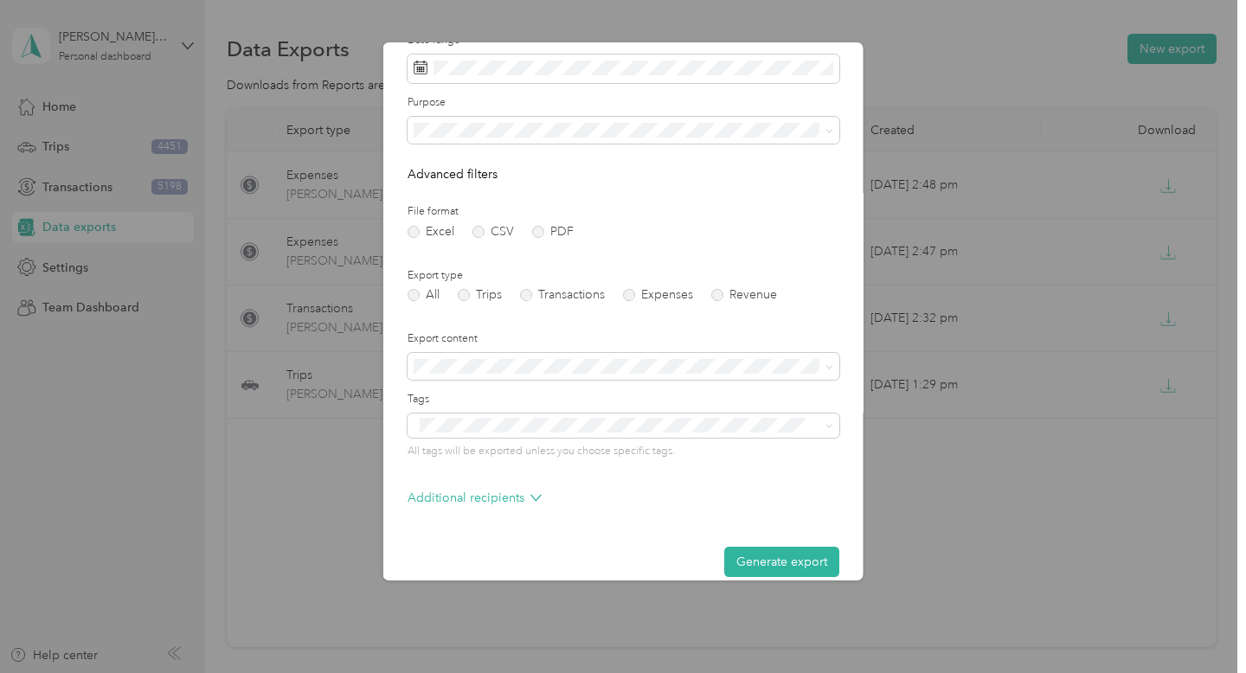
scroll to position [90, 0]
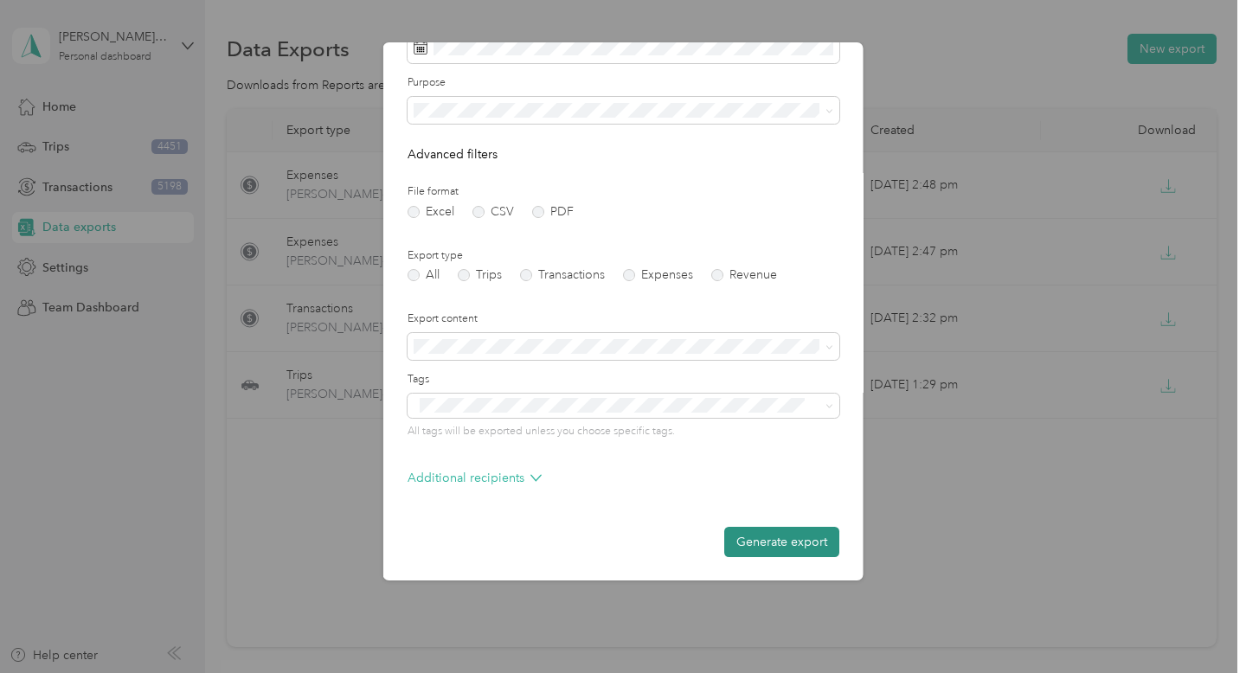
click at [809, 548] on button "Generate export" at bounding box center [781, 542] width 115 height 30
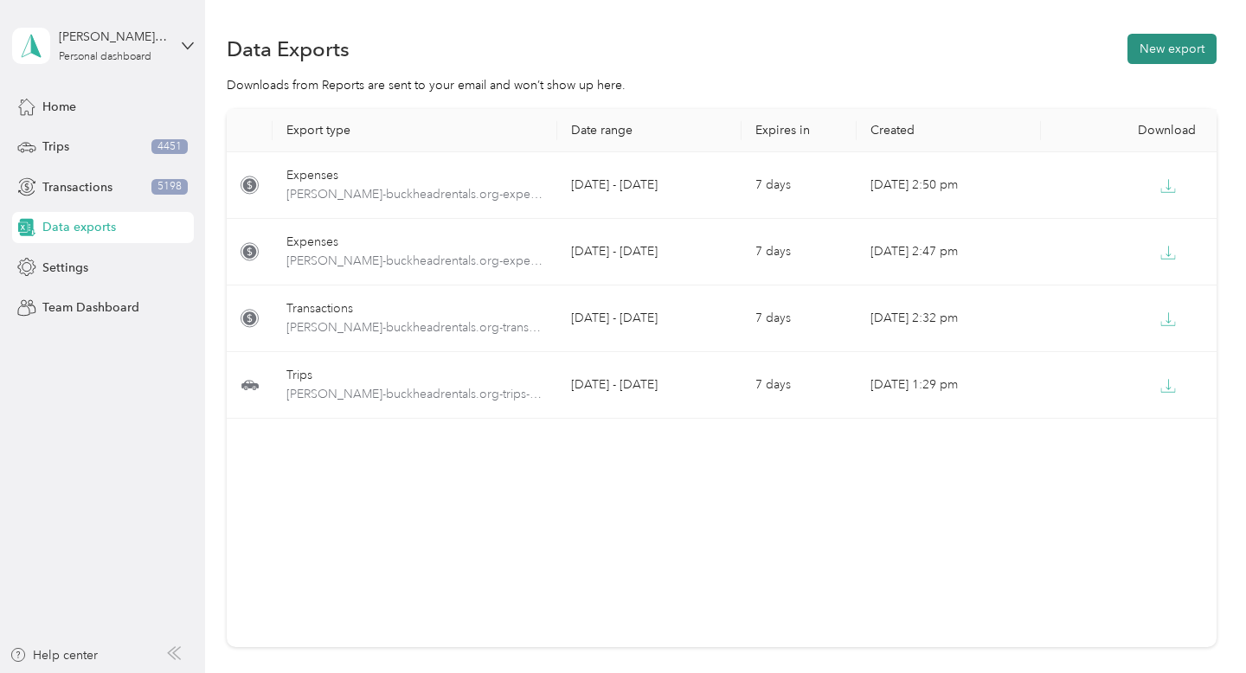
click at [1170, 57] on button "New export" at bounding box center [1171, 49] width 89 height 30
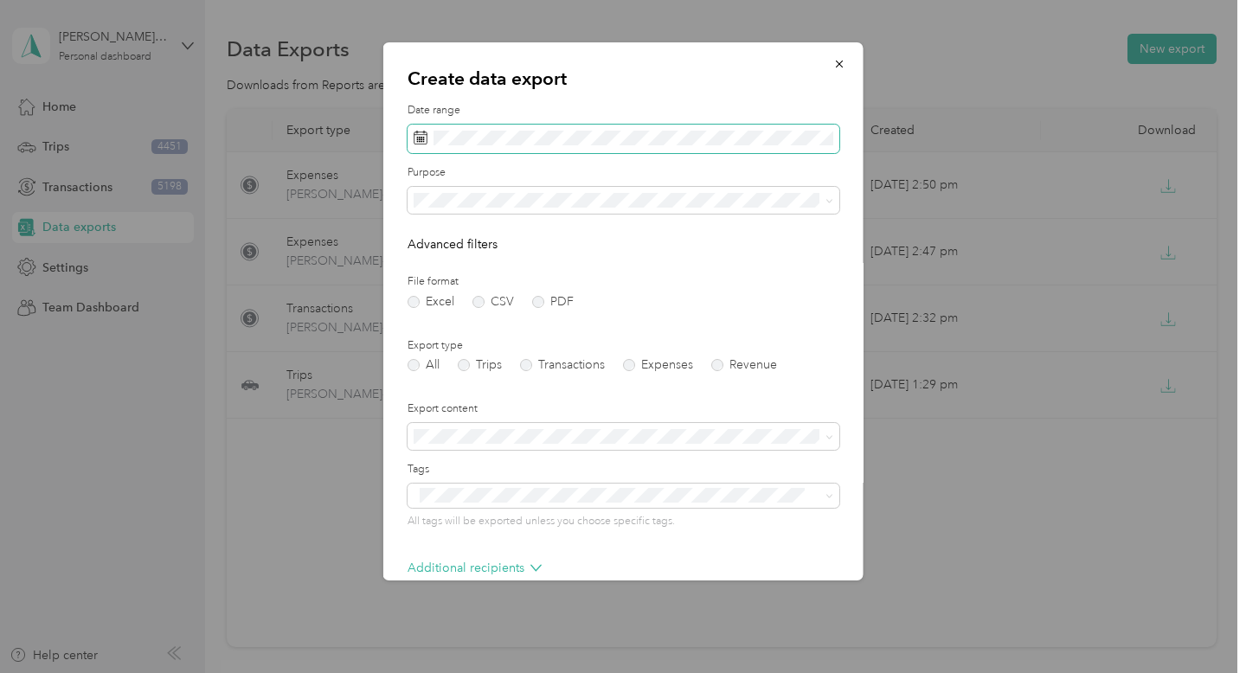
click at [586, 126] on span at bounding box center [624, 139] width 432 height 29
click at [589, 151] on span at bounding box center [624, 139] width 432 height 29
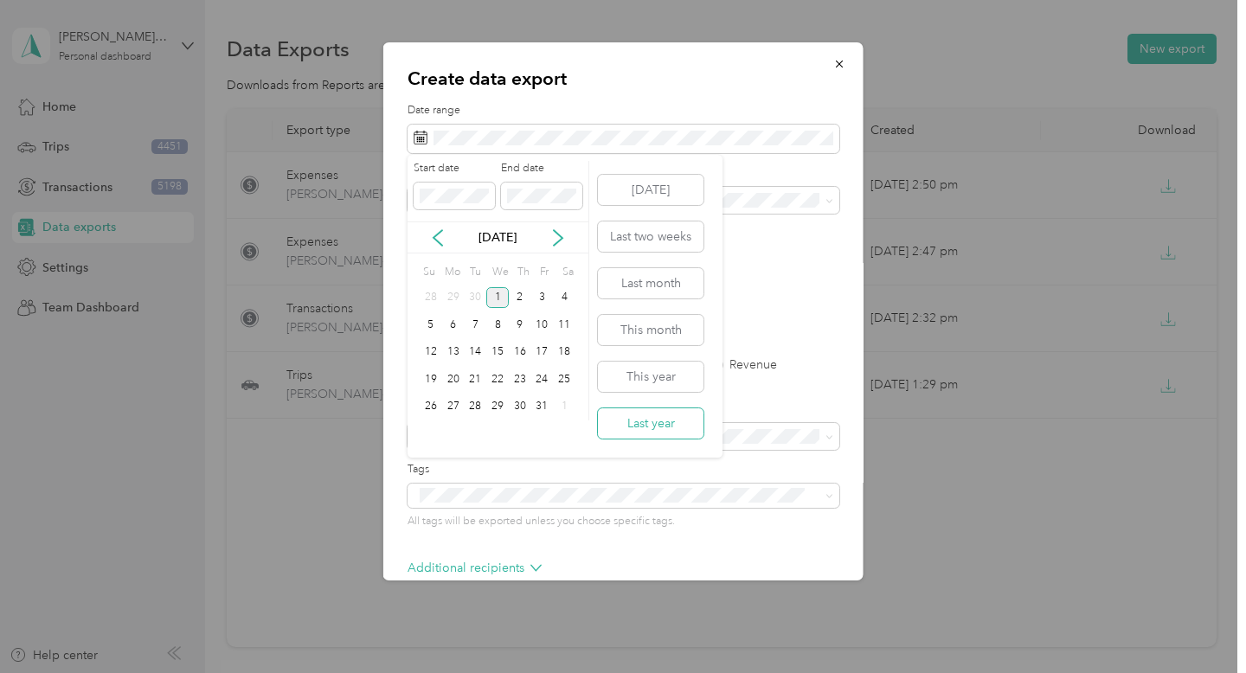
click at [649, 416] on button "Last year" at bounding box center [651, 423] width 106 height 30
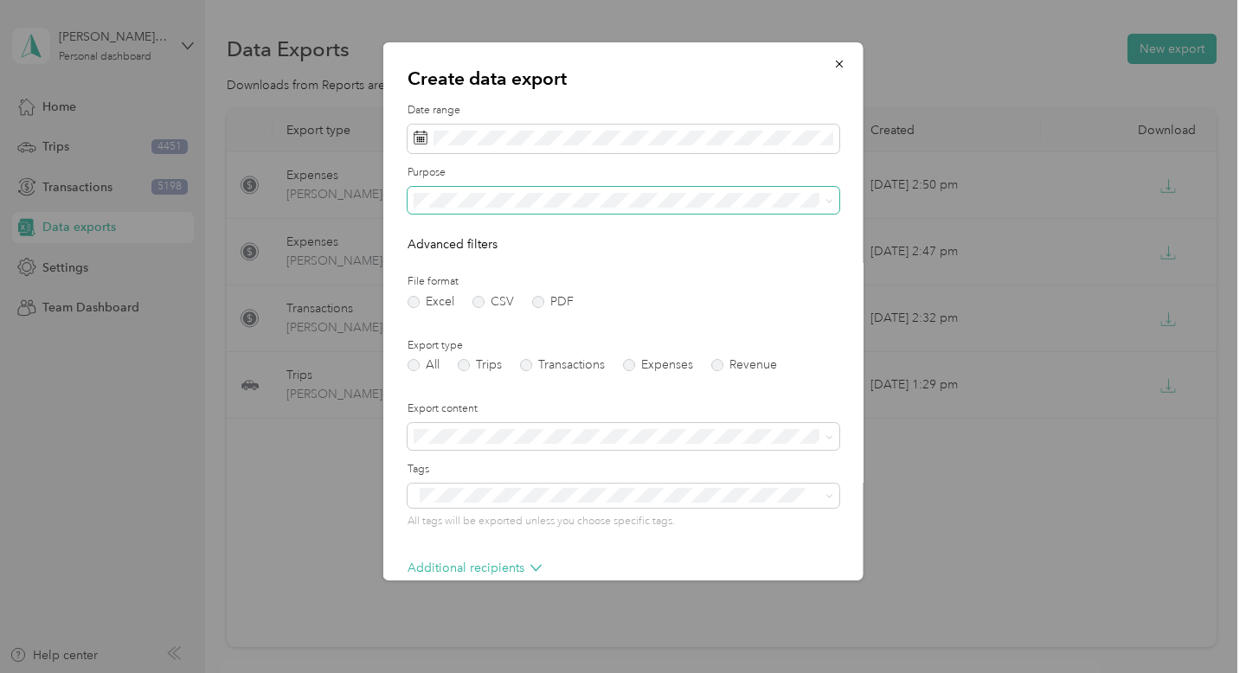
click at [644, 212] on span at bounding box center [624, 201] width 432 height 28
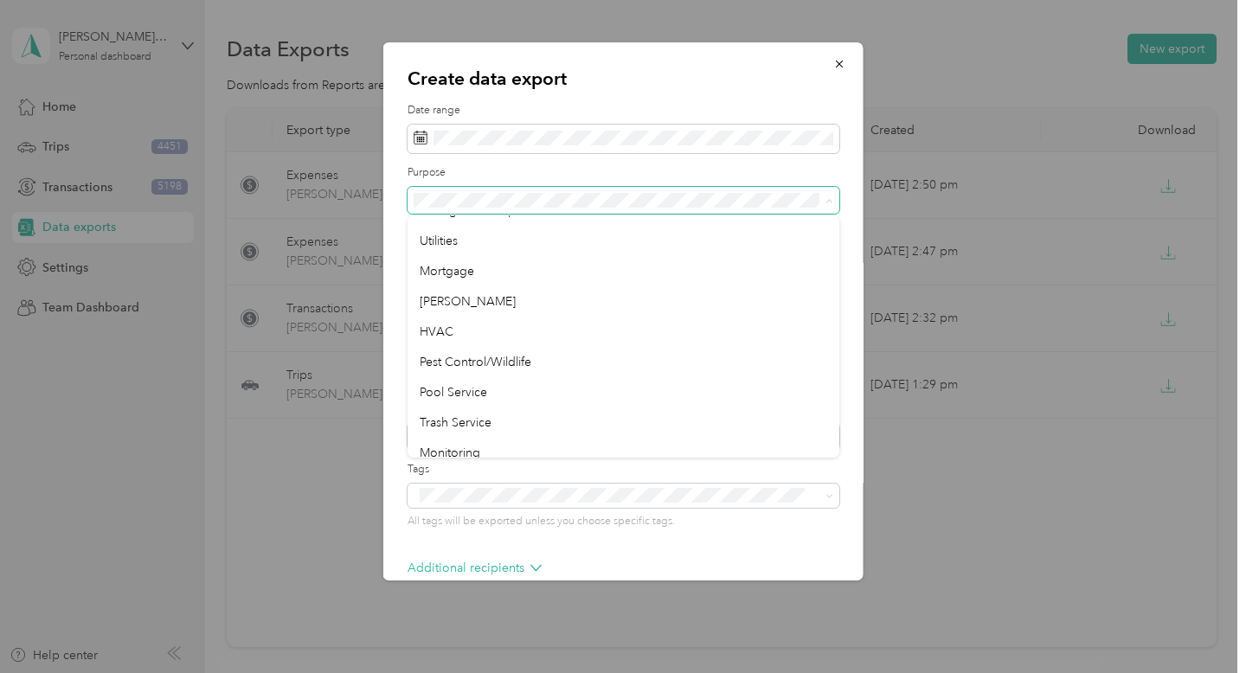
scroll to position [350, 0]
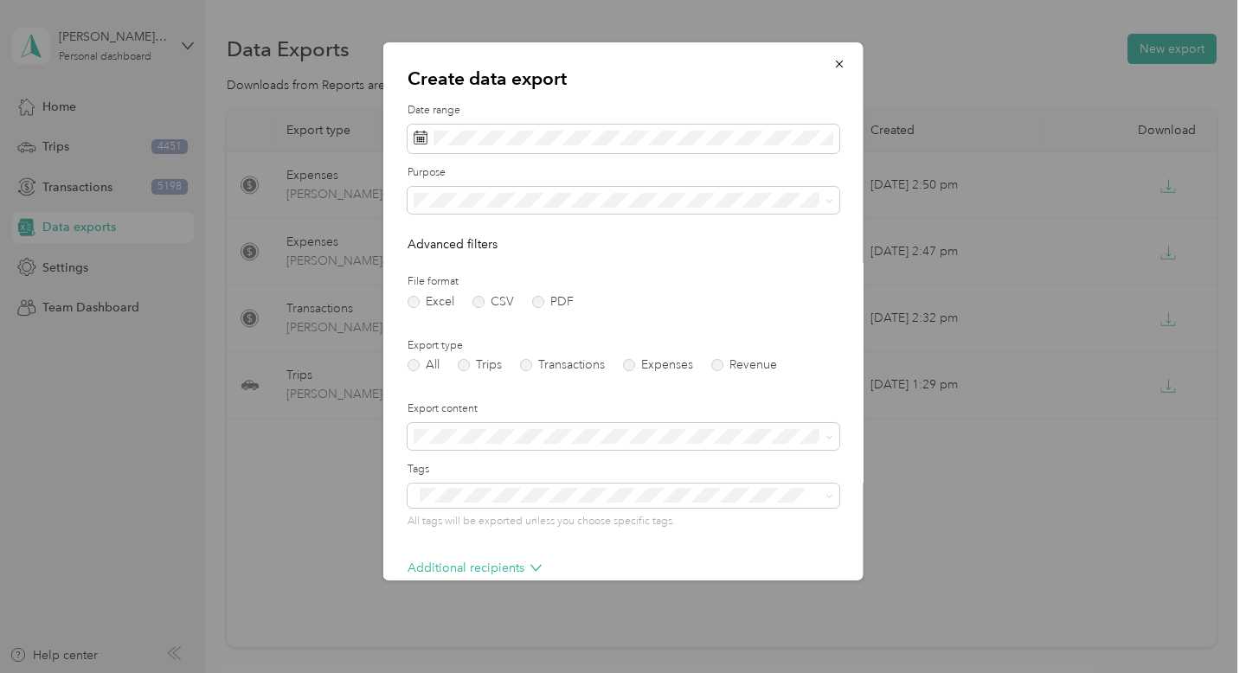
click at [586, 344] on li "Pest Control/Wildlife" at bounding box center [624, 333] width 432 height 30
click at [562, 364] on label "Transactions" at bounding box center [562, 365] width 85 height 12
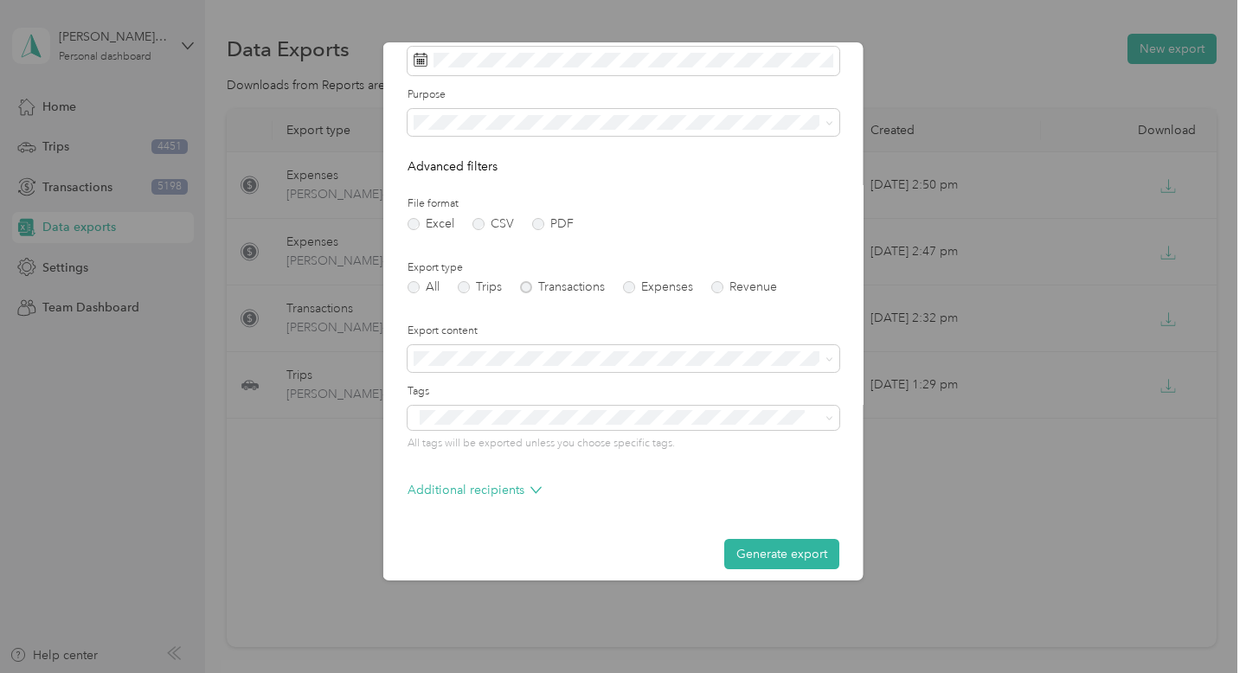
scroll to position [90, 0]
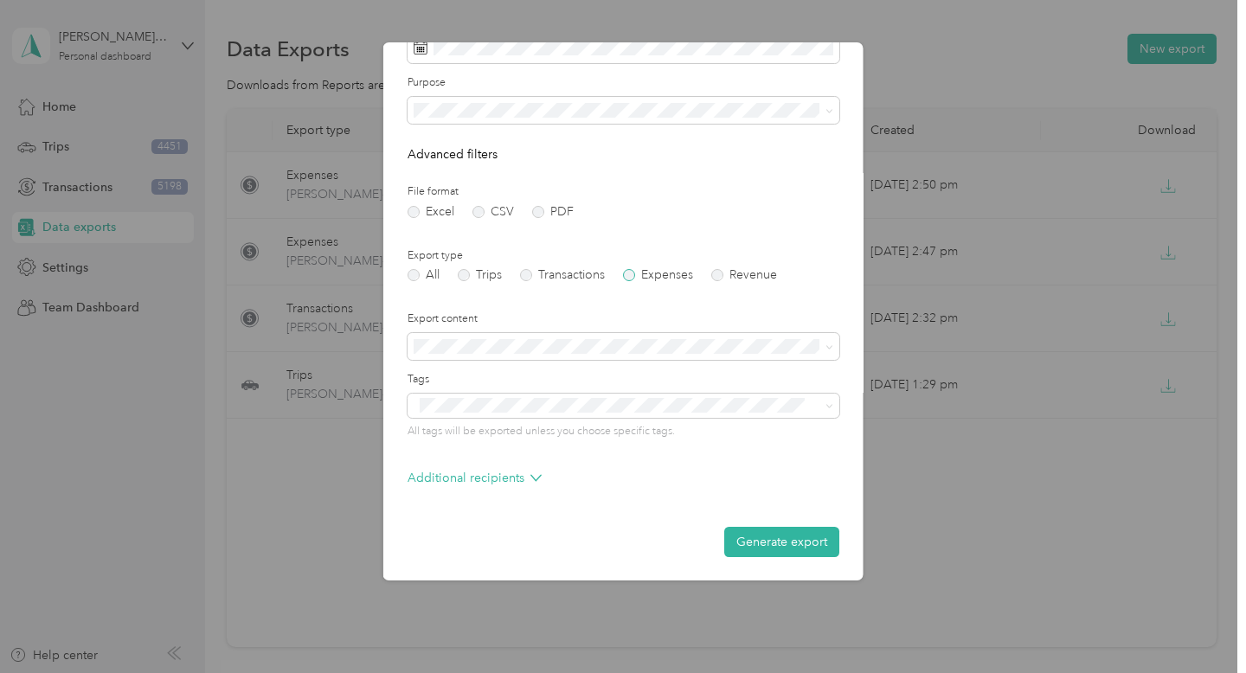
click at [646, 270] on label "Expenses" at bounding box center [658, 275] width 70 height 12
click at [795, 544] on button "Generate export" at bounding box center [781, 542] width 115 height 30
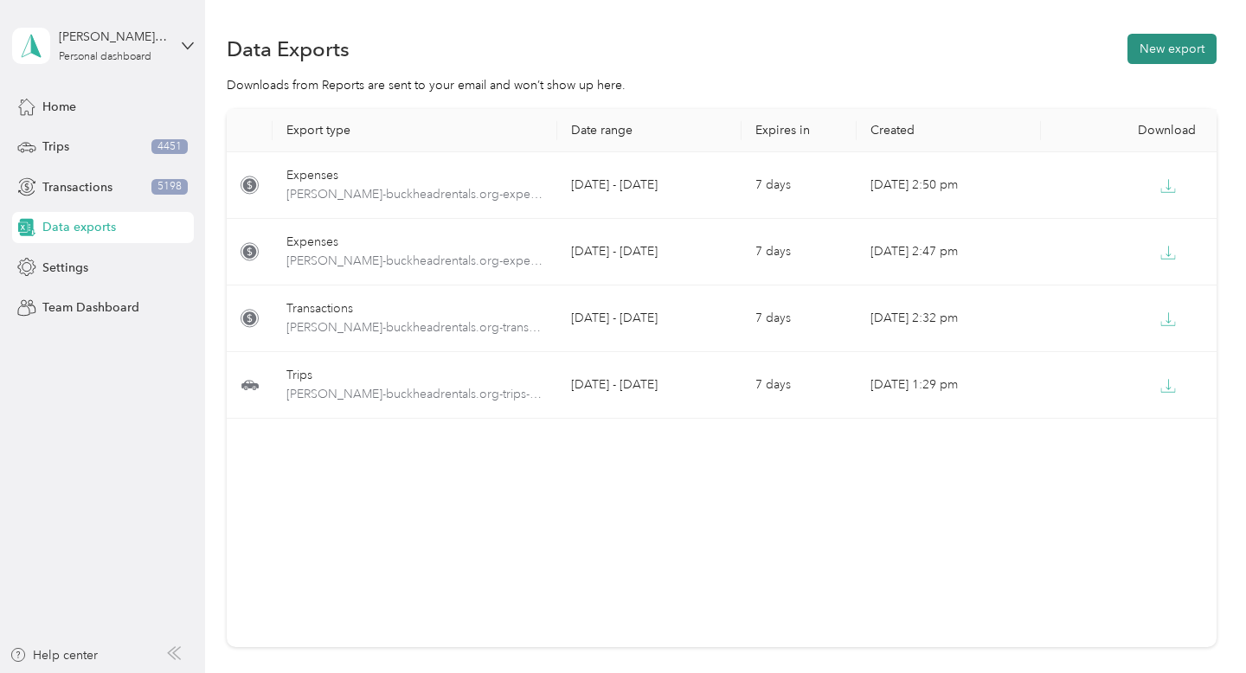
click at [1166, 47] on button "New export" at bounding box center [1171, 49] width 89 height 30
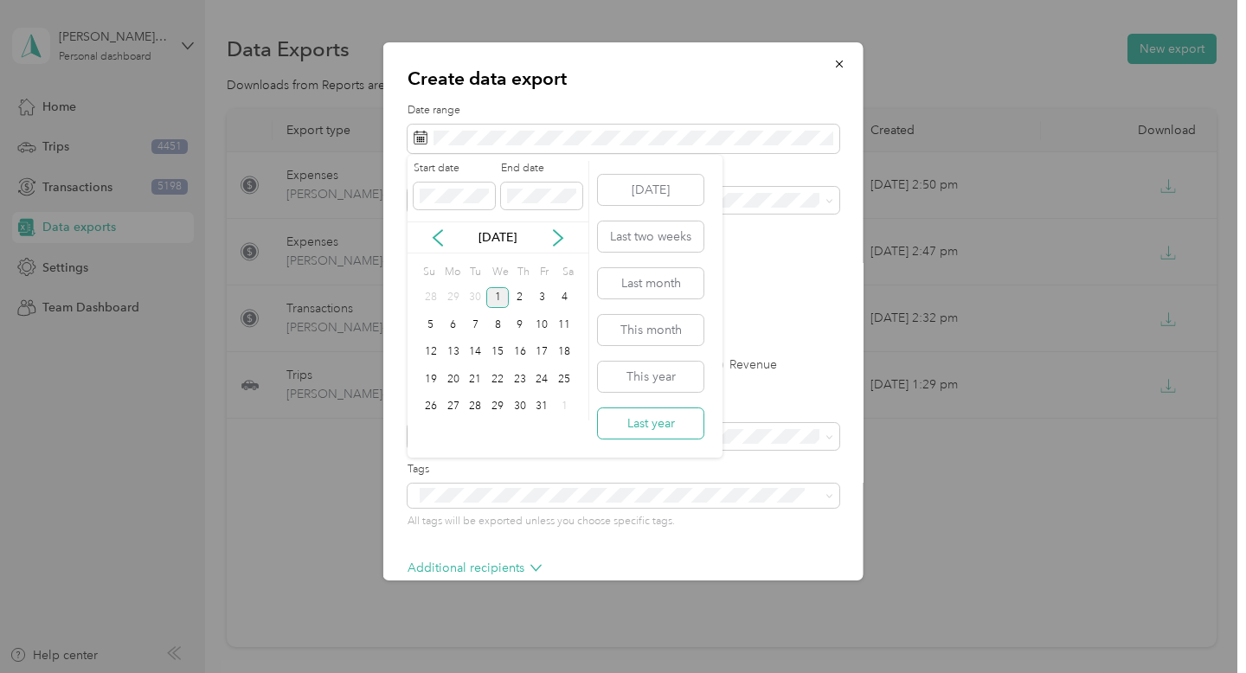
click at [644, 421] on button "Last year" at bounding box center [651, 423] width 106 height 30
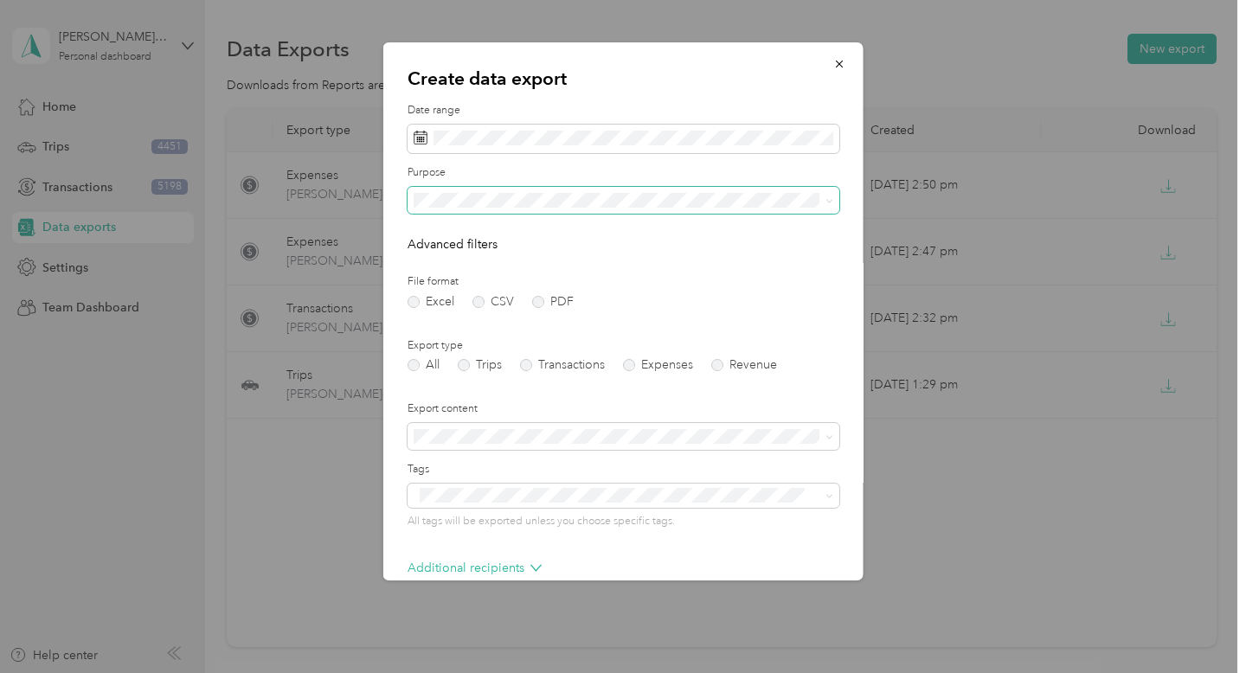
click at [723, 211] on span at bounding box center [624, 201] width 432 height 28
click at [718, 222] on form "Date range Purpose Advanced filters File format Excel CSV PDF Export type All T…" at bounding box center [624, 375] width 432 height 544
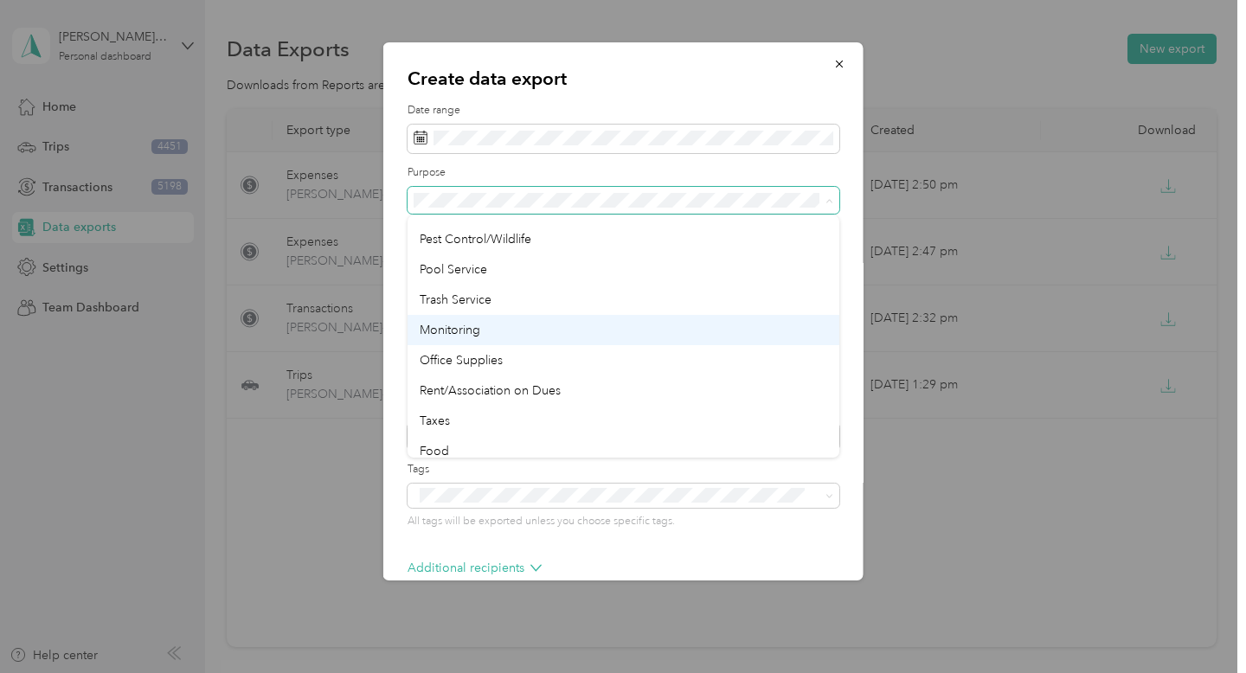
scroll to position [435, 0]
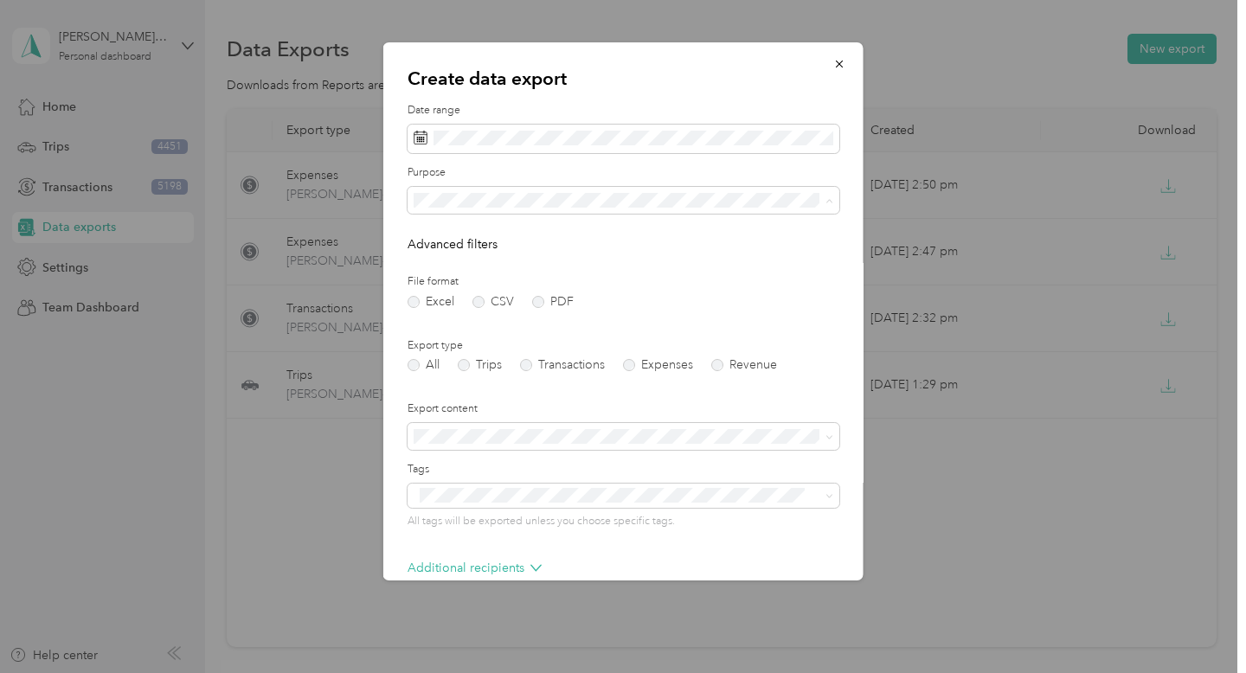
click at [645, 293] on ol "All Work Personal Refunds Professional Fees Property Repairs Property Cleaning …" at bounding box center [624, 336] width 432 height 242
click at [632, 368] on label "Expenses" at bounding box center [658, 365] width 70 height 12
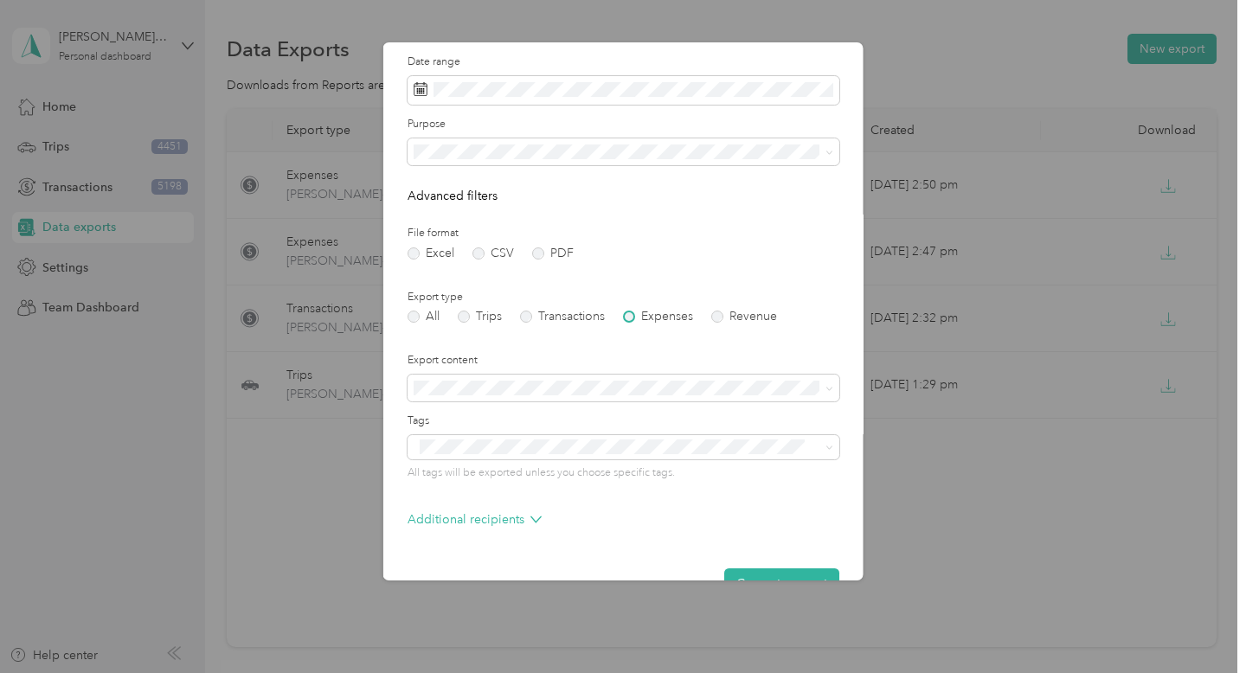
scroll to position [90, 0]
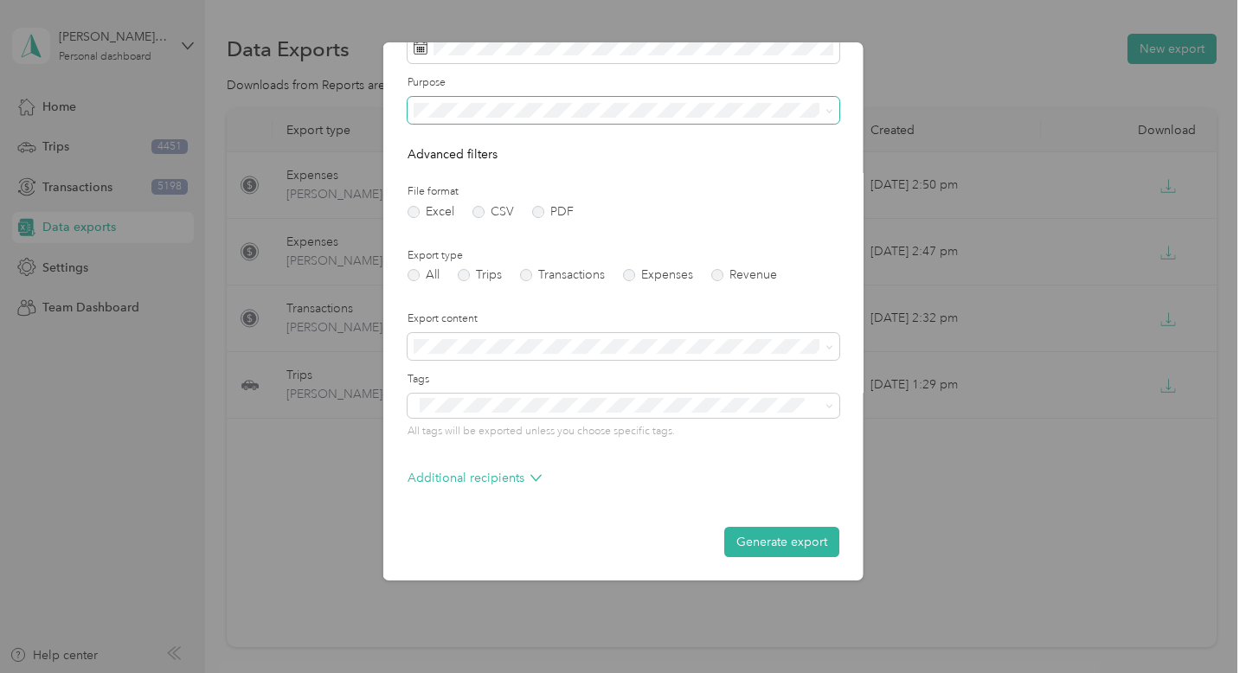
click at [710, 119] on span at bounding box center [624, 111] width 432 height 28
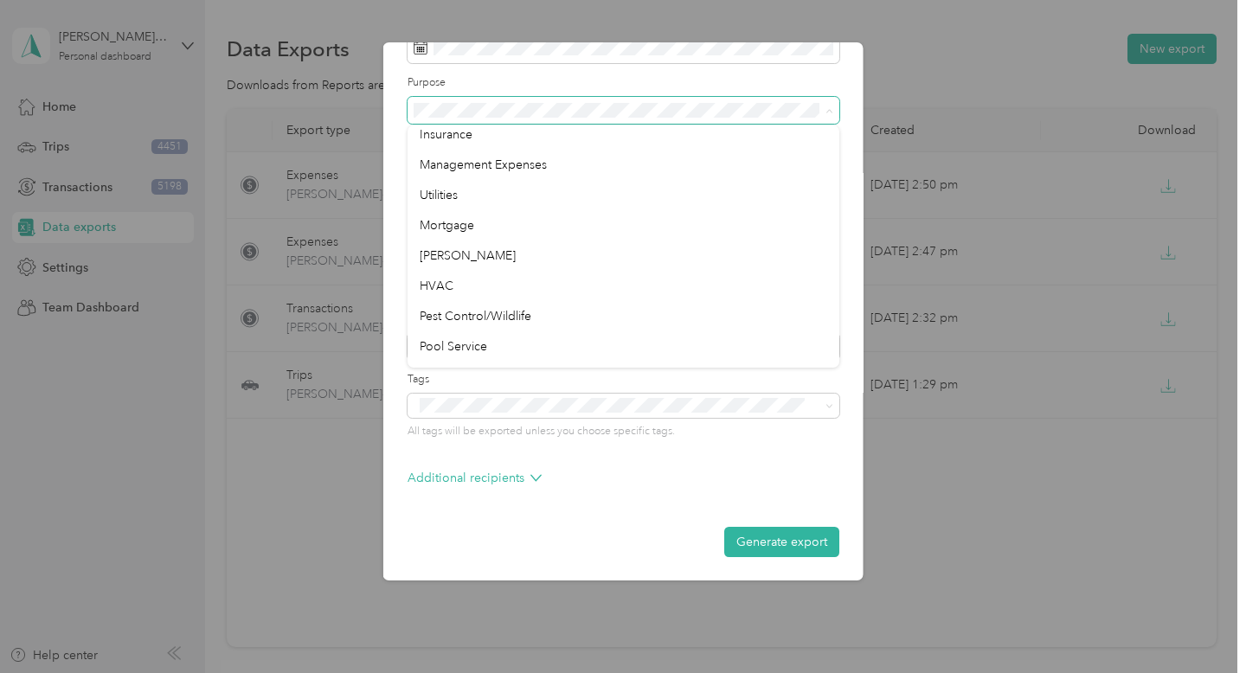
scroll to position [286, 0]
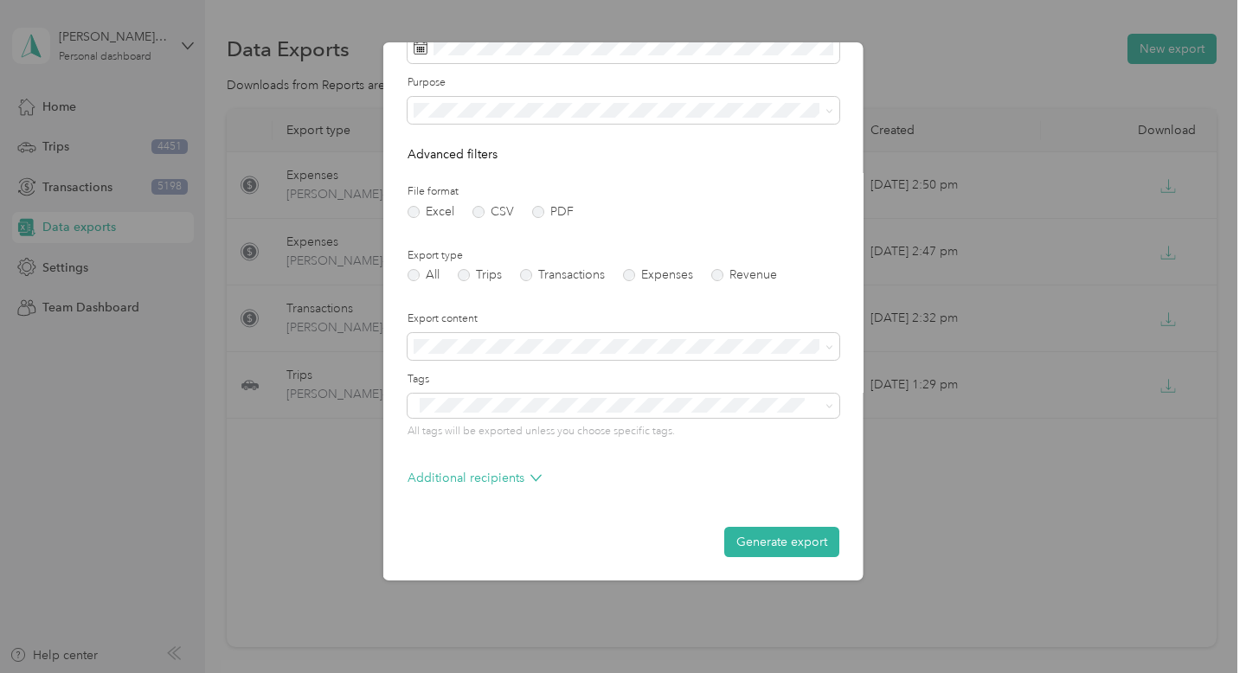
click at [664, 334] on div "Pool Service" at bounding box center [624, 339] width 408 height 18
click at [774, 543] on button "Generate export" at bounding box center [781, 542] width 115 height 30
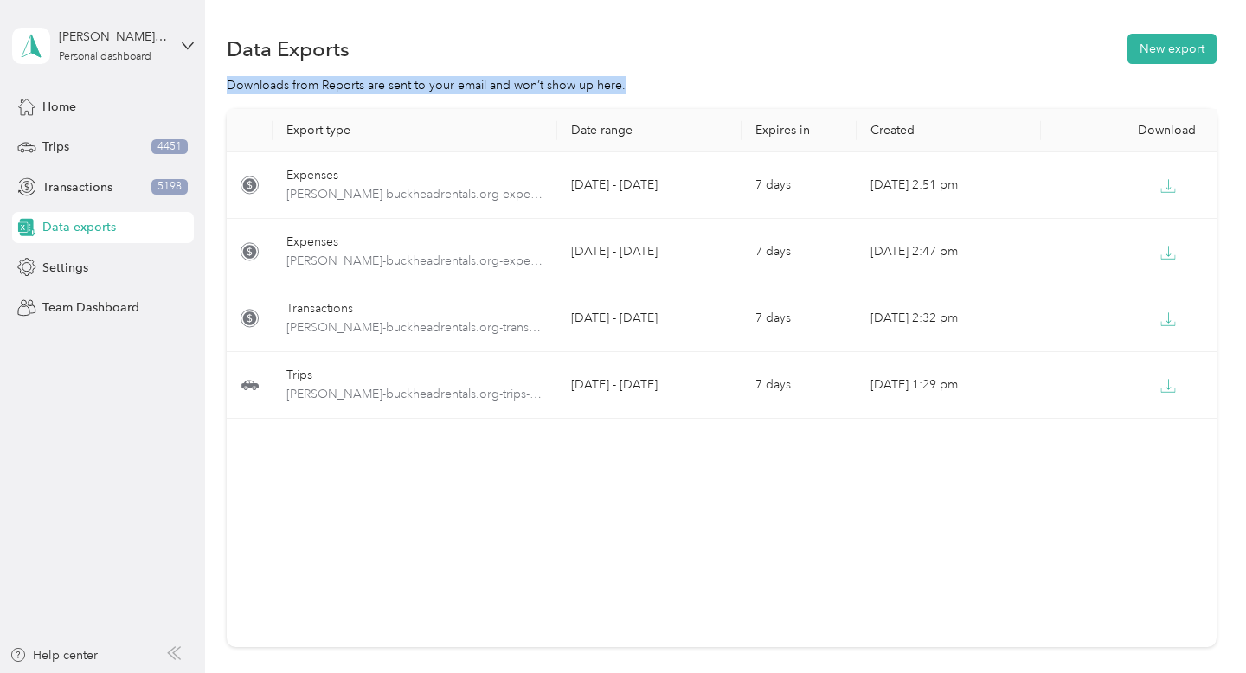
click at [1178, 76] on div "Downloads from Reports are sent to your email and won’t show up here." at bounding box center [722, 85] width 990 height 18
click at [1180, 53] on button "New export" at bounding box center [1171, 49] width 89 height 30
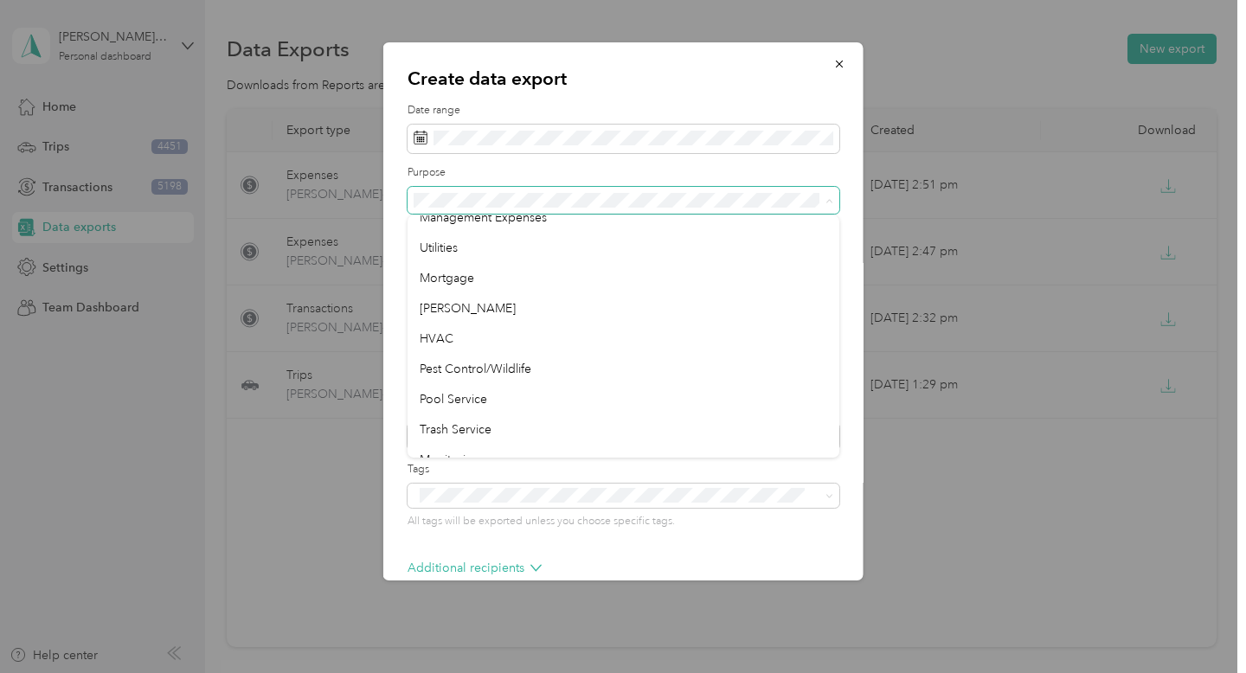
scroll to position [378, 0]
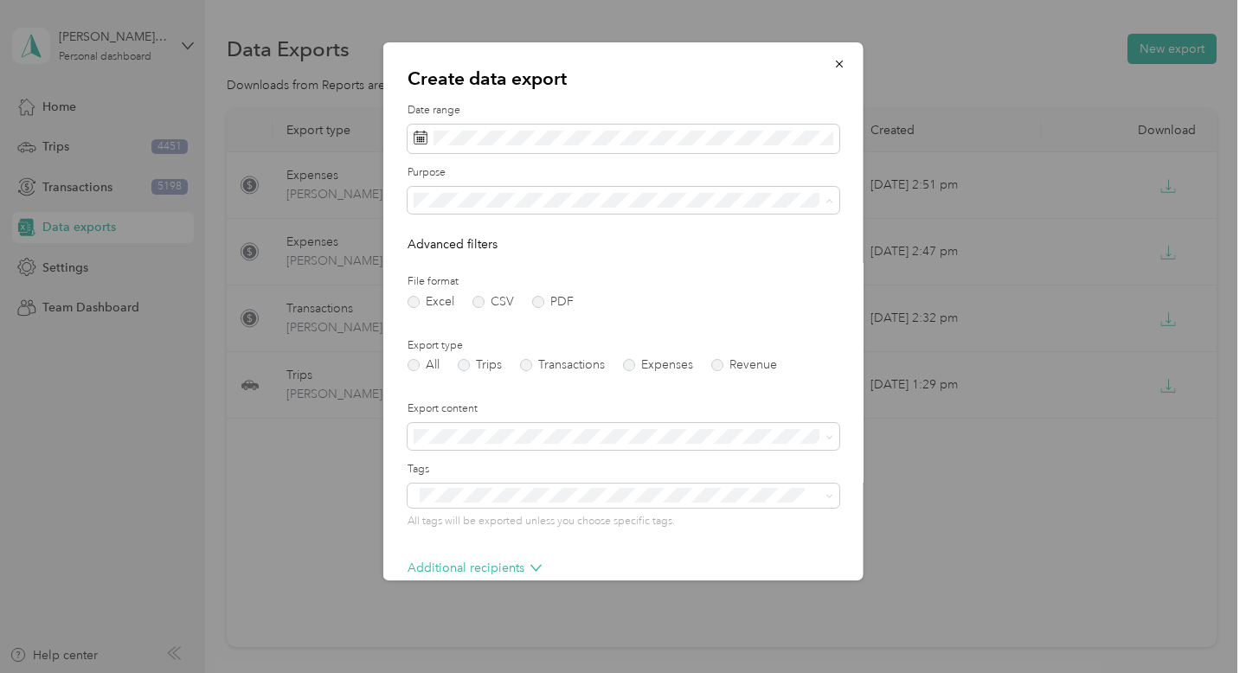
click at [563, 371] on li "Trash Service" at bounding box center [624, 367] width 432 height 30
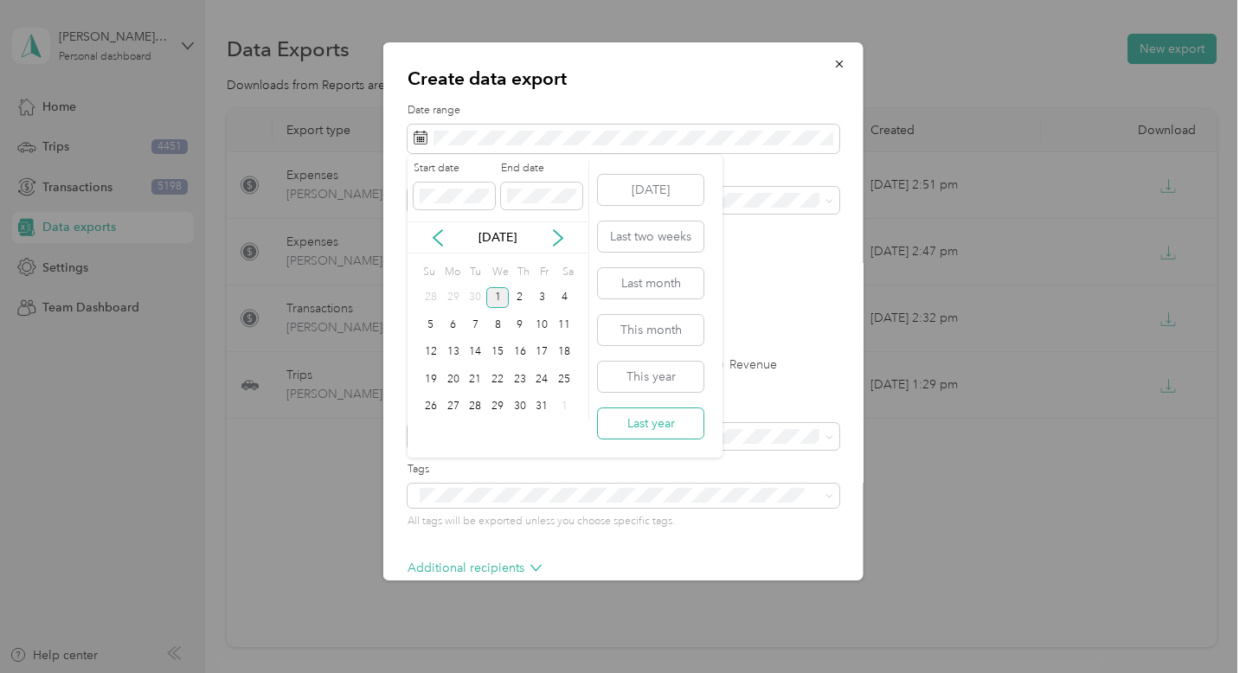
click at [634, 417] on button "Last year" at bounding box center [651, 423] width 106 height 30
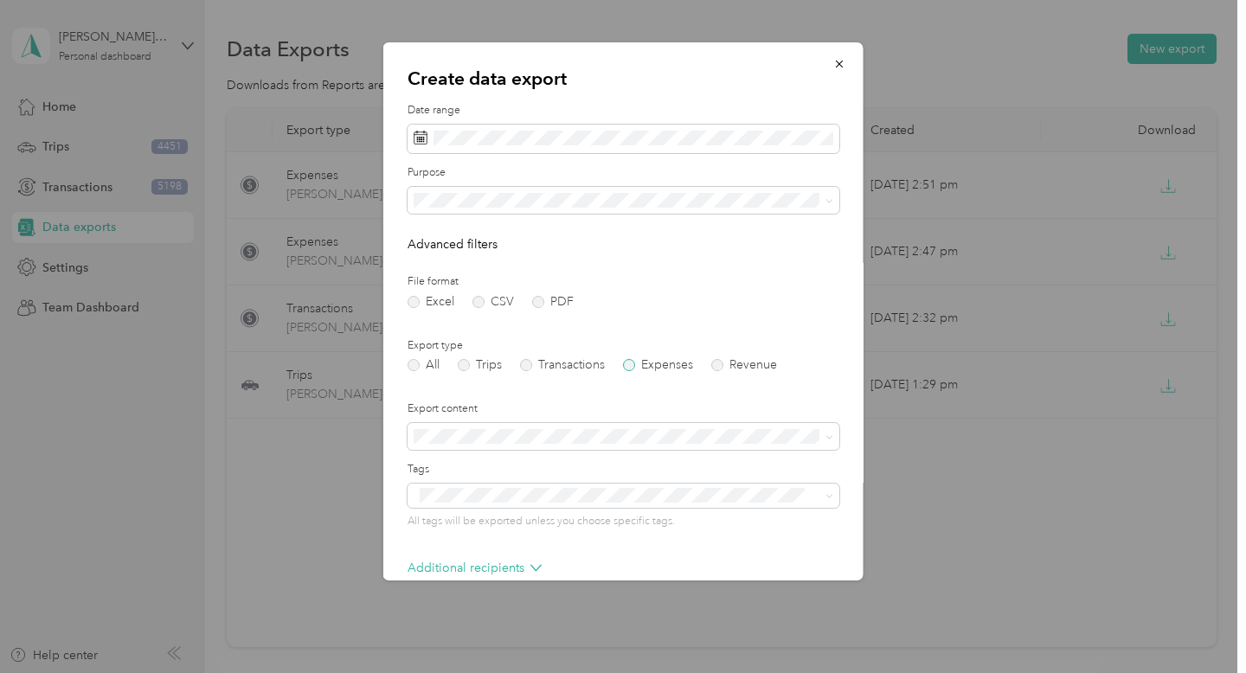
click at [673, 363] on label "Expenses" at bounding box center [658, 365] width 70 height 12
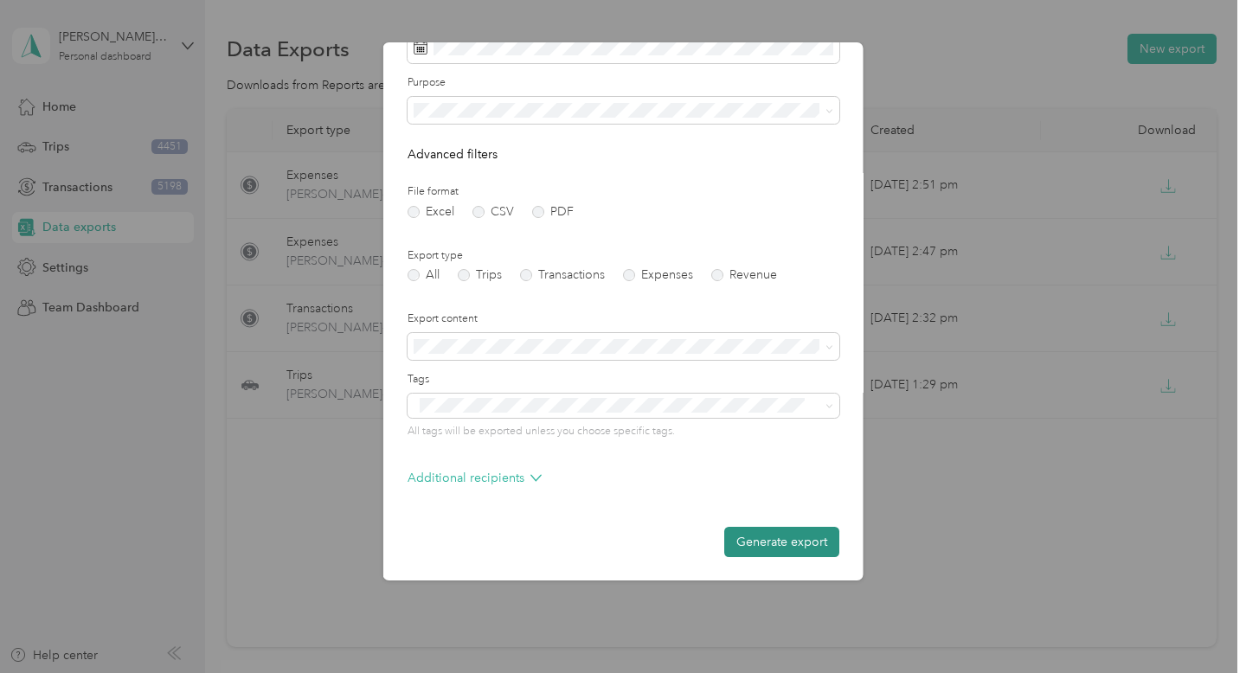
click at [831, 549] on button "Generate export" at bounding box center [781, 542] width 115 height 30
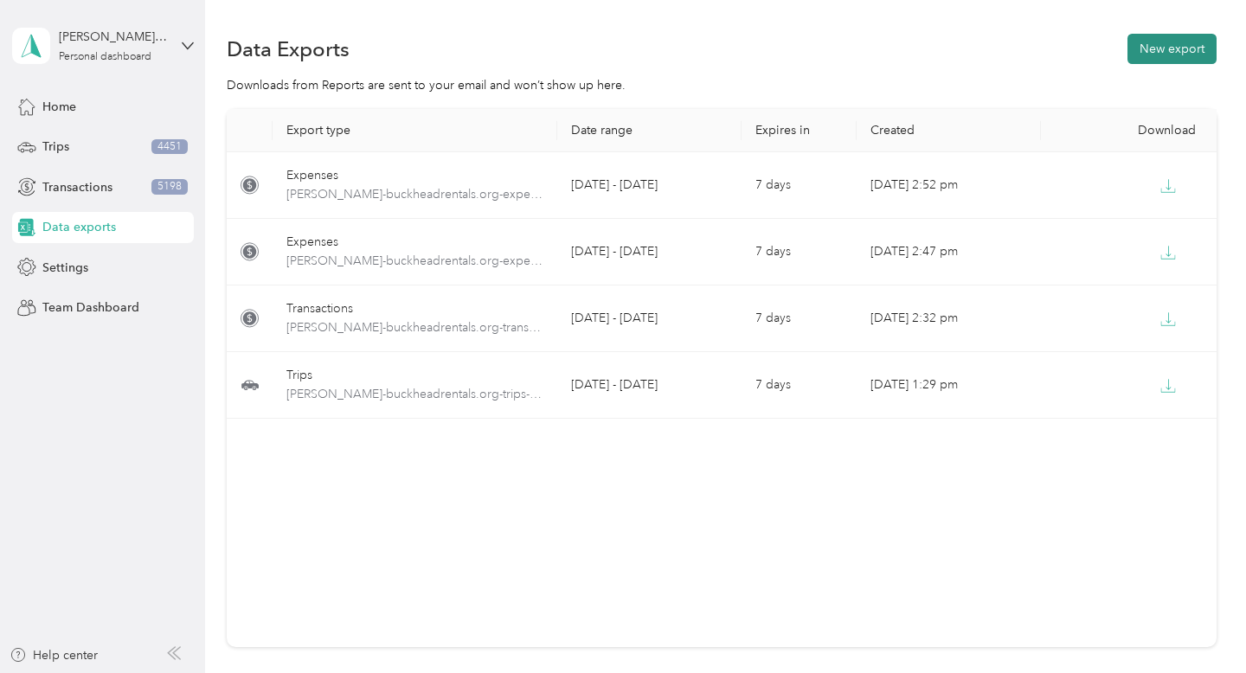
click at [1163, 52] on button "New export" at bounding box center [1171, 49] width 89 height 30
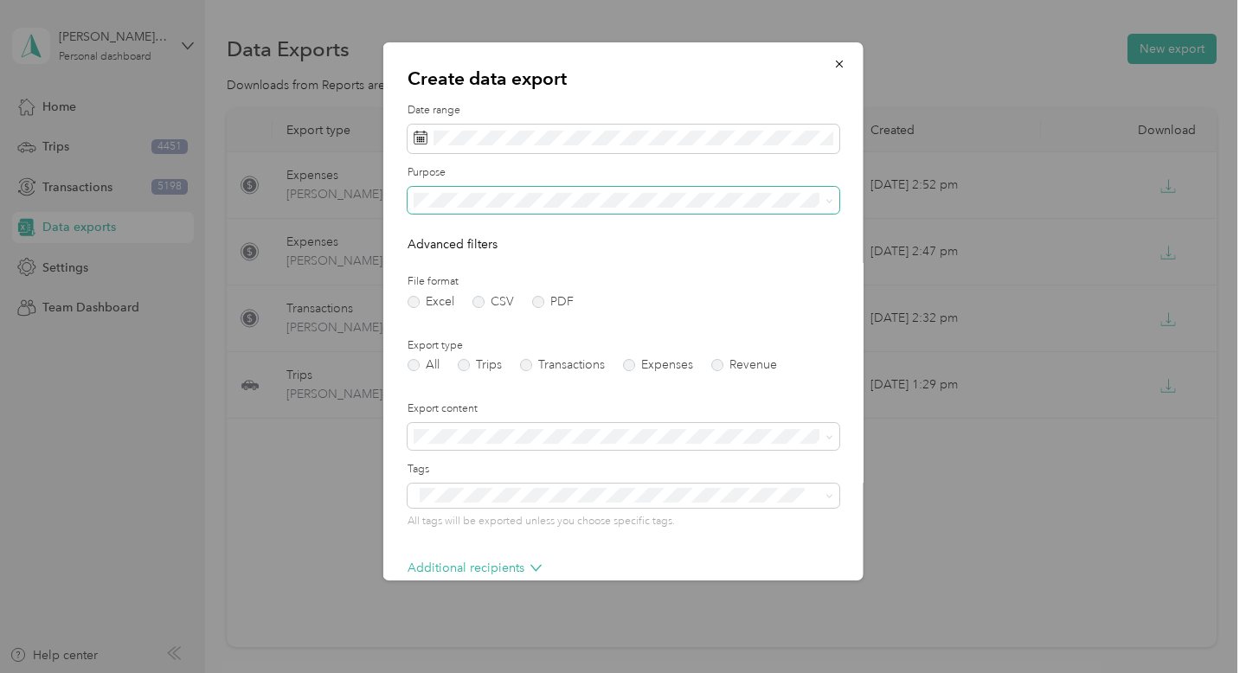
click at [541, 213] on span at bounding box center [624, 201] width 432 height 28
click at [541, 189] on span at bounding box center [624, 201] width 432 height 28
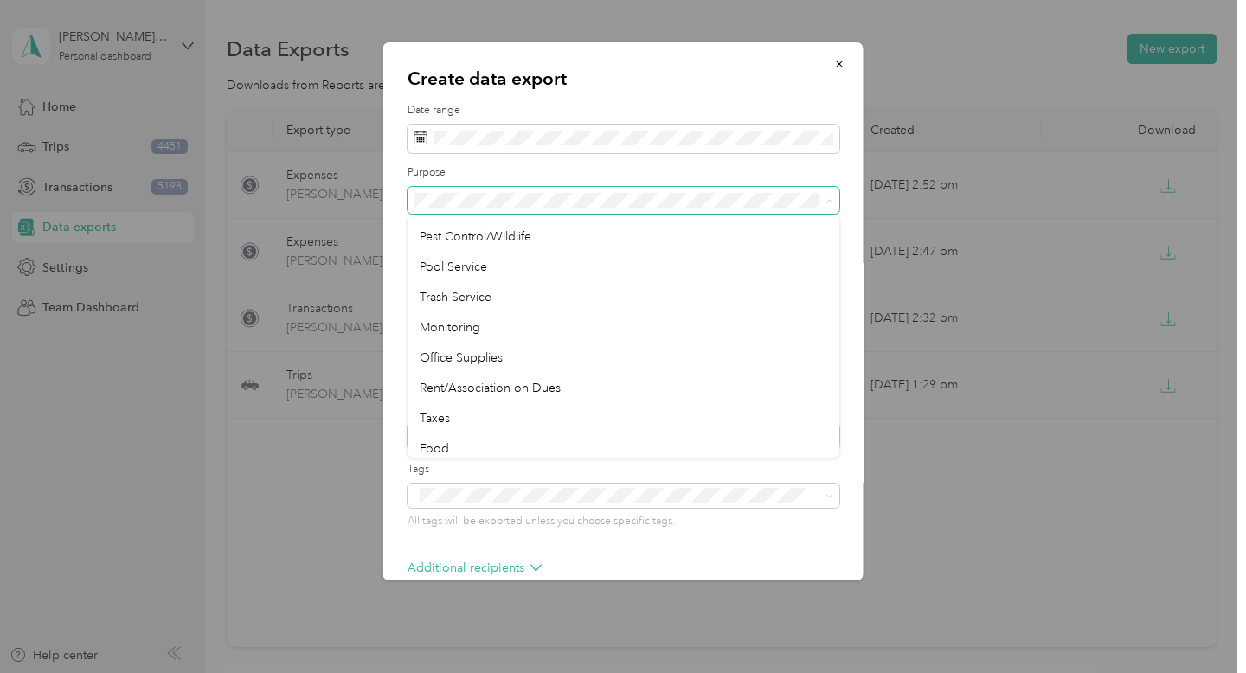
scroll to position [461, 0]
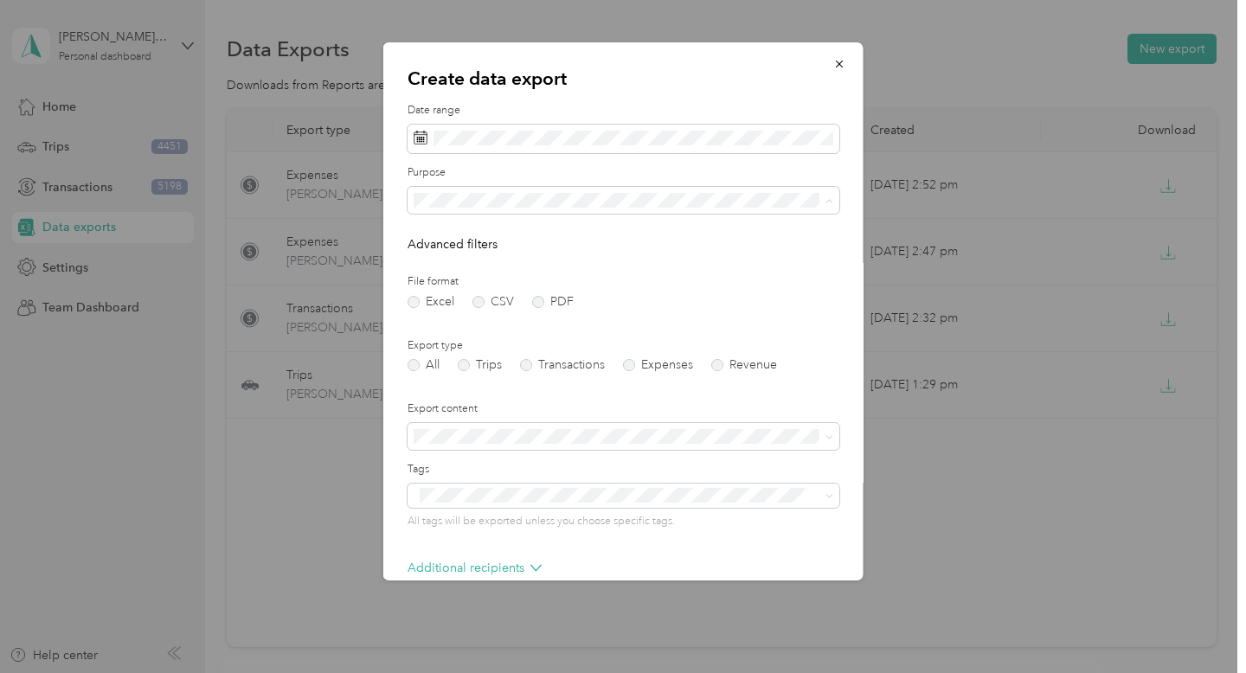
click at [535, 325] on li "Monitoring" at bounding box center [624, 314] width 432 height 30
click at [623, 148] on span at bounding box center [624, 139] width 432 height 29
click at [631, 145] on span at bounding box center [624, 139] width 432 height 29
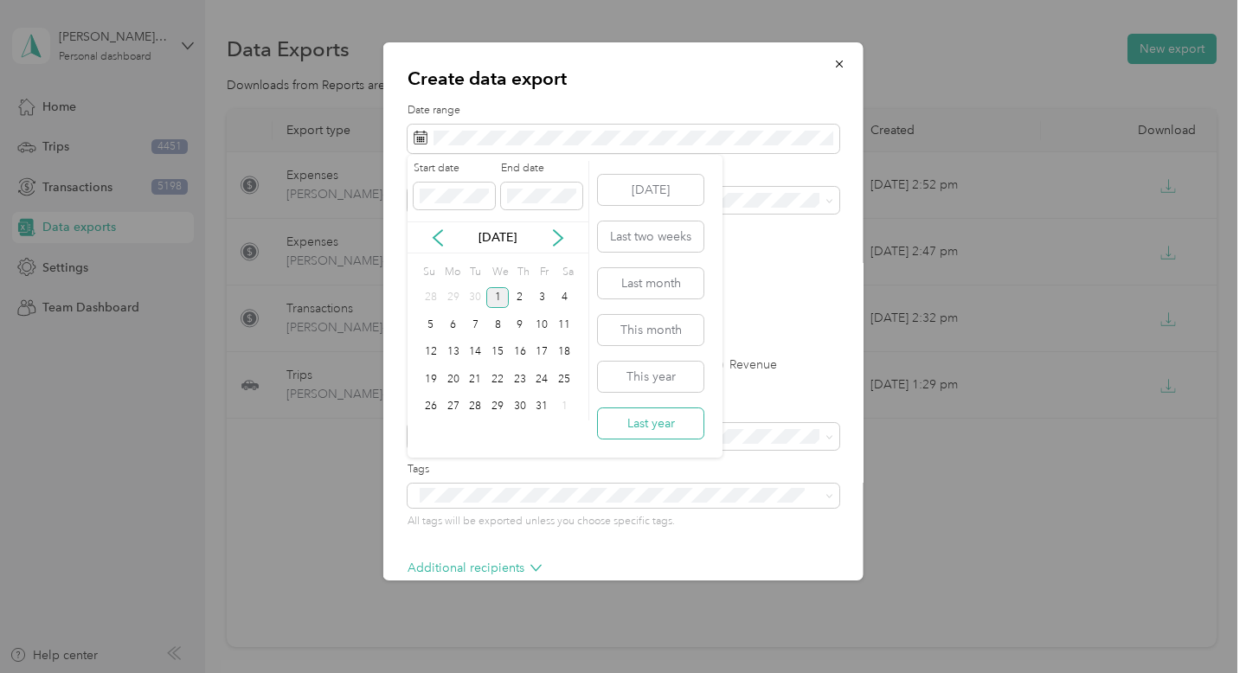
click at [658, 421] on button "Last year" at bounding box center [651, 423] width 106 height 30
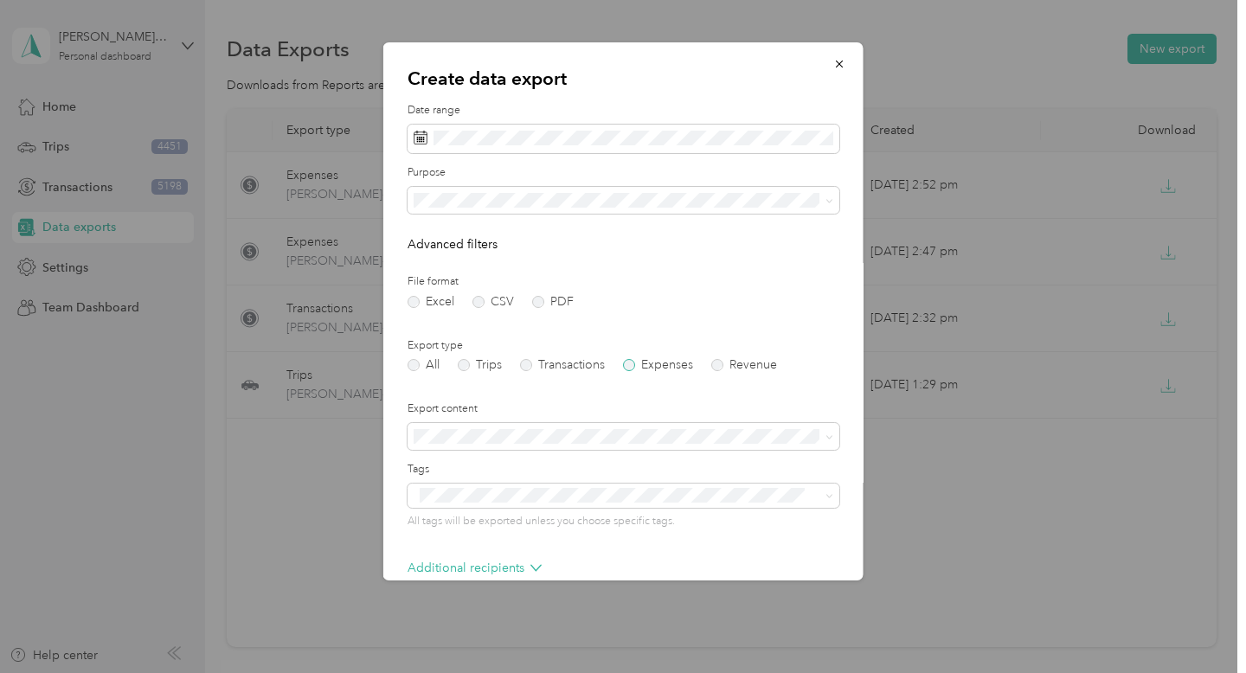
click at [643, 363] on label "Expenses" at bounding box center [658, 365] width 70 height 12
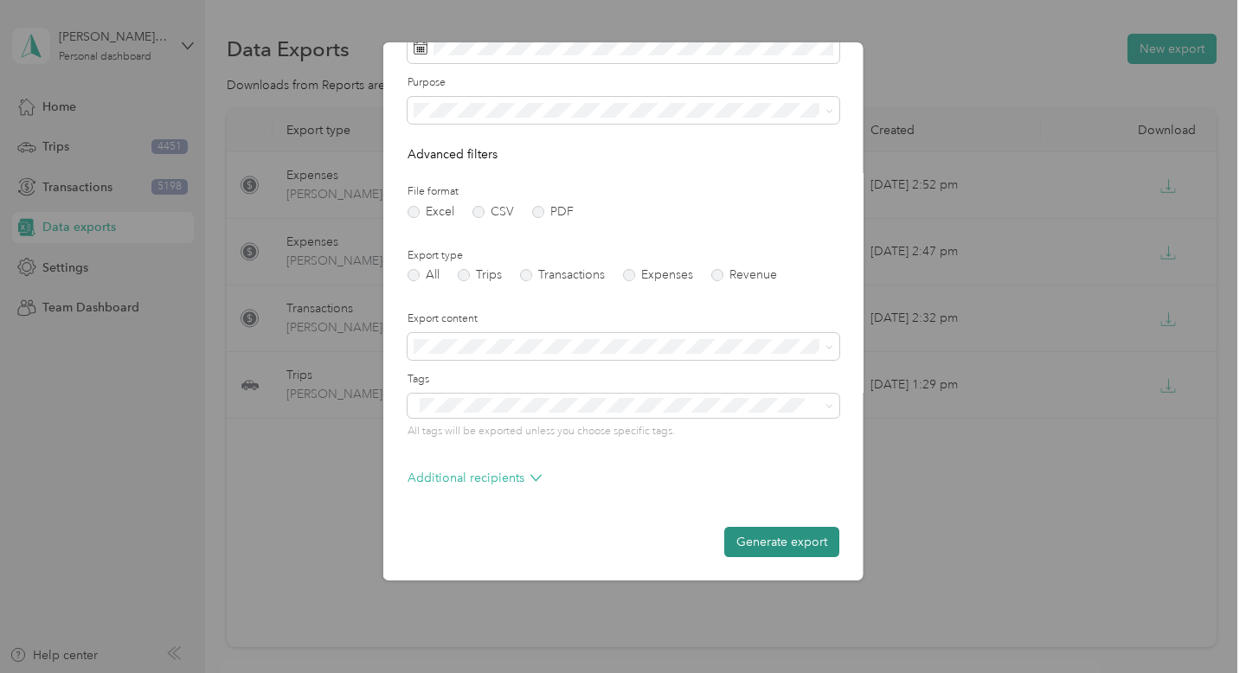
click at [824, 534] on button "Generate export" at bounding box center [781, 542] width 115 height 30
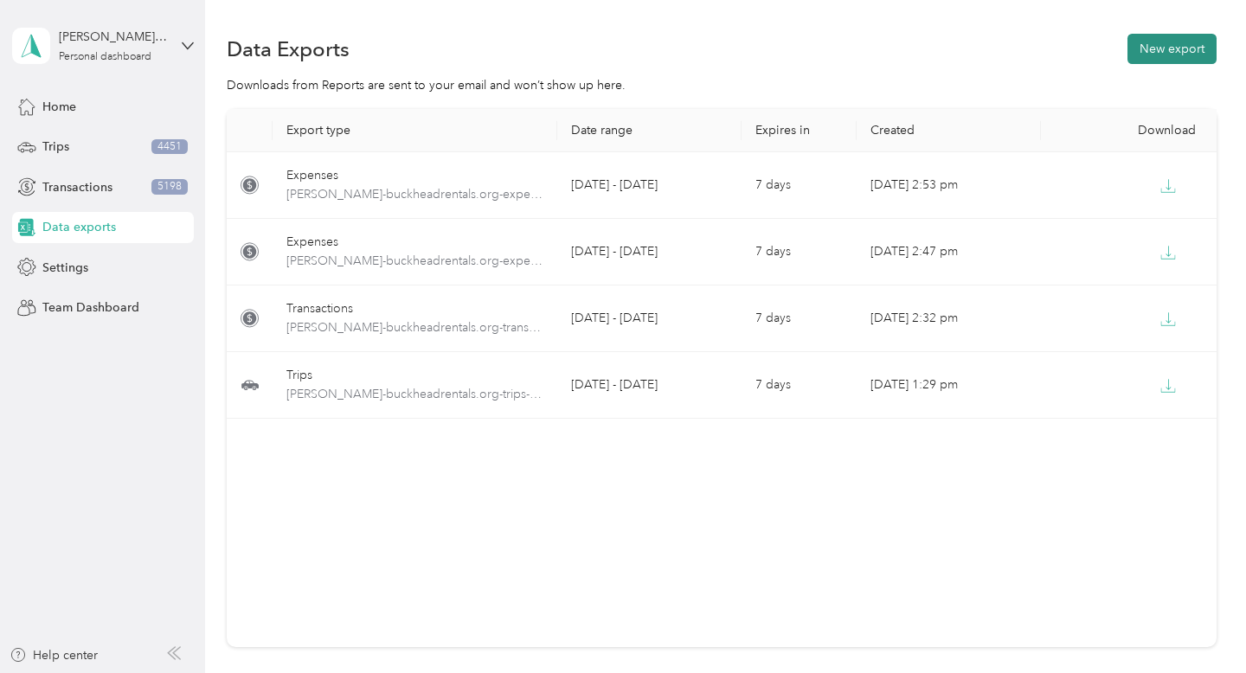
click at [1172, 42] on button "New export" at bounding box center [1171, 49] width 89 height 30
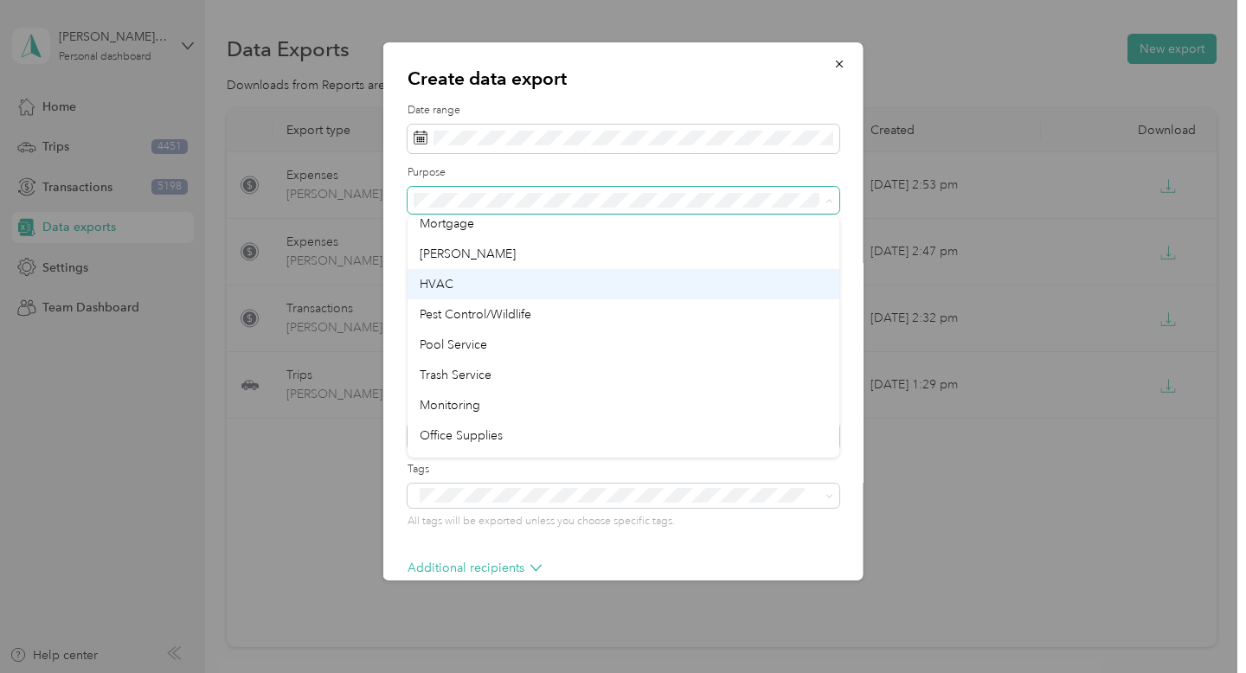
scroll to position [422, 0]
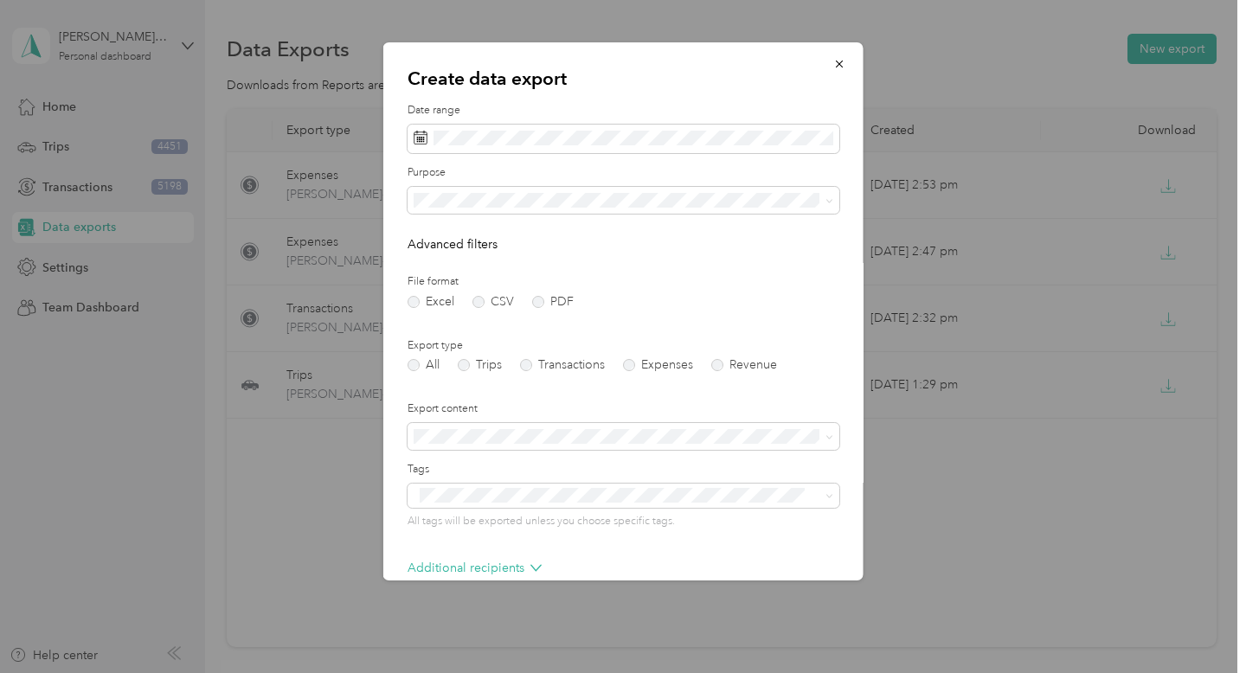
click at [529, 386] on div "Office Supplies" at bounding box center [624, 383] width 408 height 18
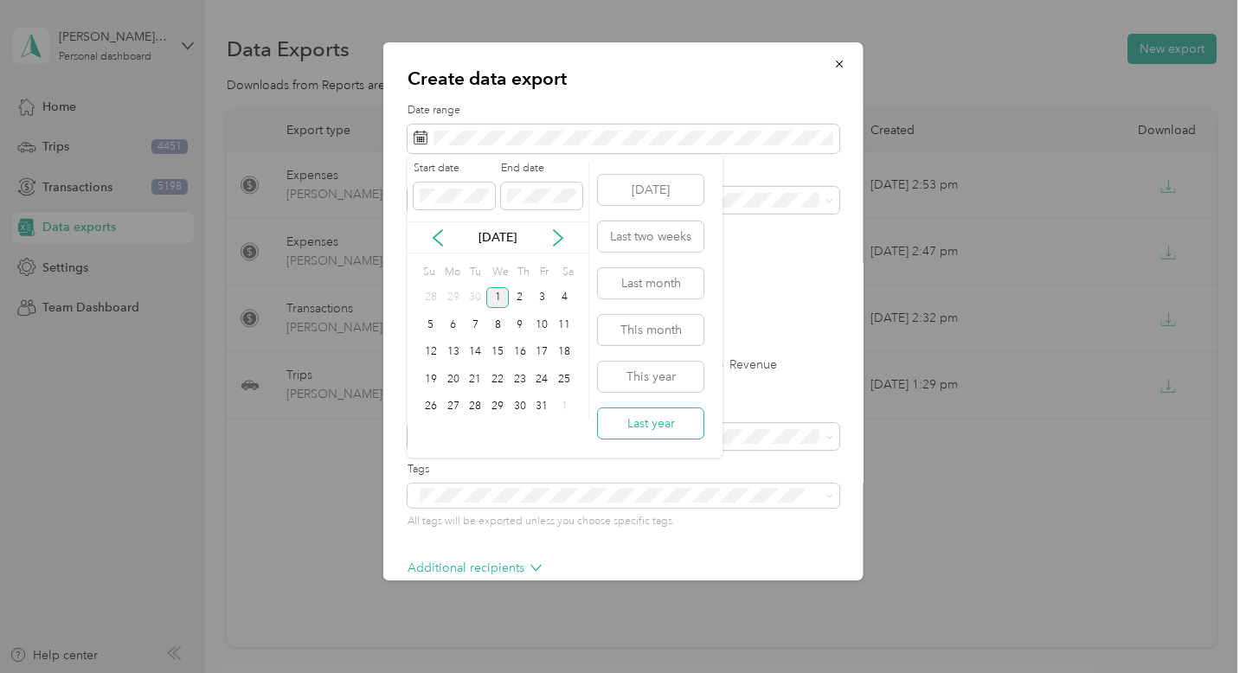
click at [631, 424] on button "Last year" at bounding box center [651, 423] width 106 height 30
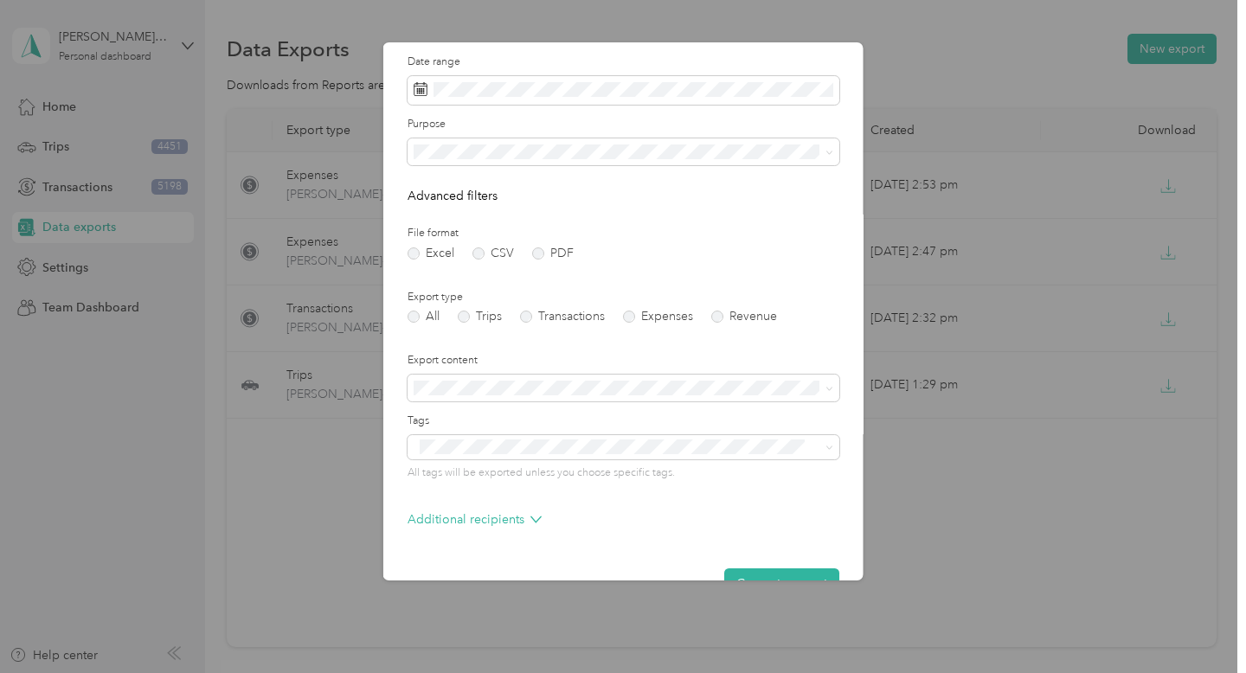
scroll to position [78, 0]
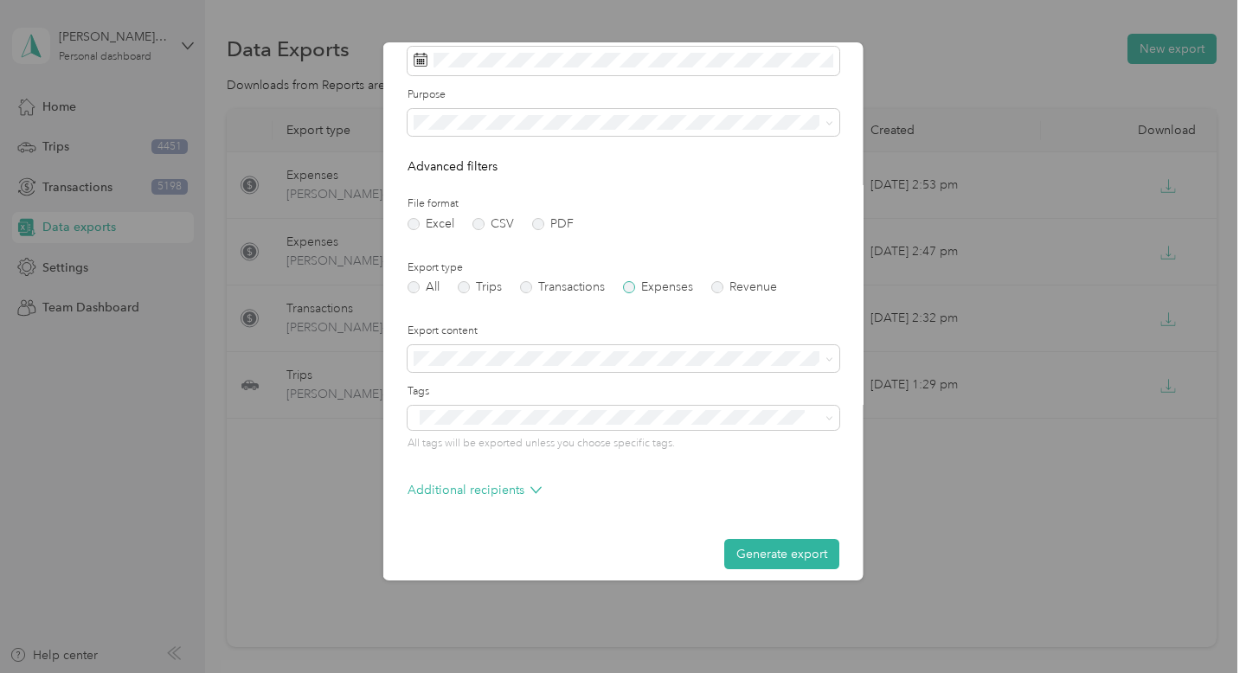
click at [658, 282] on label "Expenses" at bounding box center [658, 287] width 70 height 12
click at [759, 564] on button "Generate export" at bounding box center [781, 554] width 115 height 30
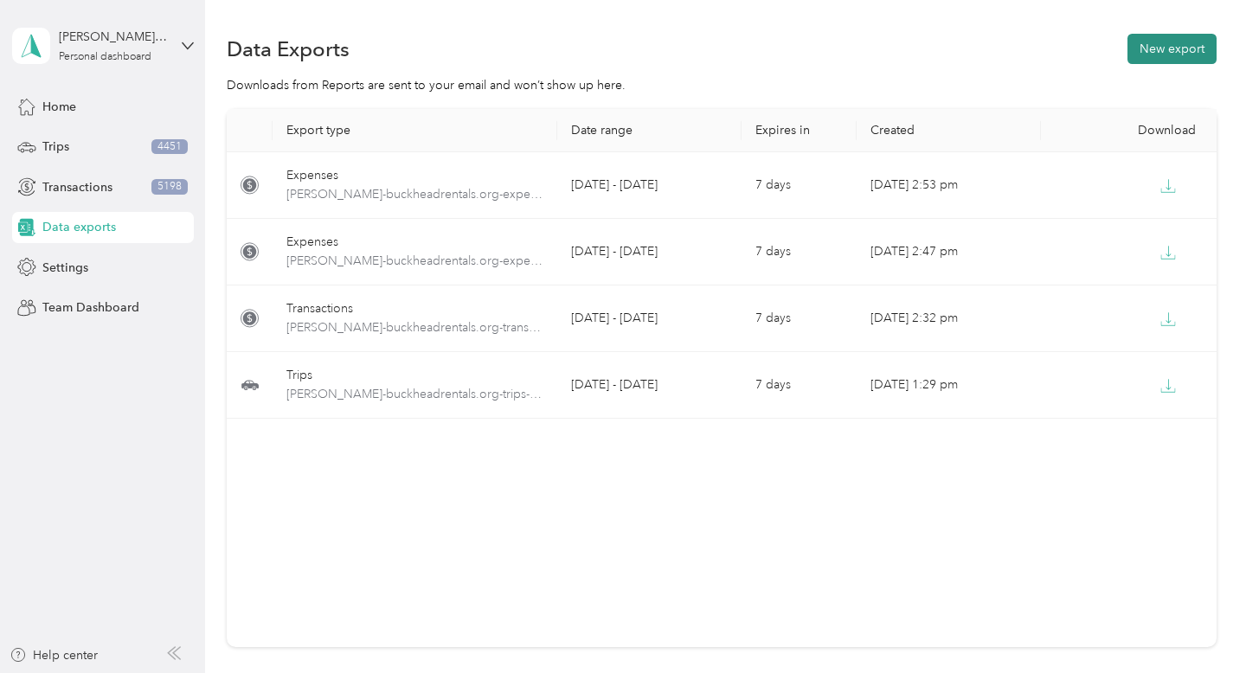
click at [1172, 61] on button "New export" at bounding box center [1171, 49] width 89 height 30
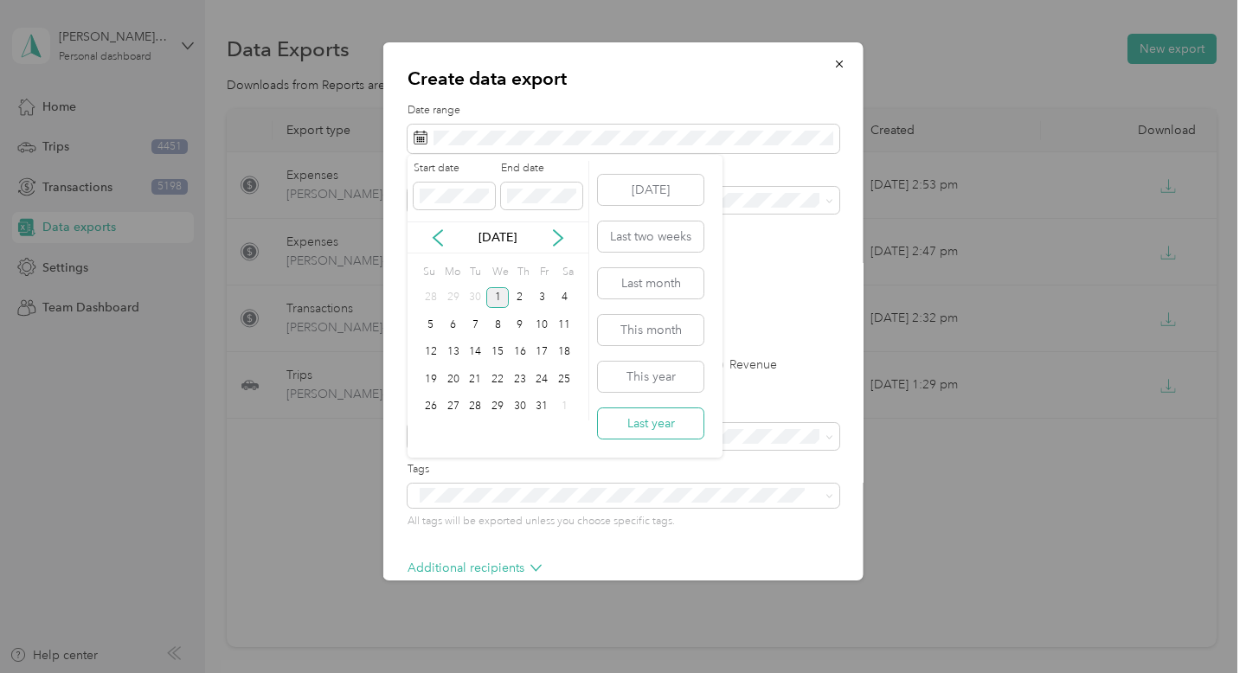
click at [657, 424] on button "Last year" at bounding box center [651, 423] width 106 height 30
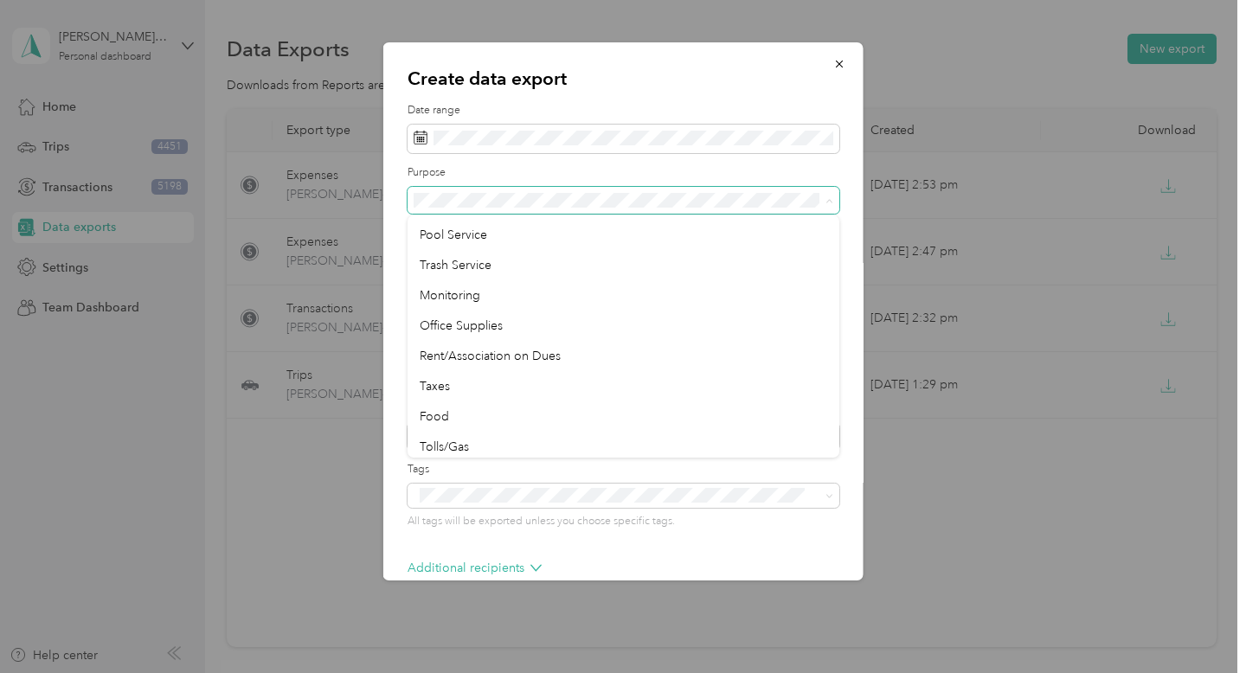
scroll to position [482, 0]
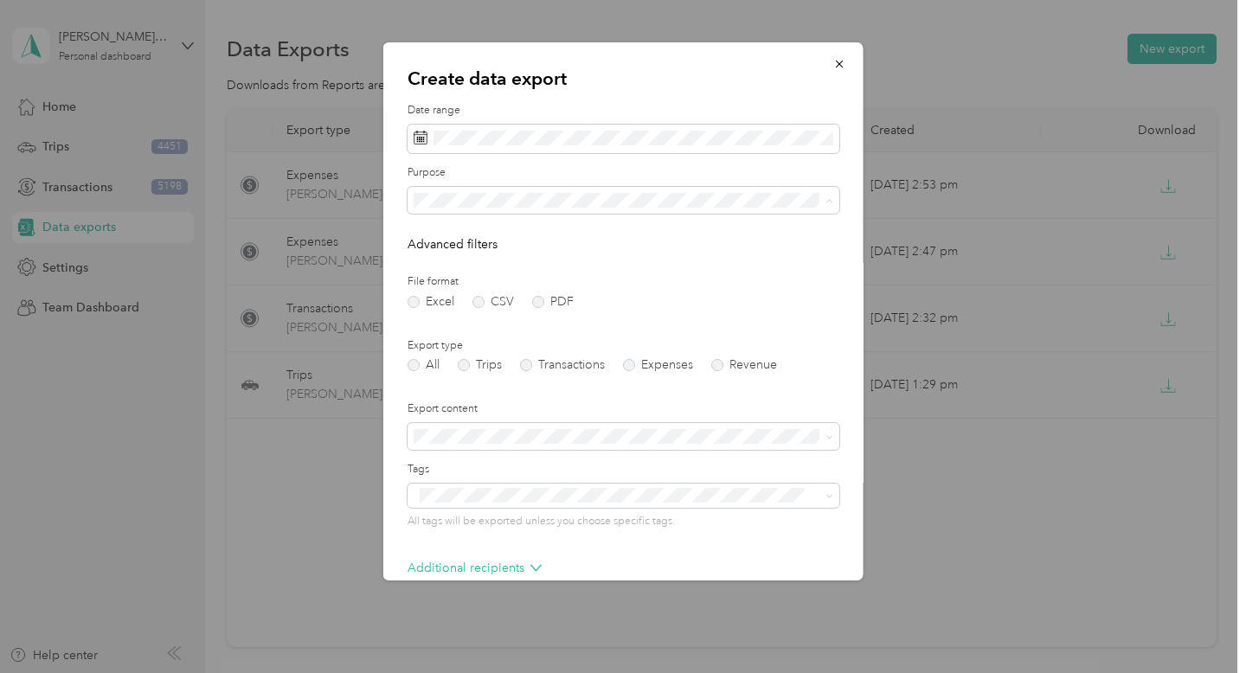
click at [555, 350] on span "Rent/Association on Dues" at bounding box center [490, 354] width 141 height 15
click at [657, 364] on label "Expenses" at bounding box center [658, 365] width 70 height 12
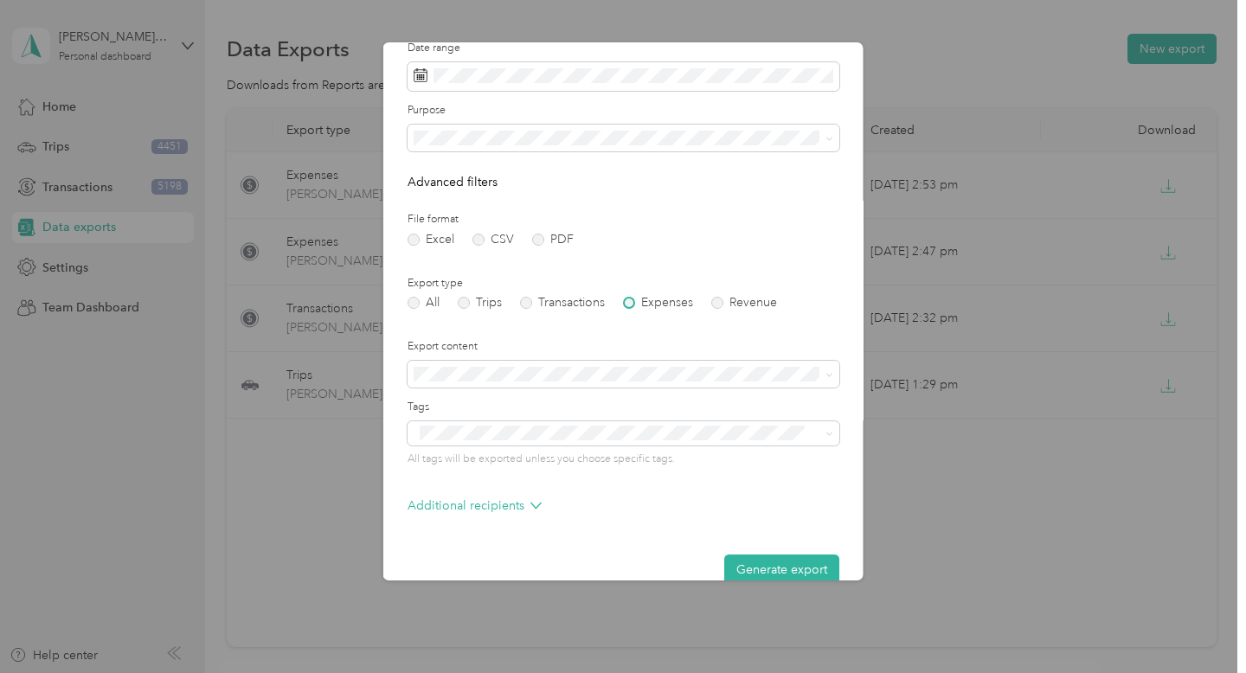
scroll to position [90, 0]
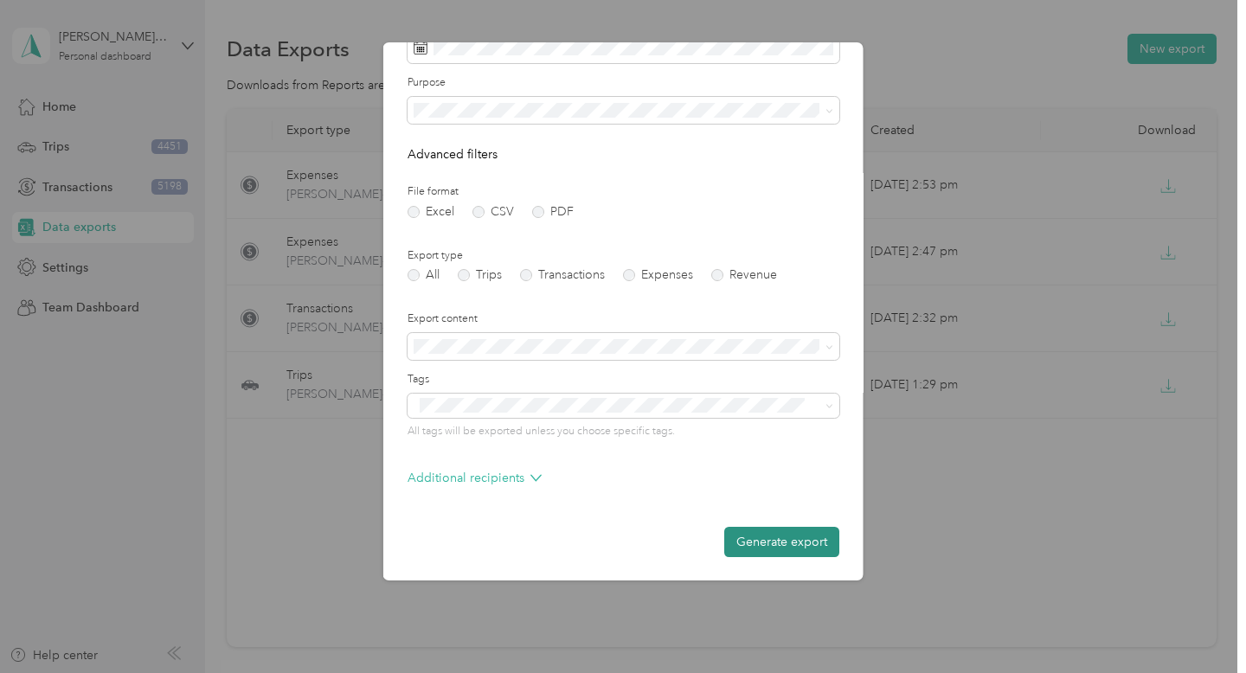
click at [778, 538] on button "Generate export" at bounding box center [781, 542] width 115 height 30
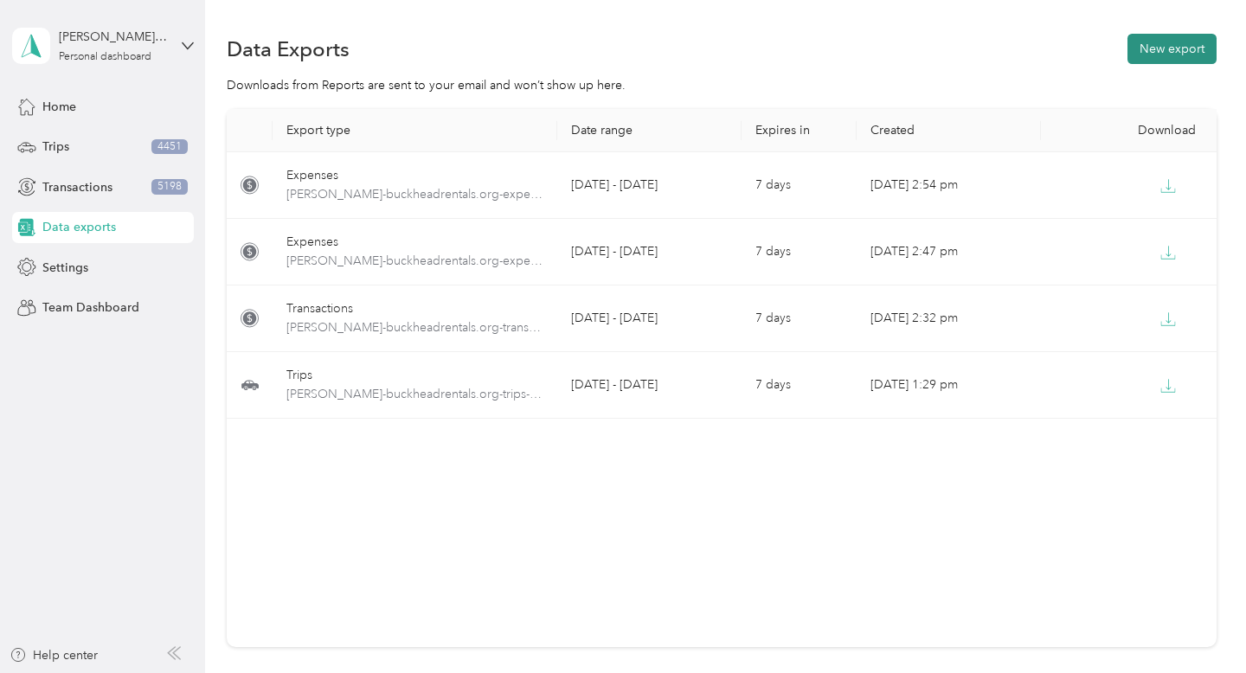
click at [1165, 37] on button "New export" at bounding box center [1171, 49] width 89 height 30
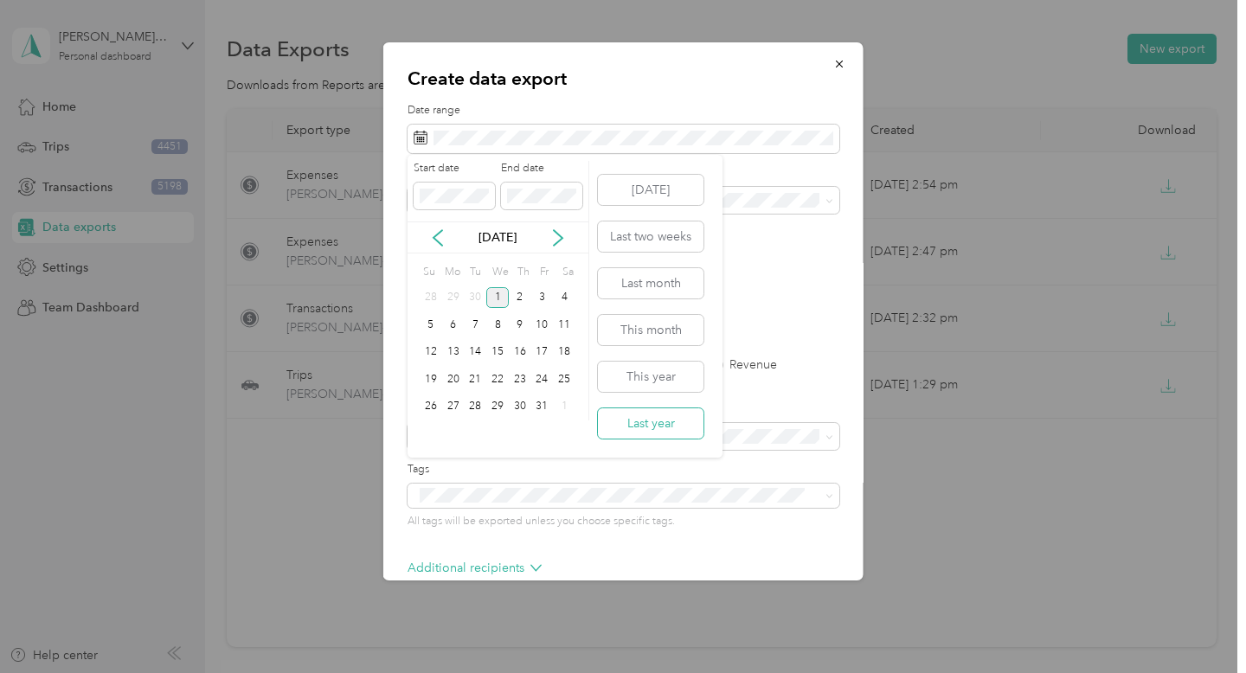
click at [633, 429] on button "Last year" at bounding box center [651, 423] width 106 height 30
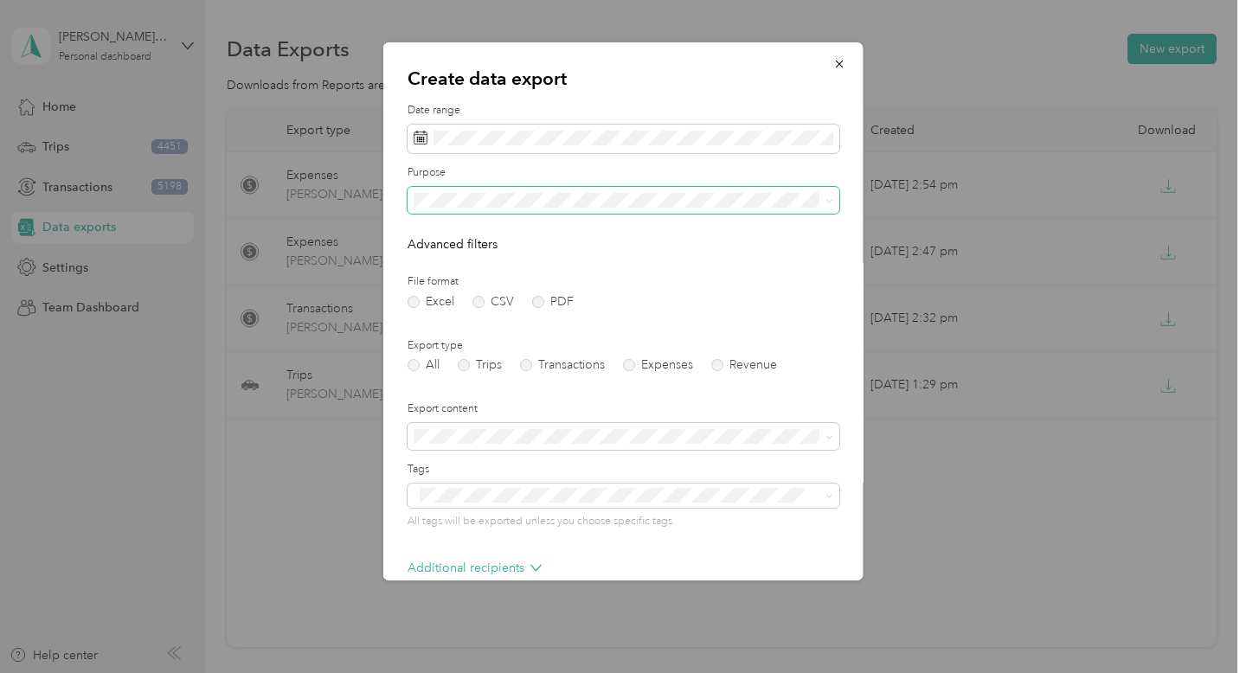
click at [671, 212] on span at bounding box center [624, 201] width 432 height 28
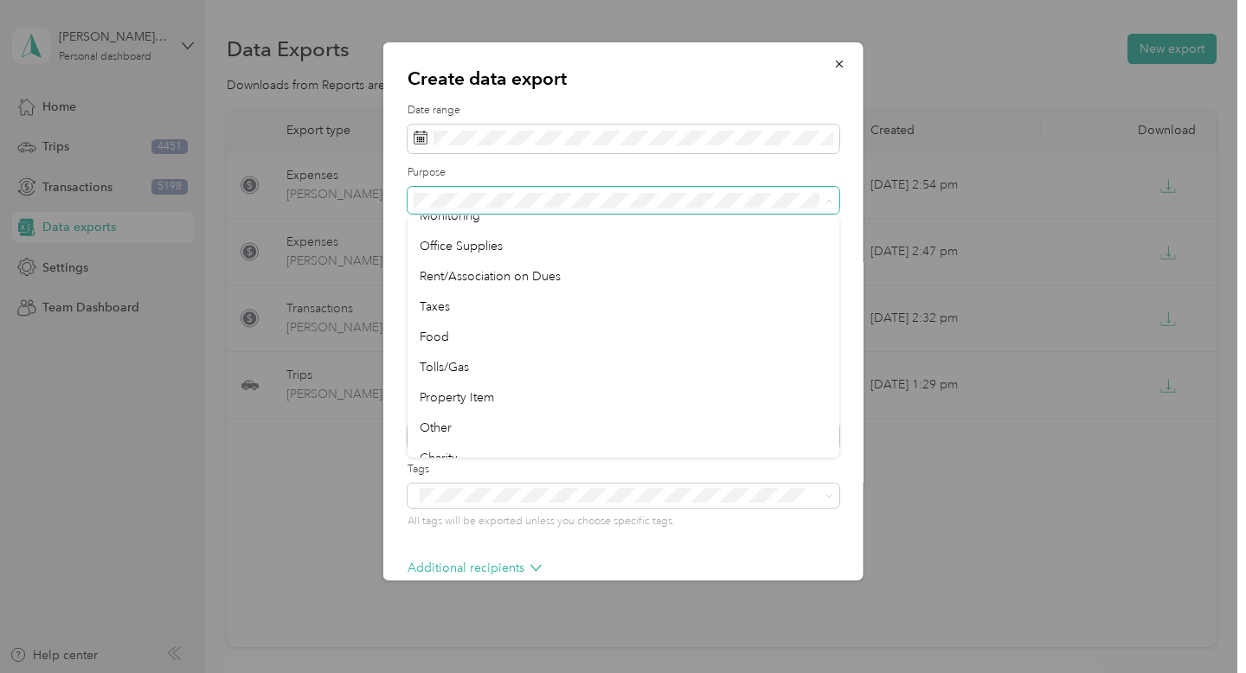
scroll to position [555, 0]
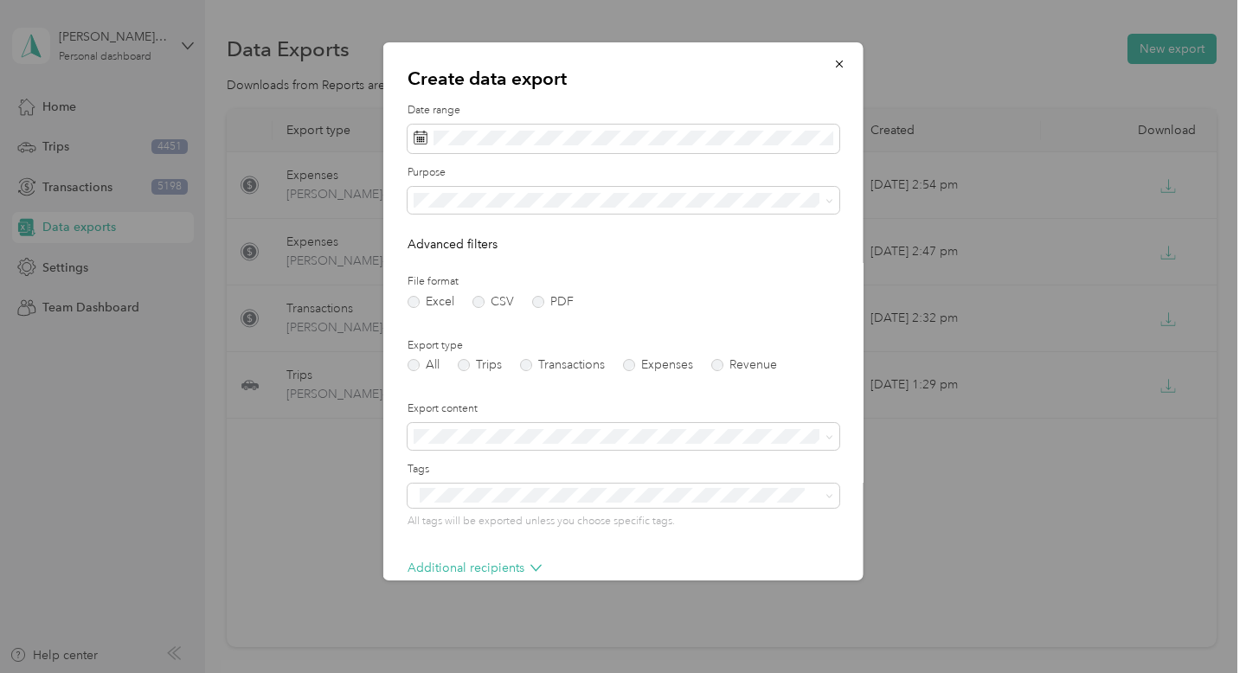
click at [648, 319] on ol "All Work Personal Refunds Professional Fees Property Repairs Property Cleaning …" at bounding box center [624, 331] width 432 height 242
click at [651, 362] on label "Expenses" at bounding box center [658, 365] width 70 height 12
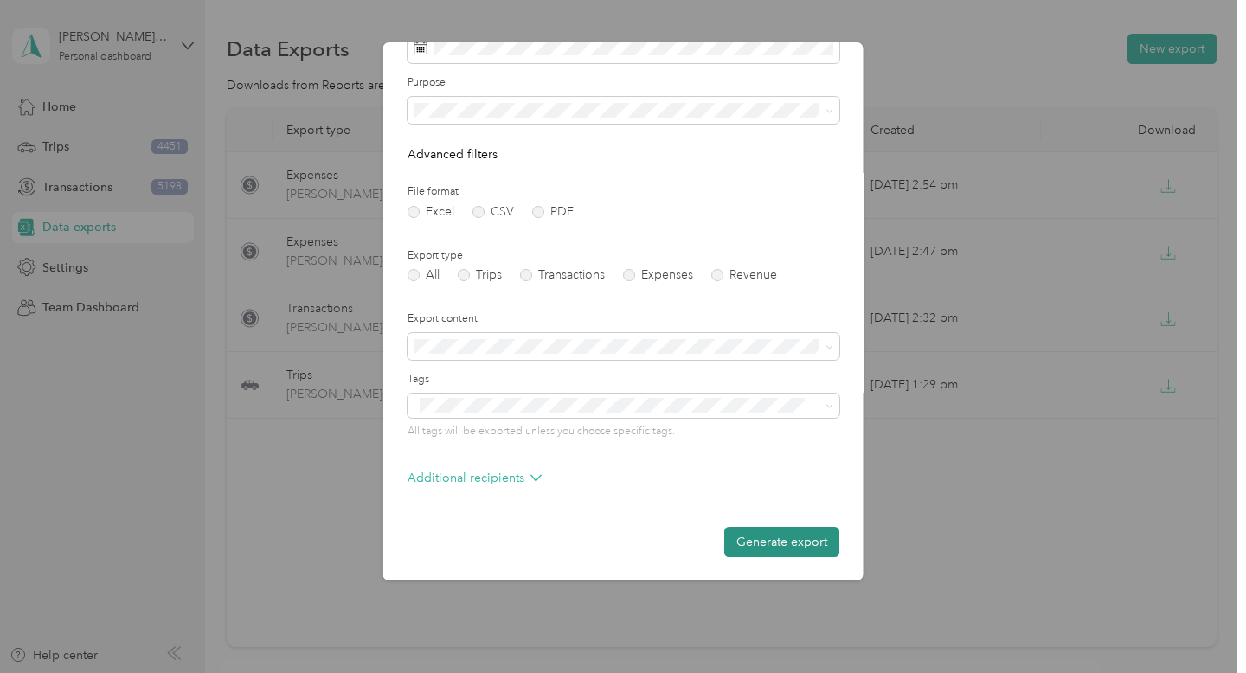
click at [825, 543] on button "Generate export" at bounding box center [781, 542] width 115 height 30
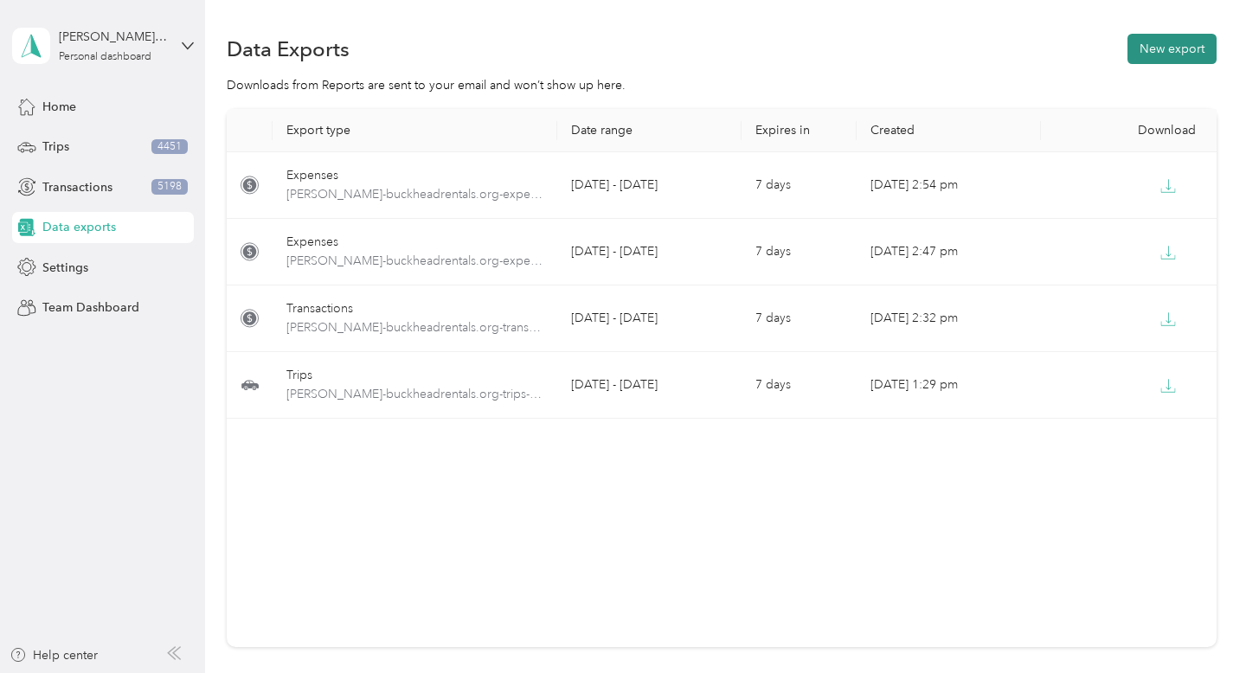
click at [1204, 41] on button "New export" at bounding box center [1171, 49] width 89 height 30
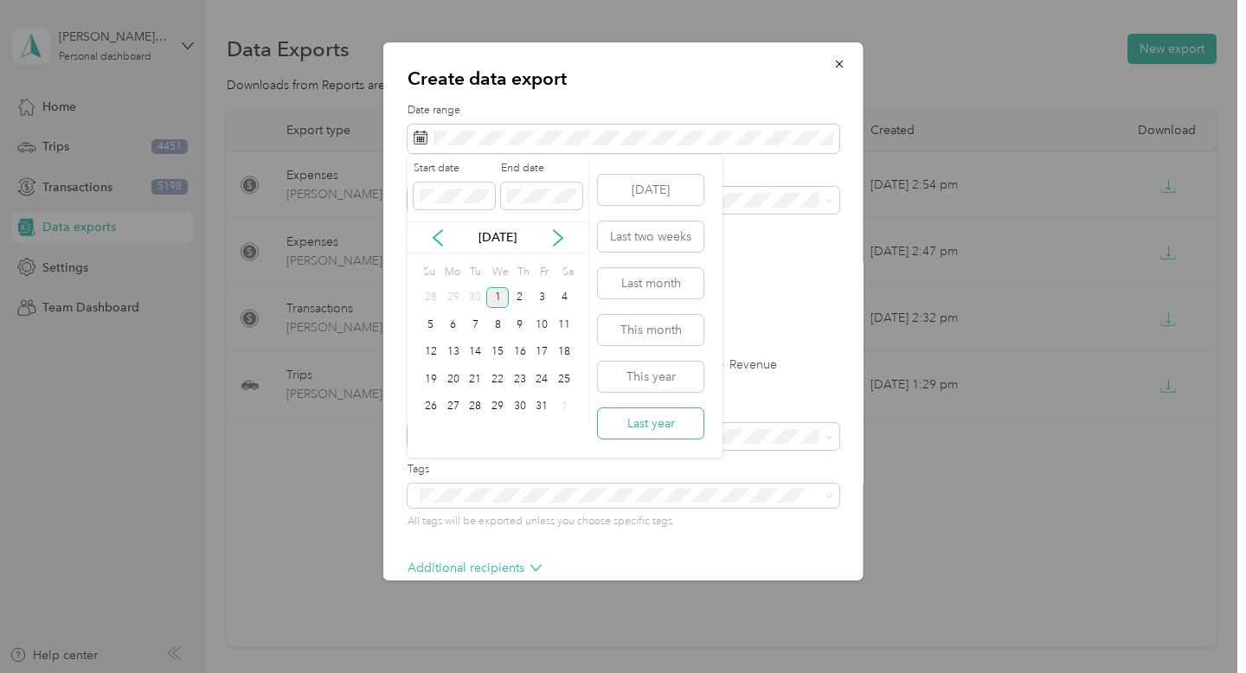
click at [668, 428] on button "Last year" at bounding box center [651, 423] width 106 height 30
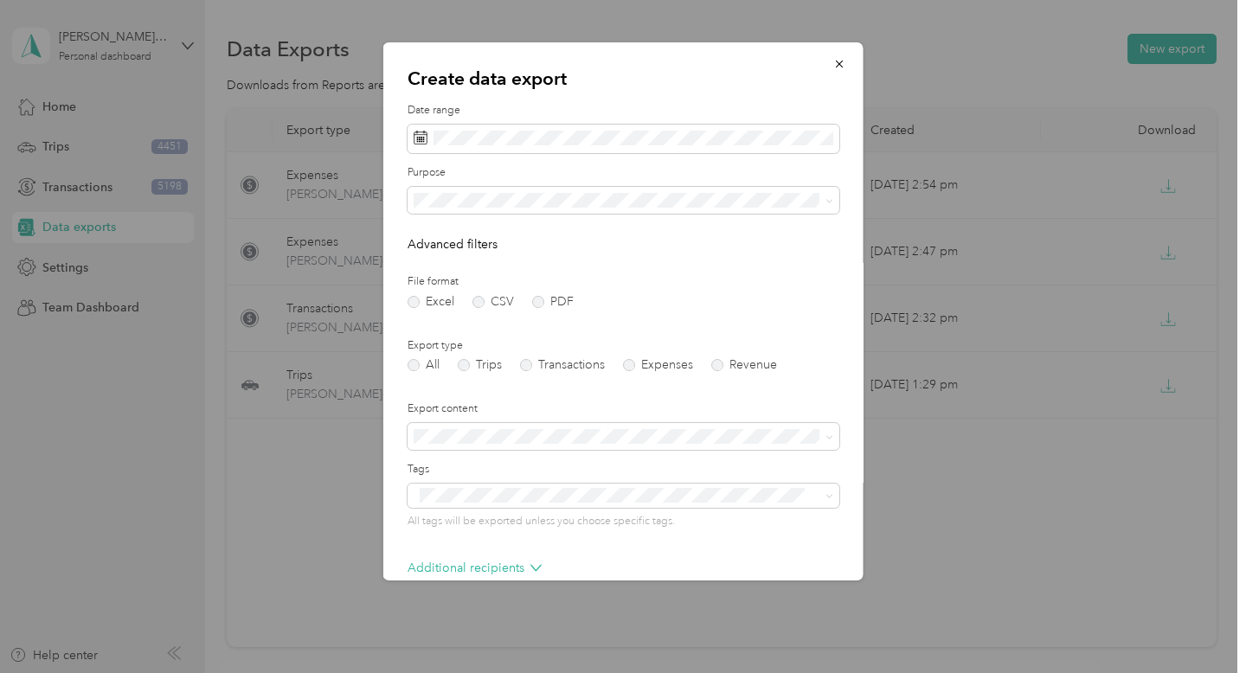
click at [726, 216] on form "Date range Purpose Advanced filters File format Excel CSV PDF Export type All T…" at bounding box center [624, 375] width 432 height 544
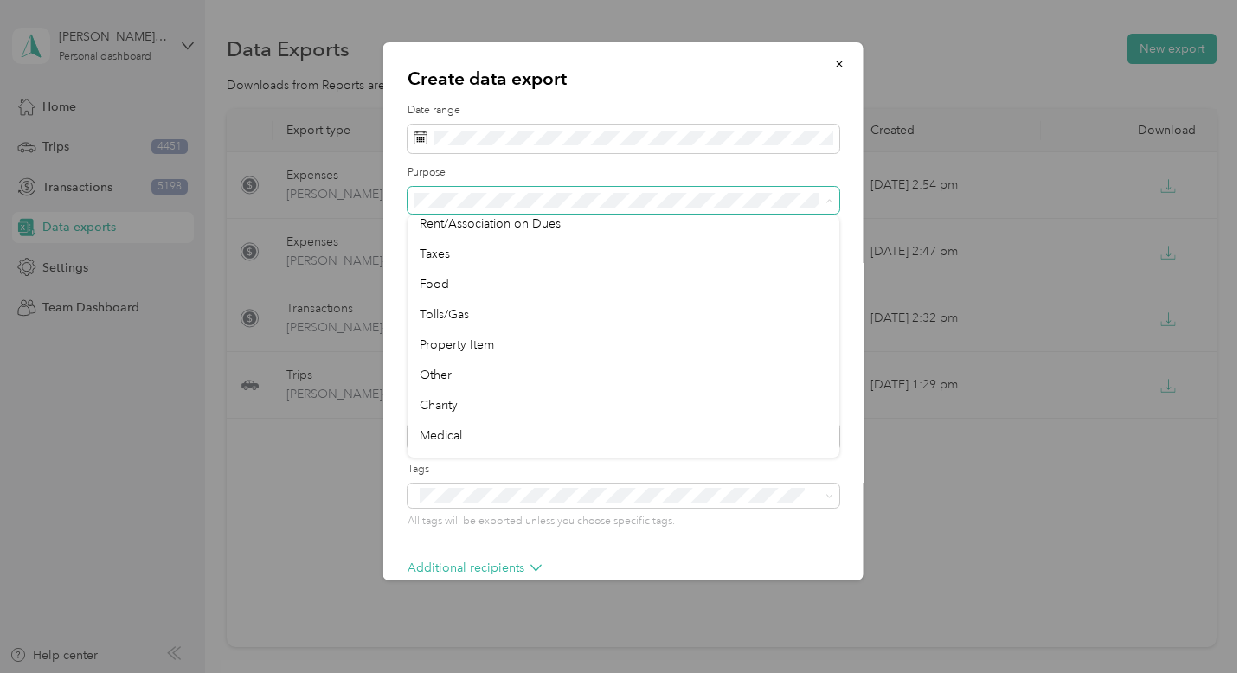
scroll to position [617, 0]
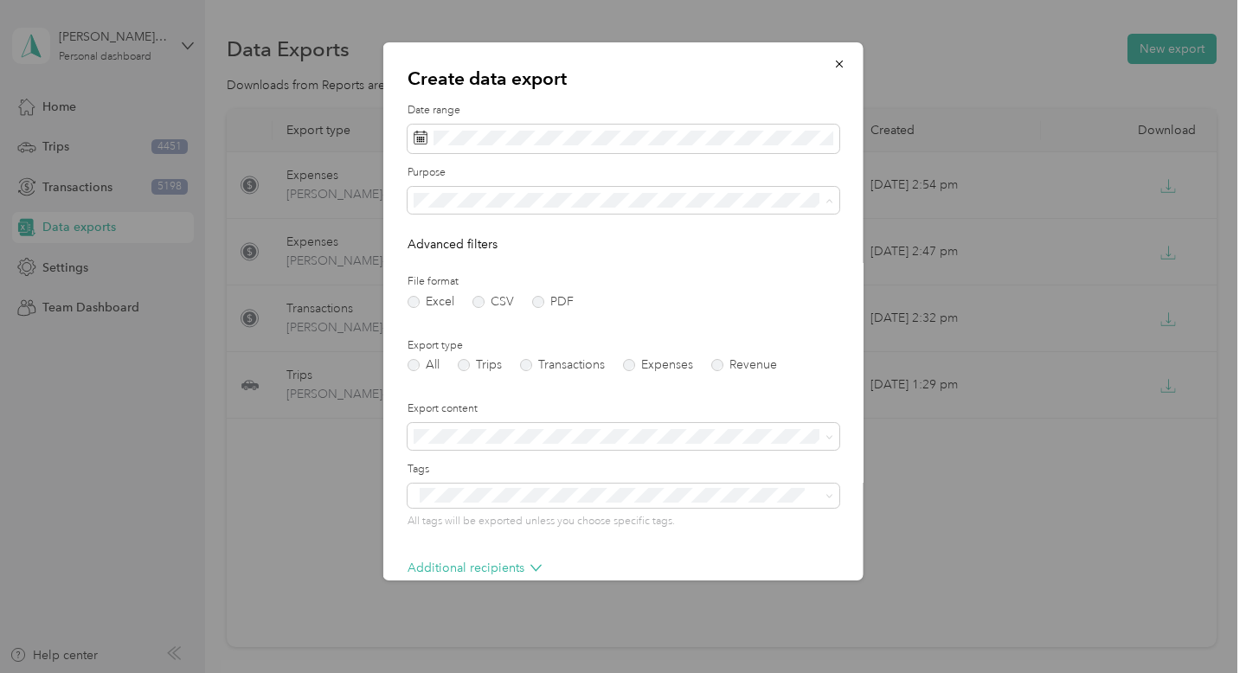
click at [703, 255] on div "Taxes" at bounding box center [624, 250] width 408 height 18
click at [655, 366] on label "Expenses" at bounding box center [658, 365] width 70 height 12
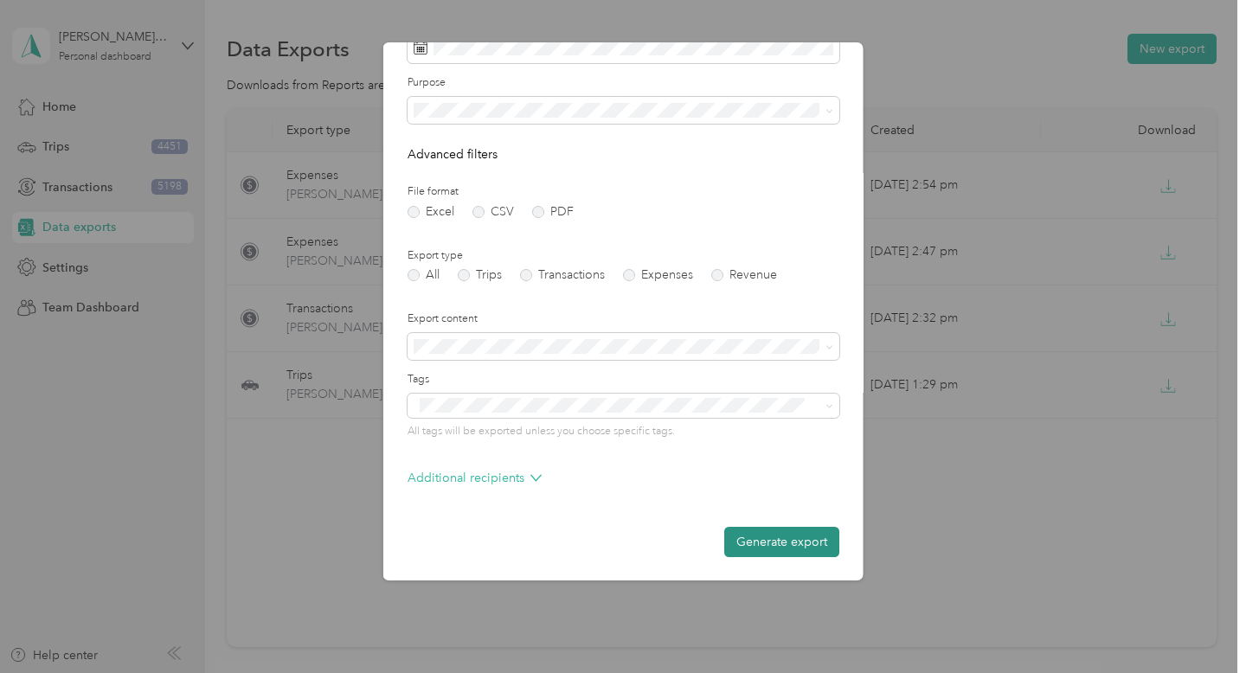
click at [755, 536] on button "Generate export" at bounding box center [781, 542] width 115 height 30
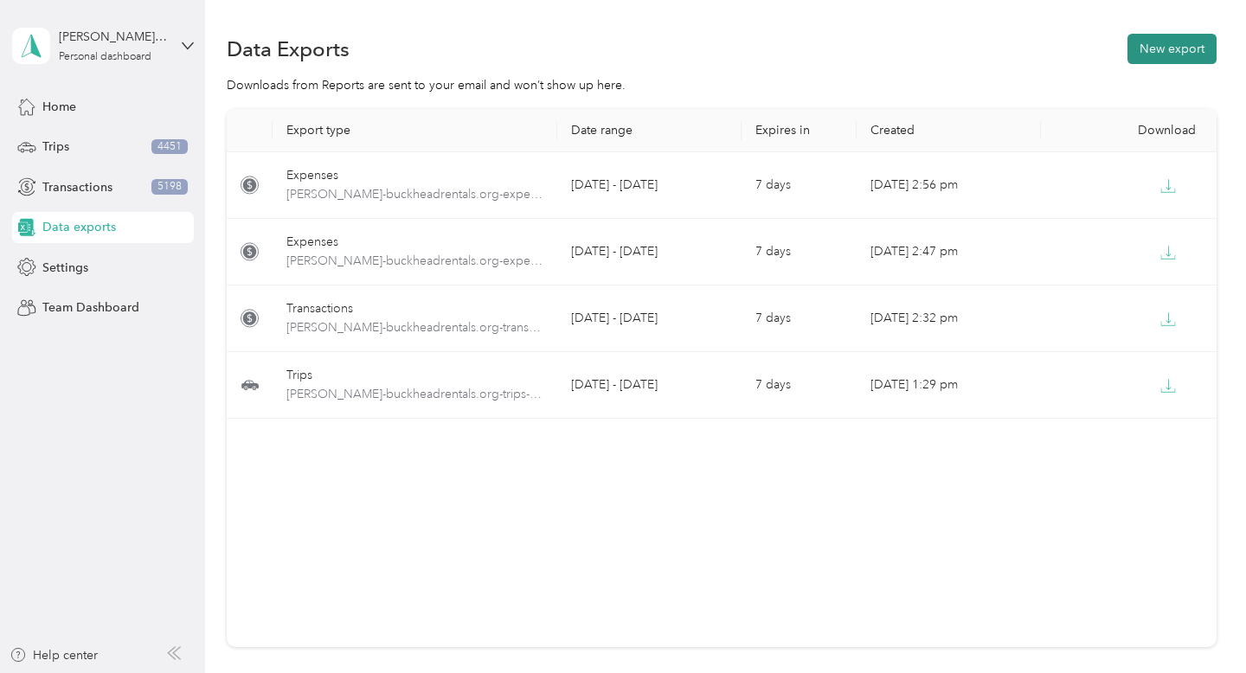
click at [1165, 48] on button "New export" at bounding box center [1171, 49] width 89 height 30
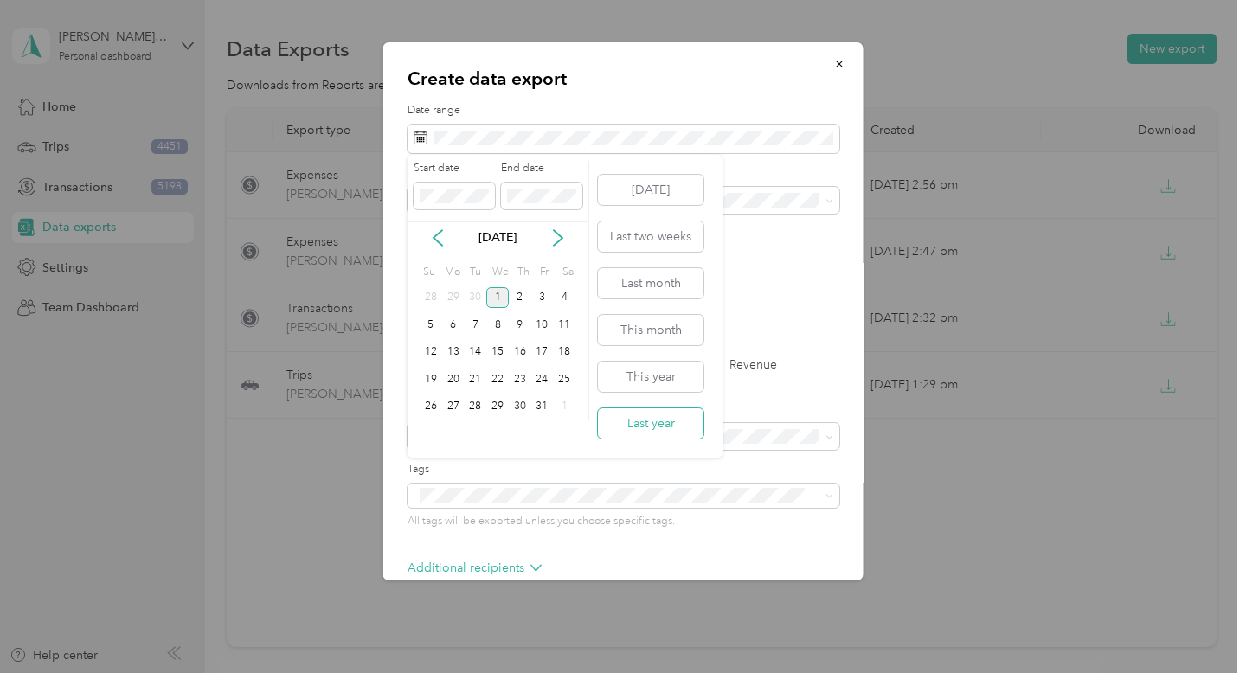
click at [660, 430] on button "Last year" at bounding box center [651, 423] width 106 height 30
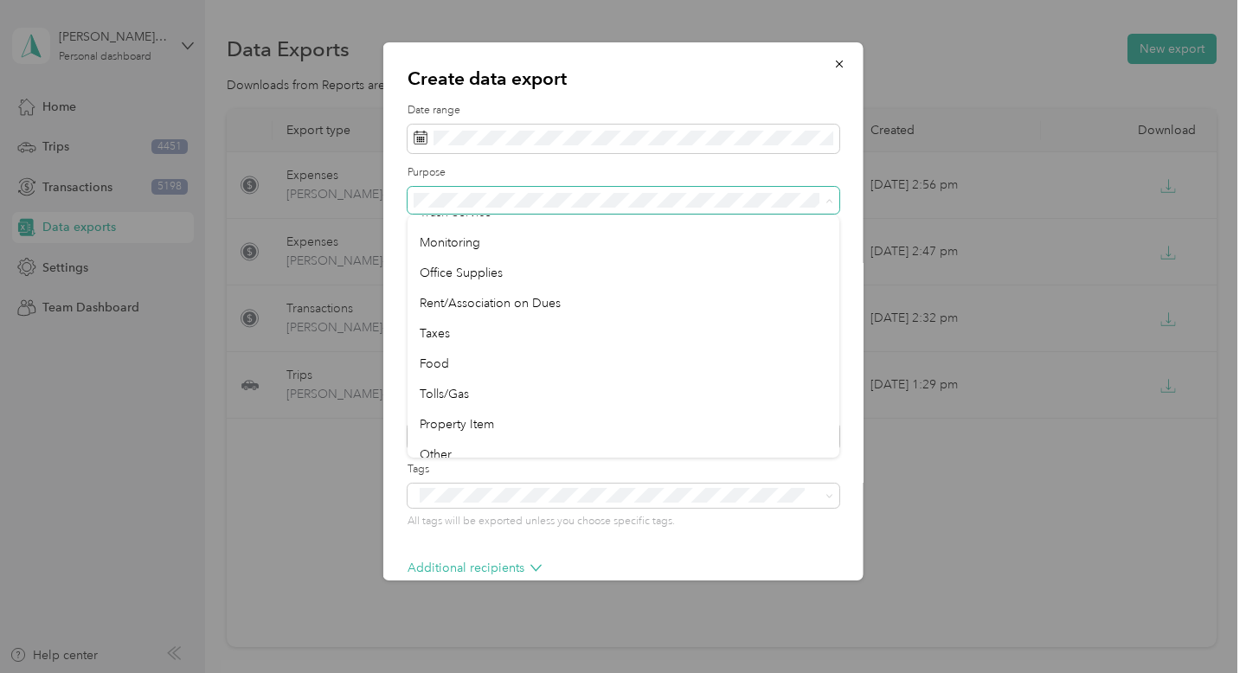
scroll to position [537, 0]
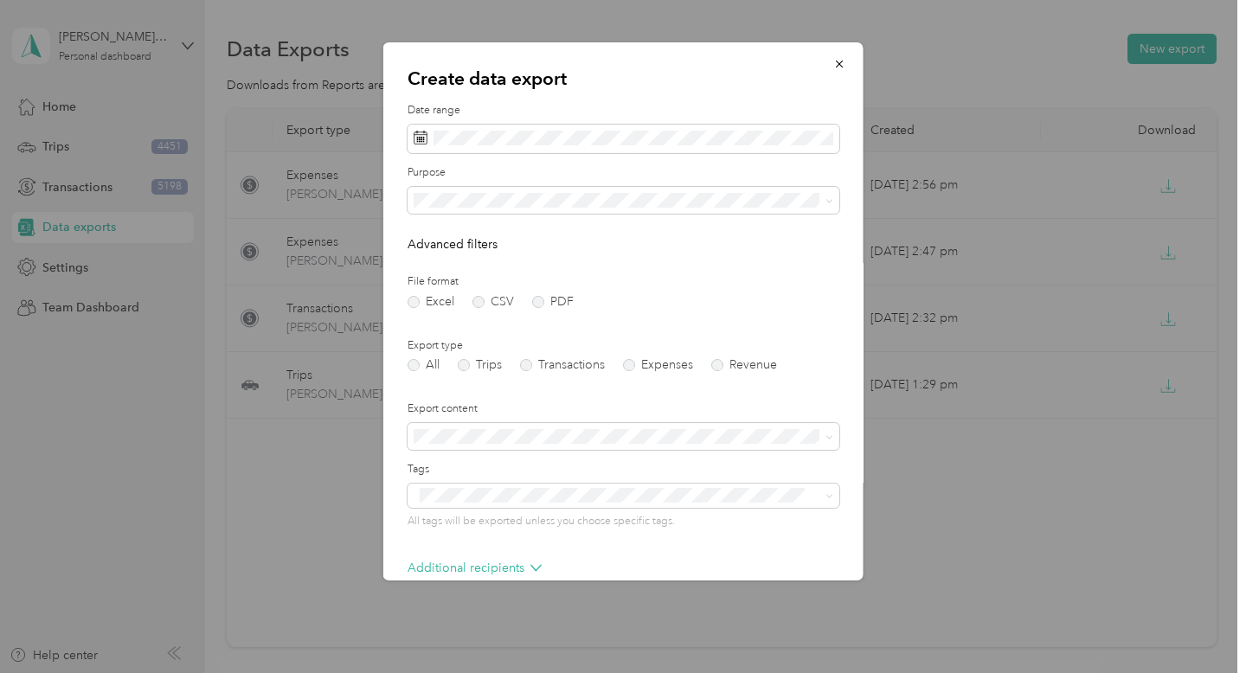
click at [658, 356] on div "Food" at bounding box center [624, 358] width 408 height 18
click at [643, 369] on label "Expenses" at bounding box center [658, 365] width 70 height 12
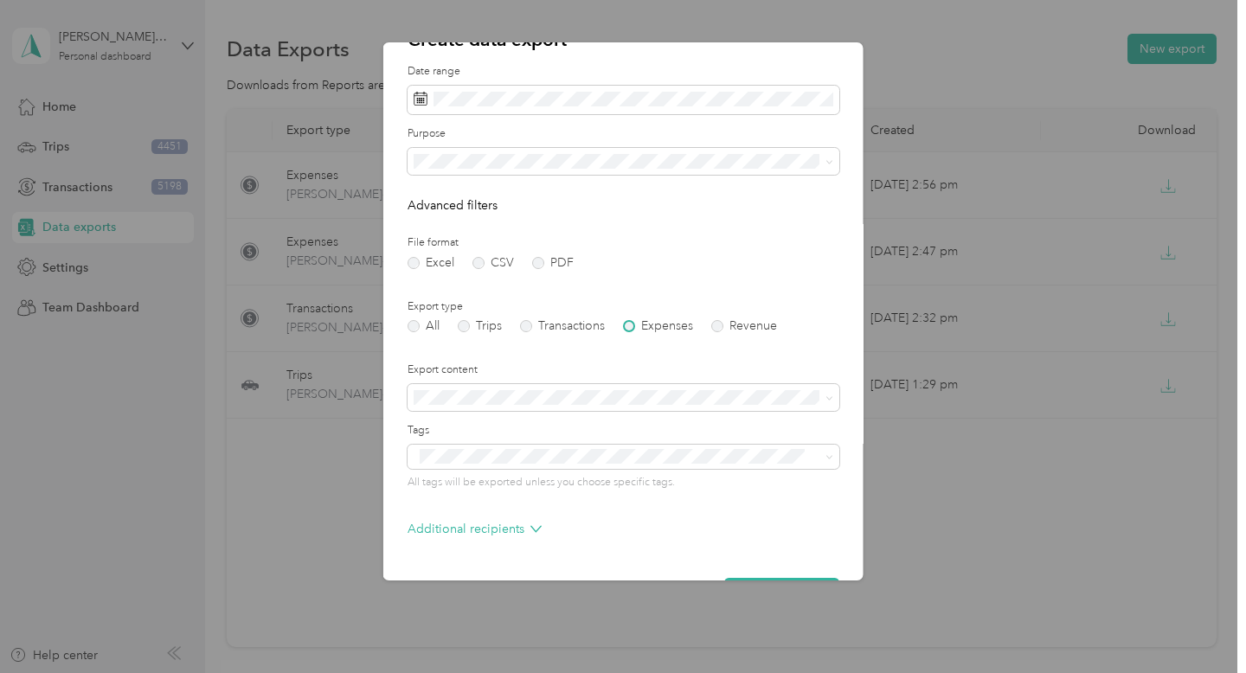
scroll to position [90, 0]
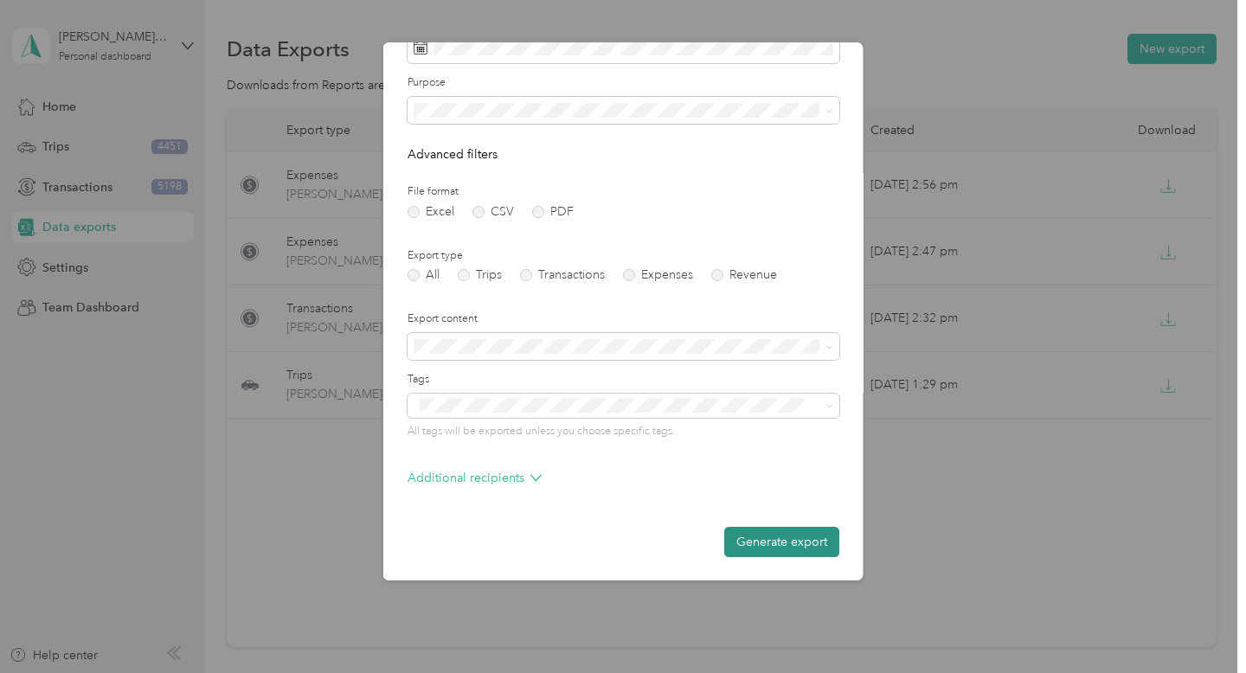
click at [749, 537] on button "Generate export" at bounding box center [781, 542] width 115 height 30
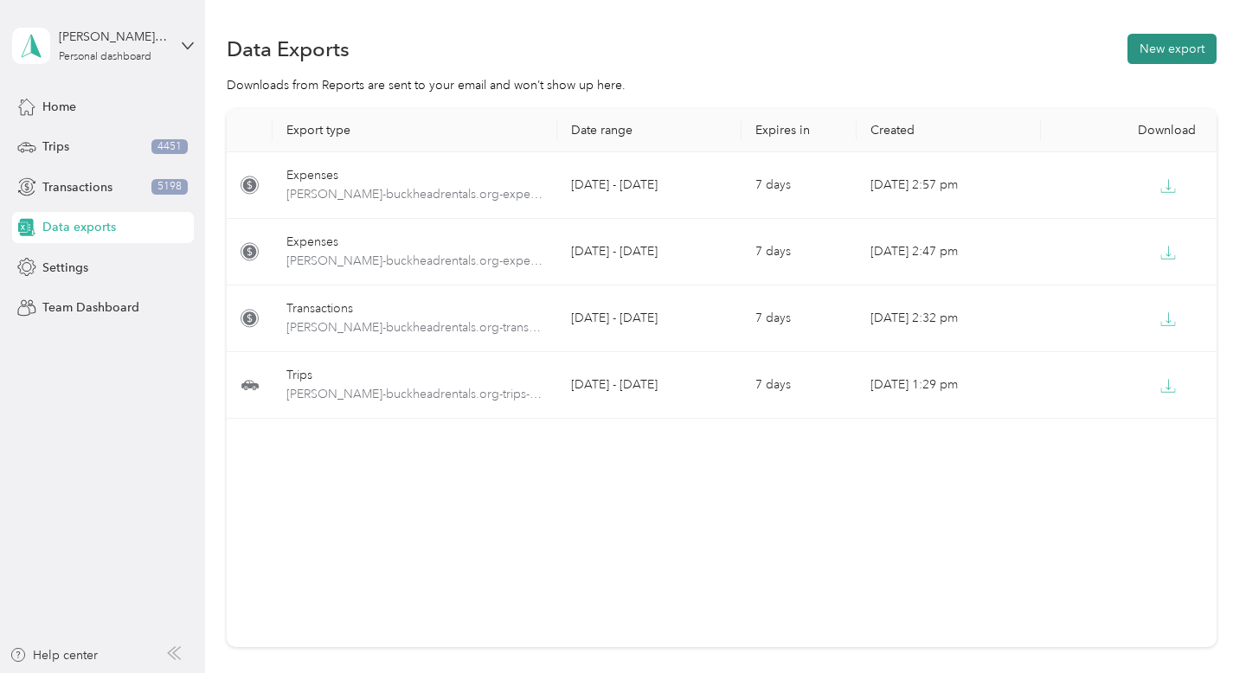
click at [1173, 47] on button "New export" at bounding box center [1171, 49] width 89 height 30
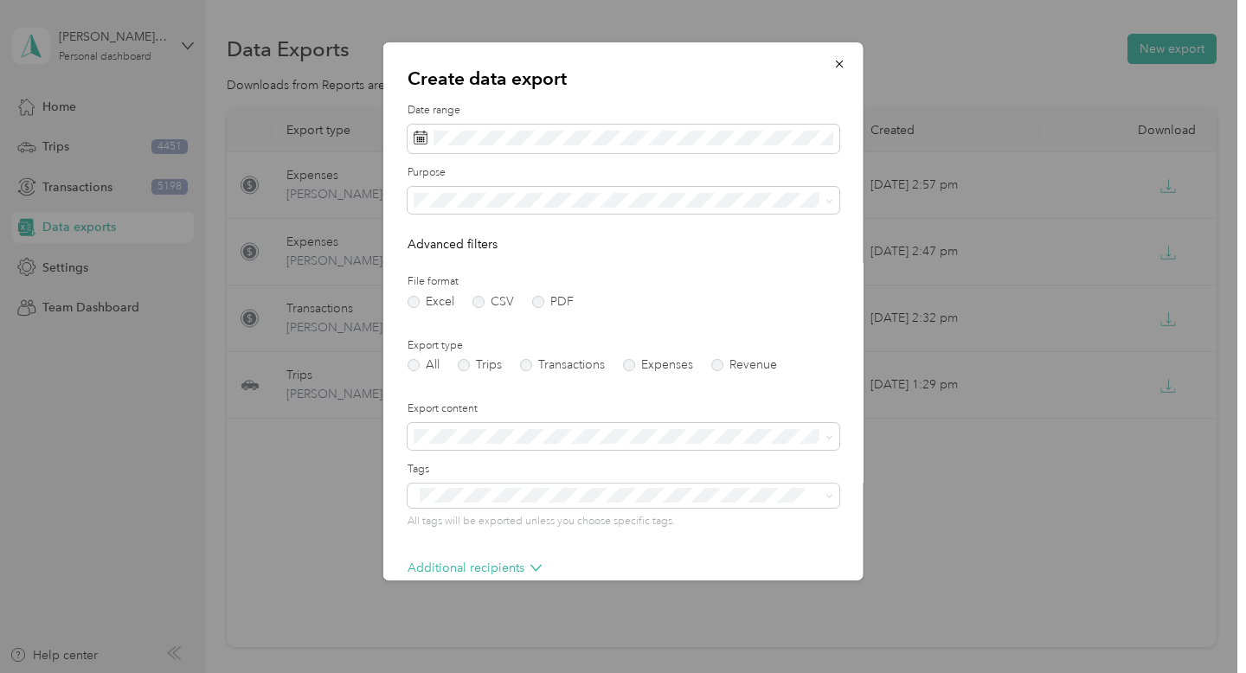
click at [595, 156] on form "Date range Purpose Advanced filters File format Excel CSV PDF Export type All T…" at bounding box center [624, 375] width 432 height 544
click at [595, 149] on span at bounding box center [624, 139] width 432 height 29
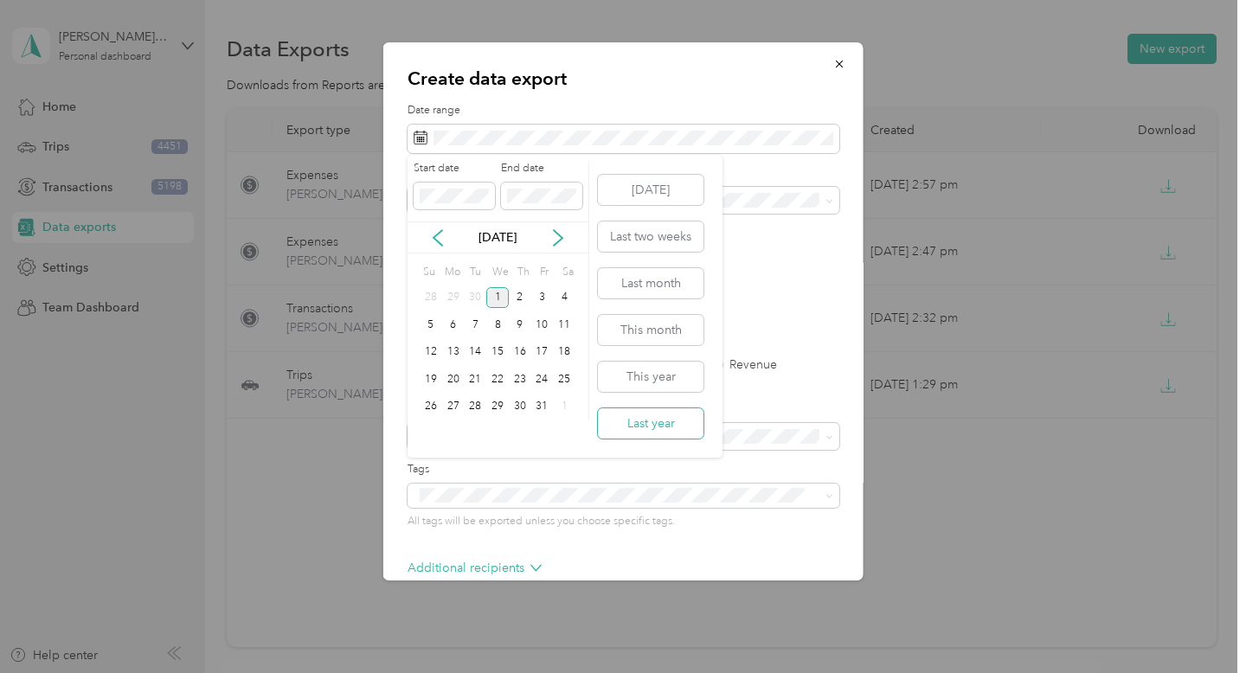
click at [639, 420] on button "Last year" at bounding box center [651, 423] width 106 height 30
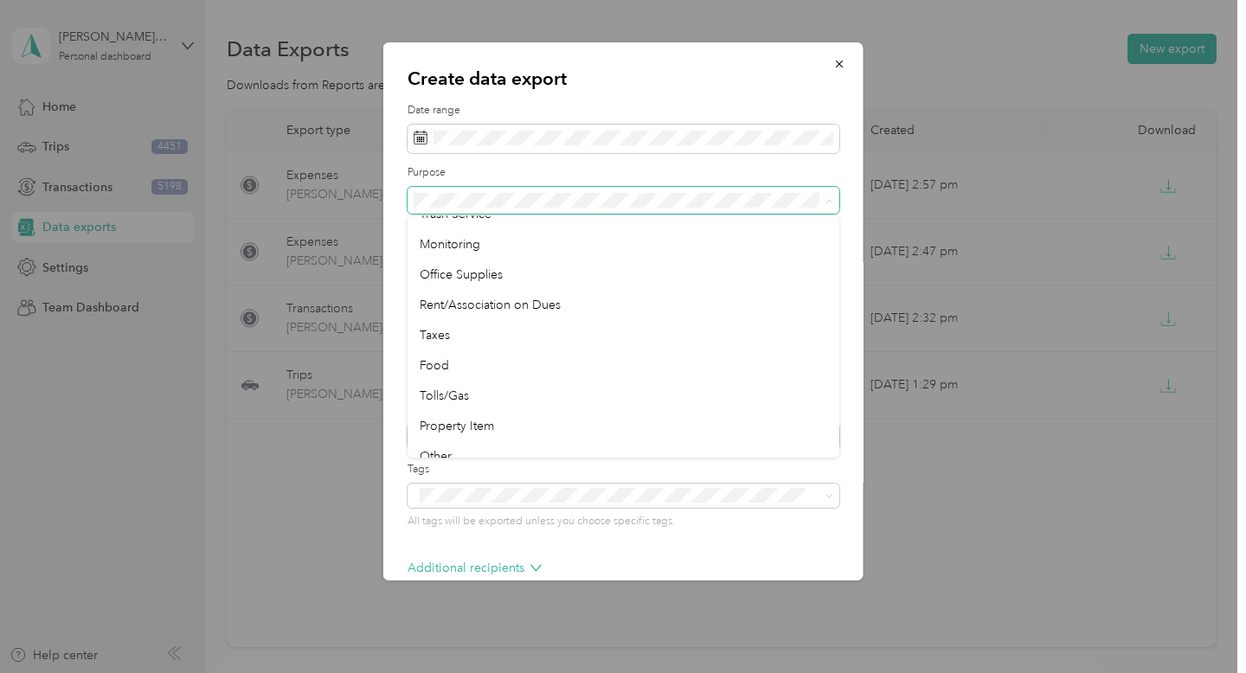
scroll to position [620, 0]
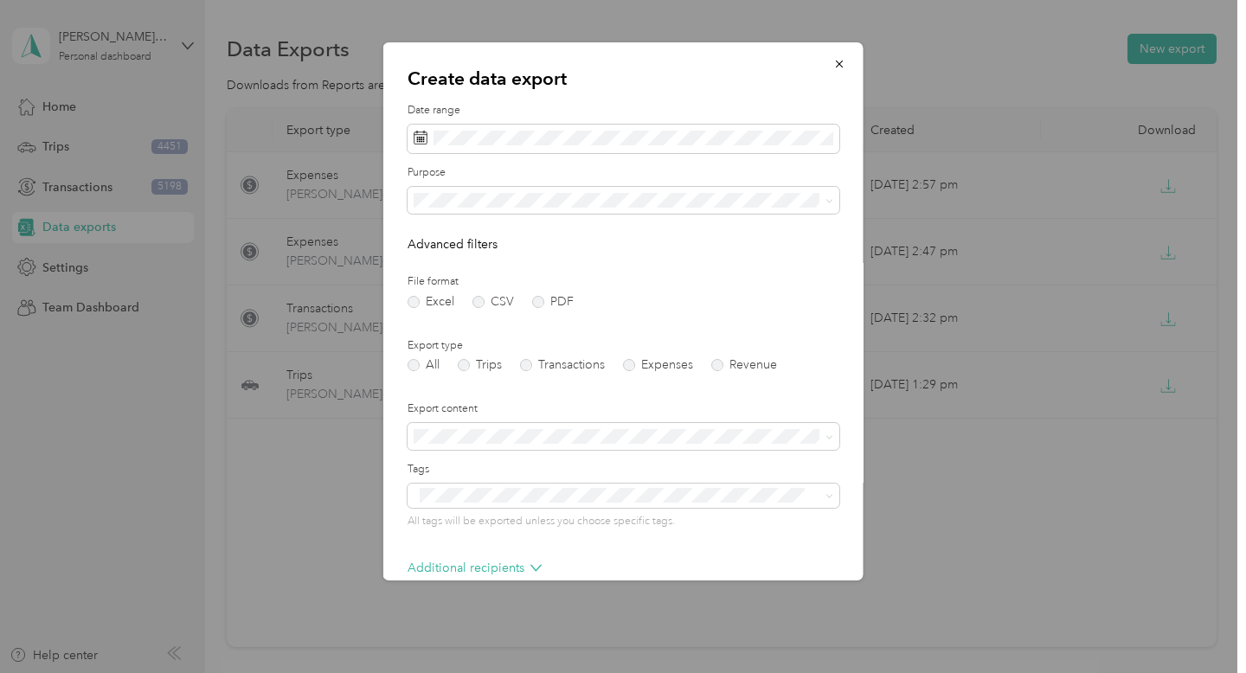
click at [651, 312] on div "Tolls/Gas" at bounding box center [624, 308] width 408 height 18
click at [649, 359] on label "Expenses" at bounding box center [658, 365] width 70 height 12
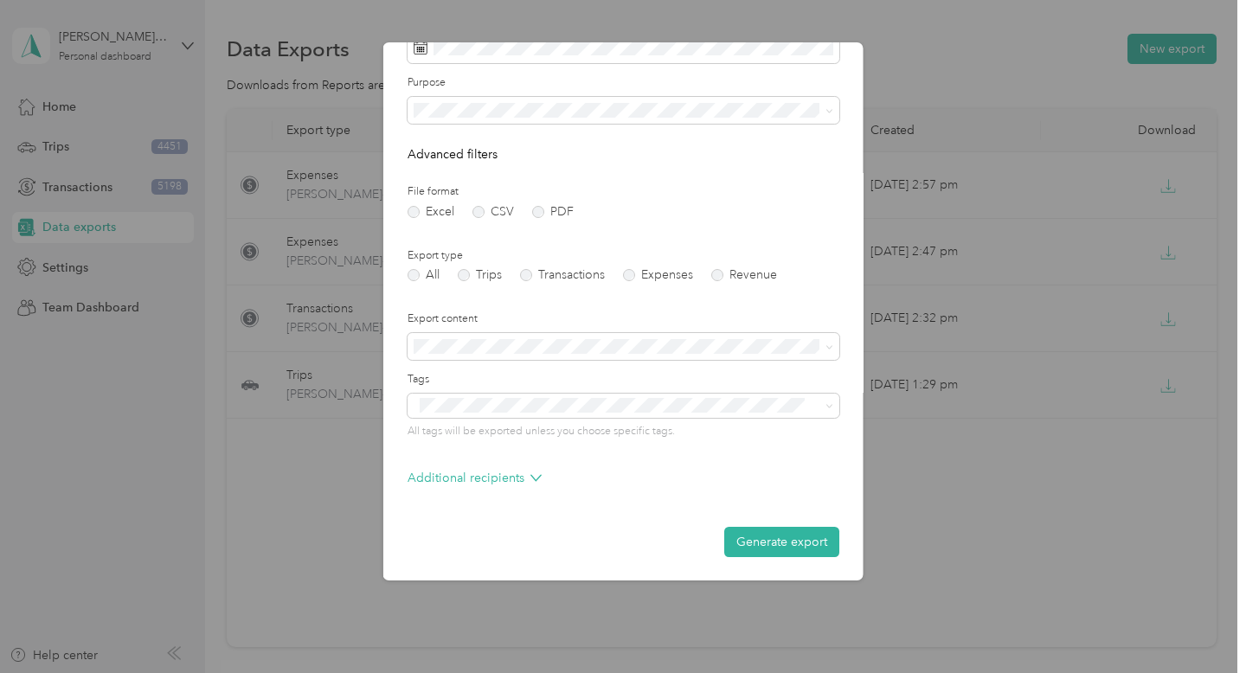
click at [775, 539] on button "Generate export" at bounding box center [781, 542] width 115 height 30
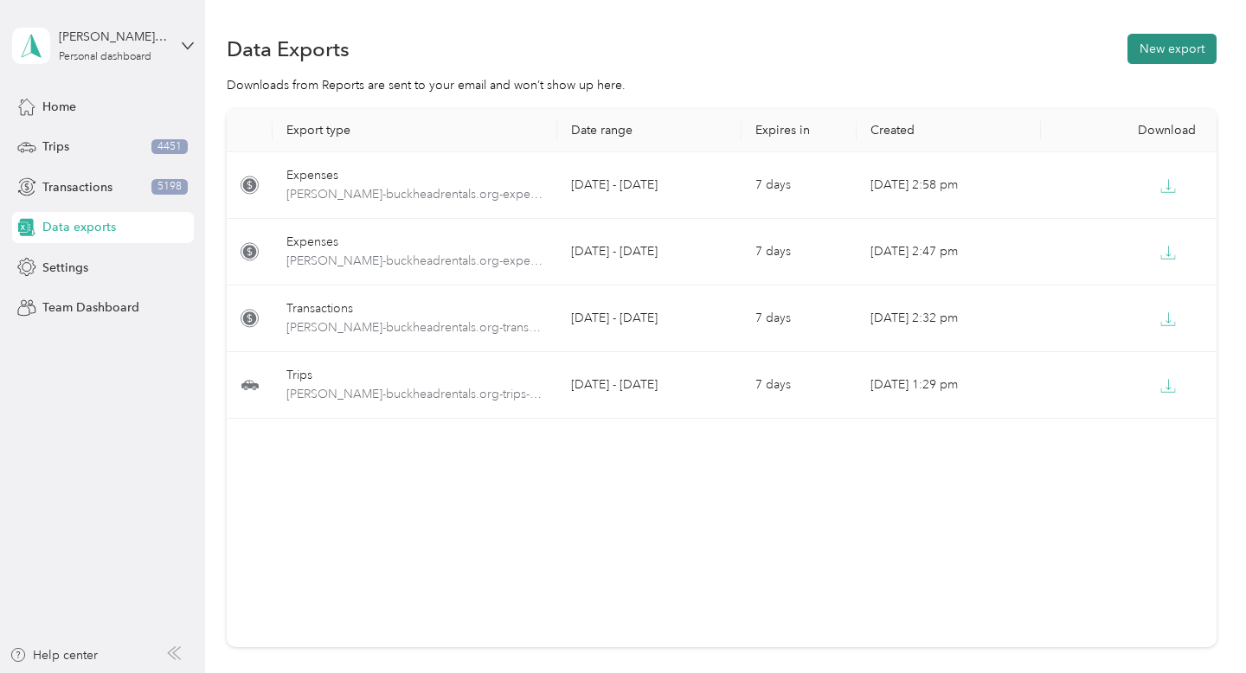
click at [1192, 48] on button "New export" at bounding box center [1171, 49] width 89 height 30
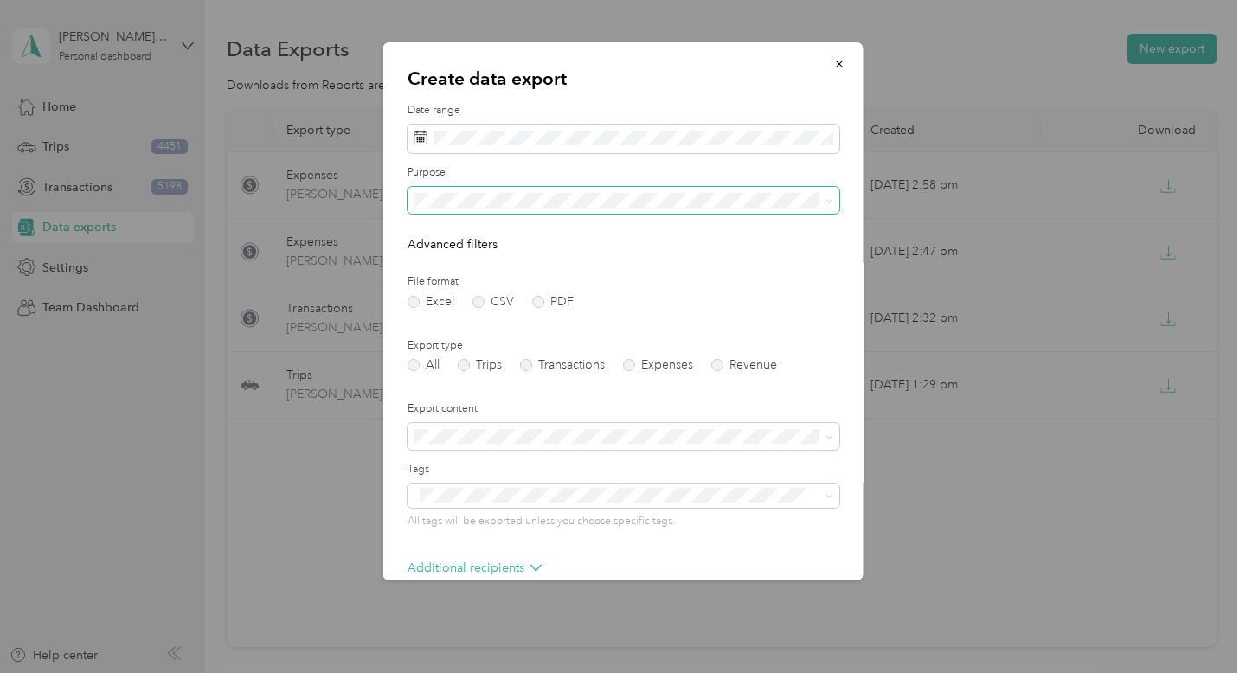
click at [496, 189] on span at bounding box center [624, 201] width 432 height 28
click at [601, 127] on span at bounding box center [624, 139] width 432 height 29
click at [600, 146] on span at bounding box center [624, 139] width 432 height 29
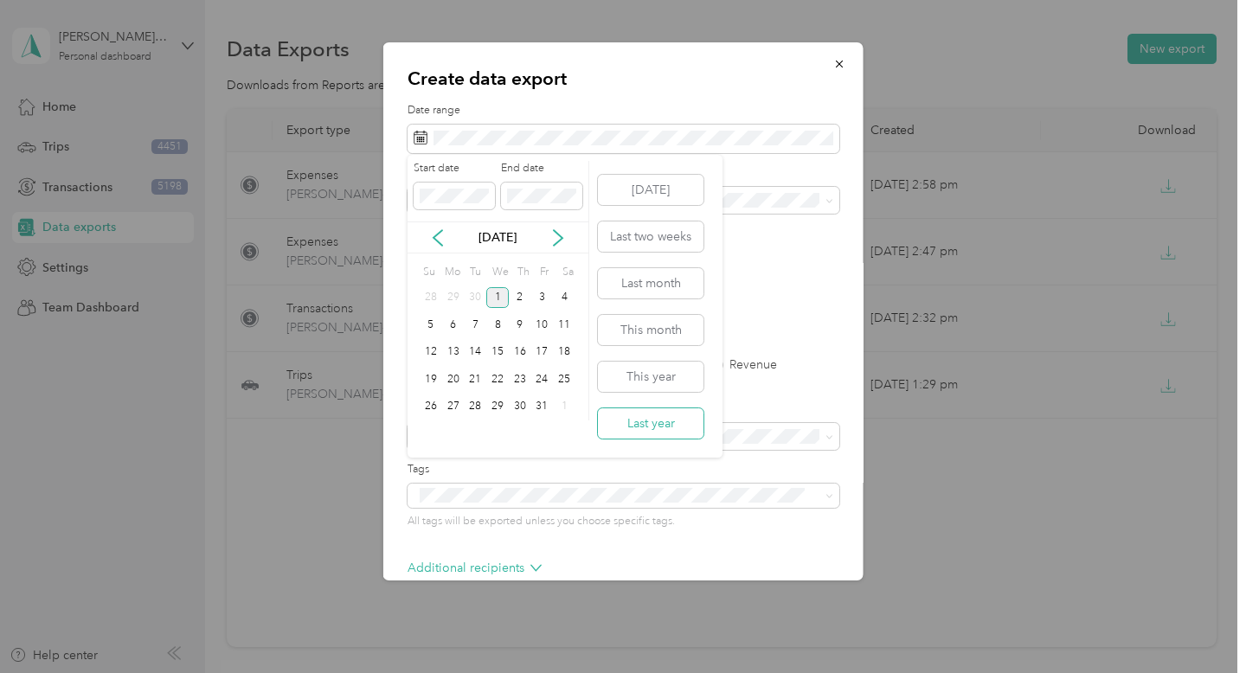
click at [625, 419] on button "Last year" at bounding box center [651, 423] width 106 height 30
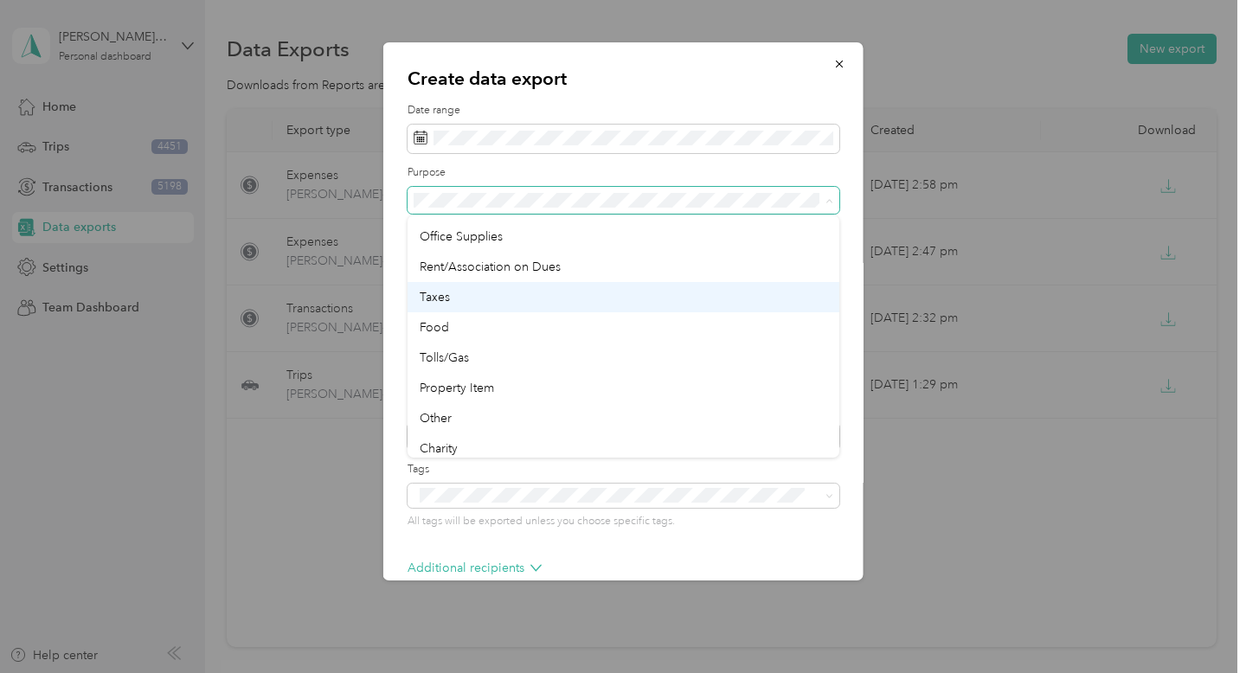
scroll to position [575, 0]
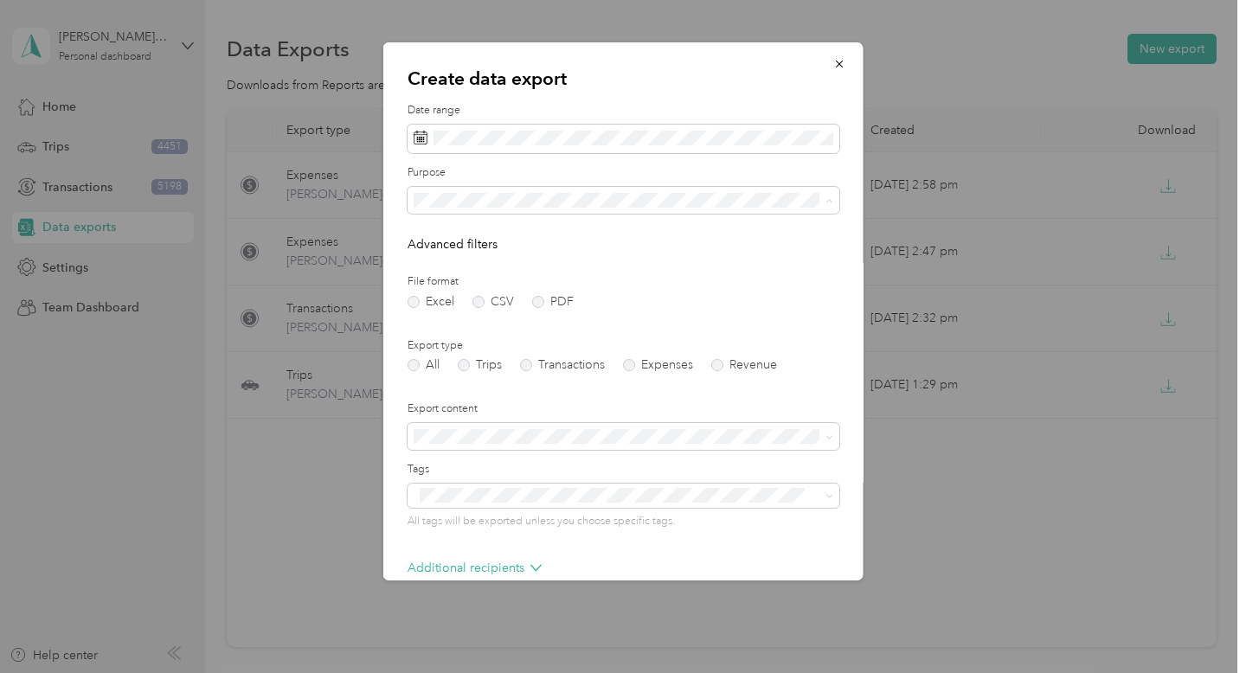
click at [630, 376] on div "Property Item" at bounding box center [624, 383] width 408 height 18
click at [639, 361] on label "Expenses" at bounding box center [658, 365] width 70 height 12
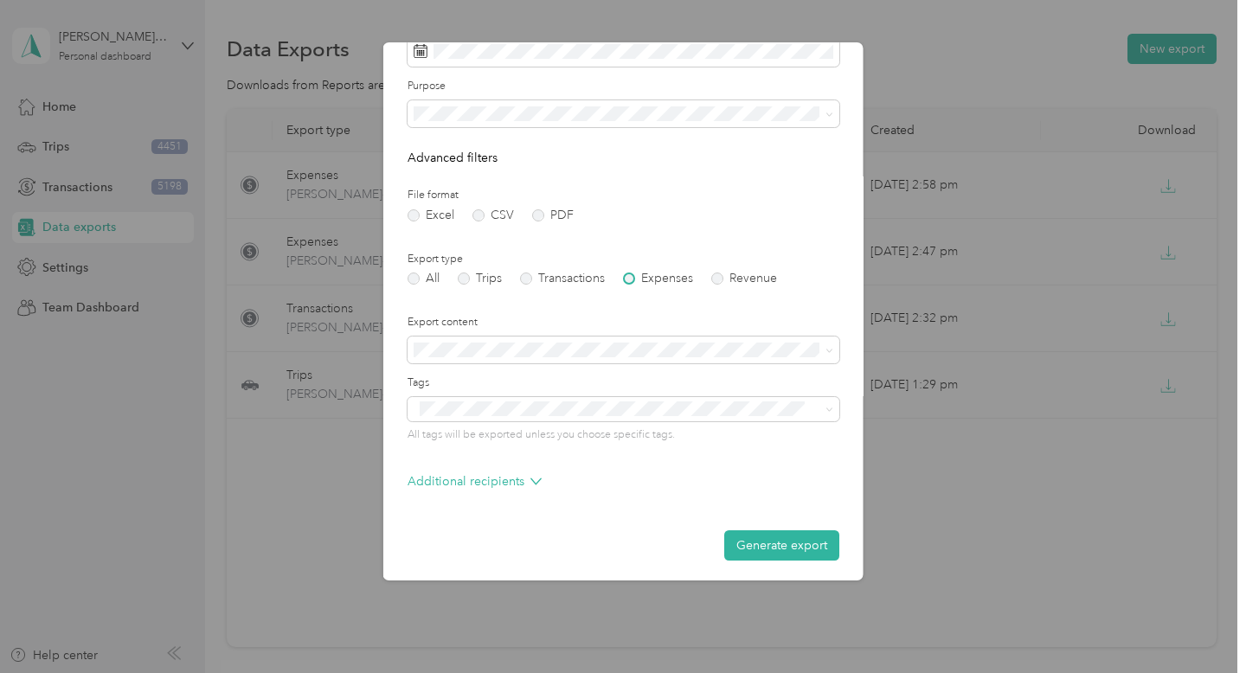
scroll to position [90, 0]
click at [772, 549] on button "Generate export" at bounding box center [781, 542] width 115 height 30
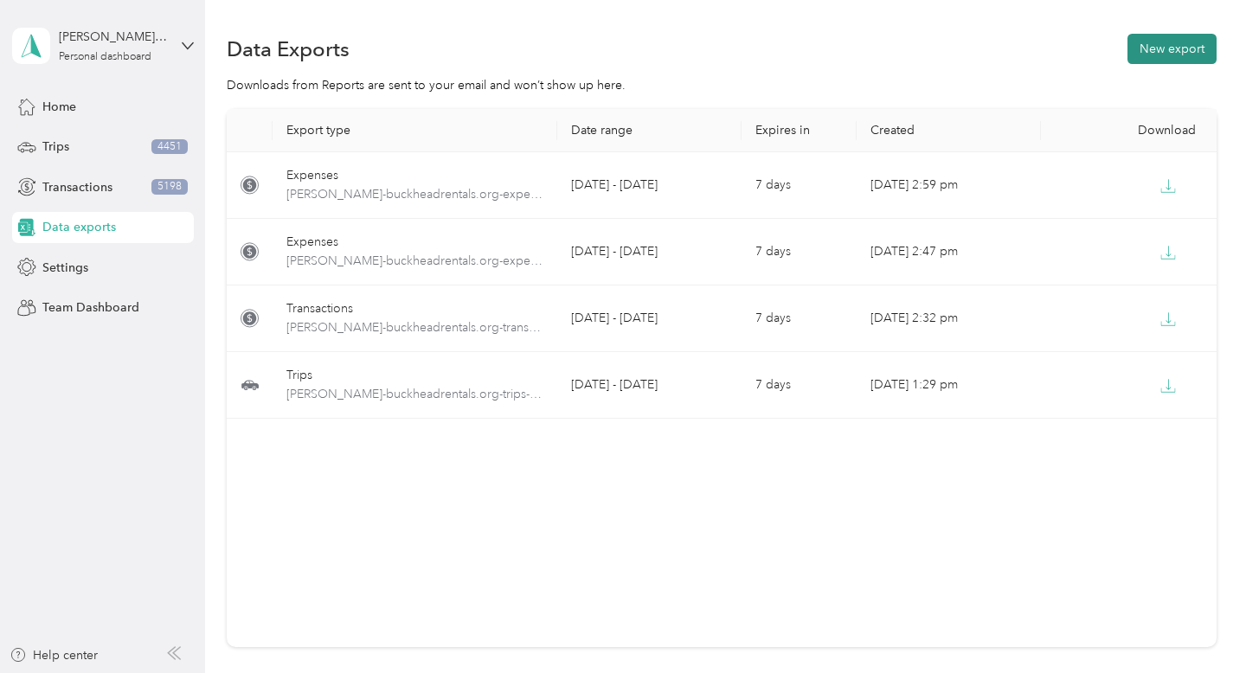
click at [1188, 52] on button "New export" at bounding box center [1171, 49] width 89 height 30
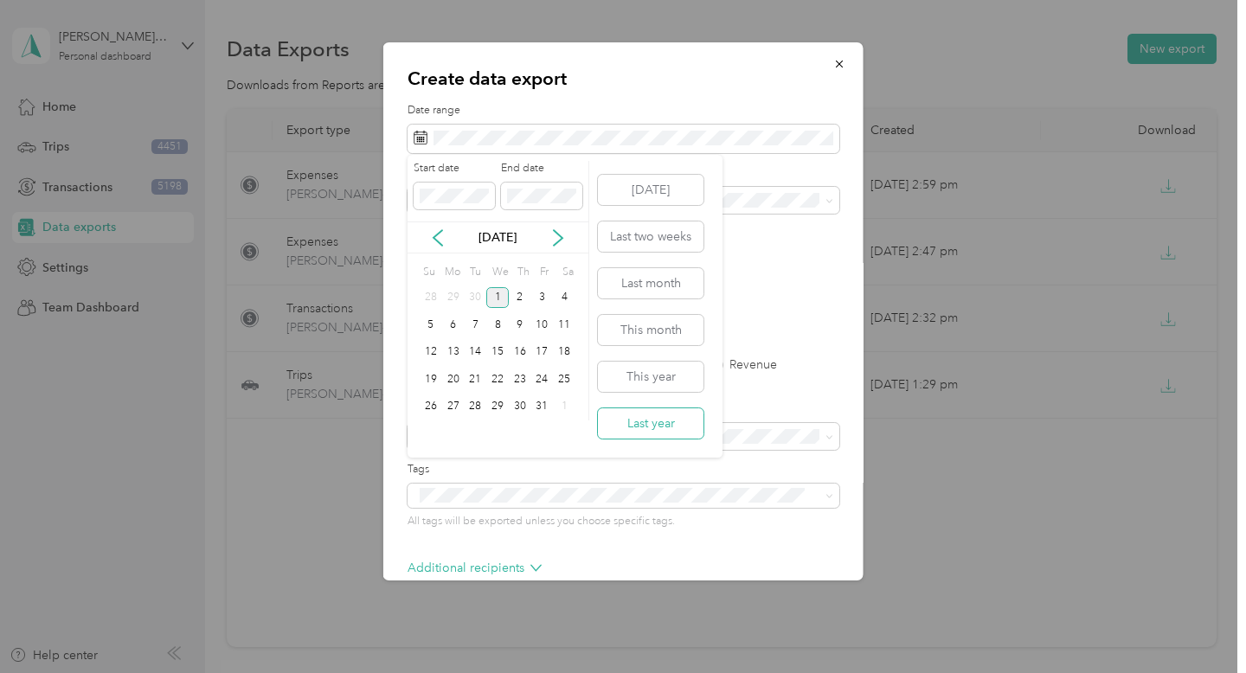
click at [641, 427] on button "Last year" at bounding box center [651, 423] width 106 height 30
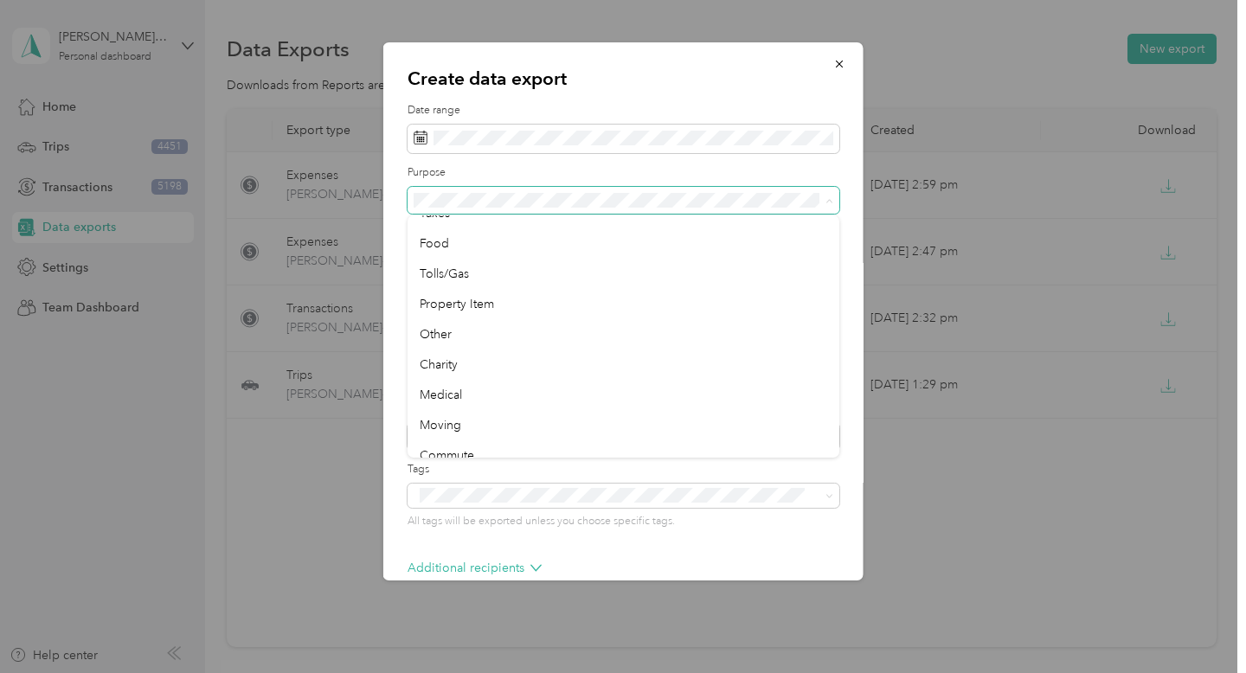
scroll to position [655, 0]
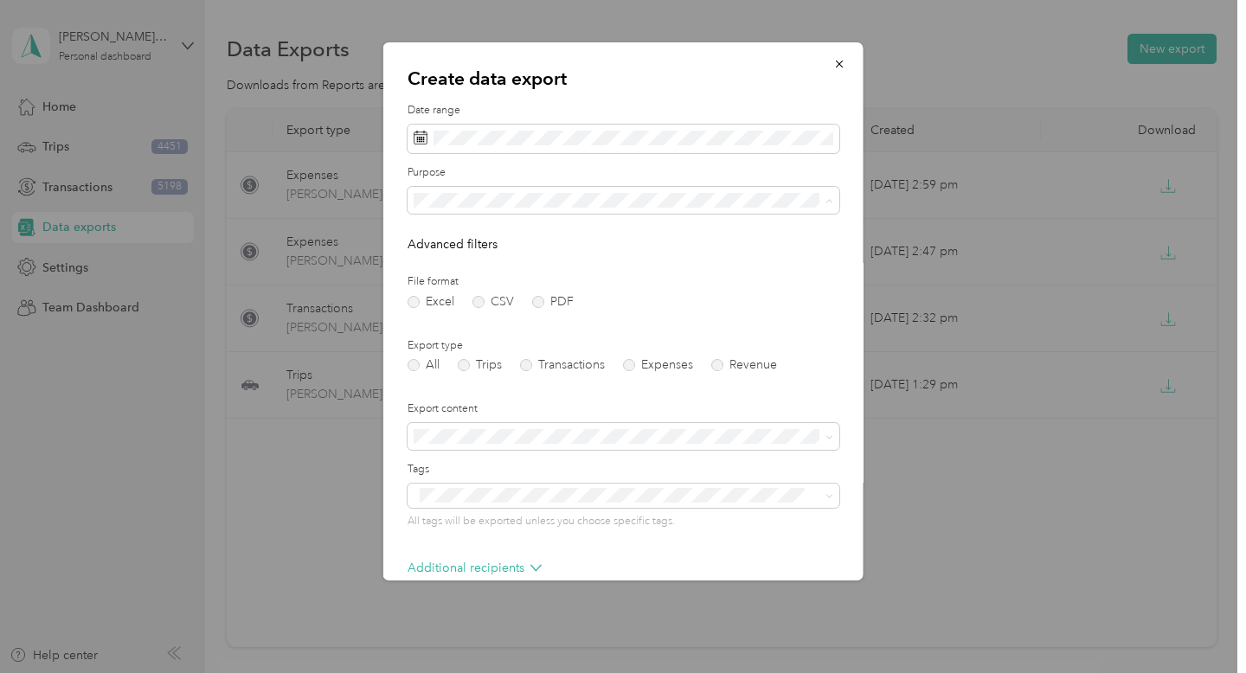
click at [672, 337] on li "Other" at bounding box center [624, 333] width 432 height 30
click at [635, 365] on label "Expenses" at bounding box center [658, 365] width 70 height 12
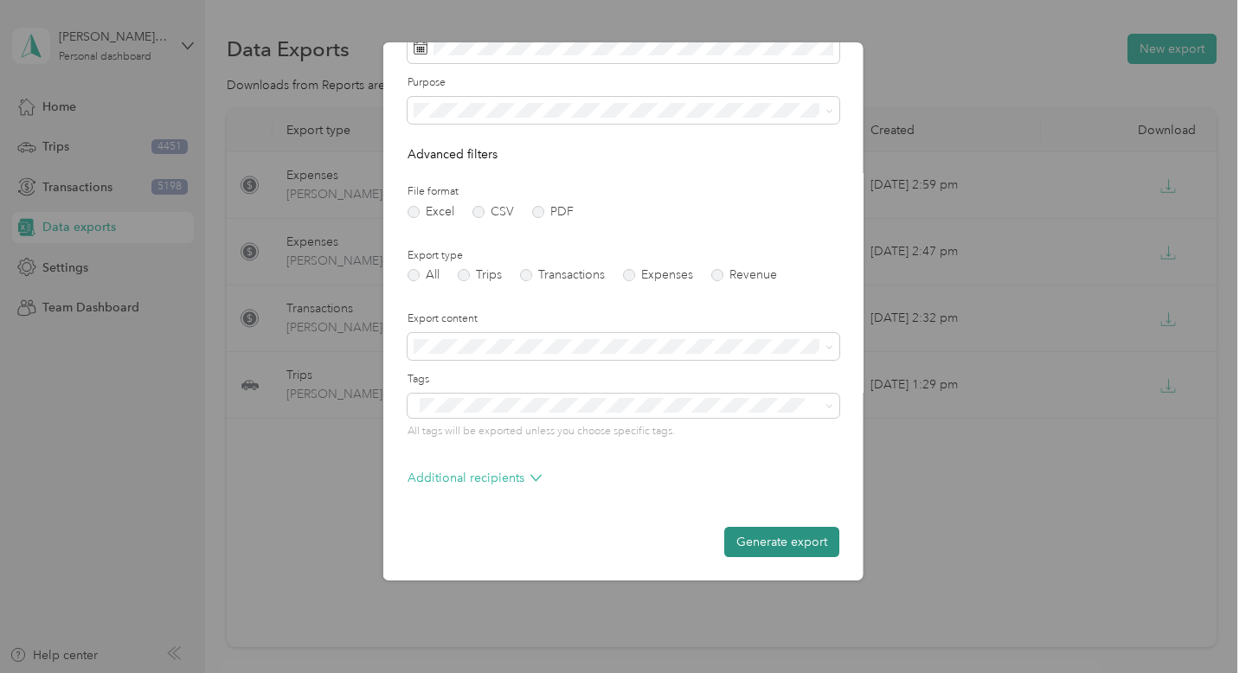
click at [778, 543] on button "Generate export" at bounding box center [781, 542] width 115 height 30
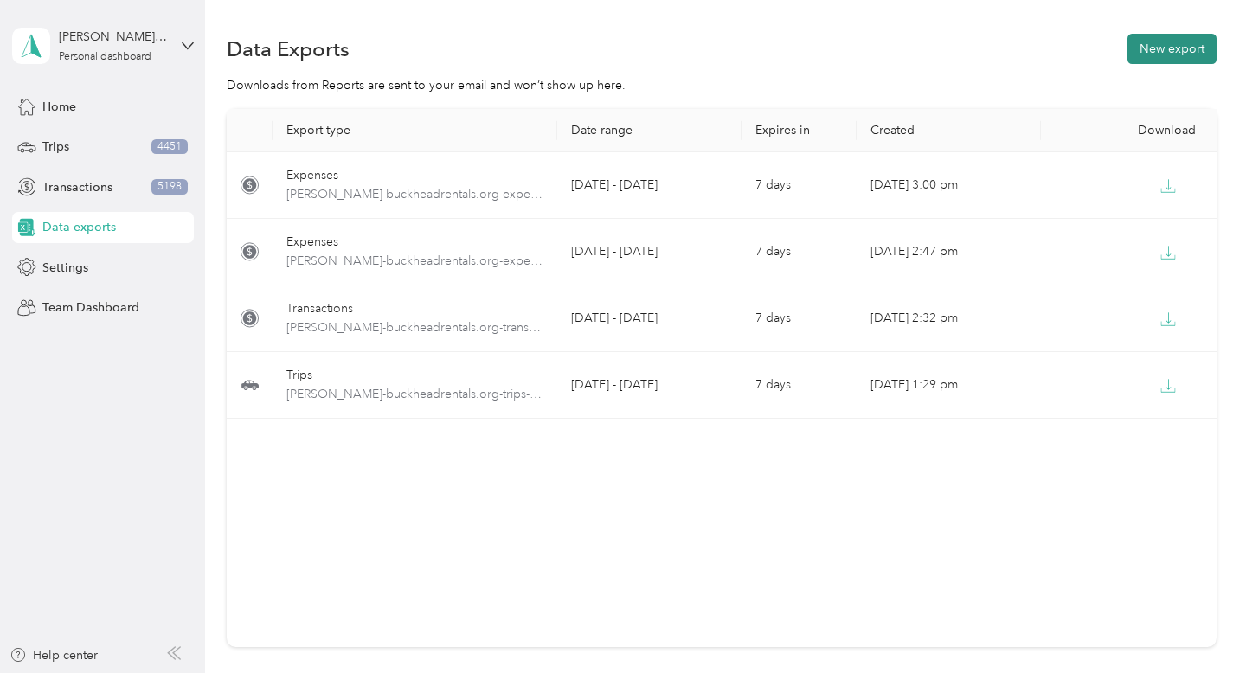
click at [1180, 59] on button "New export" at bounding box center [1171, 49] width 89 height 30
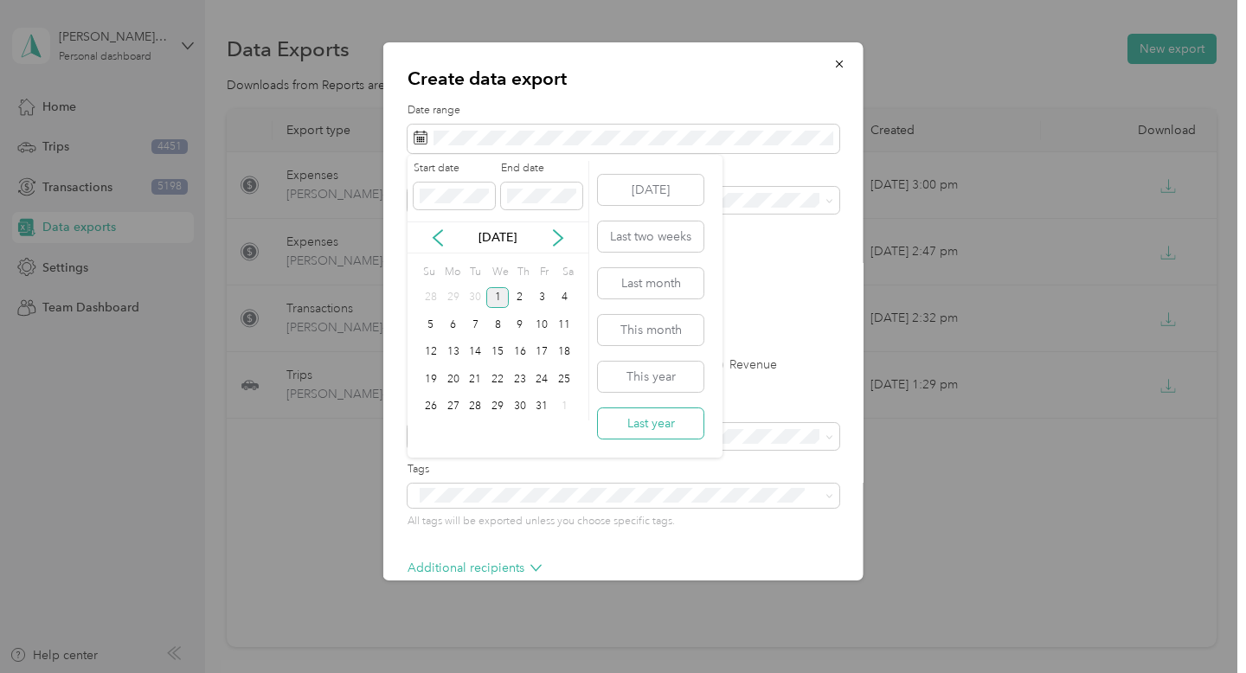
click at [643, 421] on button "Last year" at bounding box center [651, 423] width 106 height 30
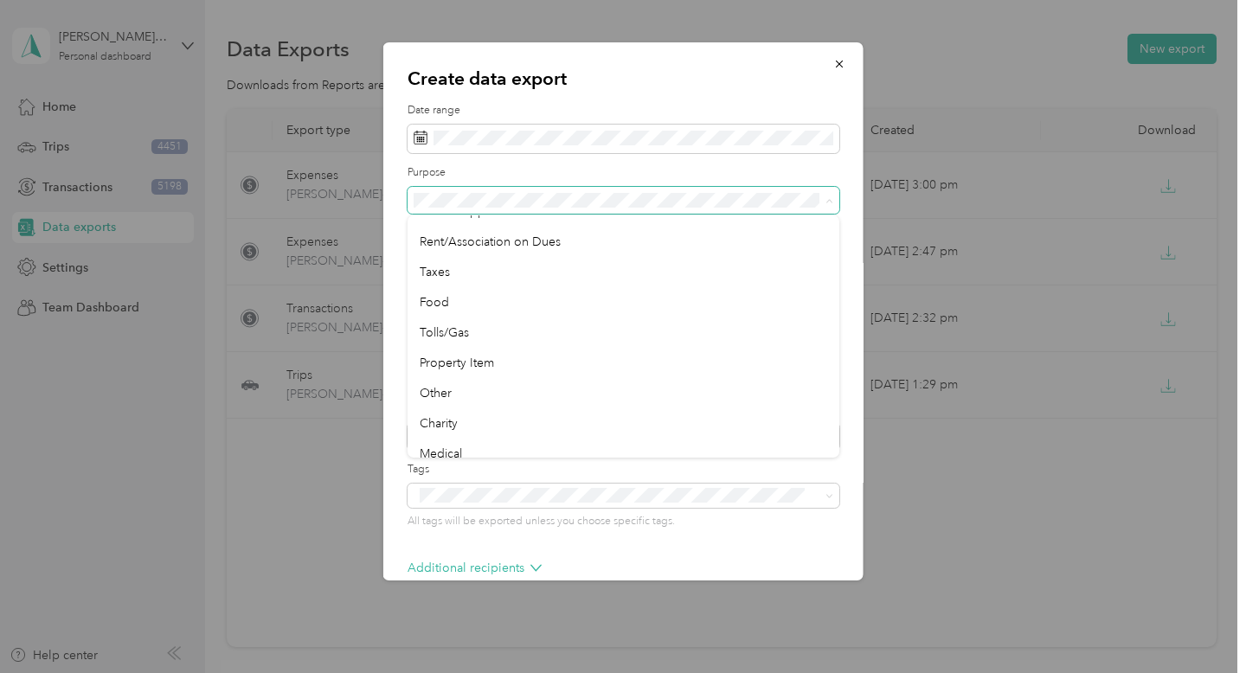
scroll to position [666, 0]
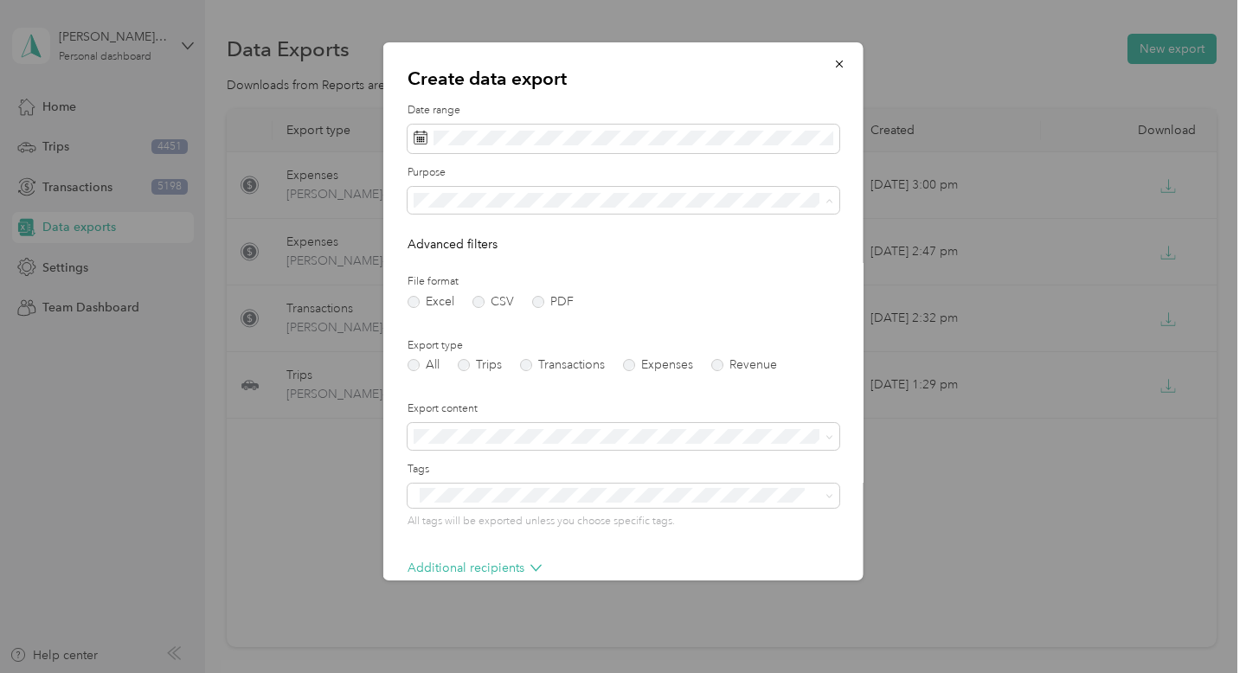
click at [654, 352] on div "Charity" at bounding box center [624, 352] width 408 height 18
click at [678, 363] on label "Expenses" at bounding box center [658, 365] width 70 height 12
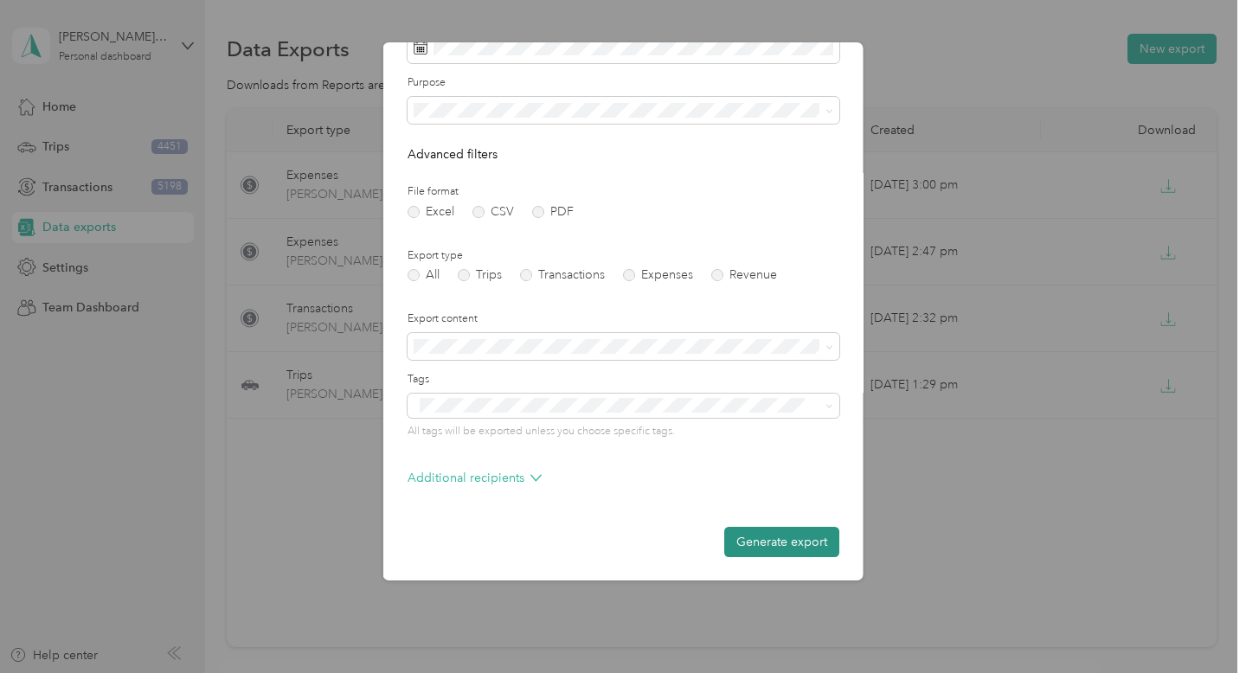
click at [735, 545] on button "Generate export" at bounding box center [781, 542] width 115 height 30
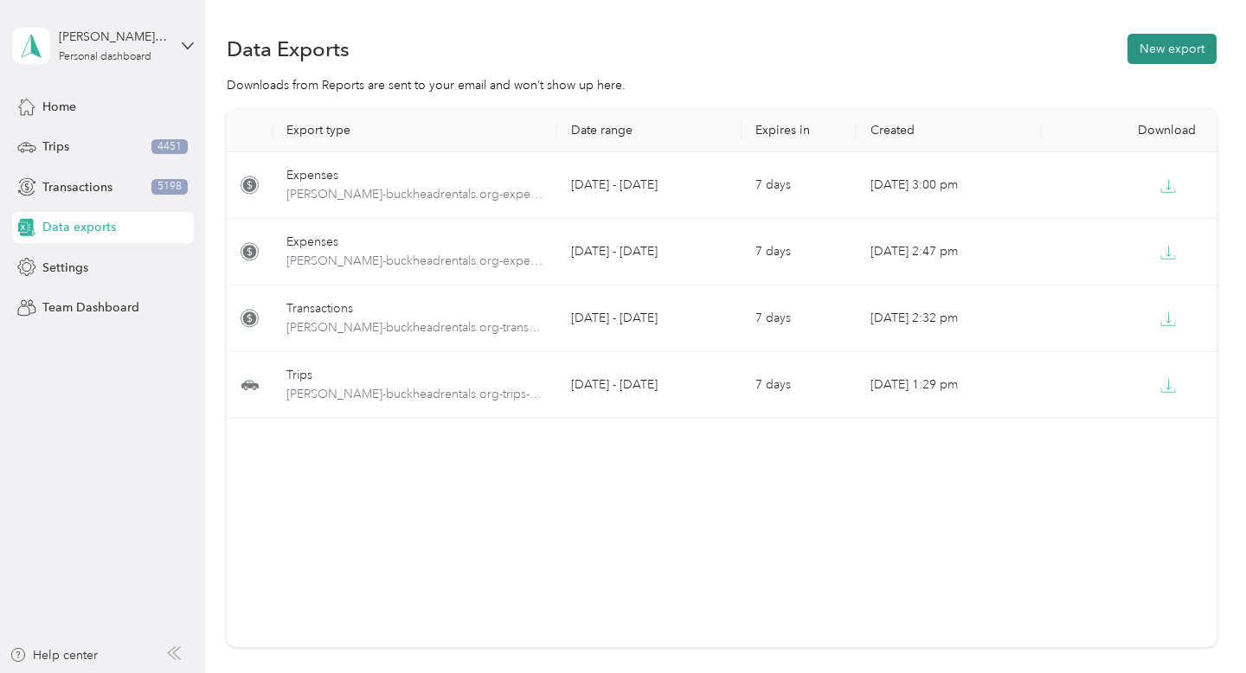
click at [1196, 48] on button "New export" at bounding box center [1171, 49] width 89 height 30
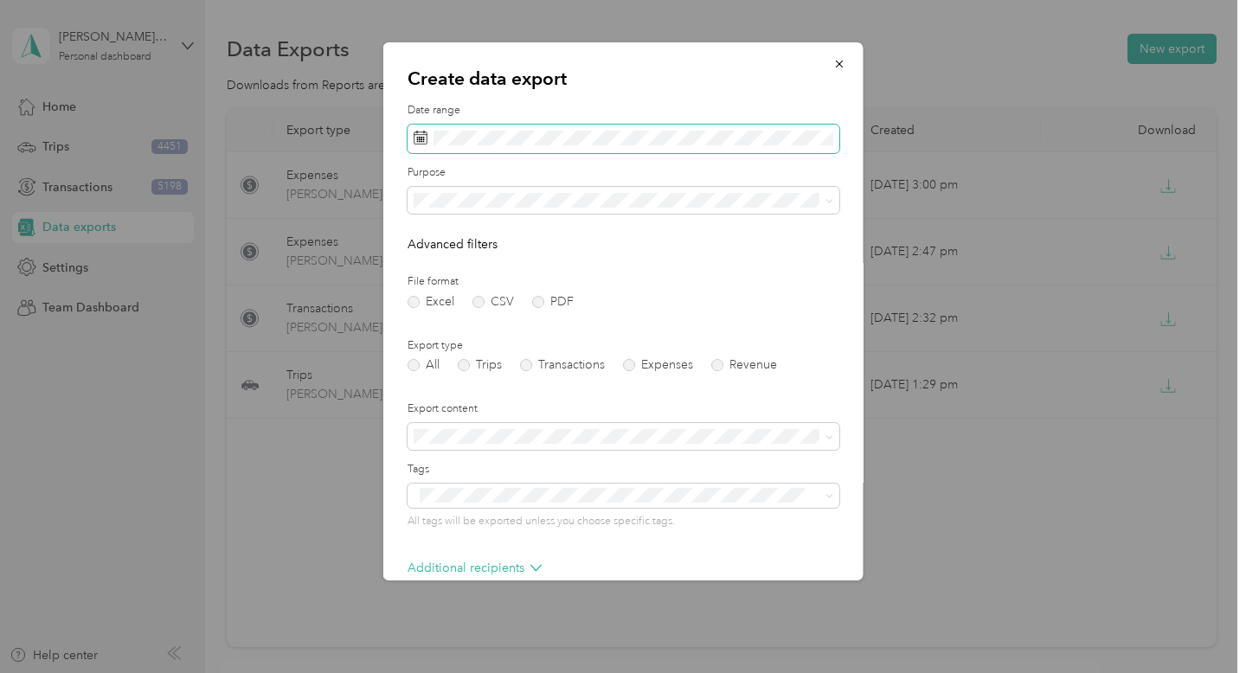
click at [585, 126] on span at bounding box center [624, 139] width 432 height 29
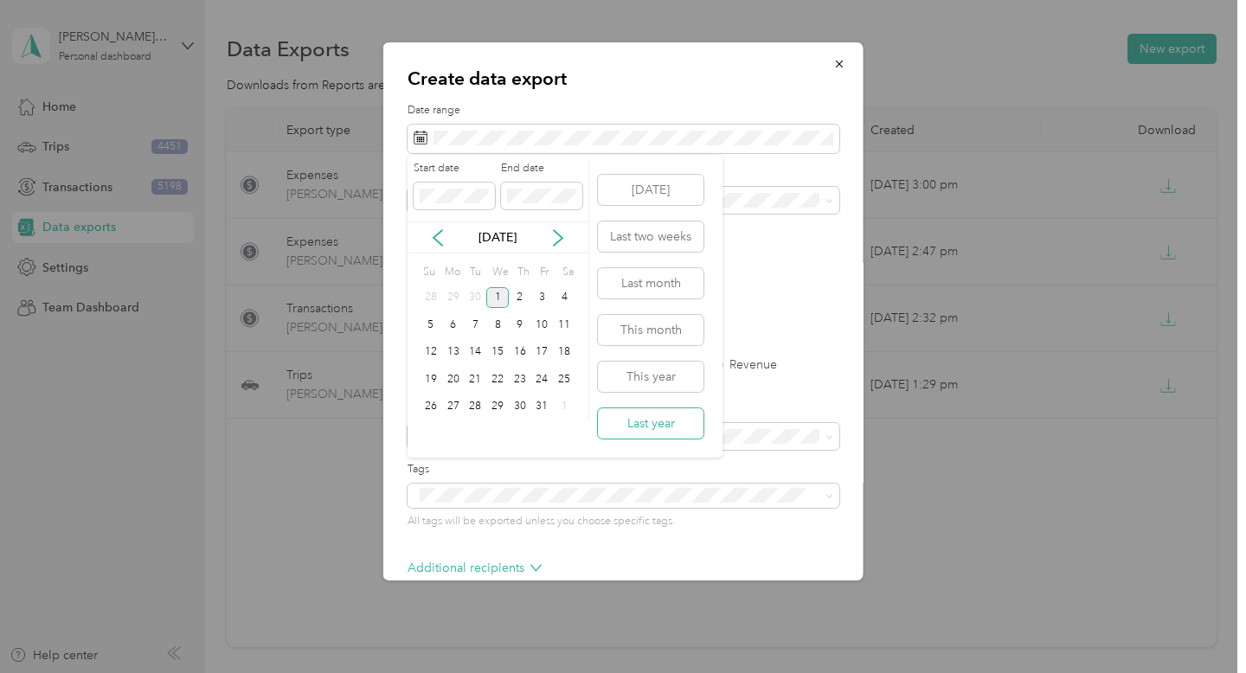
click at [652, 425] on button "Last year" at bounding box center [651, 423] width 106 height 30
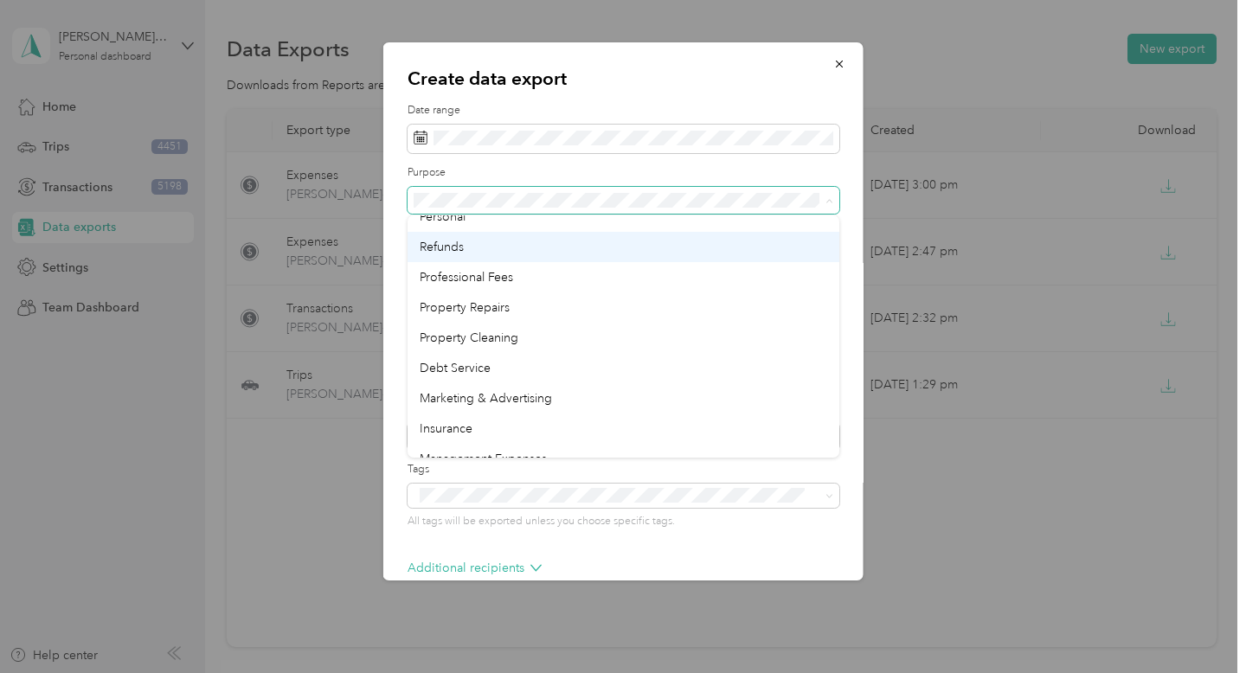
scroll to position [0, 0]
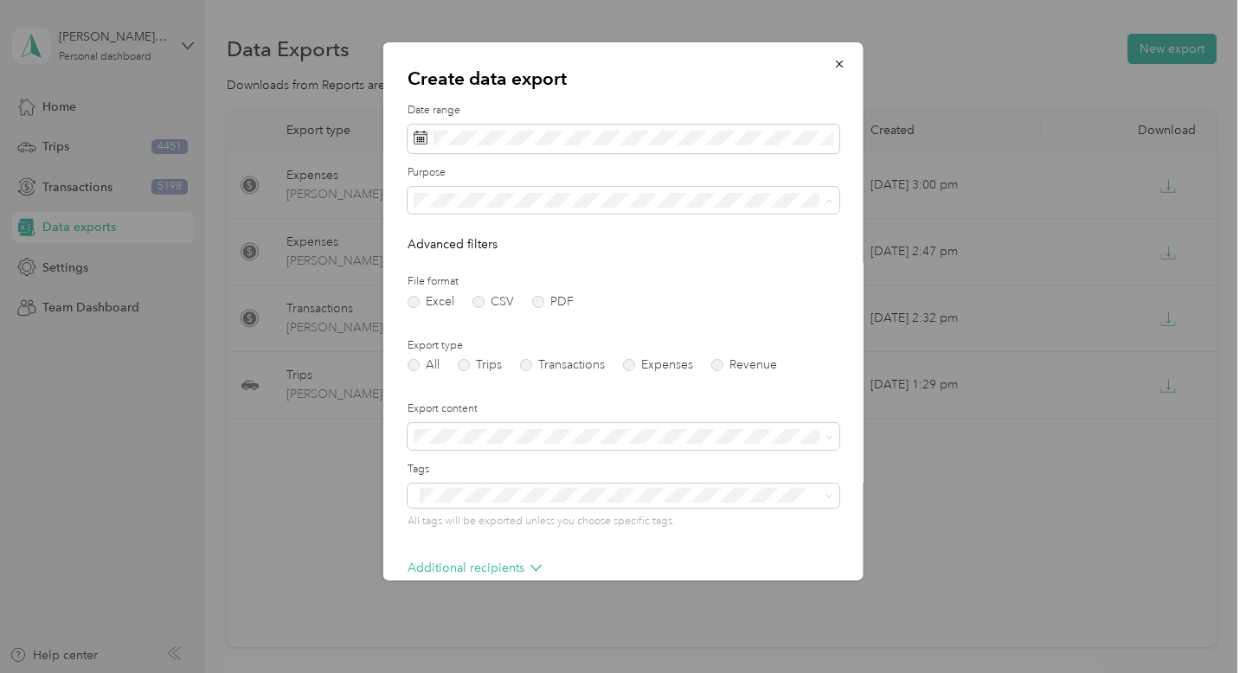
click at [734, 316] on div "Refunds" at bounding box center [624, 321] width 408 height 18
click at [662, 355] on div "Export type All Trips Transactions Expenses Revenue" at bounding box center [624, 355] width 432 height 34
click at [662, 370] on label "Expenses" at bounding box center [658, 365] width 70 height 12
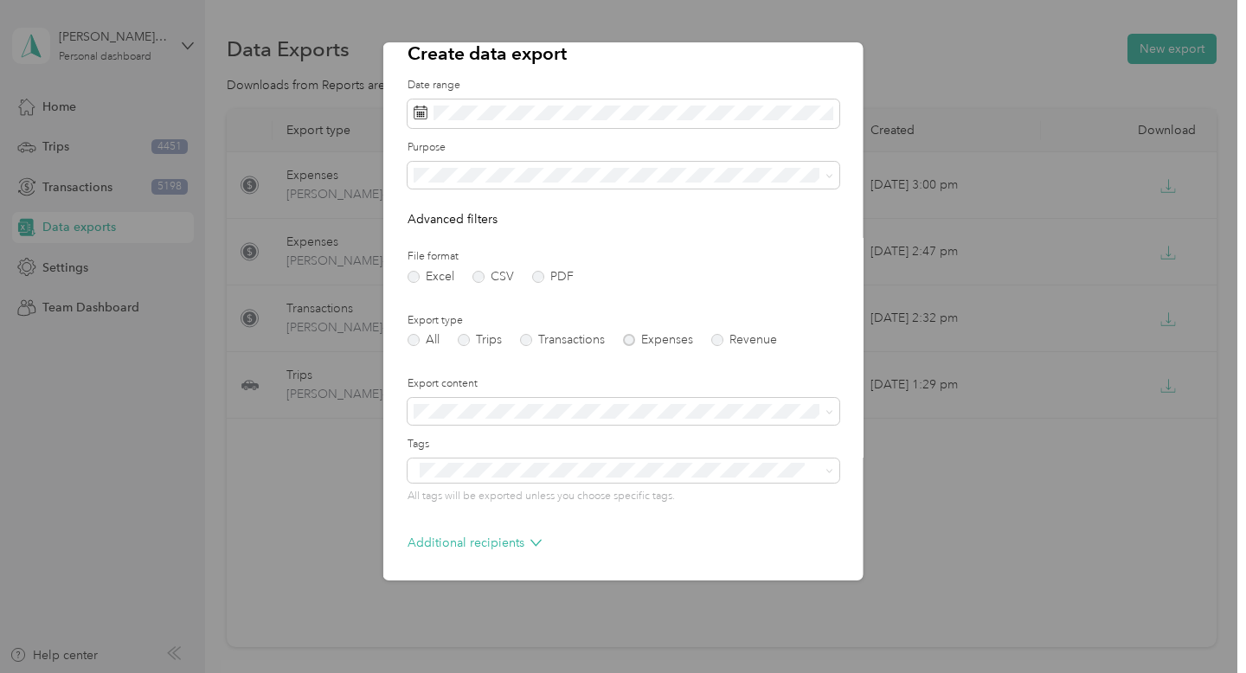
scroll to position [90, 0]
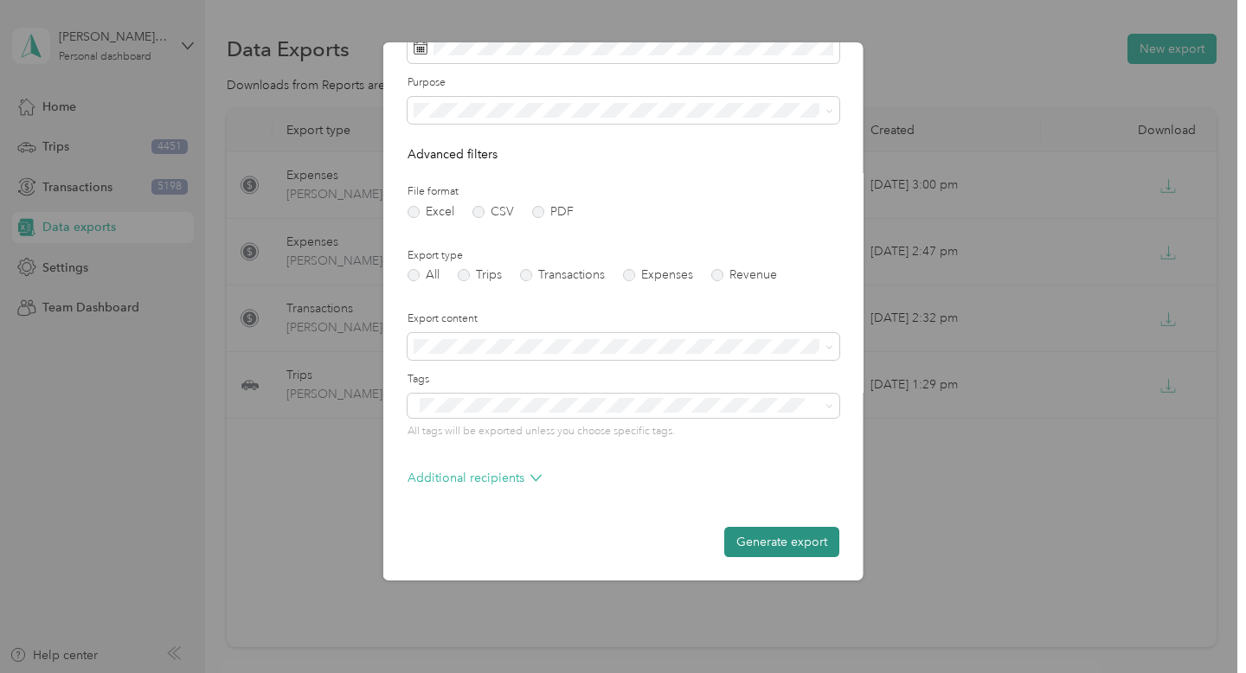
click at [782, 538] on button "Generate export" at bounding box center [781, 542] width 115 height 30
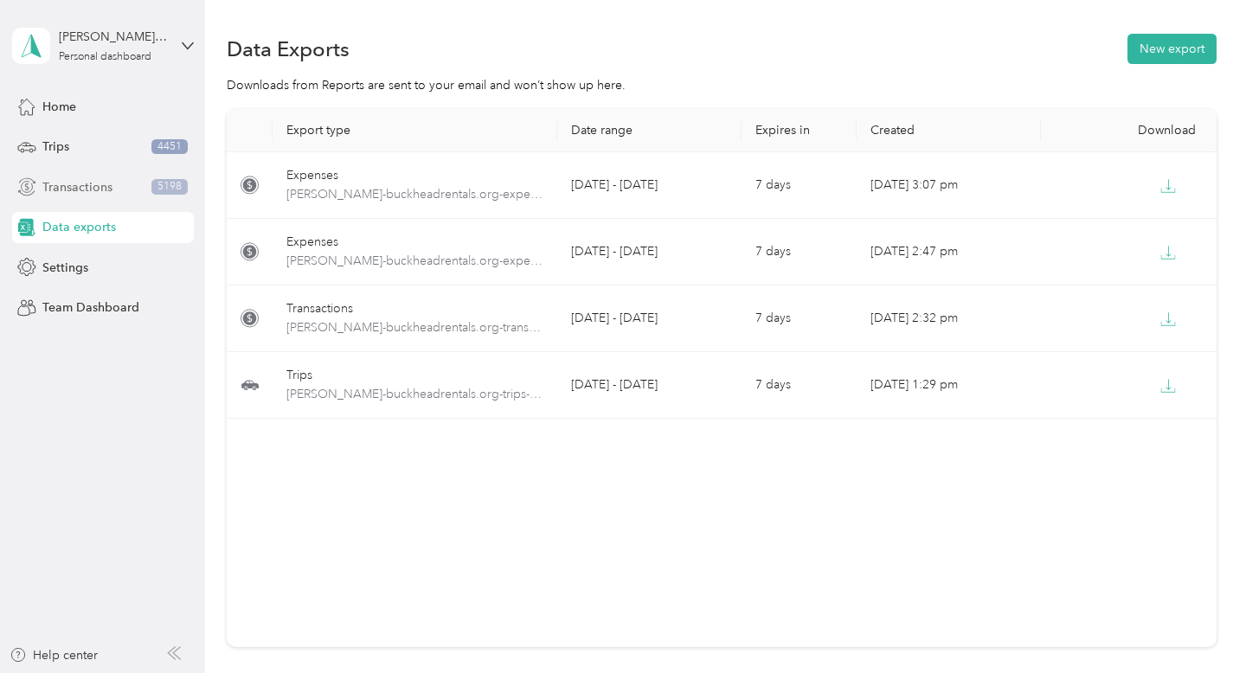
click at [139, 187] on div "Transactions 5198" at bounding box center [103, 186] width 182 height 31
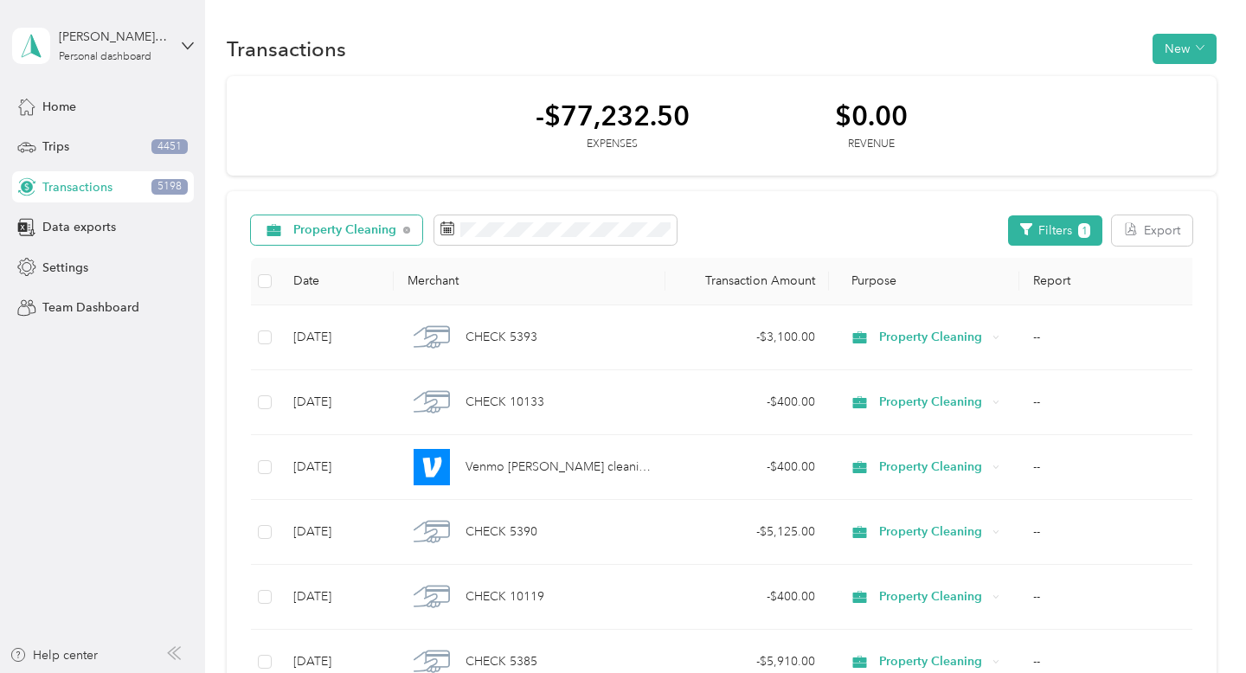
click at [327, 243] on div "Property Cleaning" at bounding box center [337, 229] width 172 height 29
click at [448, 140] on div "-$77,232.50 Expenses $0.00 Revenue" at bounding box center [722, 126] width 990 height 100
click at [351, 232] on span "Property Cleaning" at bounding box center [345, 230] width 104 height 12
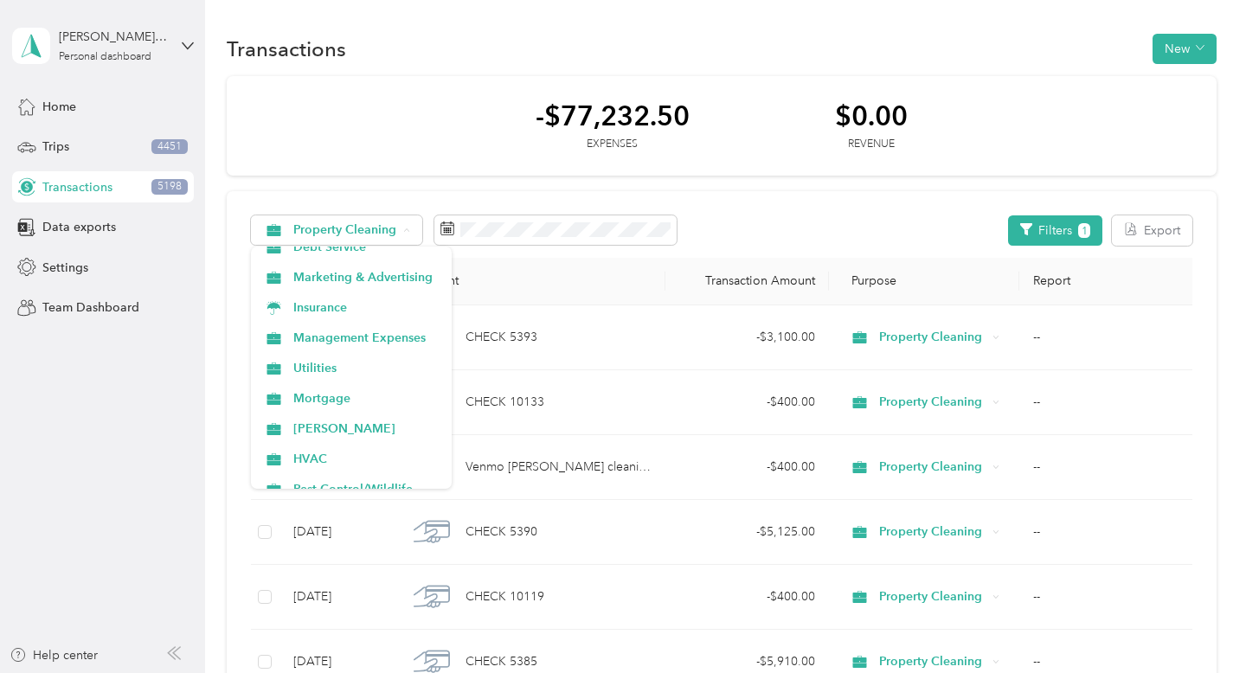
scroll to position [273, 0]
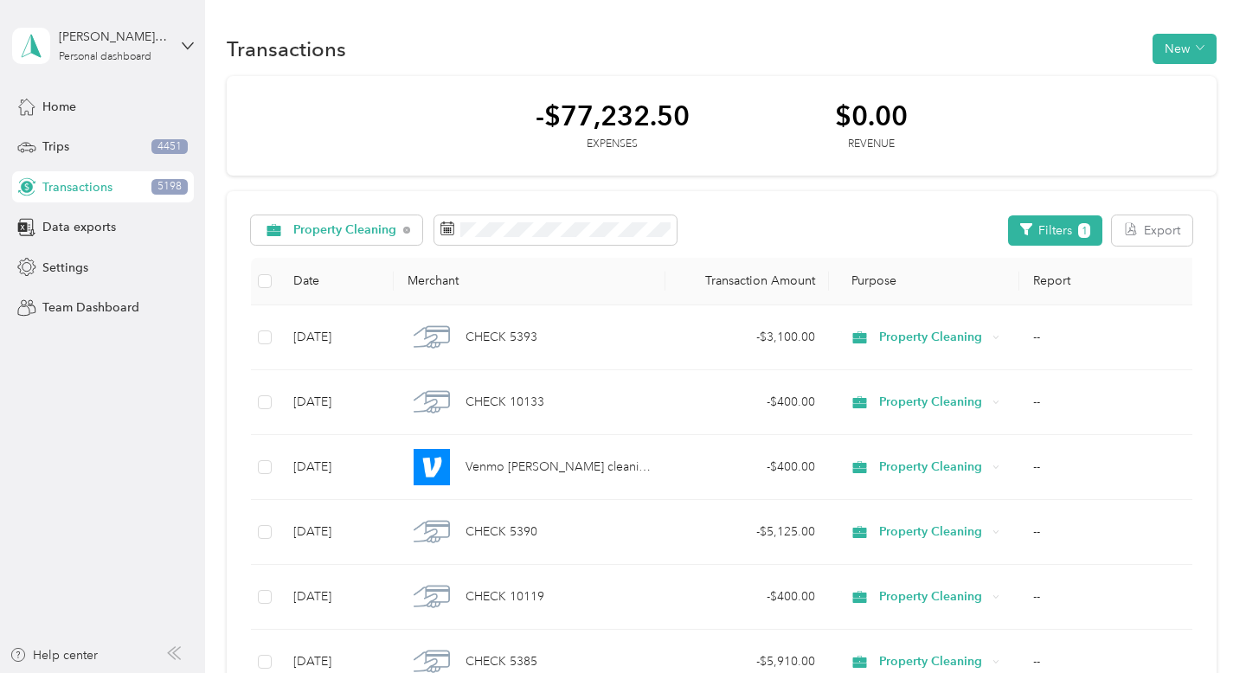
click at [394, 322] on span "Management Expenses" at bounding box center [366, 321] width 146 height 18
